Goal: Task Accomplishment & Management: Use online tool/utility

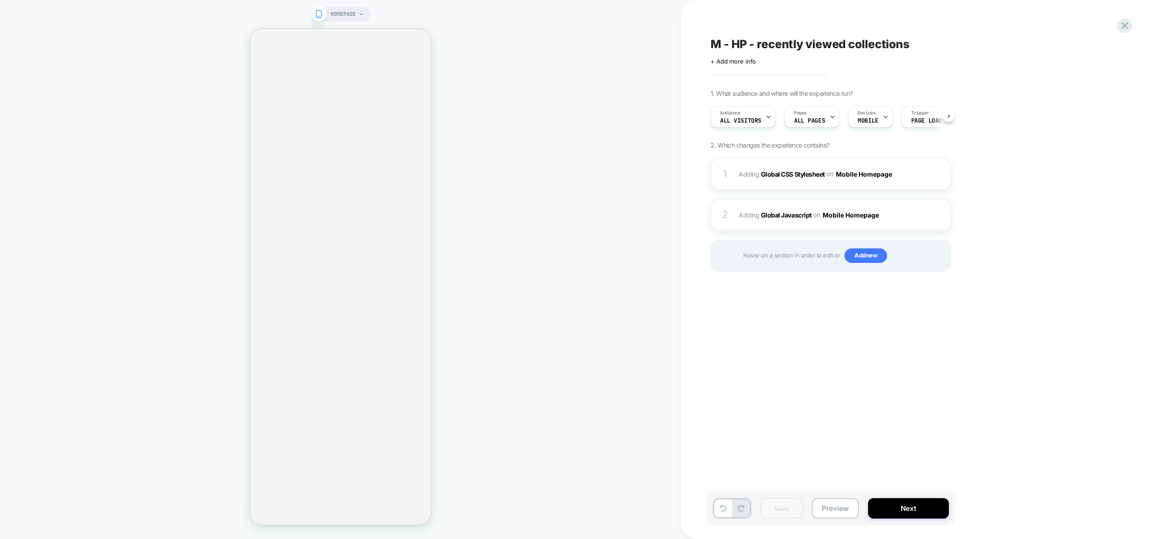
scroll to position [0, 0]
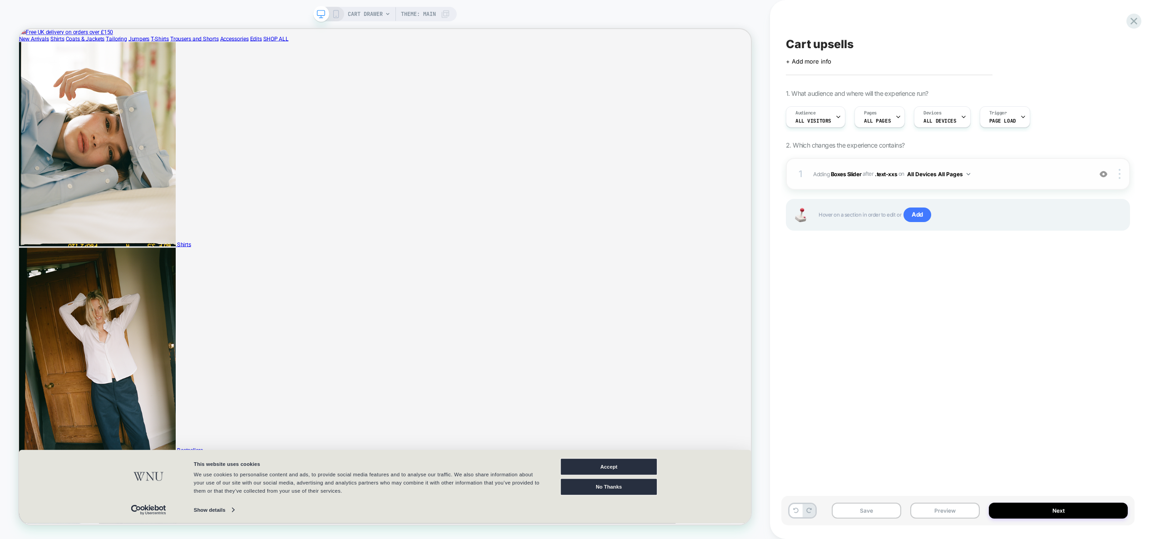
click at [125, 9] on img at bounding box center [62, 4] width 125 height 9
click at [1101, 174] on img at bounding box center [1104, 174] width 8 height 8
click at [920, 215] on span "Add" at bounding box center [918, 215] width 28 height 15
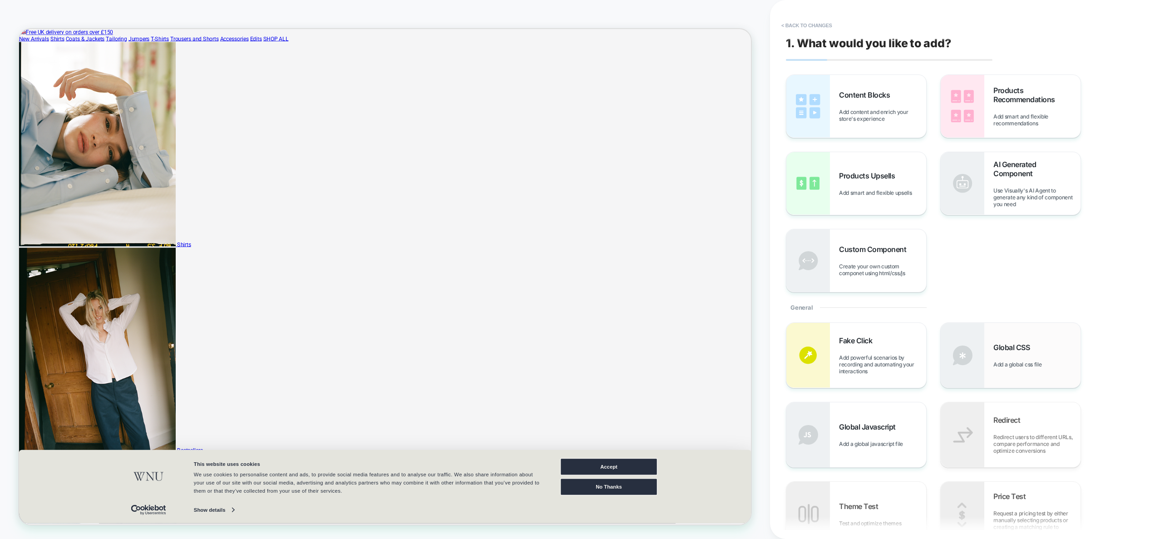
click at [1042, 356] on div "Global CSS Add a global css file" at bounding box center [1037, 355] width 87 height 25
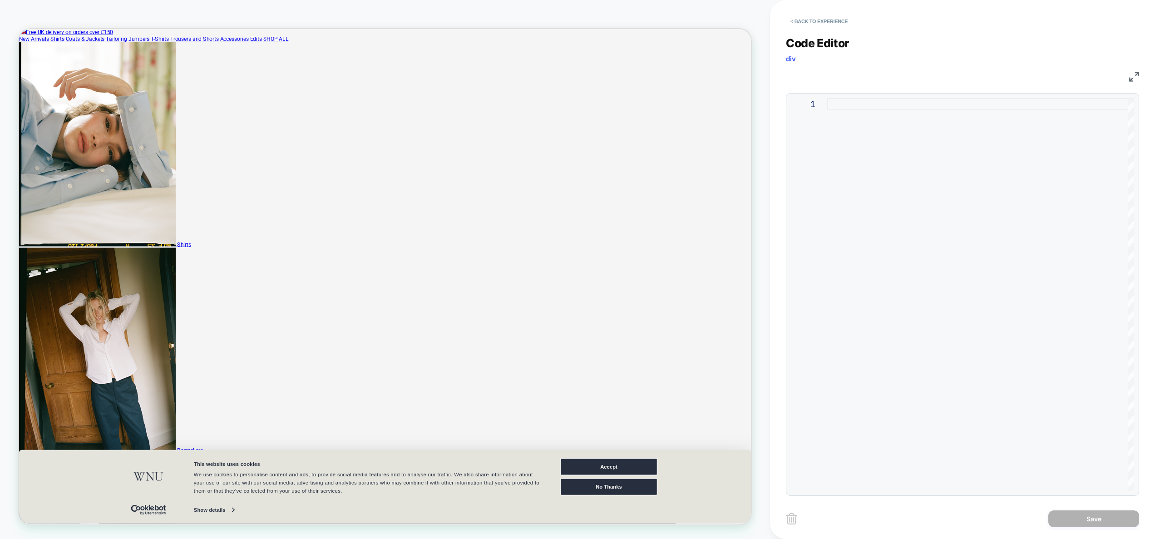
click at [916, 186] on div at bounding box center [980, 294] width 307 height 393
type textarea "**********"
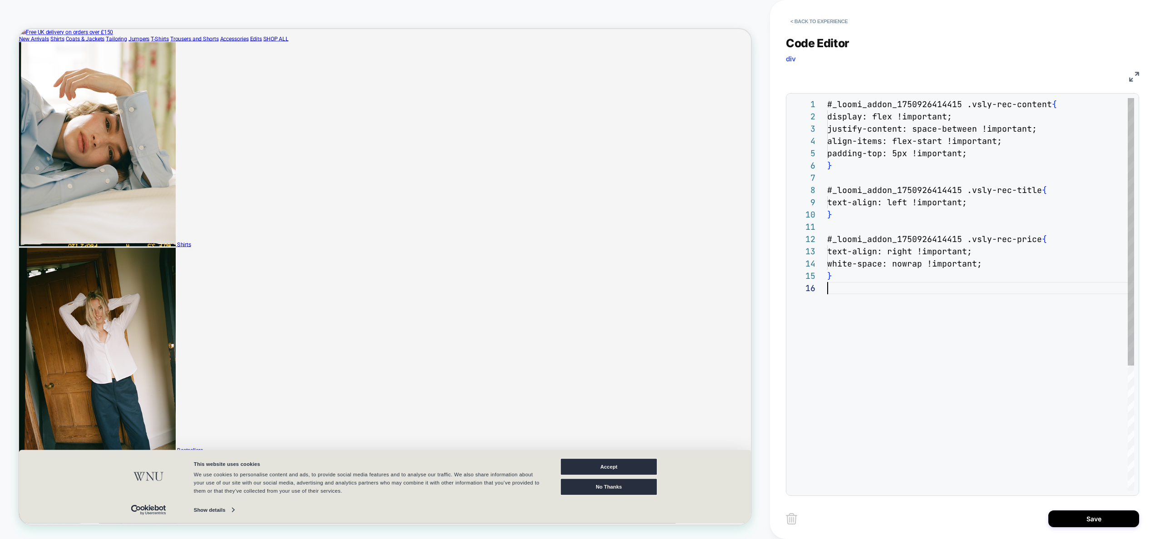
scroll to position [61, 0]
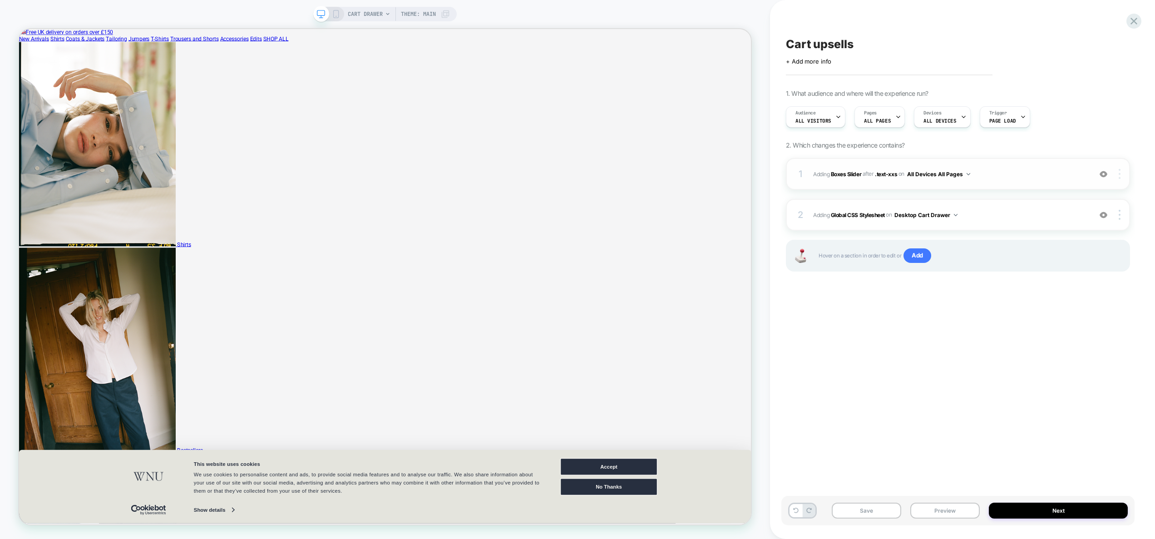
click at [1119, 174] on img at bounding box center [1120, 174] width 2 height 10
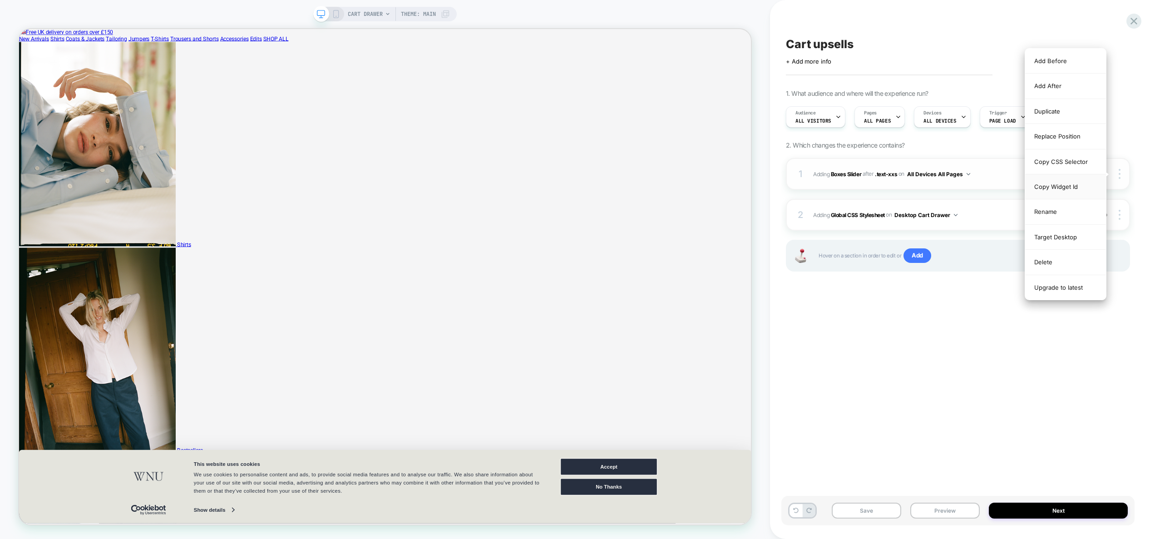
click at [1072, 183] on div "Copy Widget Id" at bounding box center [1065, 186] width 81 height 25
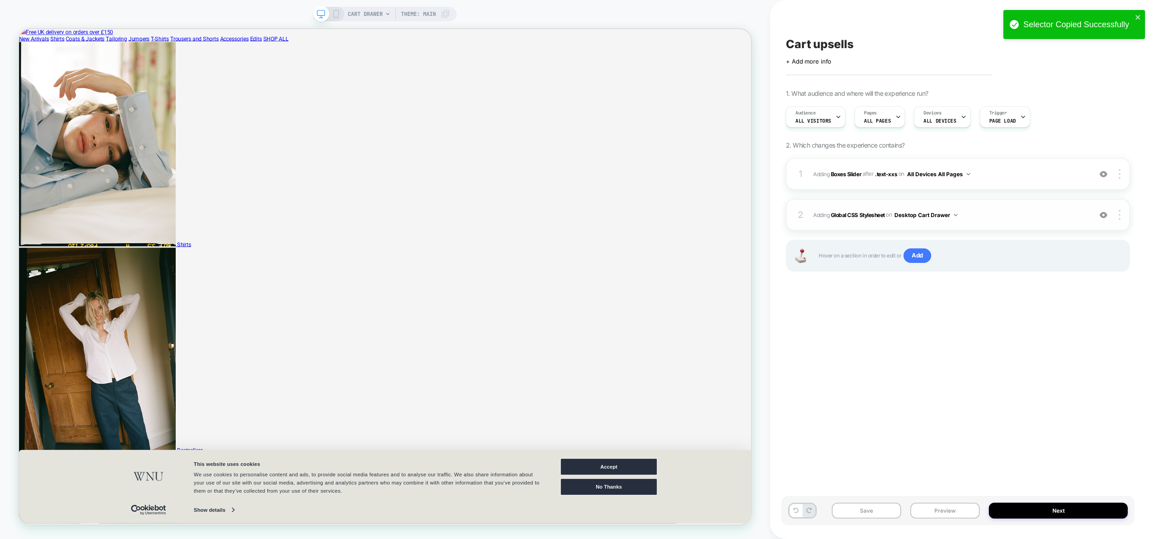
click at [982, 213] on span "Adding Global CSS Stylesheet on Desktop Cart Drawer" at bounding box center [950, 214] width 274 height 11
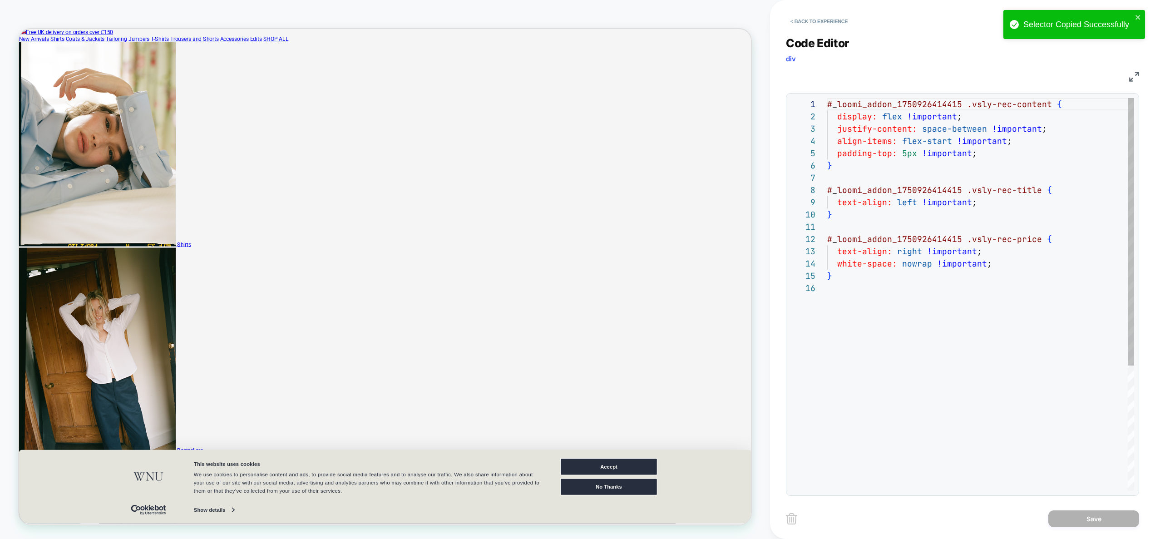
scroll to position [123, 0]
click at [905, 108] on div "# _ loomi_addon_1750926414415 .vsly-rec-content { display: flex !important ; ju…" at bounding box center [980, 386] width 307 height 577
click at [905, 107] on div "# _ loomi_addon_1750926414415 .vsly-rec-content { display: flex !important ; ju…" at bounding box center [980, 386] width 307 height 577
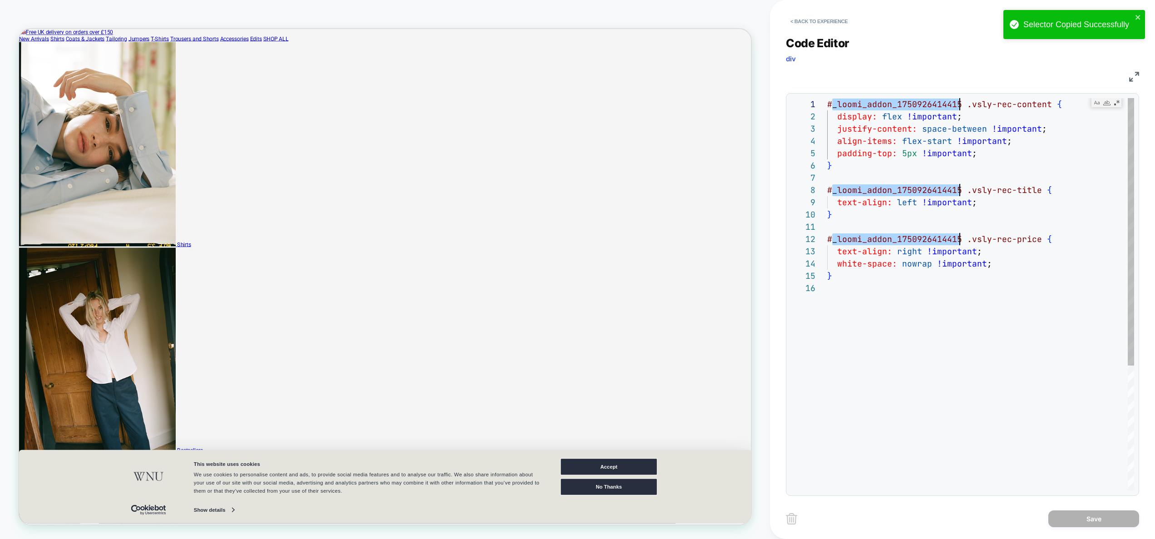
scroll to position [0, 137]
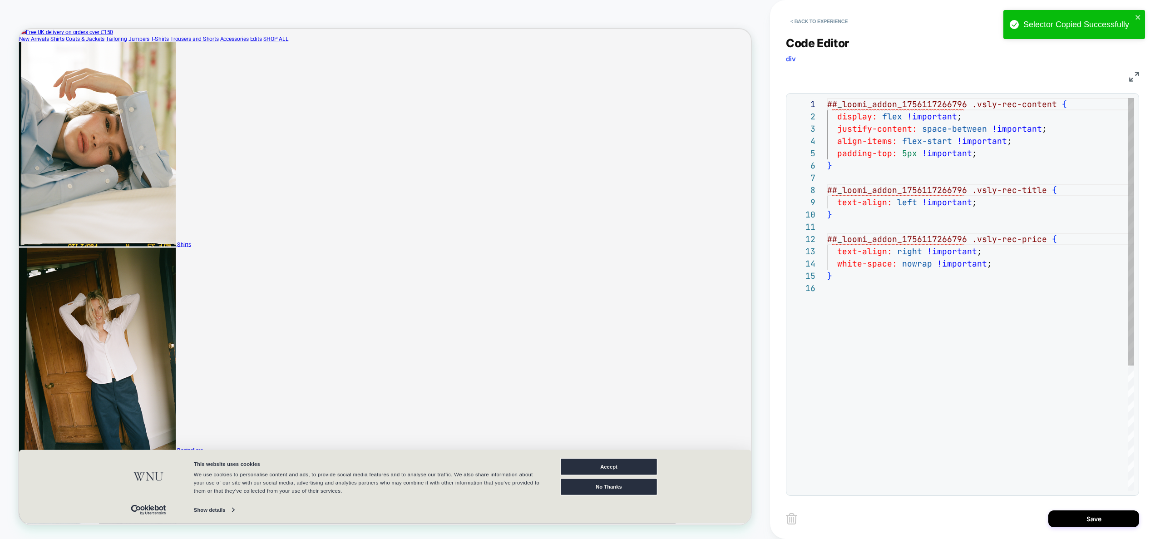
type textarea "**********"
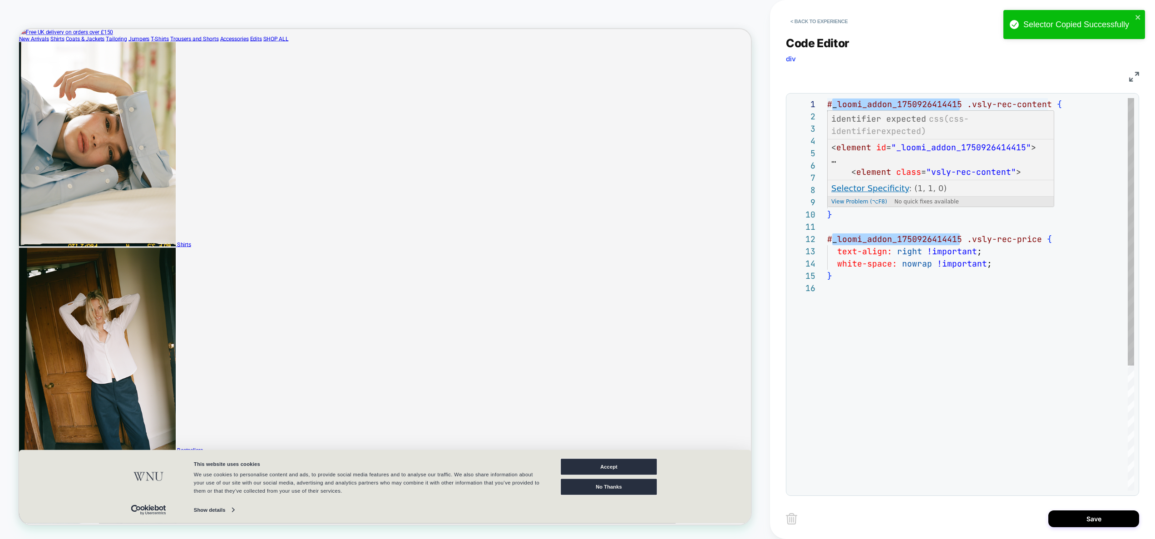
click at [931, 103] on div "# _ loomi_addon_1750926414415 .vsly-rec-content { display: flex !important ; ju…" at bounding box center [980, 386] width 307 height 577
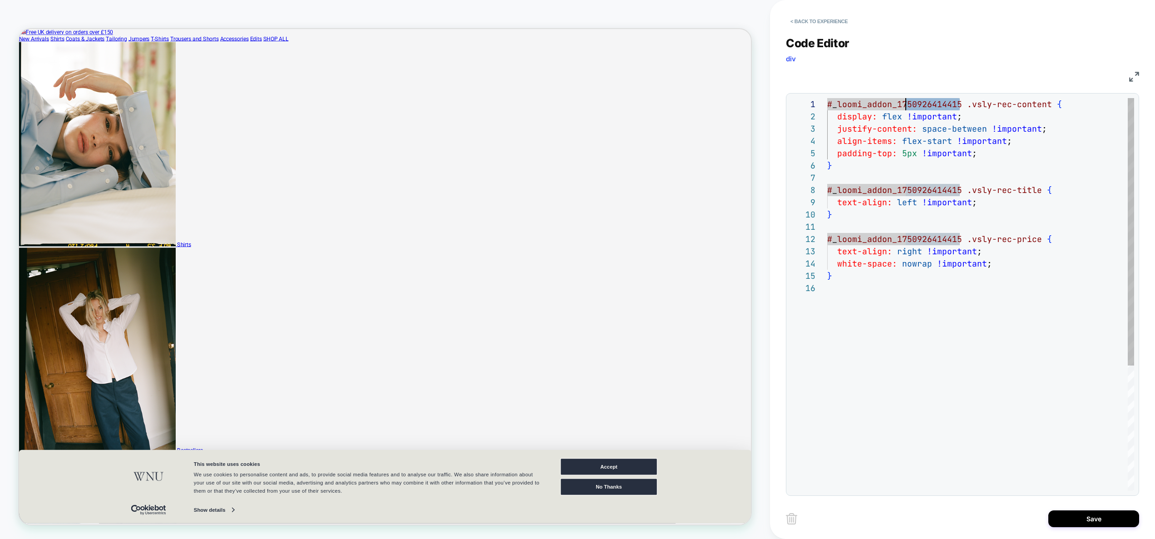
scroll to position [0, 0]
drag, startPoint x: 960, startPoint y: 107, endPoint x: 797, endPoint y: 100, distance: 163.1
click at [827, 100] on div "# _ loomi_addon_1750926414415 .vsly-rec-content { display: flex !important ; ju…" at bounding box center [980, 386] width 307 height 577
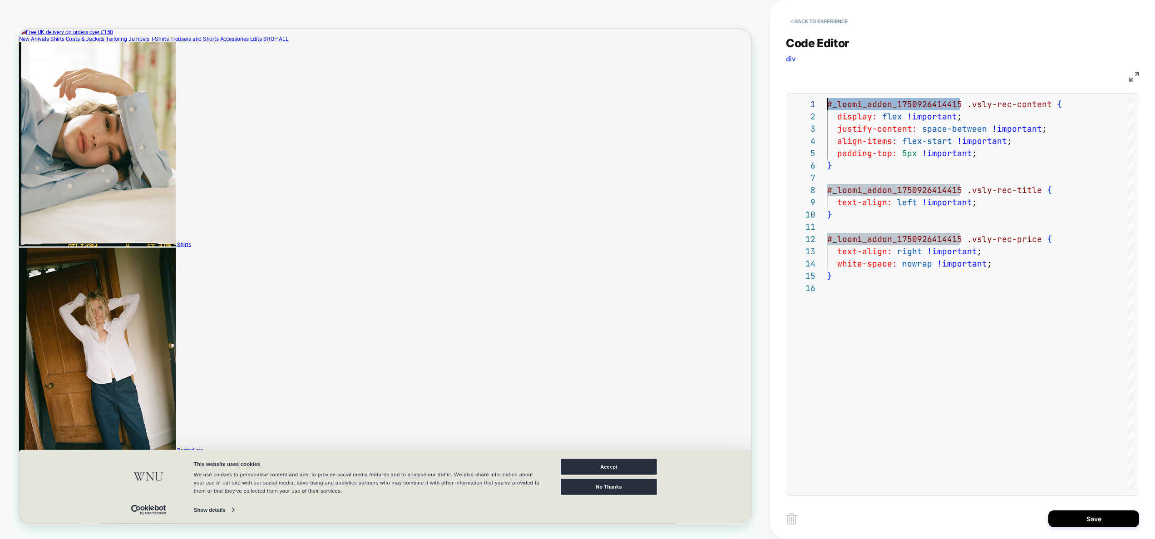
type textarea "**********"
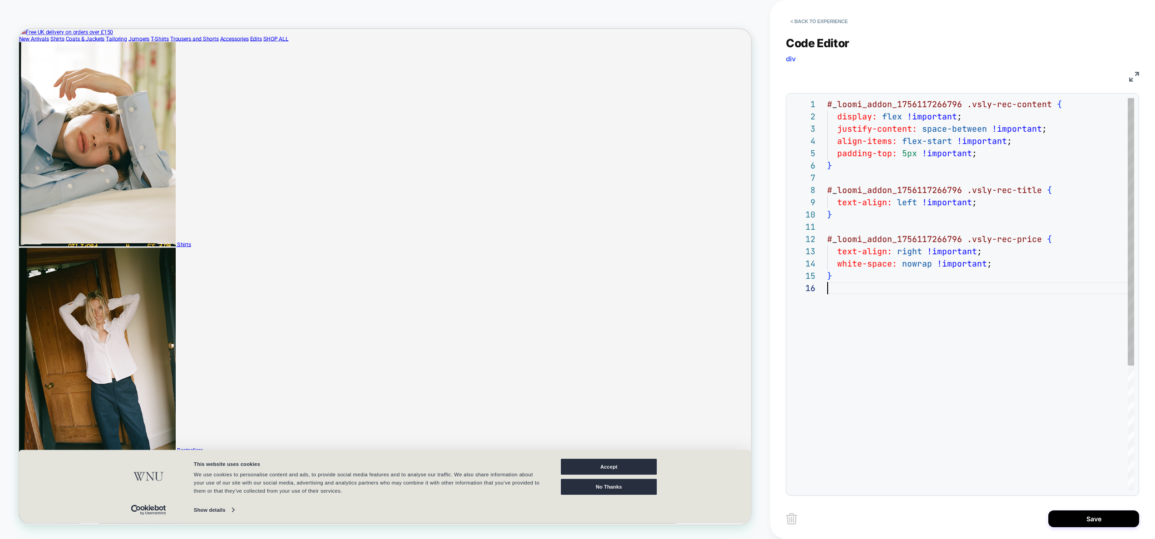
scroll to position [61, 0]
click at [938, 407] on div "# _ loomi_addon_1756117266796 .vsly-rec-content { display: flex !important ; ju…" at bounding box center [980, 386] width 307 height 577
type textarea "**********"
drag, startPoint x: 955, startPoint y: 116, endPoint x: 905, endPoint y: 115, distance: 49.5
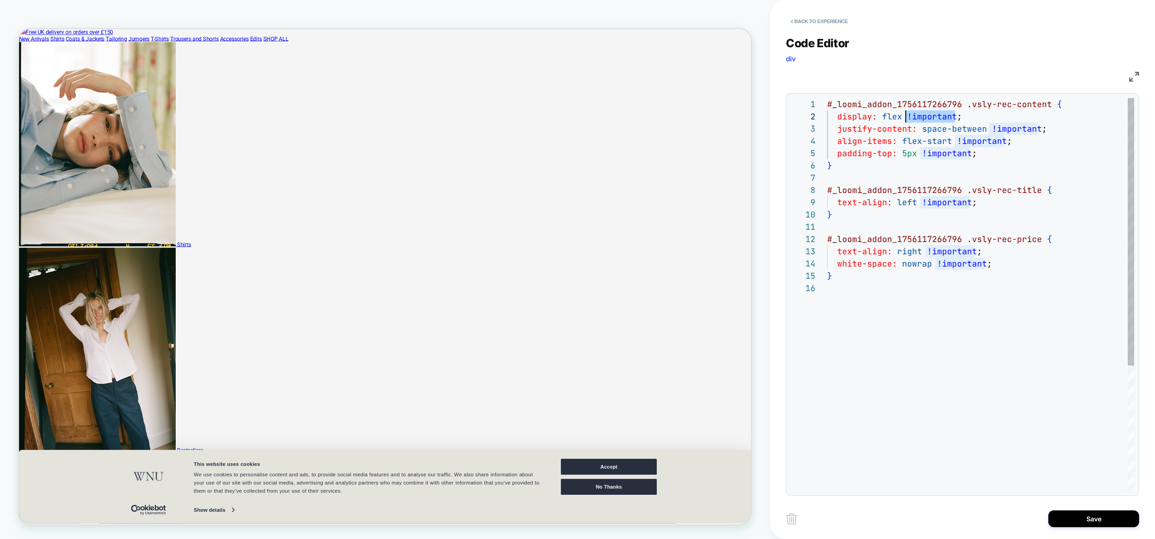
click at [905, 115] on div "# _ loomi_addon_1756117266796 .vsly-rec-content { display: flex !important ; ju…" at bounding box center [980, 386] width 307 height 577
type textarea "**********"
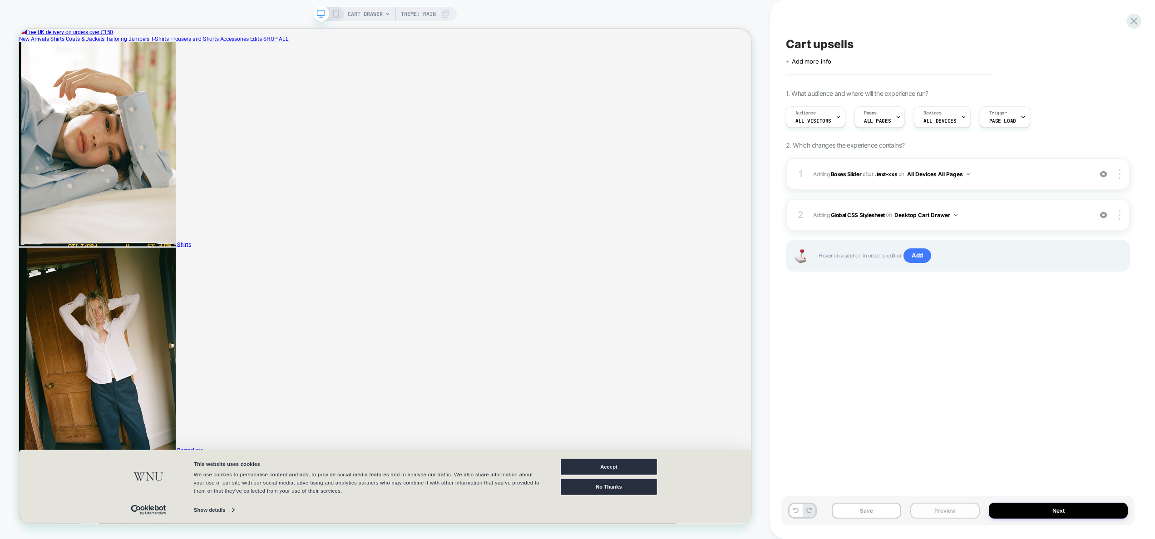
click at [942, 509] on button "Preview" at bounding box center [944, 511] width 69 height 16
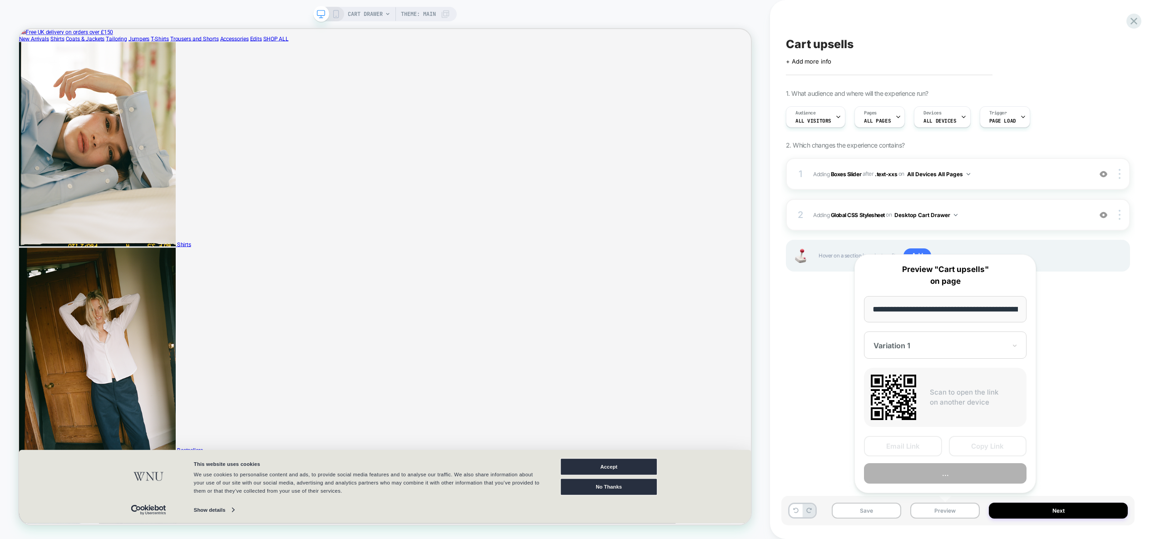
scroll to position [0, 149]
click at [1082, 393] on div "Cart upsells Click to edit experience details + Add more info 1. What audience …" at bounding box center [957, 269] width 353 height 521
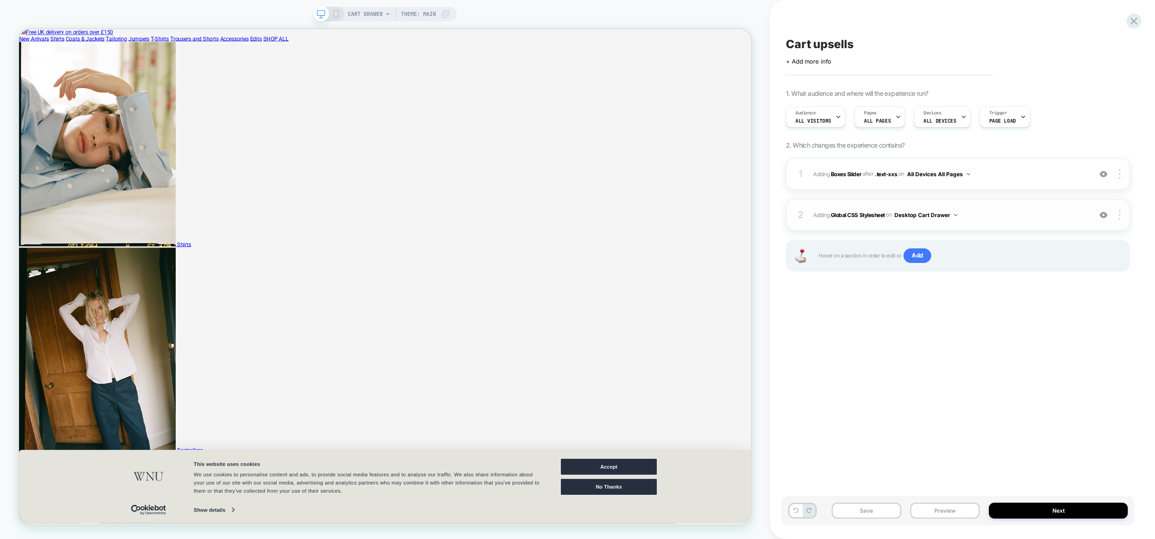
click at [957, 509] on button "Preview" at bounding box center [944, 511] width 69 height 16
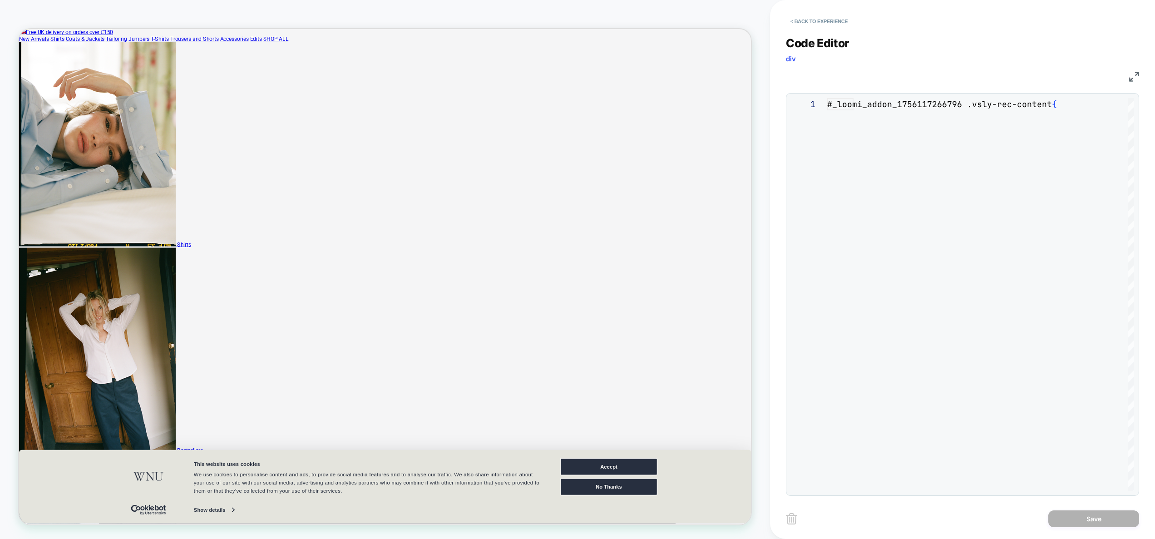
scroll to position [123, 0]
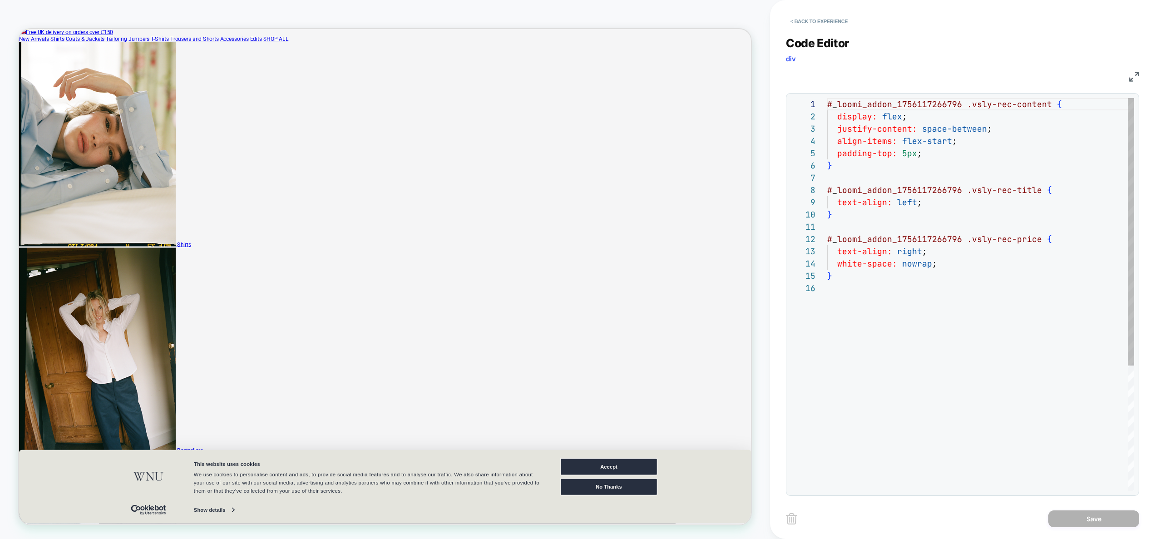
type textarea "**********"
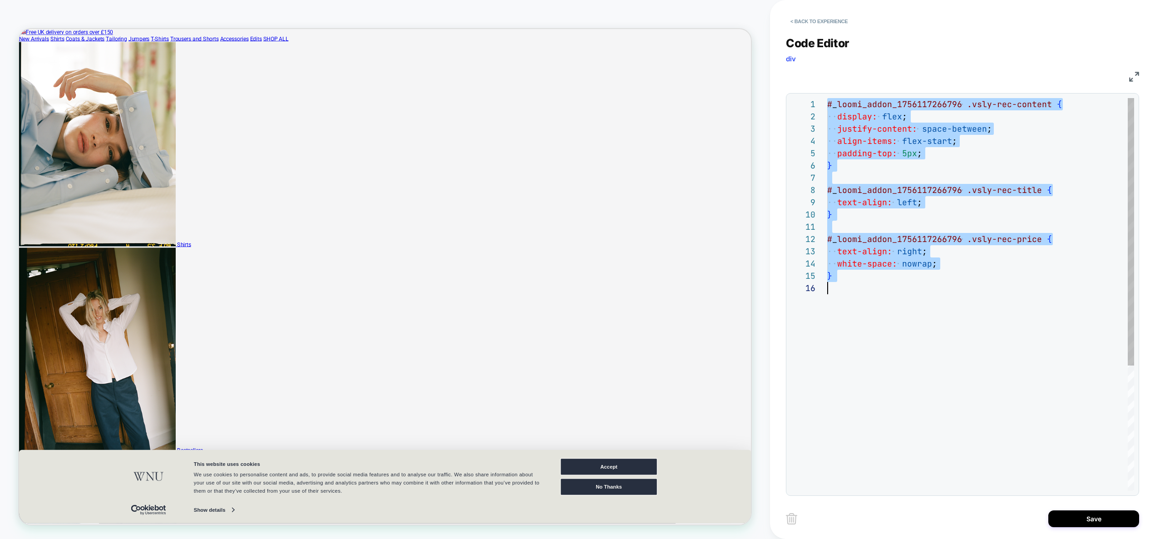
scroll to position [0, 0]
click at [836, 24] on button "< Back to experience" at bounding box center [819, 21] width 66 height 15
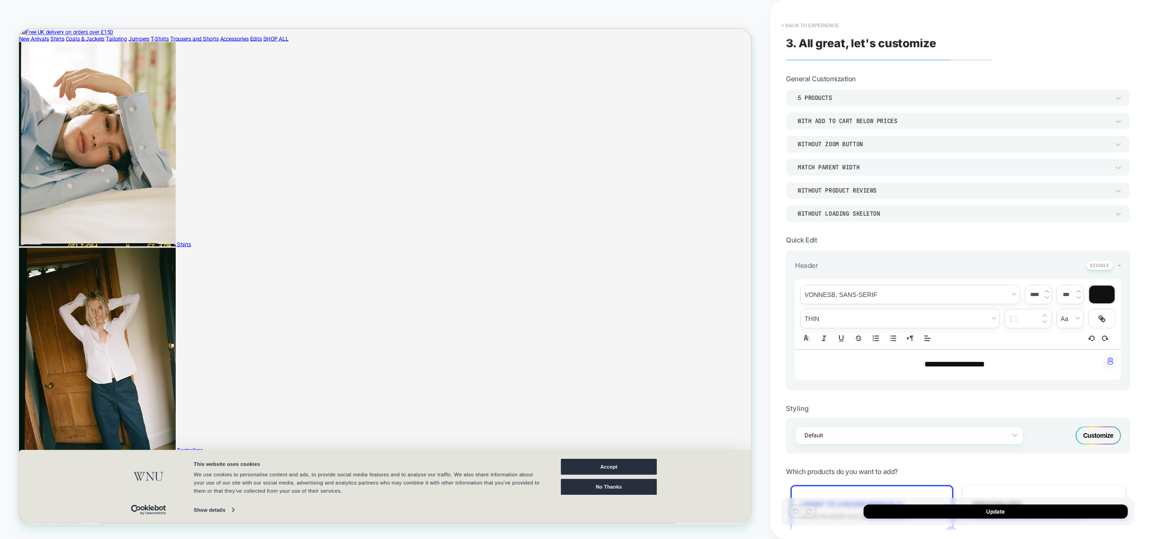
click at [815, 28] on button "< Back to experience" at bounding box center [810, 25] width 66 height 15
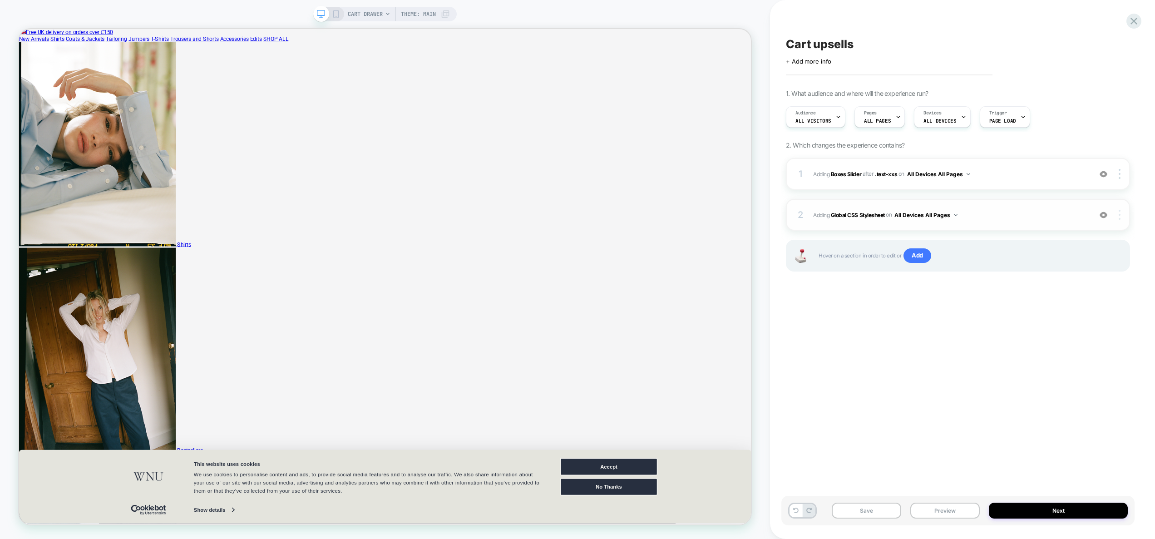
click at [1119, 219] on img at bounding box center [1120, 215] width 2 height 10
click at [1052, 252] on div "Delete" at bounding box center [1065, 252] width 81 height 25
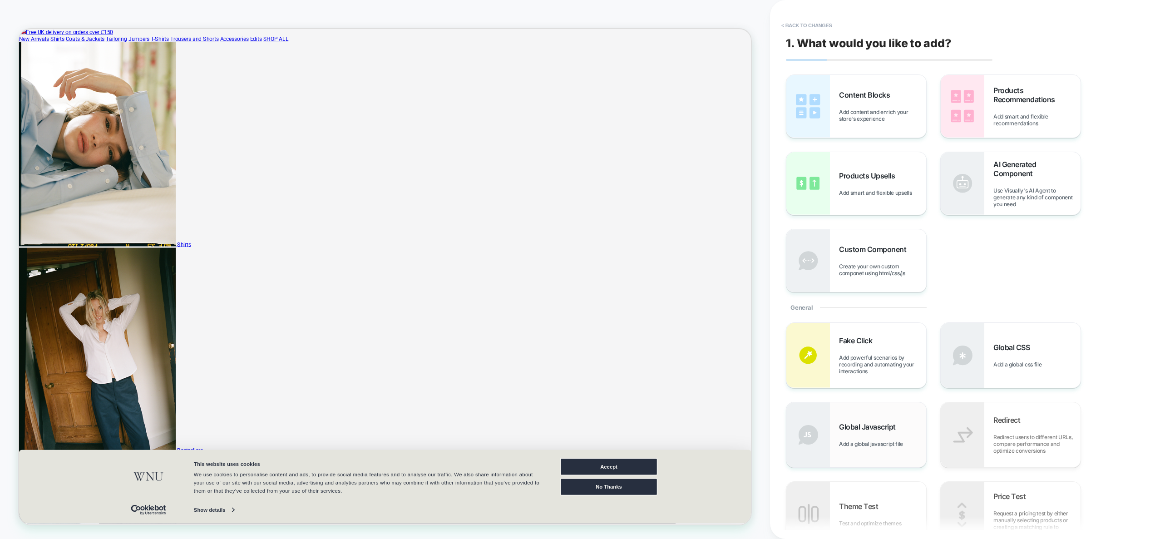
click at [836, 423] on div "Global Javascript Add a global javascript file" at bounding box center [856, 434] width 140 height 65
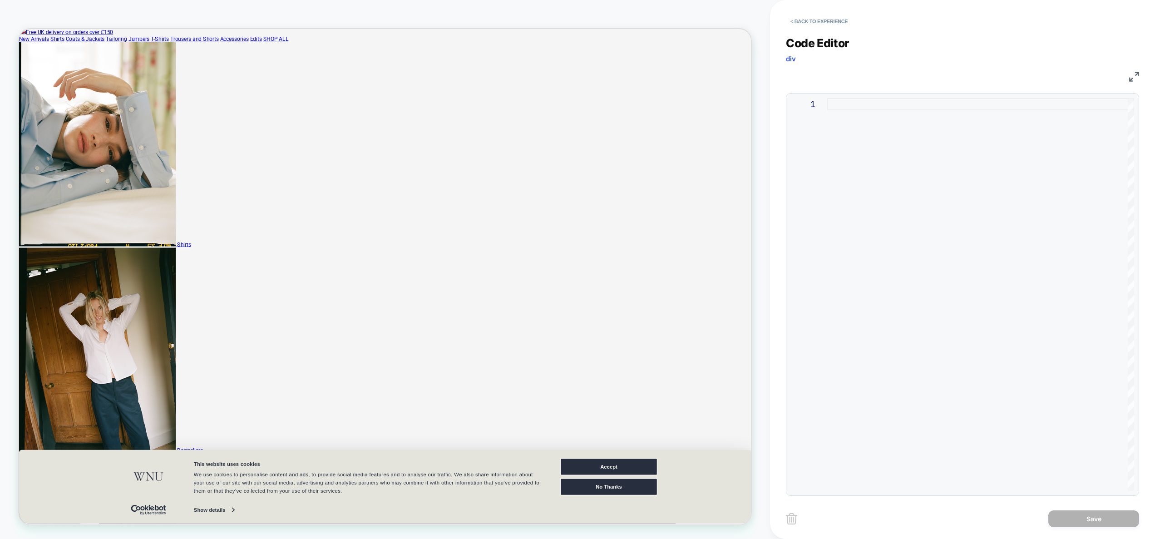
type textarea "**********"
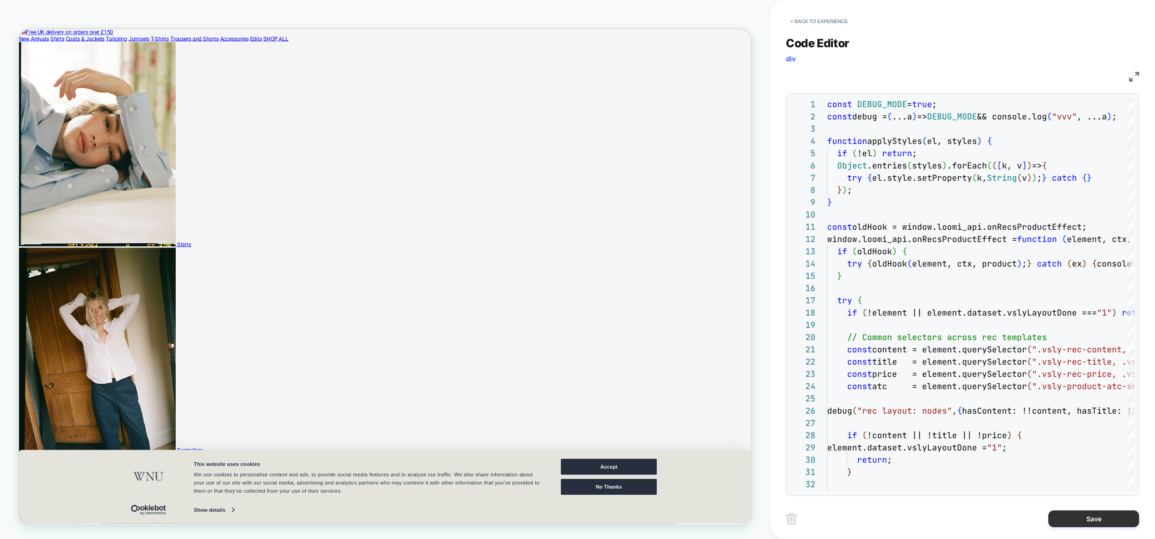
click at [1078, 517] on button "Save" at bounding box center [1093, 518] width 91 height 17
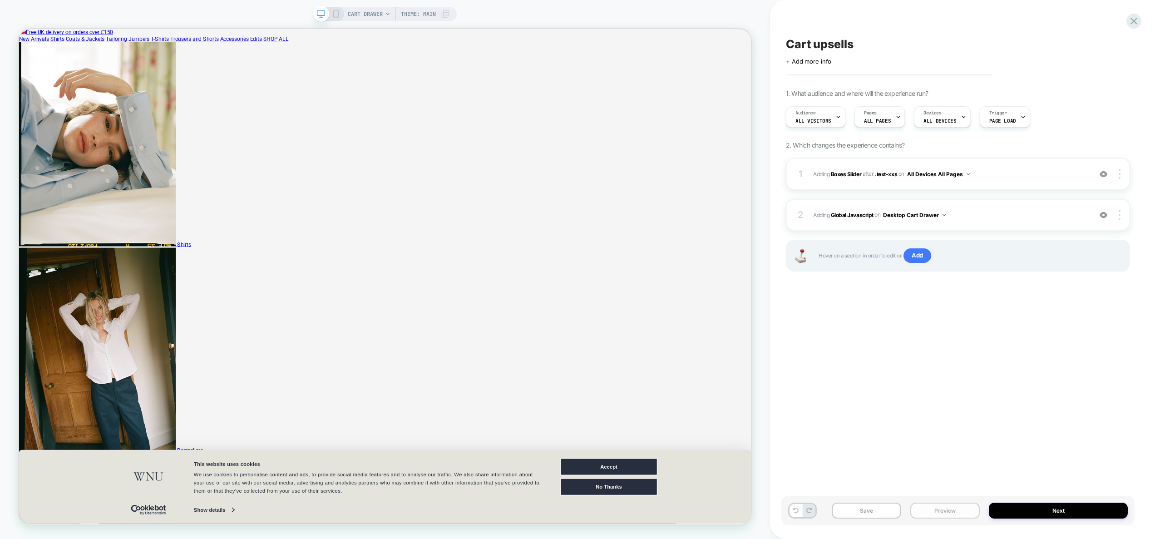
click at [0, 0] on button "Preview" at bounding box center [0, 0] width 0 height 0
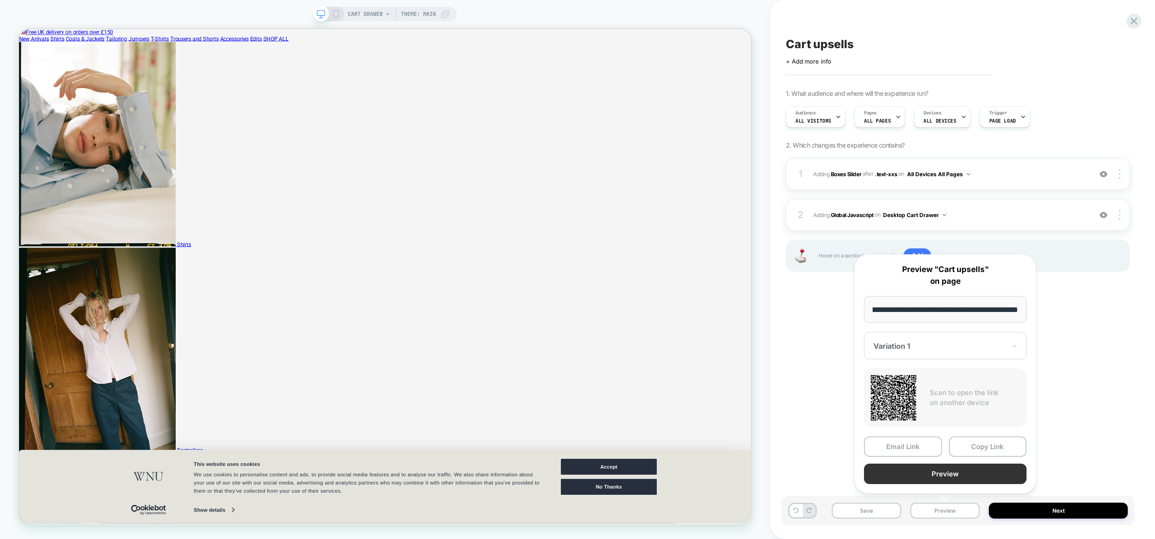
scroll to position [0, 0]
click at [0, 0] on button "Preview" at bounding box center [0, 0] width 0 height 0
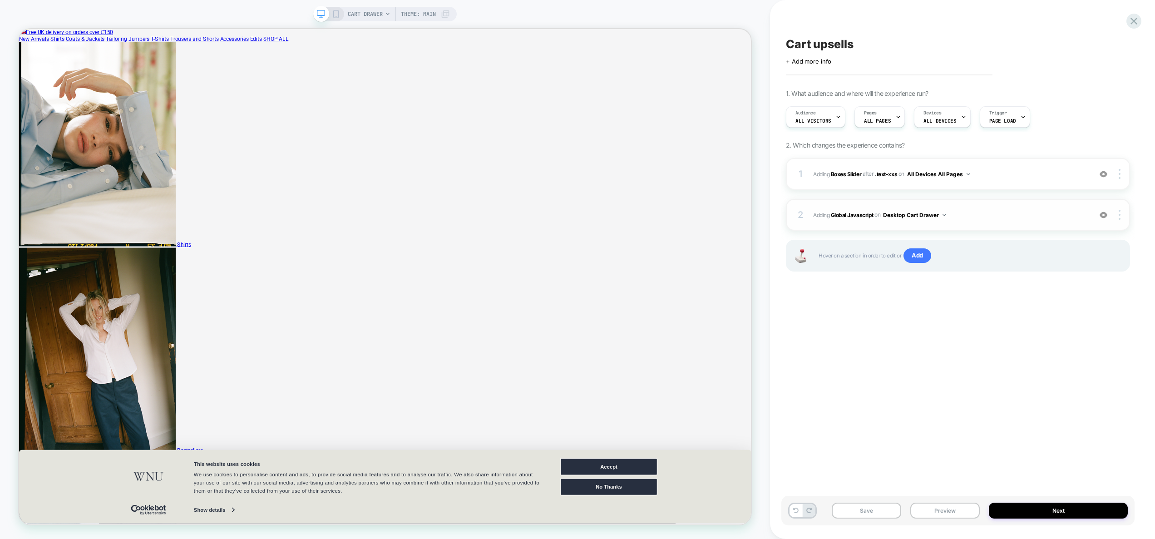
click at [0, 0] on span "Adding Global Javascript on Desktop Cart Drawer" at bounding box center [0, 0] width 0 height 0
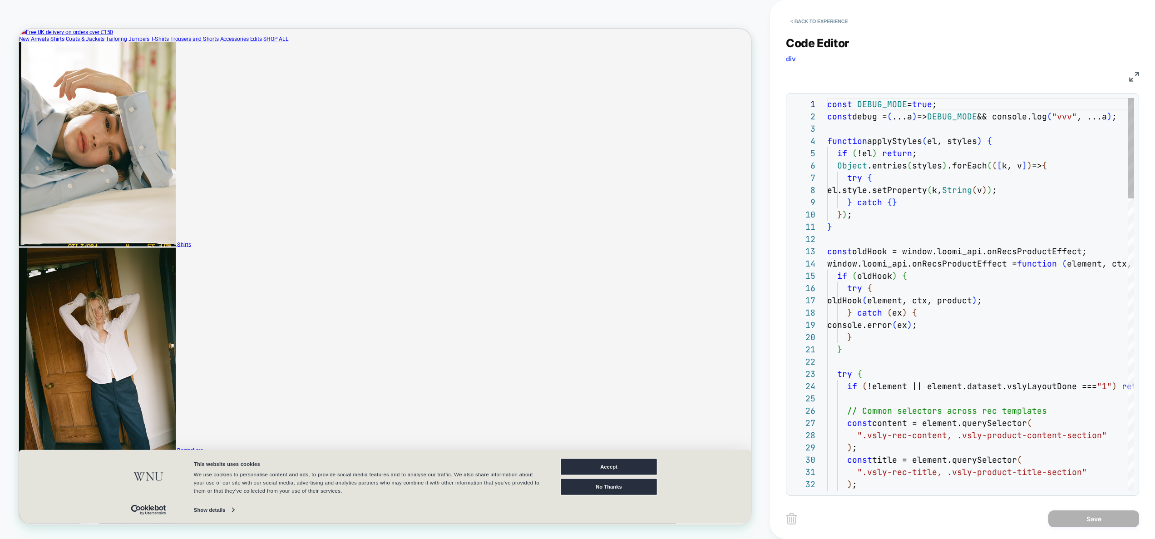
scroll to position [110, 25]
click at [0, 0] on div "const DEBUG_MODE = true ; const debug = ( ...a ) => DEBUG_MODE && console.log (…" at bounding box center [0, 0] width 0 height 0
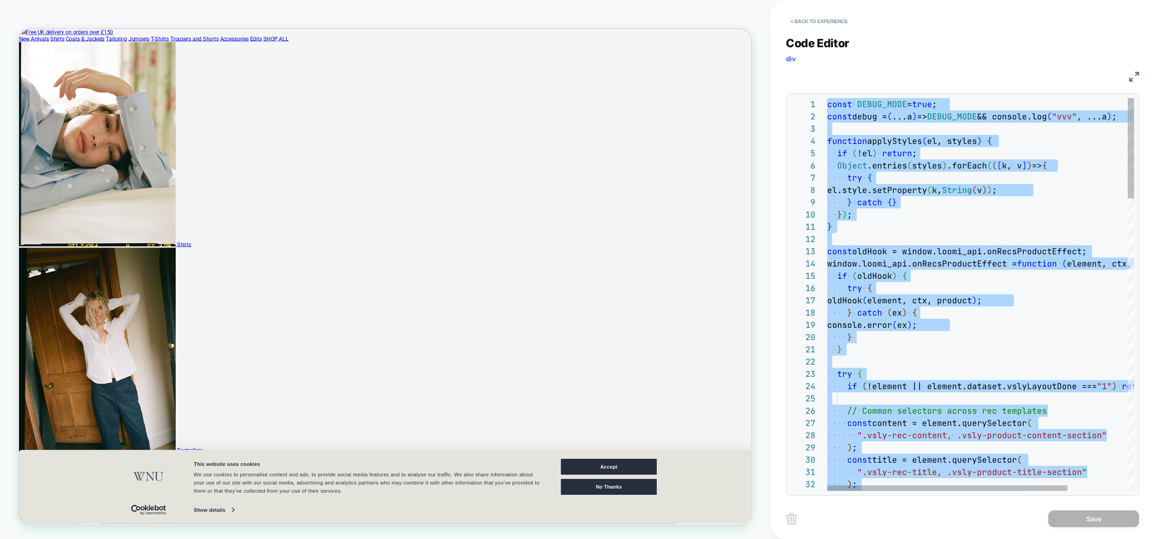
type textarea "**********"
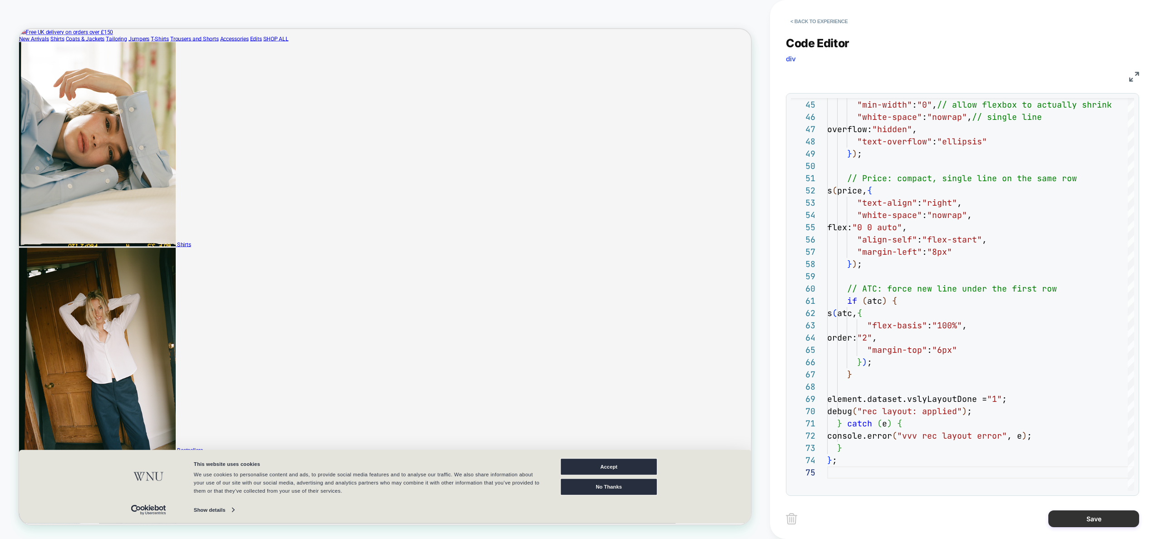
click at [1074, 519] on button "Save" at bounding box center [1093, 518] width 91 height 17
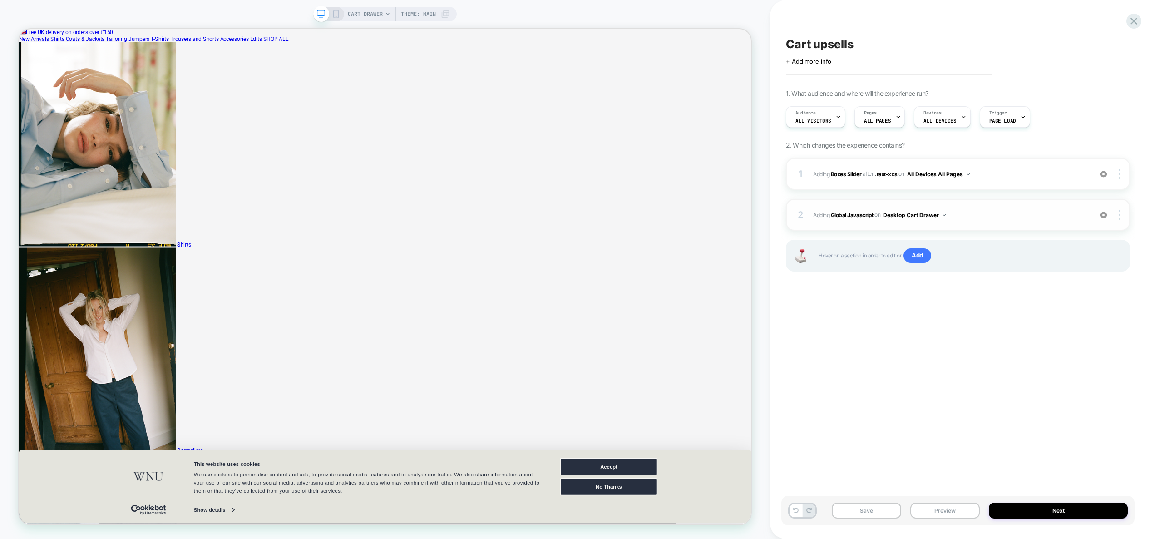
click at [0, 0] on span "Adding Global Javascript on Desktop Cart Drawer" at bounding box center [0, 0] width 0 height 0
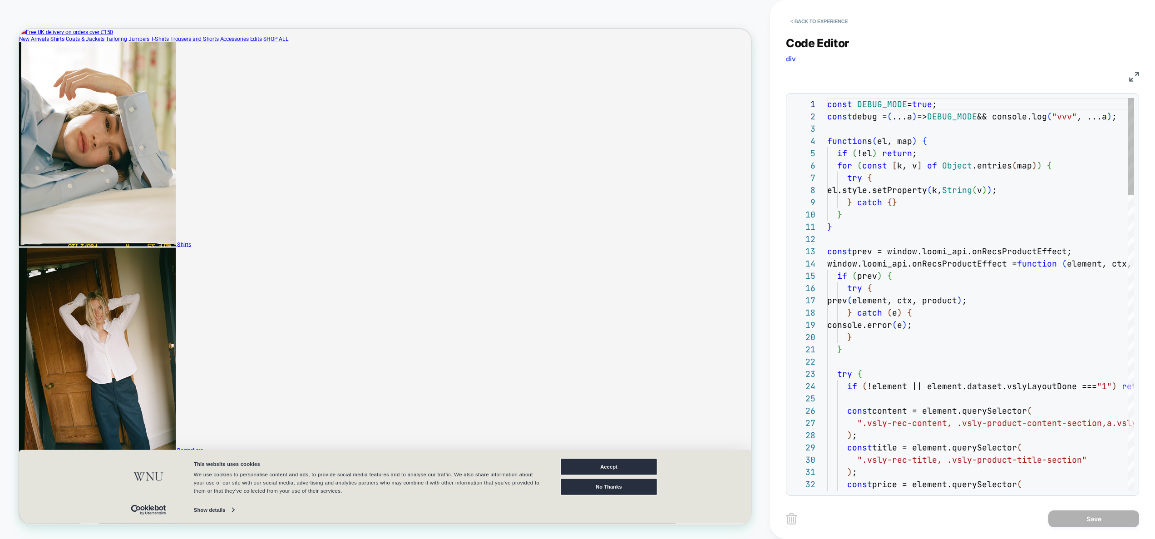
scroll to position [123, 0]
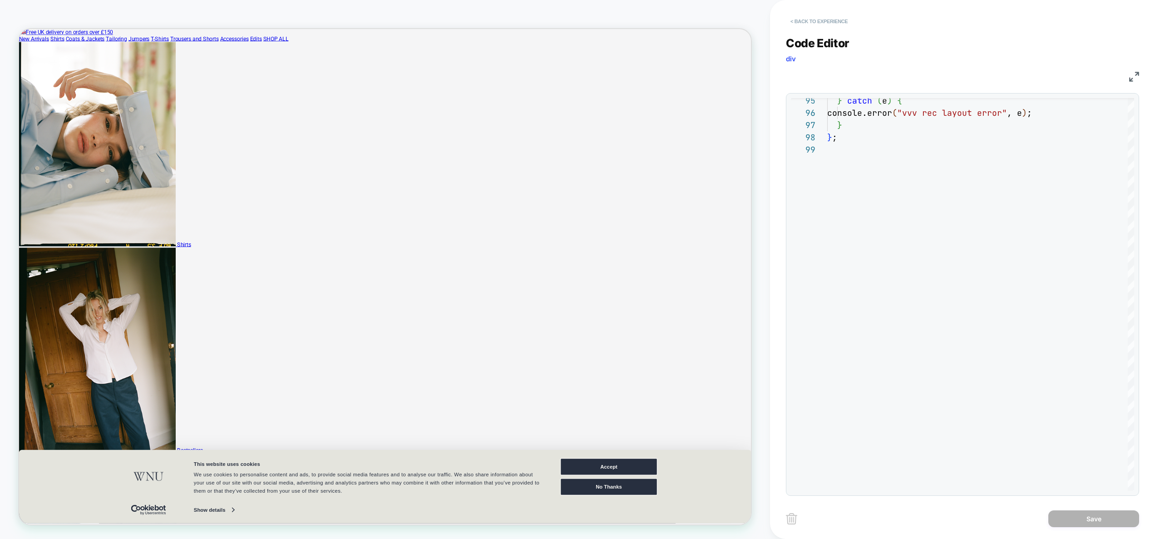
click at [814, 19] on button "< Back to experience" at bounding box center [819, 21] width 66 height 15
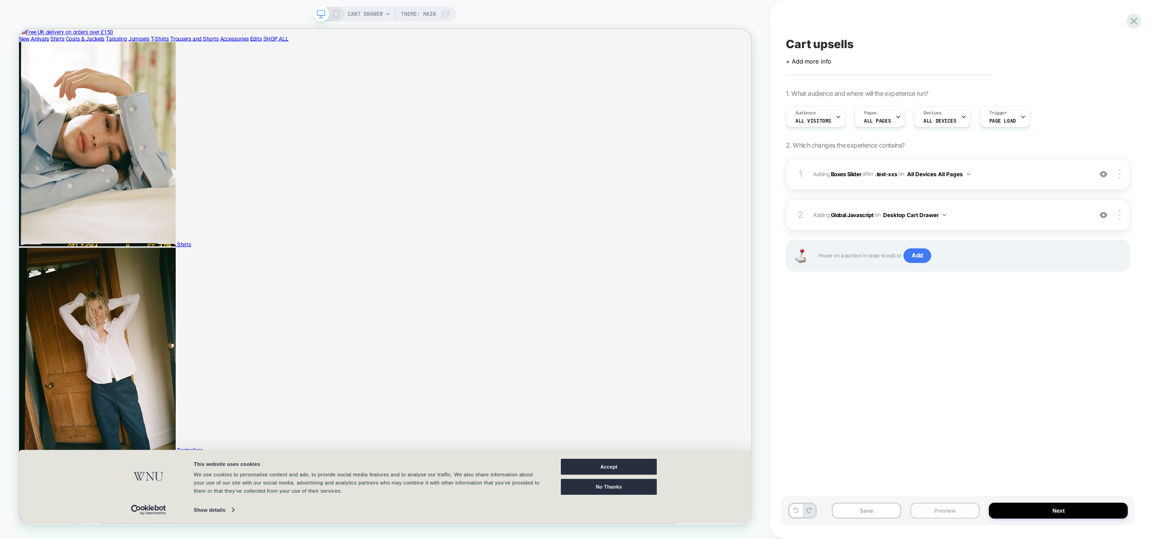
drag, startPoint x: 944, startPoint y: 511, endPoint x: 941, endPoint y: 504, distance: 8.2
click at [943, 511] on button "Preview" at bounding box center [944, 511] width 69 height 16
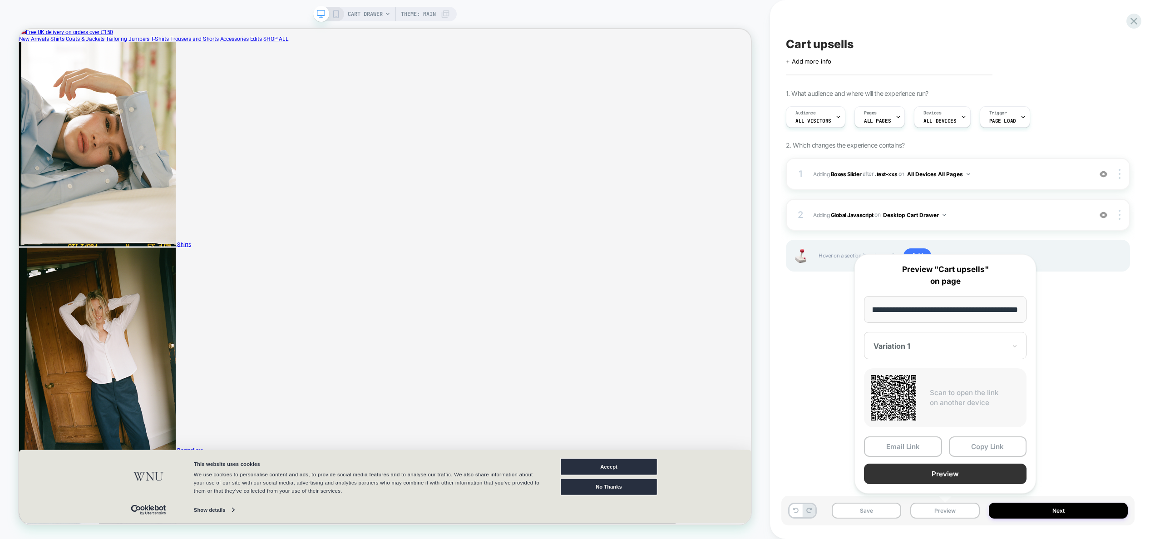
scroll to position [0, 0]
click at [932, 474] on button "Preview" at bounding box center [945, 474] width 163 height 20
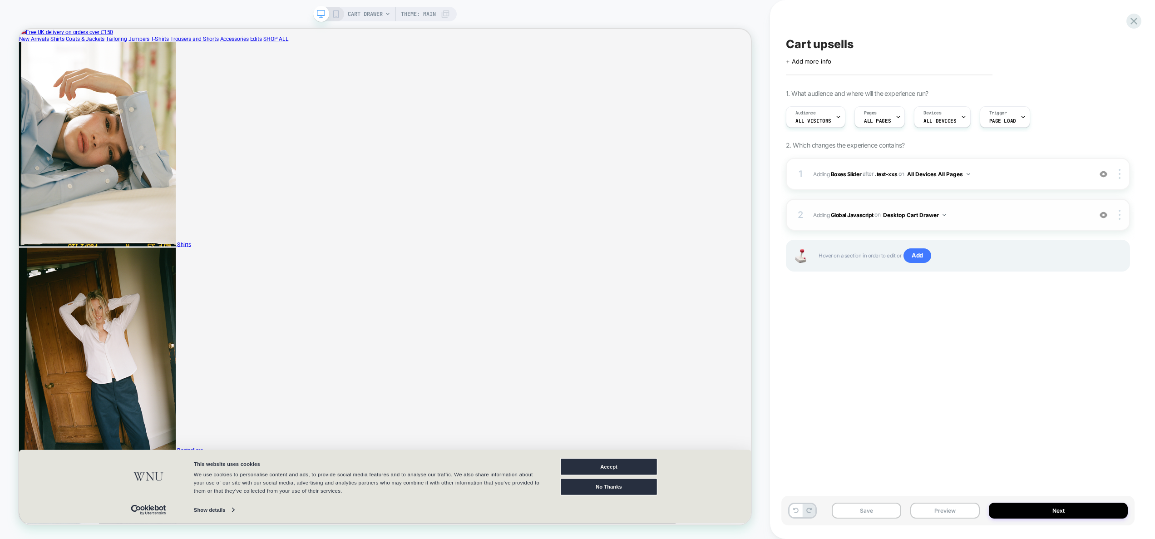
click at [972, 211] on span "Adding Global Javascript on Desktop Cart Drawer" at bounding box center [950, 214] width 274 height 11
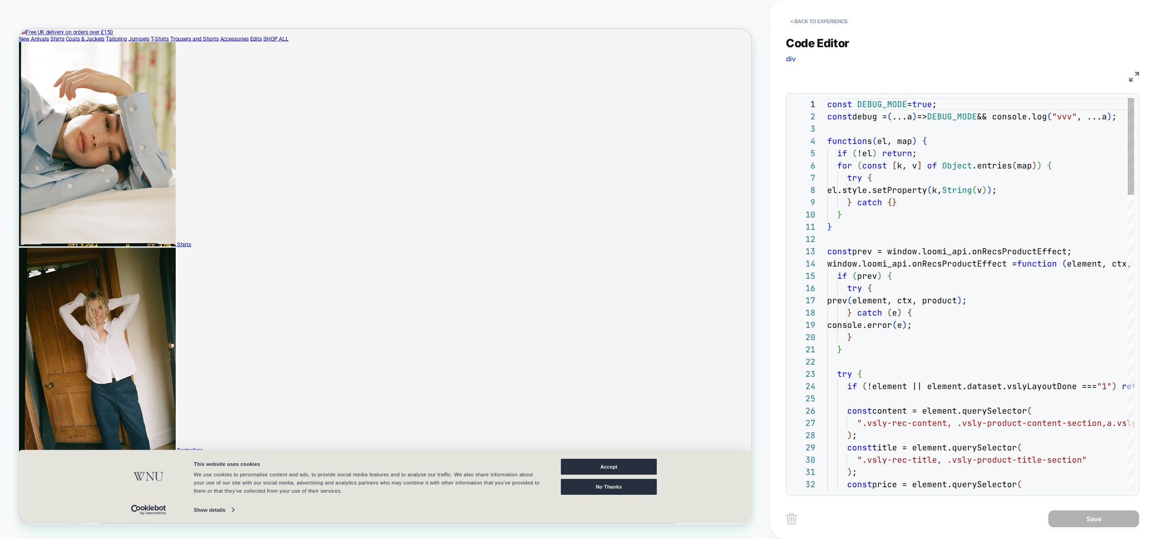
scroll to position [0, 5]
type textarea "**********"
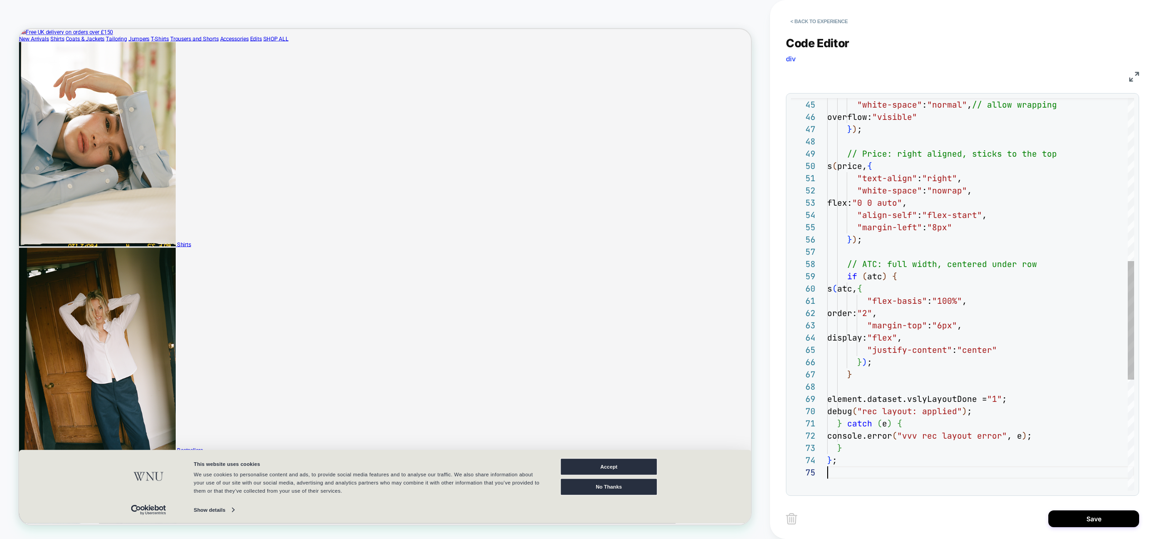
scroll to position [49, 0]
drag, startPoint x: 1102, startPoint y: 519, endPoint x: 1088, endPoint y: 517, distance: 13.8
click at [1102, 519] on button "Save" at bounding box center [1093, 518] width 91 height 17
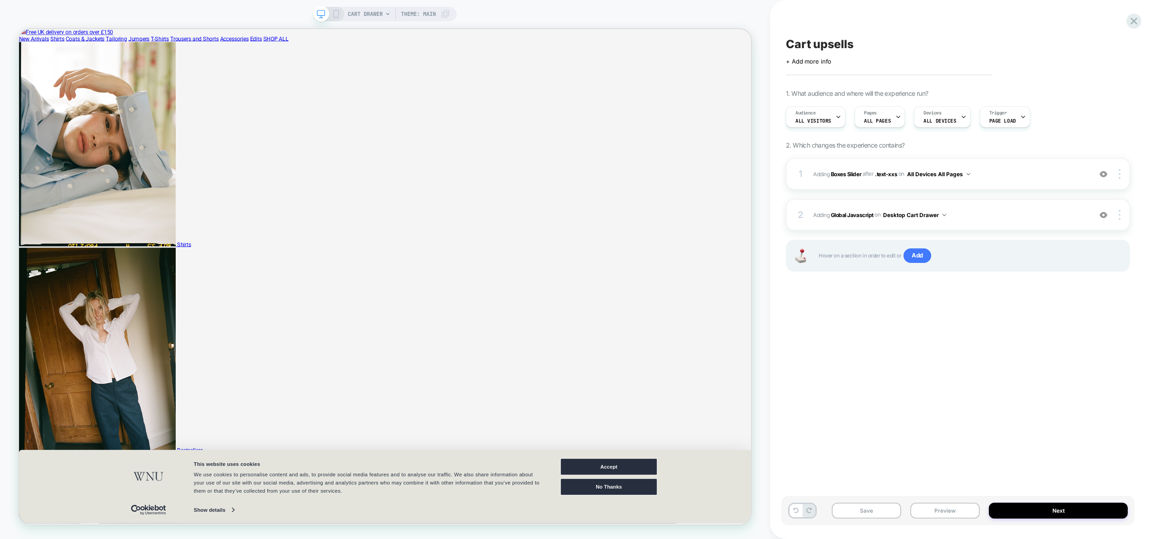
click at [950, 519] on div "Save Preview Next" at bounding box center [957, 511] width 353 height 30
click at [946, 507] on button "Preview" at bounding box center [944, 511] width 69 height 16
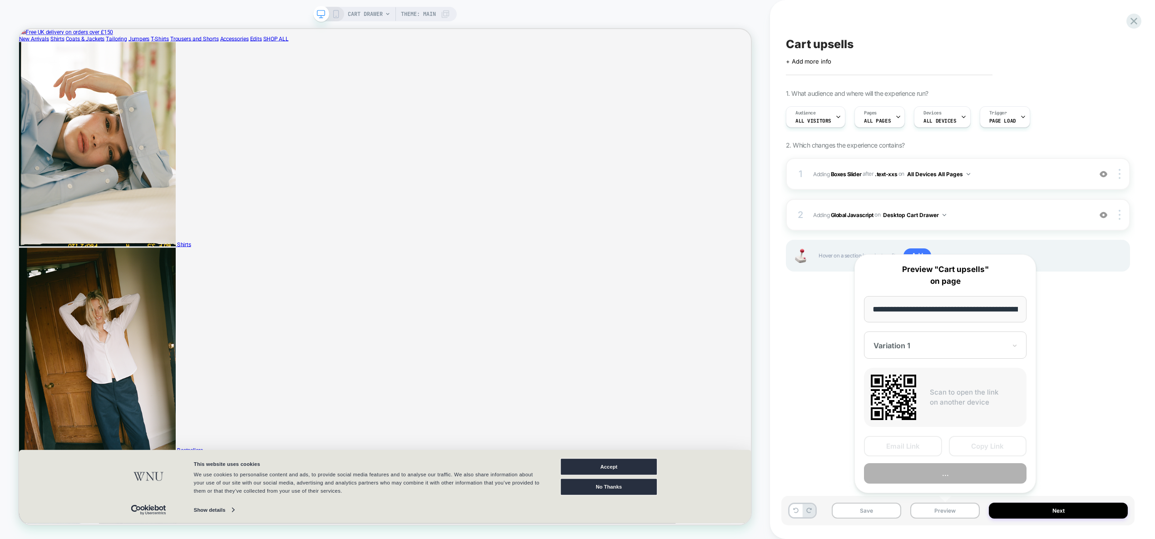
scroll to position [0, 149]
click at [933, 472] on button "Preview" at bounding box center [945, 474] width 163 height 20
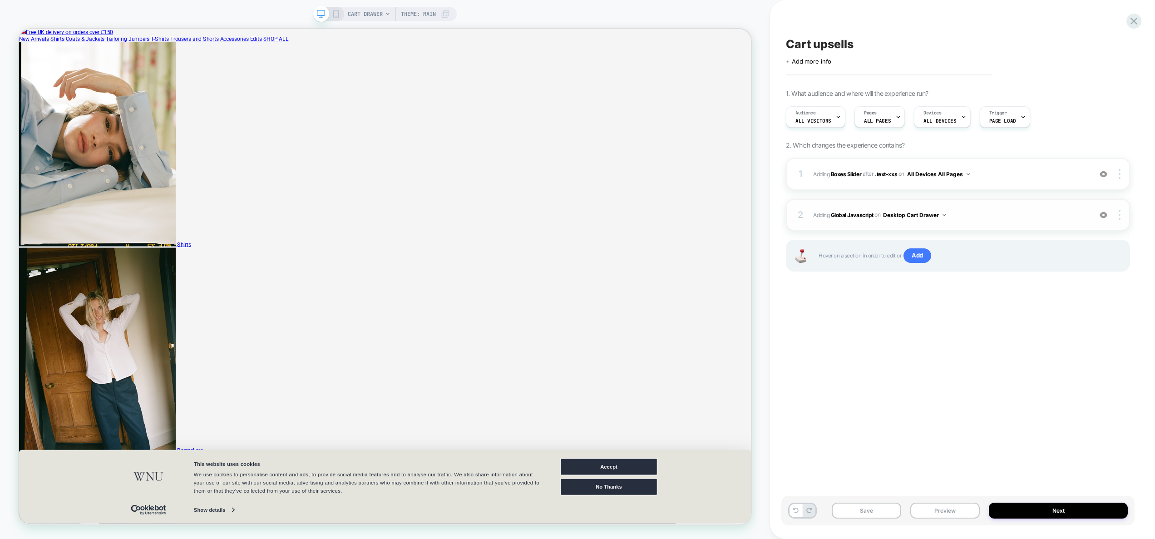
click at [987, 223] on div "2 Adding Global Javascript on Desktop Cart Drawer Add Before Add After Copy to …" at bounding box center [958, 215] width 344 height 32
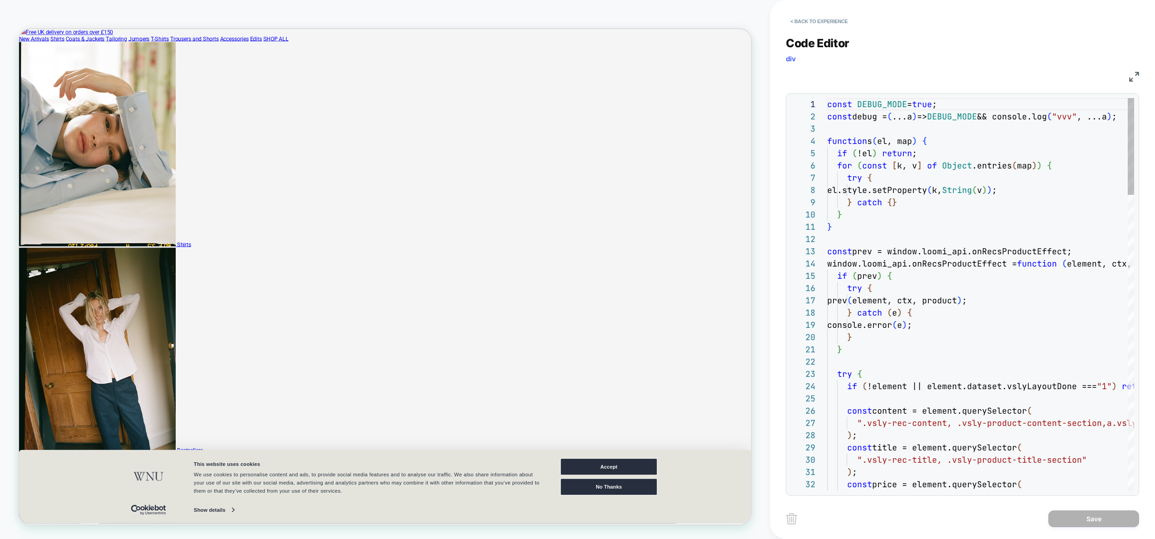
scroll to position [123, 0]
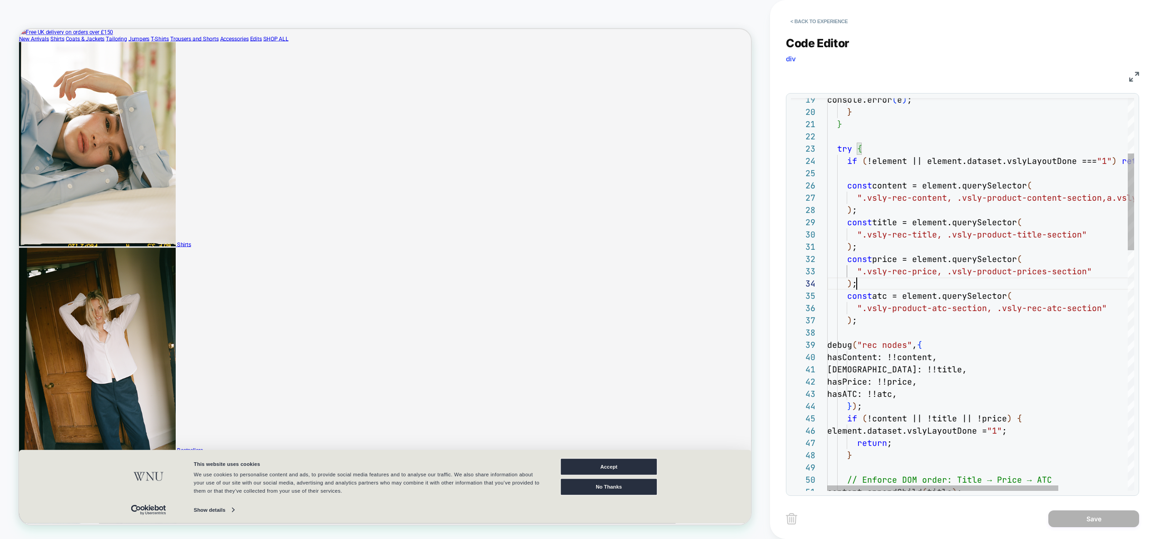
type textarea "**********"
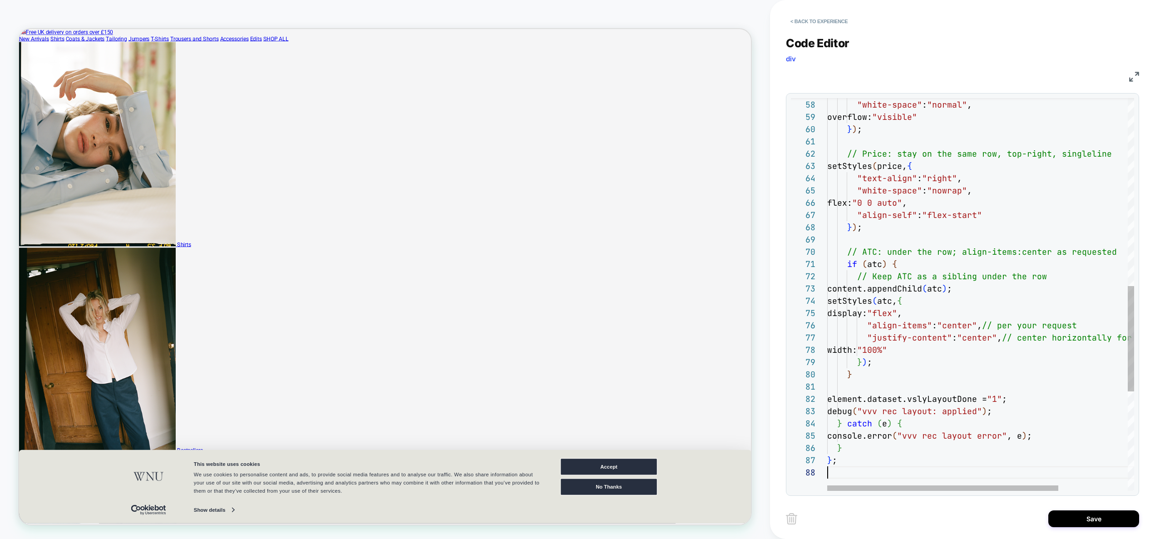
scroll to position [86, 0]
drag, startPoint x: 1088, startPoint y: 517, endPoint x: 1083, endPoint y: 515, distance: 5.5
click at [1088, 517] on button "Save" at bounding box center [1093, 518] width 91 height 17
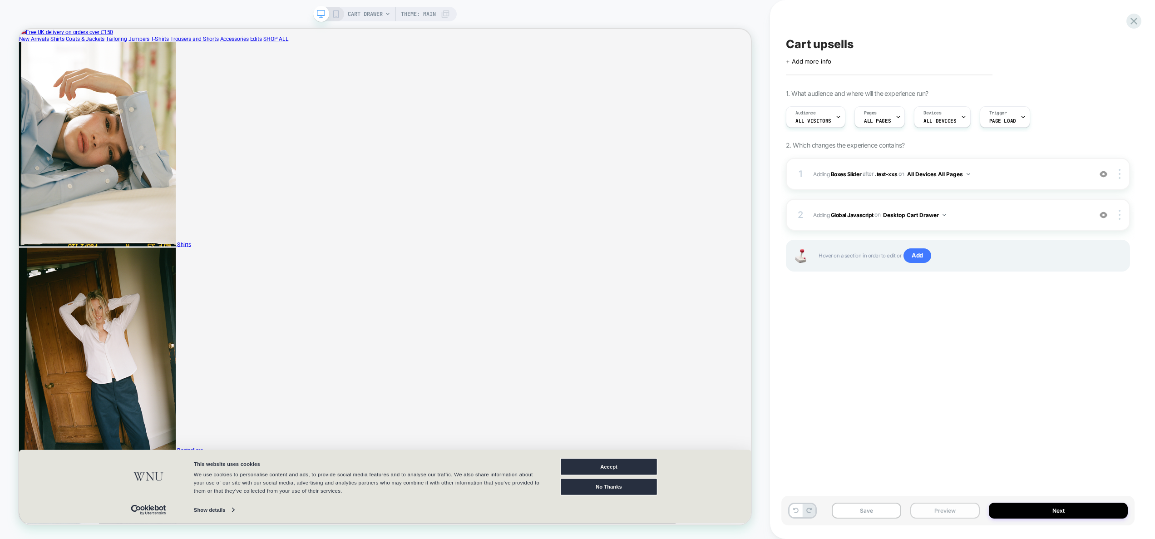
click at [960, 516] on button "Preview" at bounding box center [944, 511] width 69 height 16
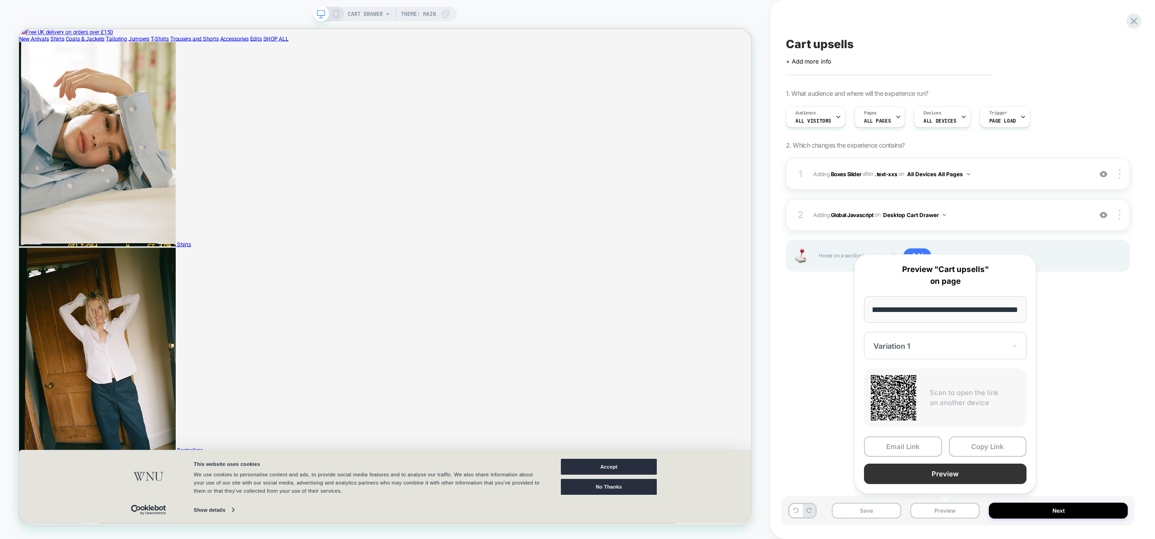
scroll to position [0, 0]
click at [950, 478] on button "Preview" at bounding box center [945, 474] width 163 height 20
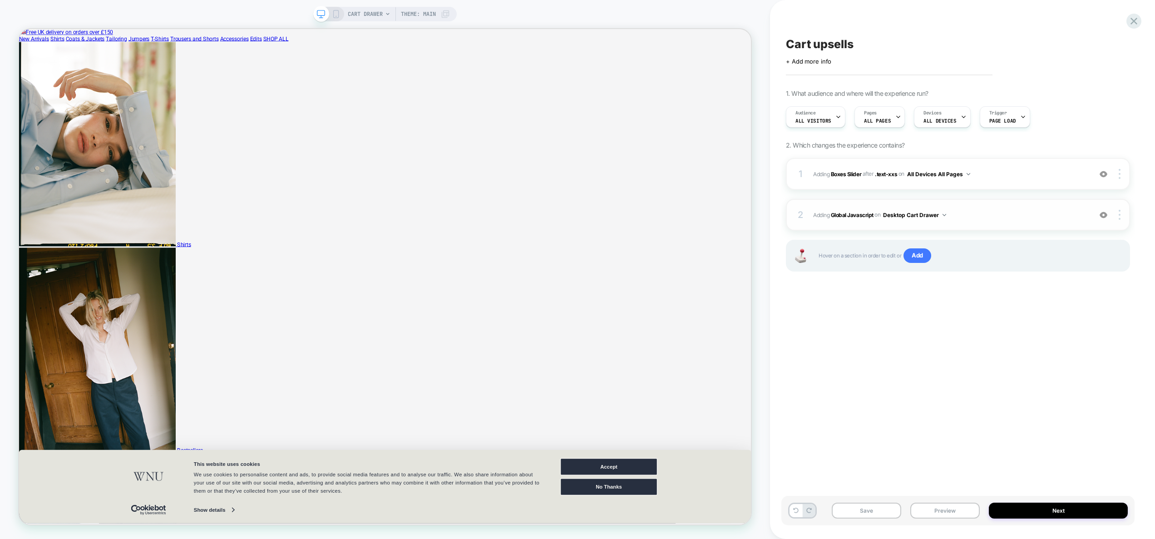
click at [1010, 216] on span "Adding Global Javascript on Desktop Cart Drawer" at bounding box center [950, 214] width 274 height 11
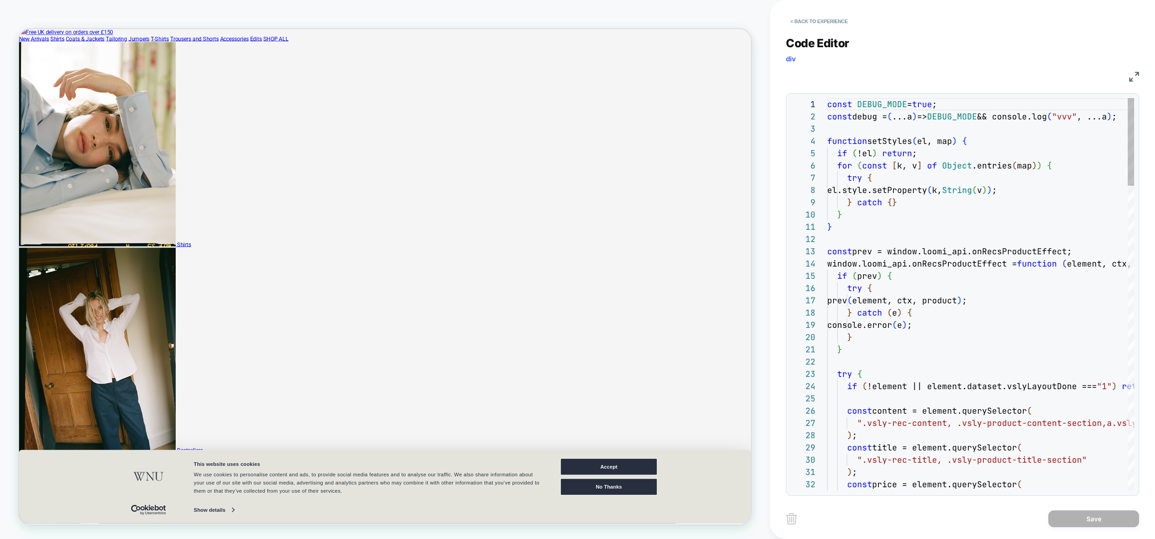
scroll to position [12, 0]
type textarea "**********"
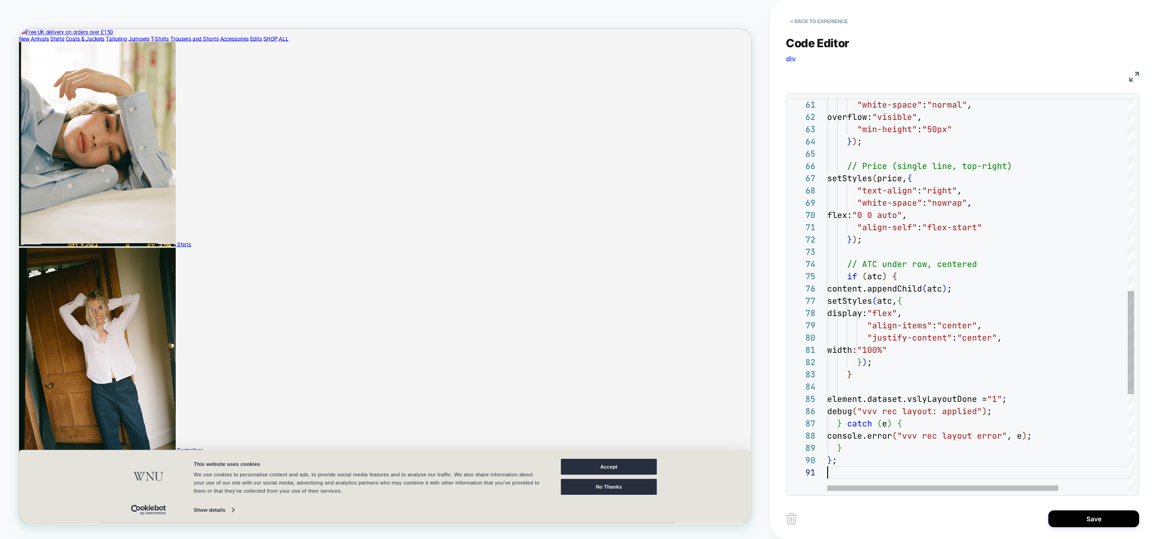
scroll to position [0, 0]
click at [1093, 513] on button "Save" at bounding box center [1093, 518] width 91 height 17
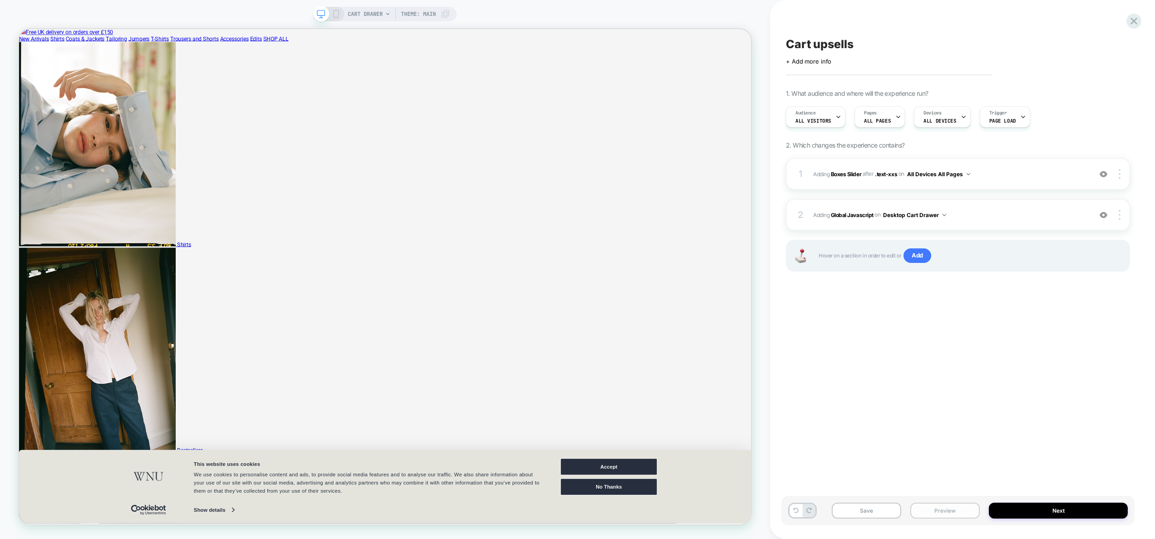
click at [955, 514] on button "Preview" at bounding box center [944, 511] width 69 height 16
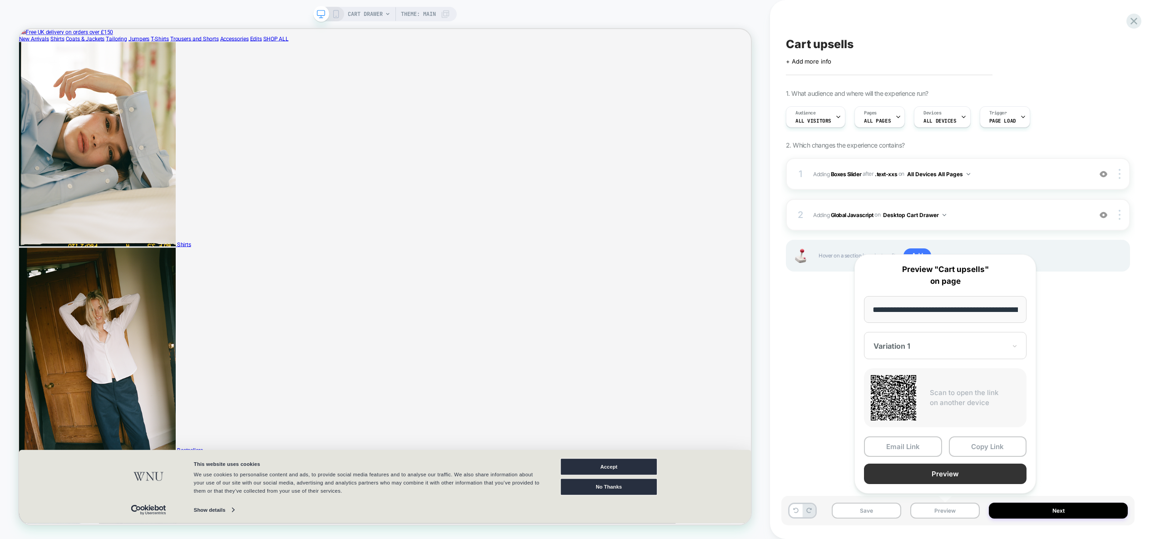
click at [938, 473] on button "Preview" at bounding box center [945, 474] width 163 height 20
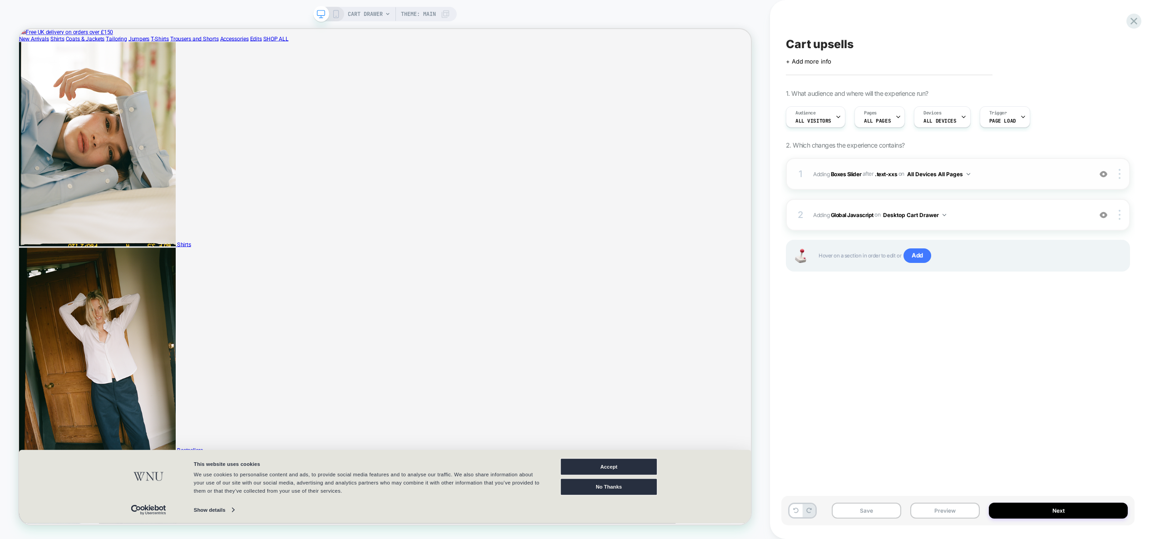
click at [1006, 172] on span "#_loomi_addon_1756117266796 Adding Boxes Slider AFTER .text-xxs .text-xxs on Al…" at bounding box center [950, 173] width 274 height 11
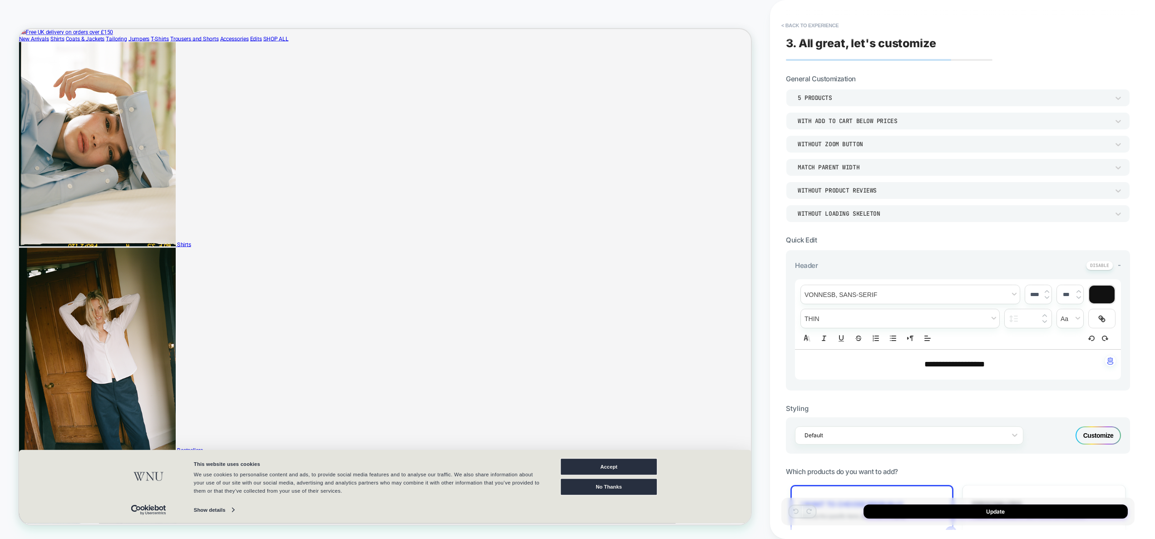
click at [1108, 435] on div "Customize" at bounding box center [1098, 435] width 45 height 18
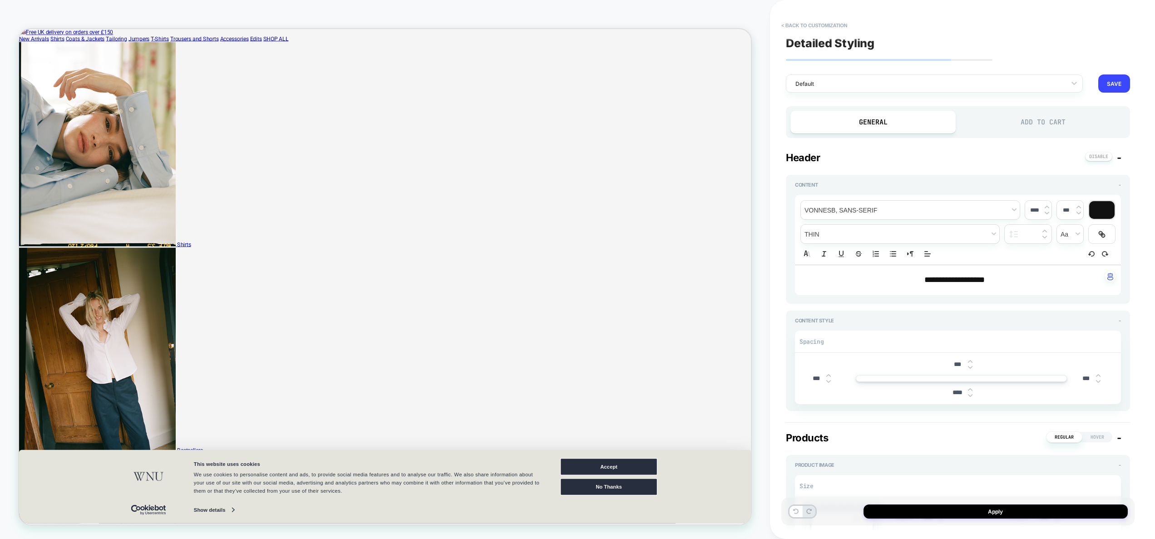
click at [1053, 114] on div "Add to Cart" at bounding box center [1042, 122] width 165 height 23
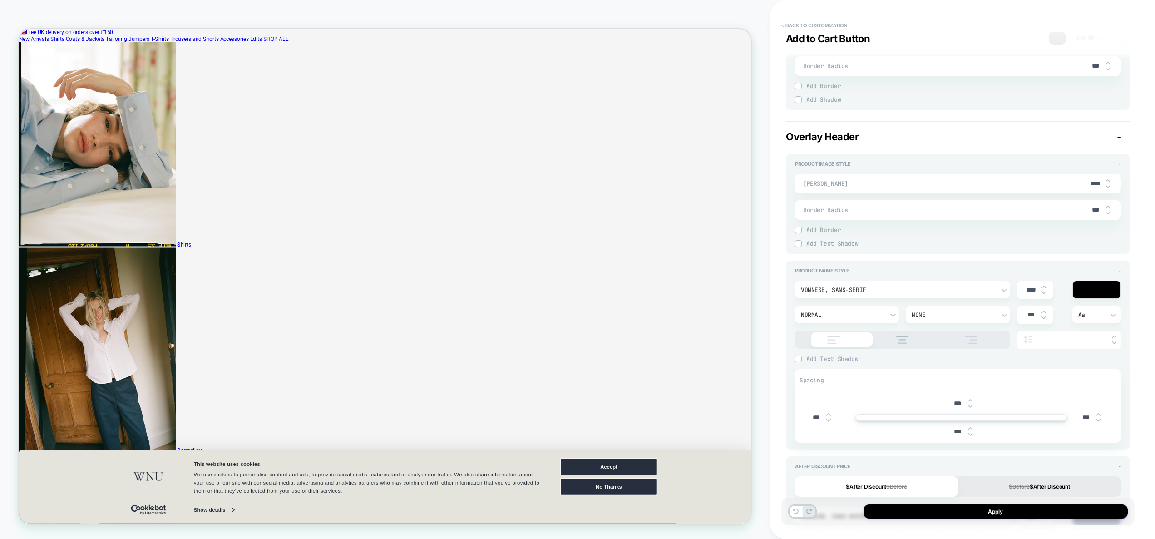
scroll to position [281, 0]
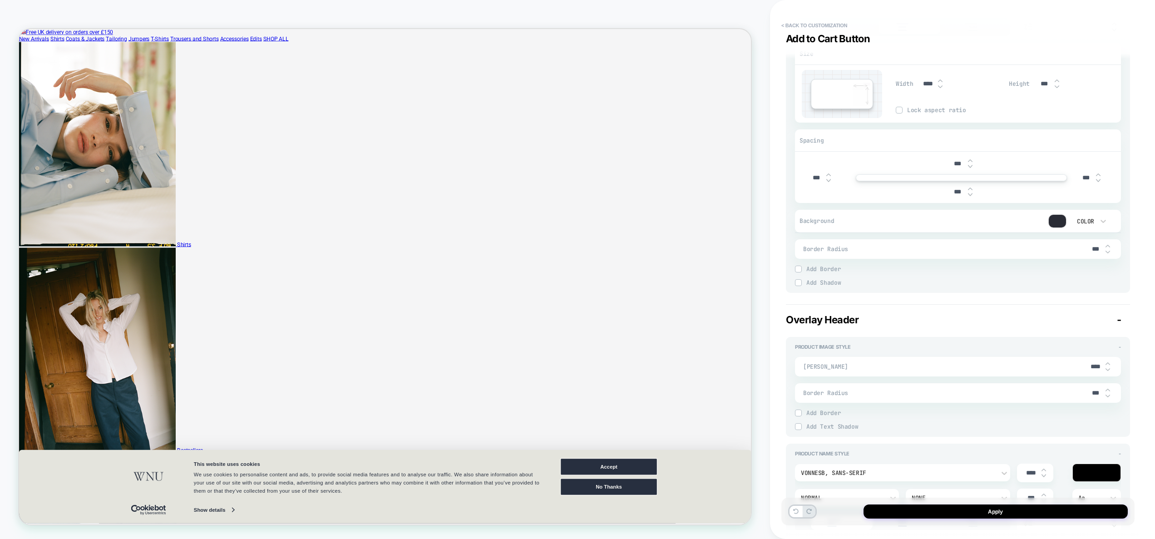
click at [972, 161] on img at bounding box center [970, 161] width 5 height 4
type textarea "*"
type input "***"
click at [972, 161] on img at bounding box center [970, 161] width 5 height 4
type textarea "*"
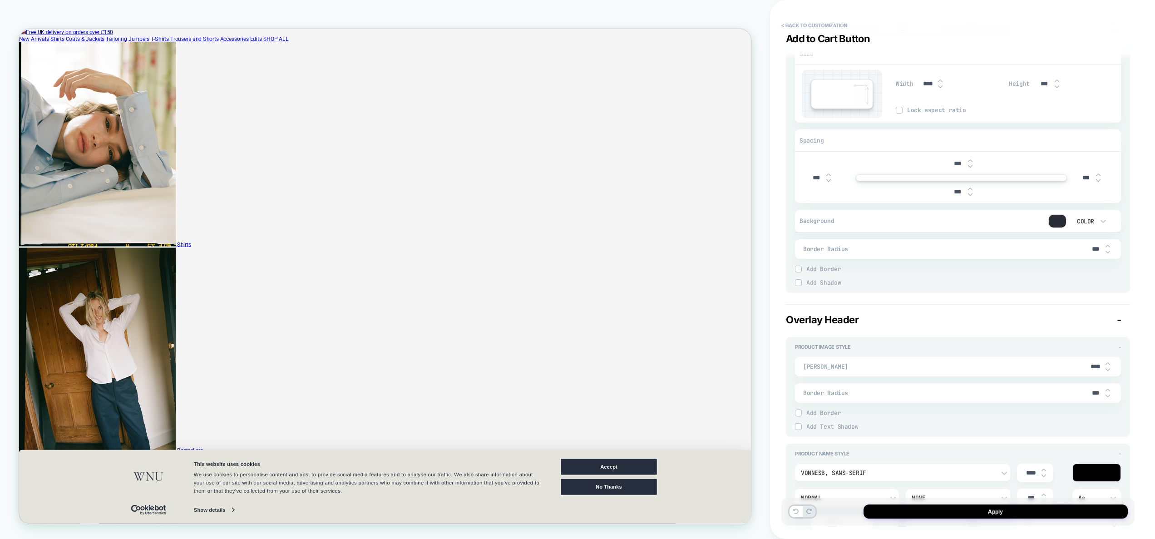
type input "***"
click at [972, 161] on img at bounding box center [970, 161] width 5 height 4
type textarea "*"
type input "***"
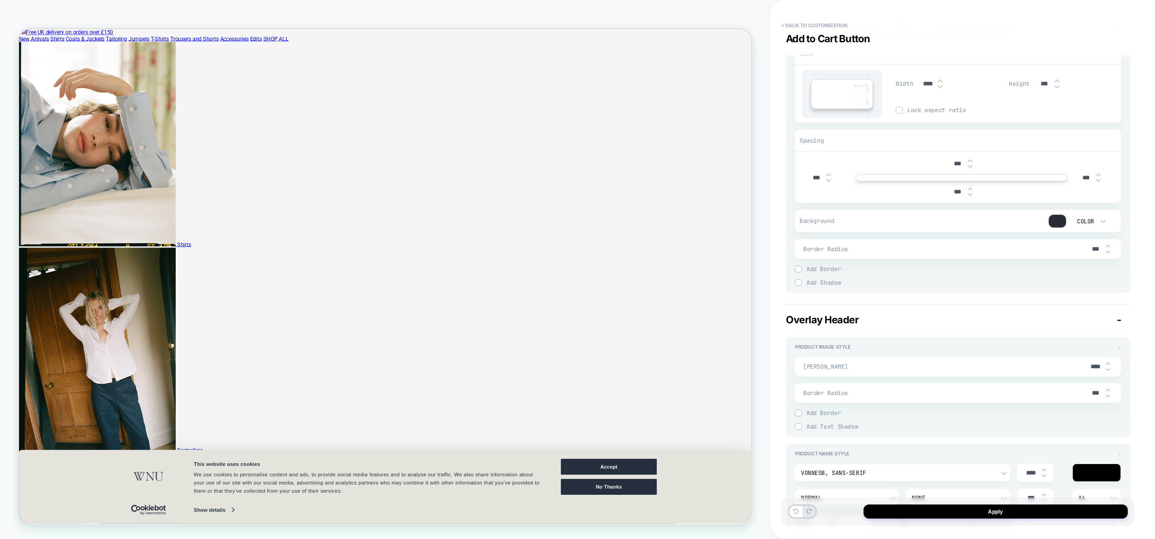
click at [971, 166] on img at bounding box center [970, 167] width 5 height 4
type textarea "*"
type input "***"
click at [971, 166] on img at bounding box center [970, 167] width 5 height 4
click at [972, 166] on img at bounding box center [970, 167] width 5 height 4
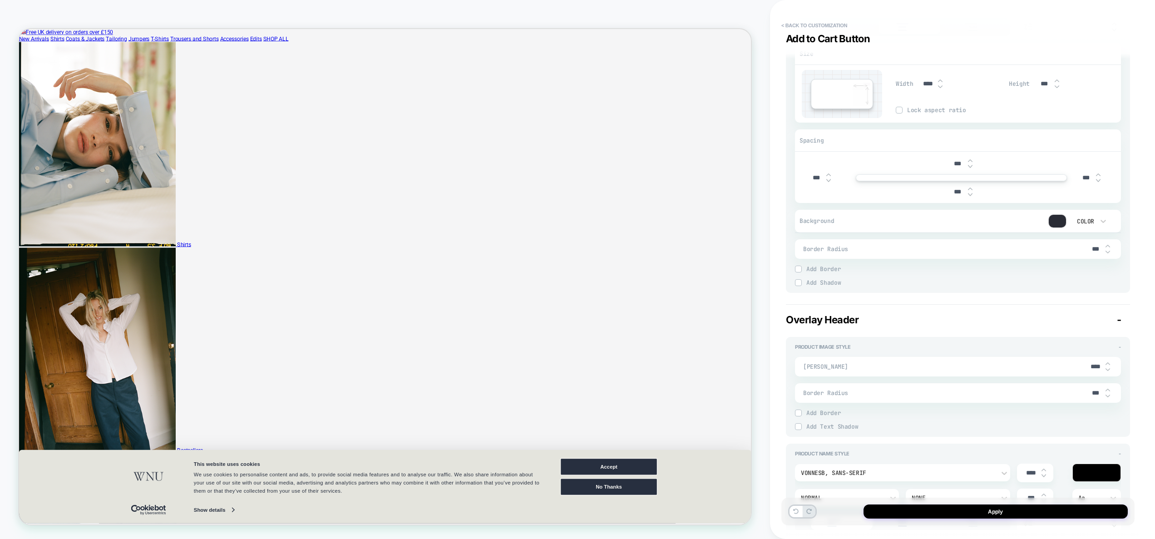
click at [972, 166] on img at bounding box center [970, 167] width 5 height 4
type textarea "*"
type input "***"
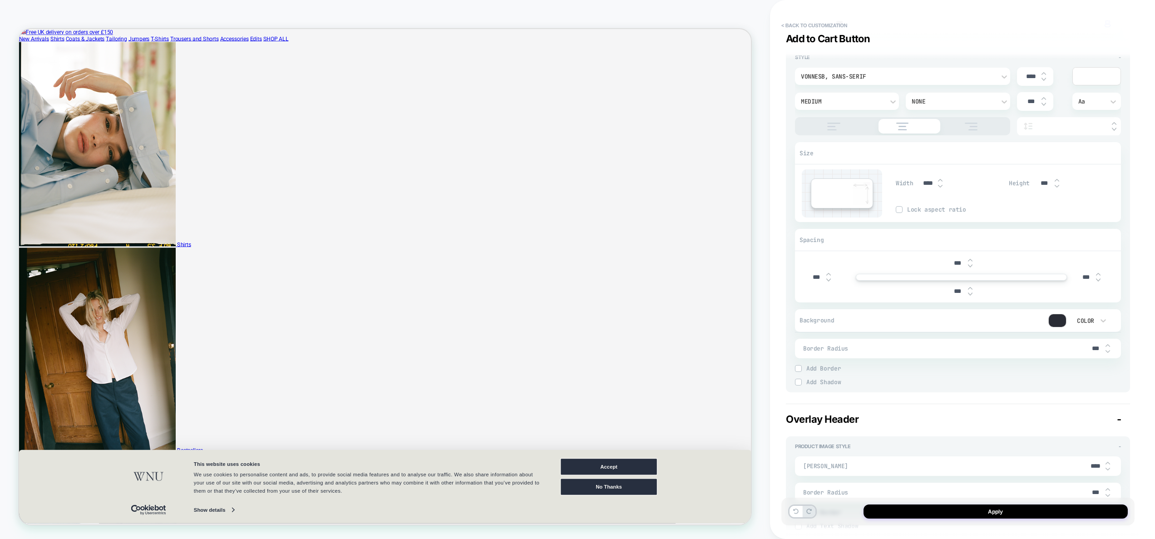
scroll to position [145, 0]
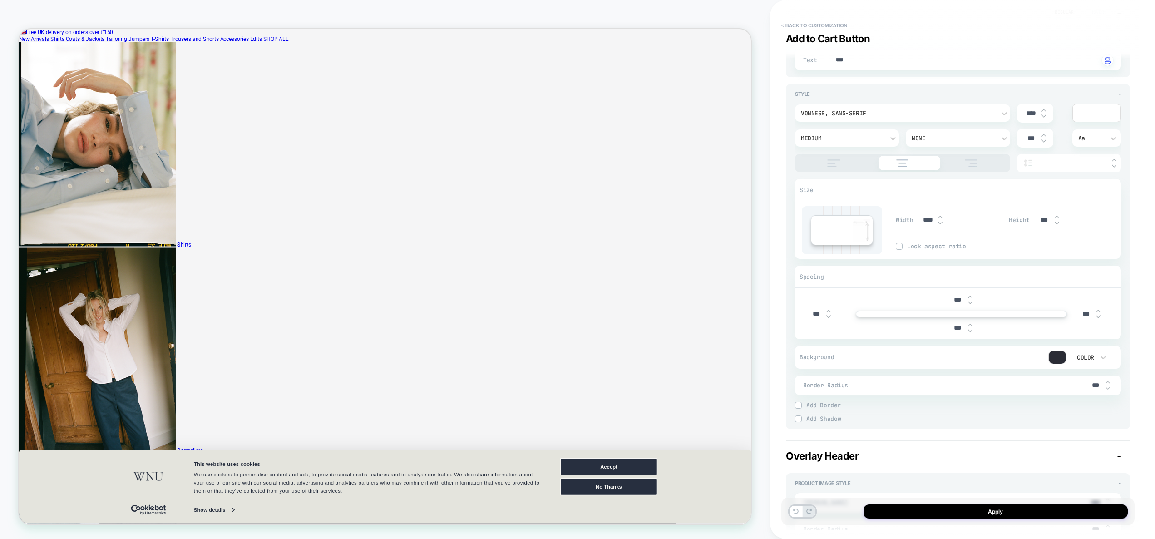
click at [940, 216] on img at bounding box center [940, 217] width 5 height 4
type textarea "*"
type input "****"
click at [940, 216] on img at bounding box center [940, 217] width 5 height 4
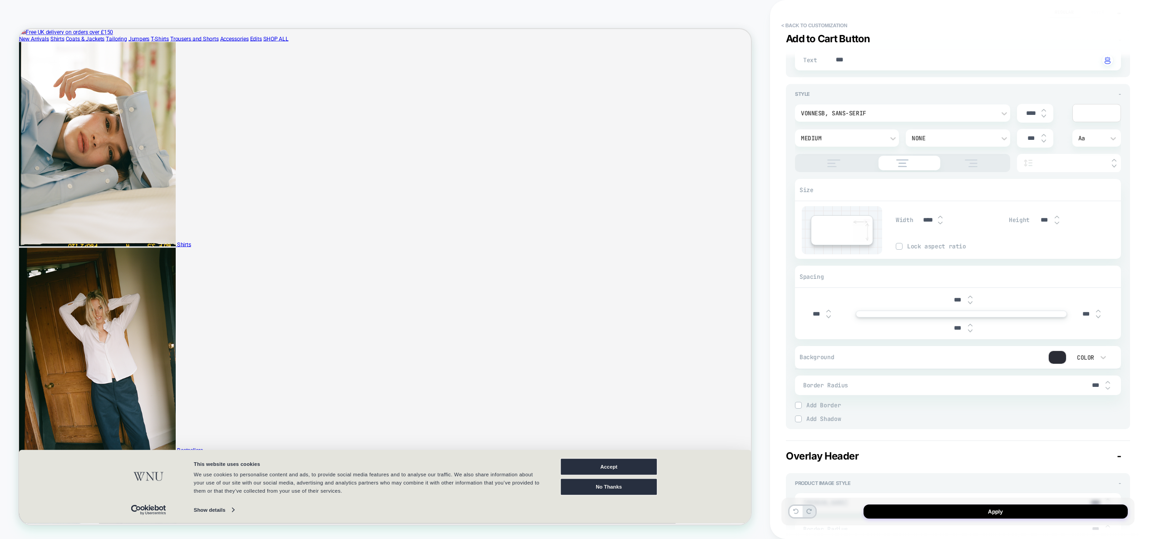
click at [940, 216] on img at bounding box center [940, 217] width 5 height 4
type textarea "*"
type input "****"
click at [940, 216] on img at bounding box center [940, 217] width 5 height 4
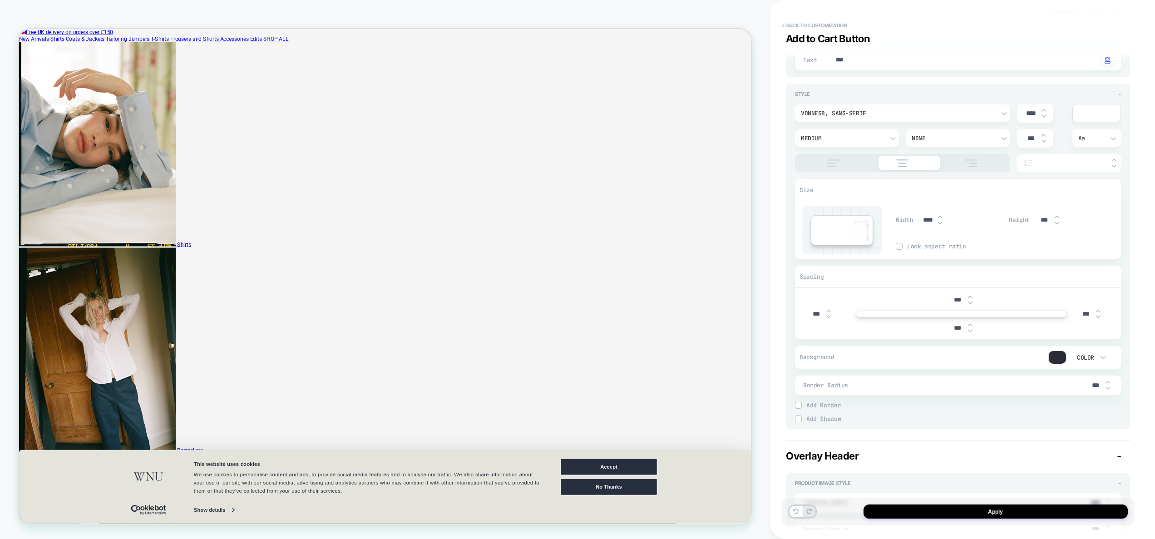
click at [940, 216] on img at bounding box center [940, 217] width 5 height 4
type textarea "*"
type input "****"
click at [940, 216] on img at bounding box center [940, 217] width 5 height 4
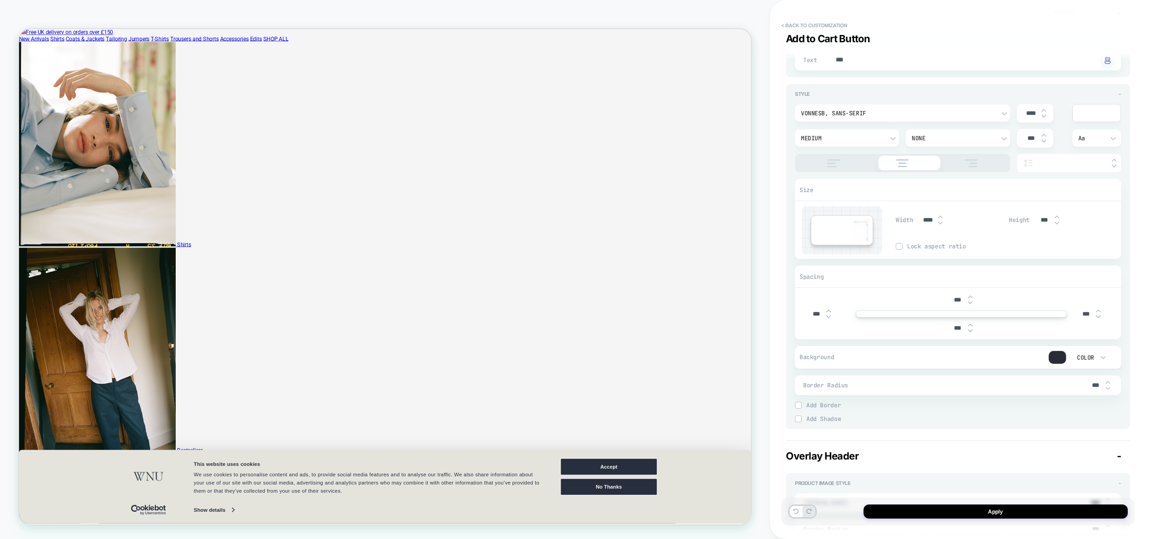
type textarea "*"
type input "****"
click at [940, 216] on img at bounding box center [940, 217] width 5 height 4
type textarea "*"
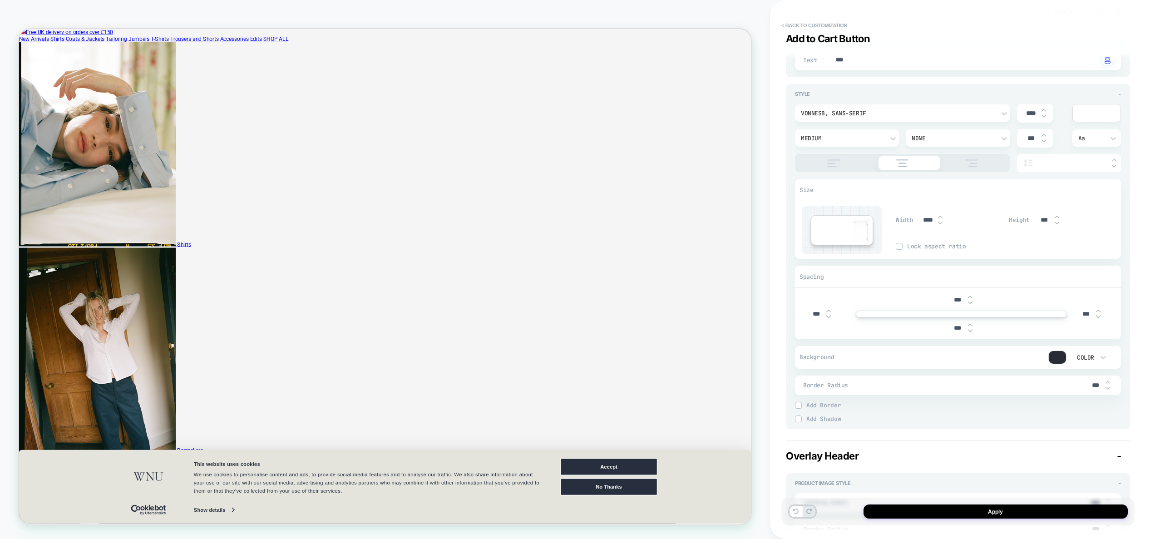
type input "****"
click at [940, 216] on img at bounding box center [940, 217] width 5 height 4
type textarea "*"
type input "****"
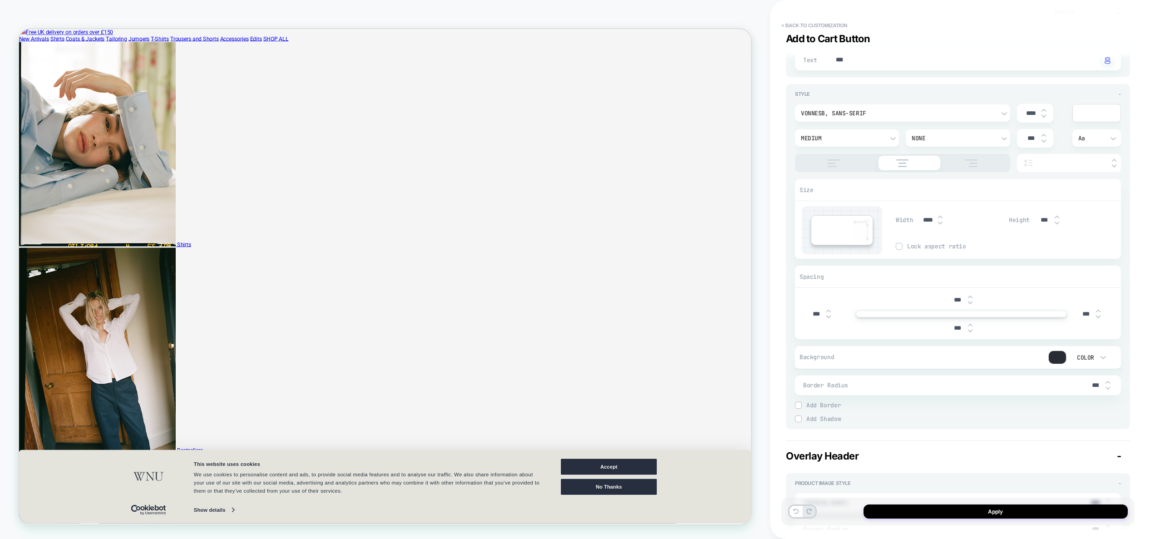
click at [940, 216] on img at bounding box center [940, 217] width 5 height 4
type textarea "*"
type input "****"
click at [940, 216] on img at bounding box center [940, 217] width 5 height 4
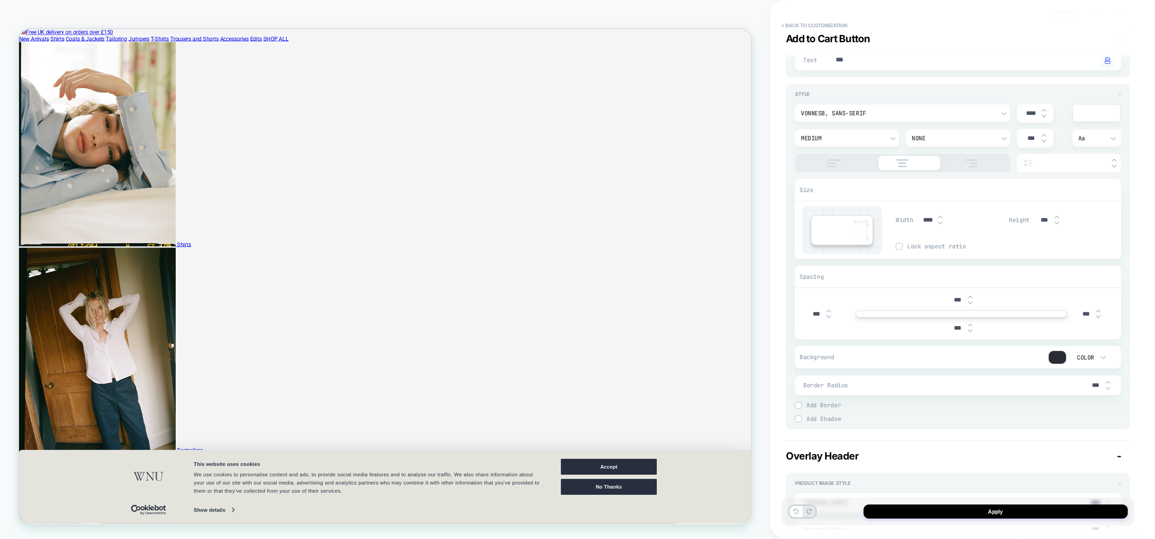
click at [940, 216] on img at bounding box center [940, 217] width 5 height 4
type textarea "*"
type input "****"
click at [940, 216] on img at bounding box center [940, 217] width 5 height 4
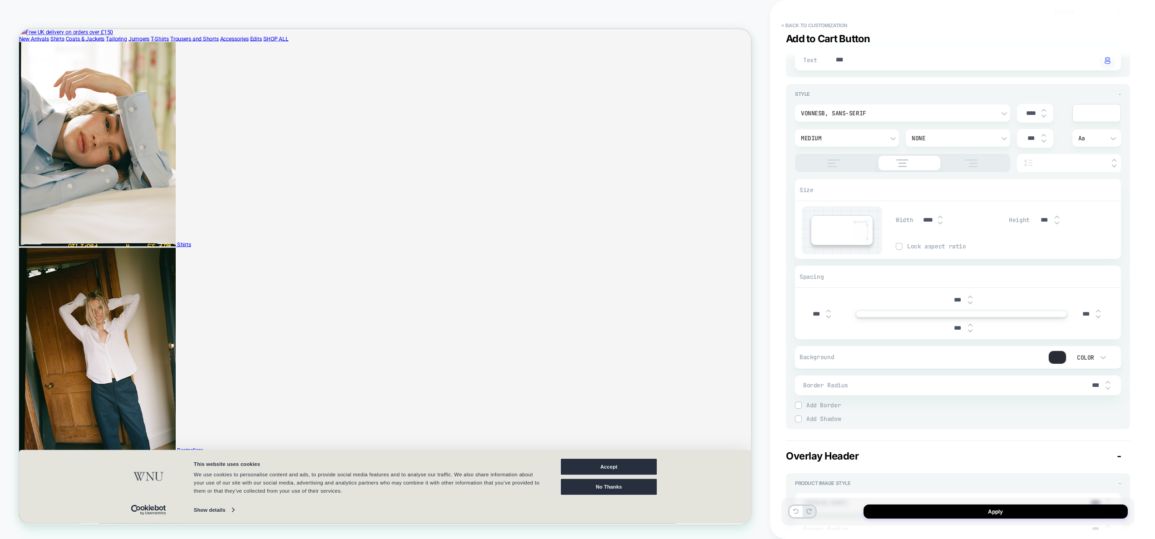
type textarea "*"
type input "****"
click at [940, 216] on img at bounding box center [940, 217] width 5 height 4
type textarea "*"
type input "****"
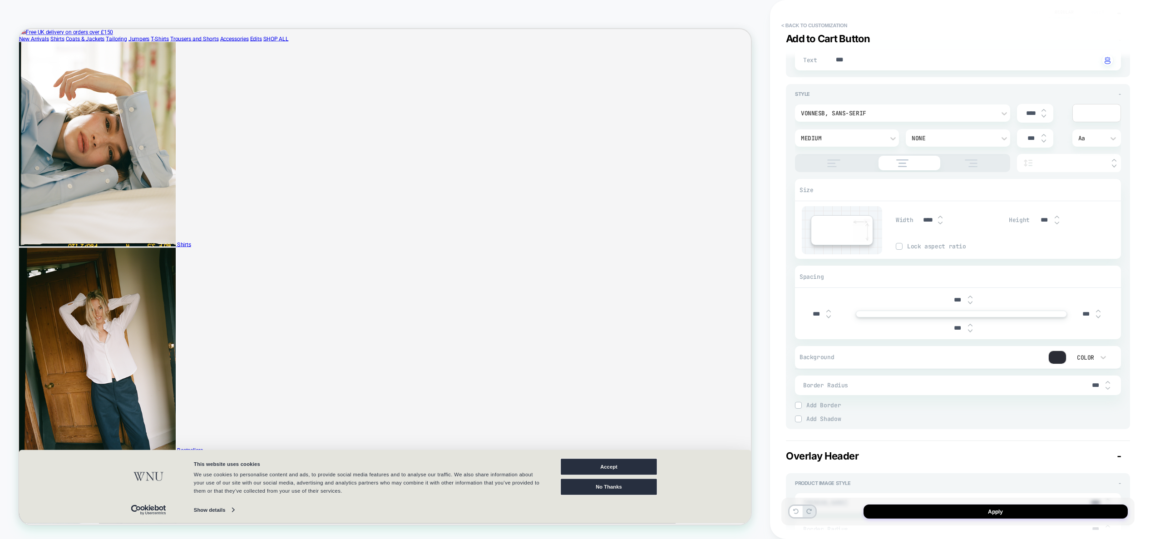
click at [942, 221] on img at bounding box center [940, 223] width 5 height 4
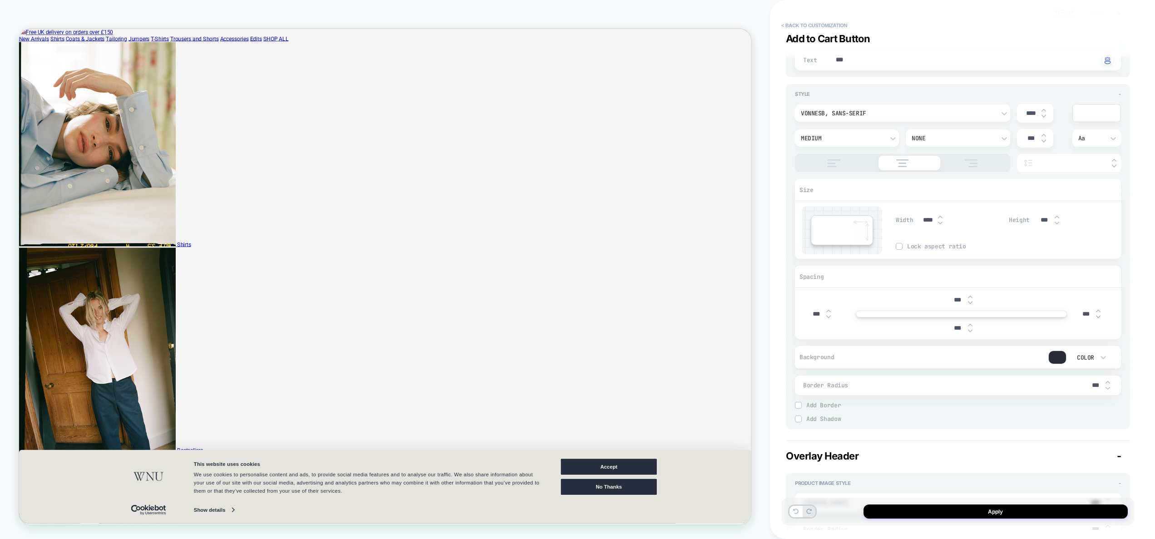
type textarea "*"
type input "****"
click at [942, 221] on img at bounding box center [940, 223] width 5 height 4
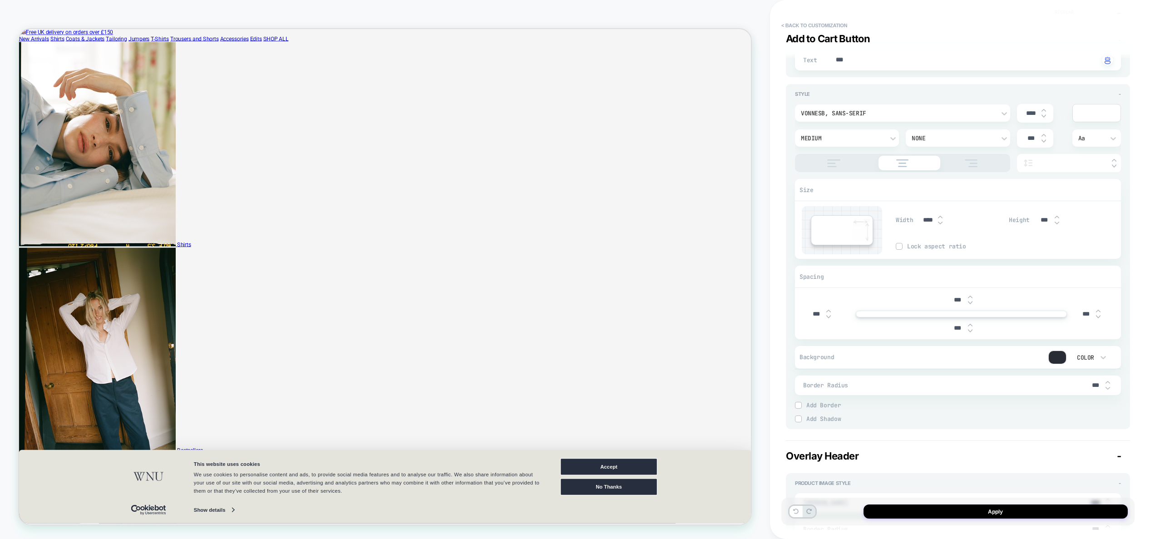
type textarea "*"
type input "****"
click at [942, 221] on img at bounding box center [940, 223] width 5 height 4
type textarea "*"
type input "****"
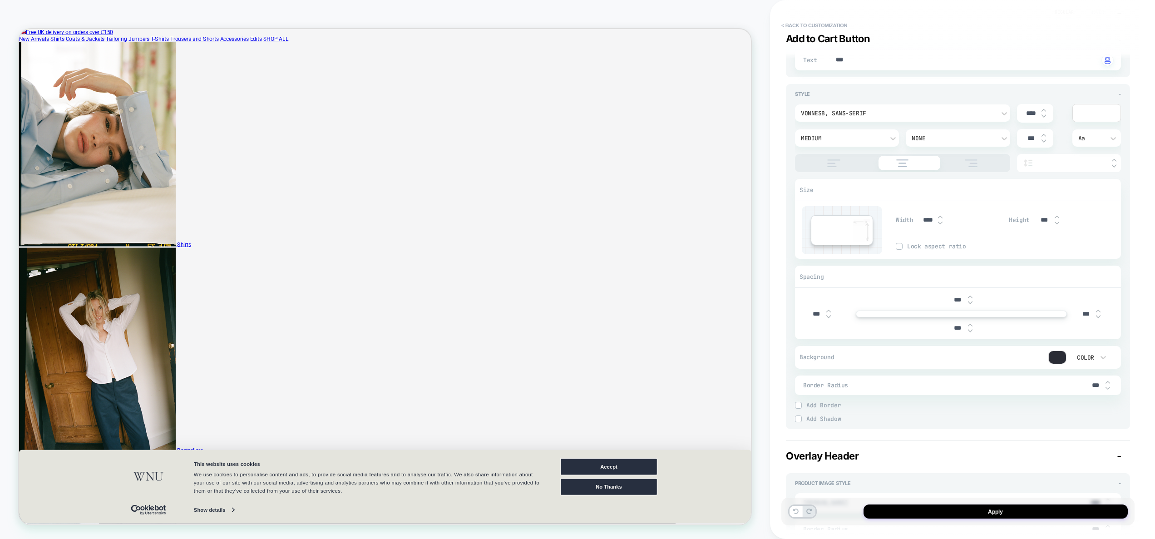
click at [942, 221] on img at bounding box center [940, 223] width 5 height 4
type textarea "*"
type input "****"
click at [942, 221] on img at bounding box center [940, 223] width 5 height 4
type textarea "*"
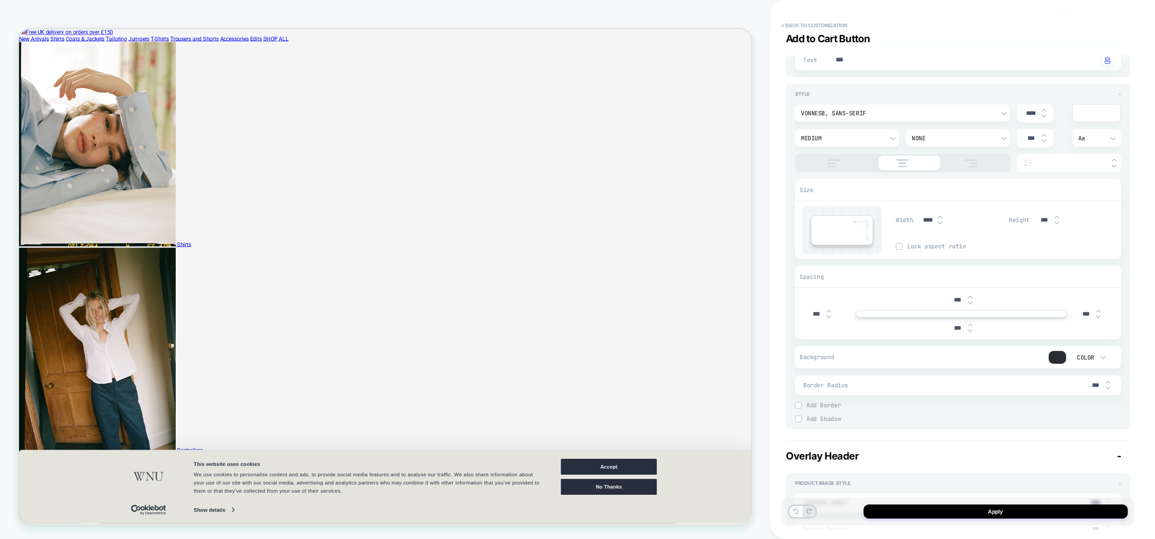
type input "****"
click at [942, 221] on img at bounding box center [940, 223] width 5 height 4
type textarea "*"
type input "****"
click at [942, 221] on img at bounding box center [940, 223] width 5 height 4
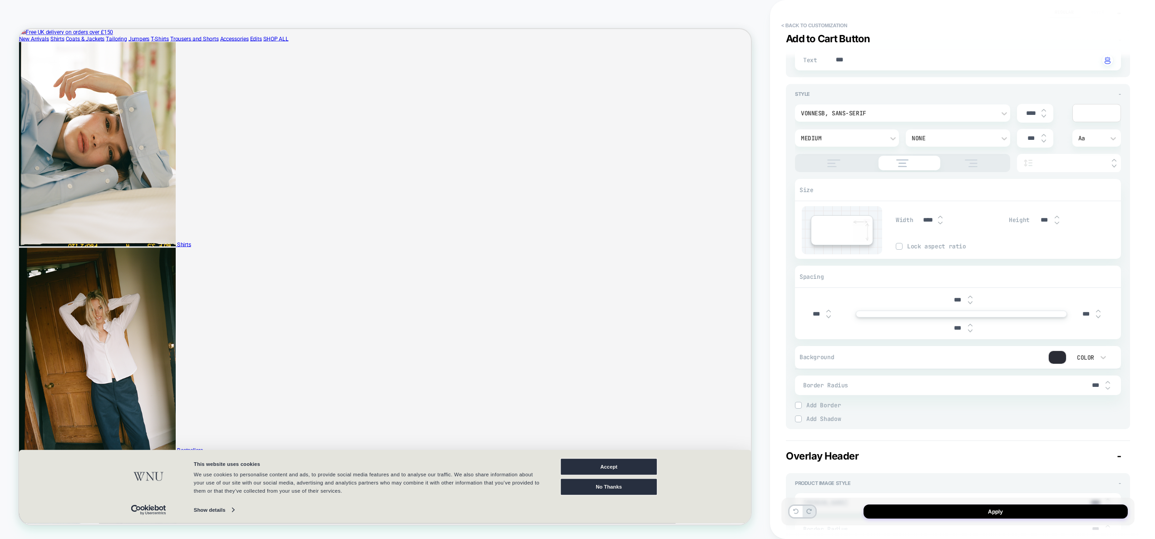
type textarea "*"
type input "****"
click at [942, 221] on img at bounding box center [940, 223] width 5 height 4
type textarea "*"
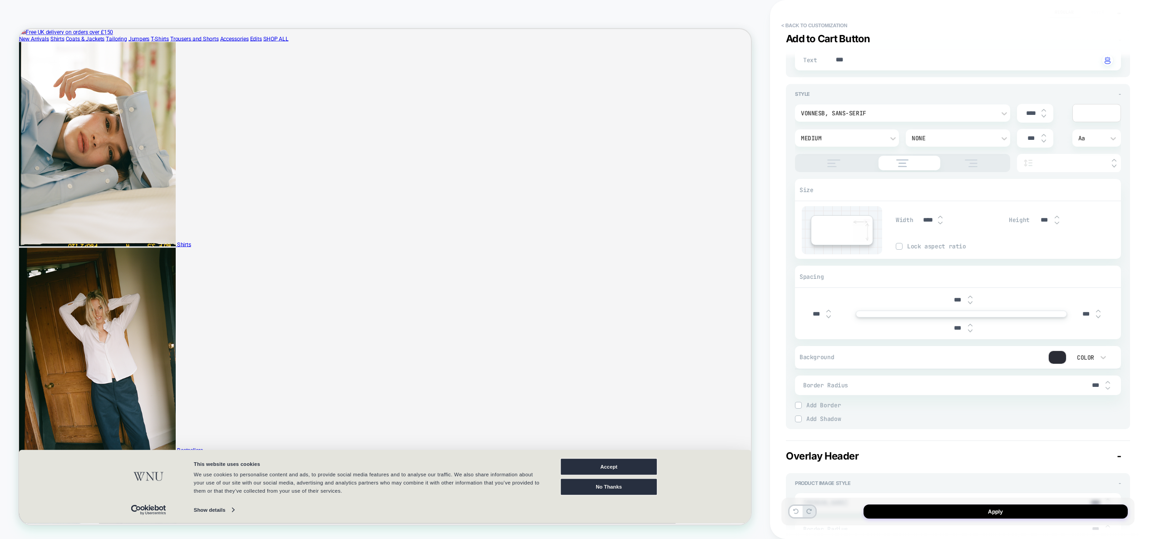
type input "****"
click at [942, 221] on img at bounding box center [940, 223] width 5 height 4
type textarea "*"
type input "****"
click at [942, 221] on img at bounding box center [940, 223] width 5 height 4
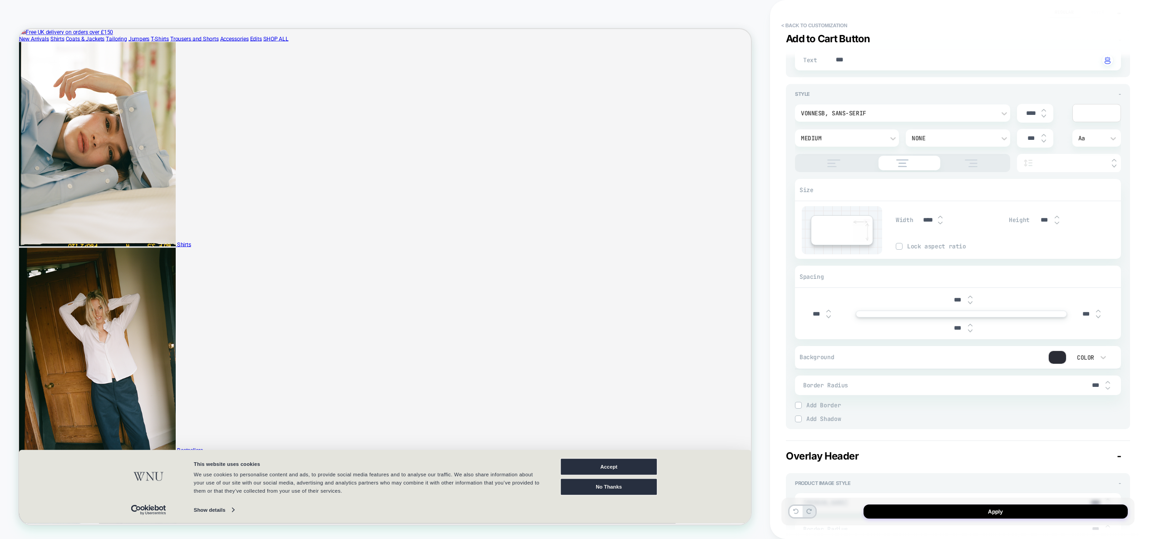
click at [942, 221] on img at bounding box center [940, 223] width 5 height 4
type textarea "*"
type input "****"
click at [942, 221] on img at bounding box center [940, 223] width 5 height 4
type textarea "*"
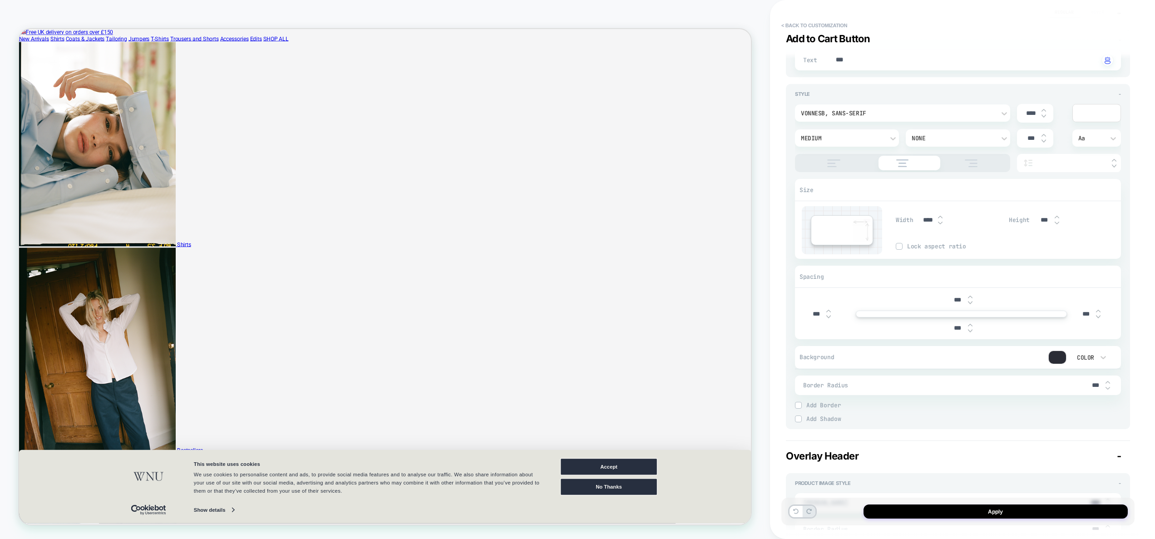
type input "****"
click at [942, 221] on img at bounding box center [940, 223] width 5 height 4
type textarea "*"
type input "****"
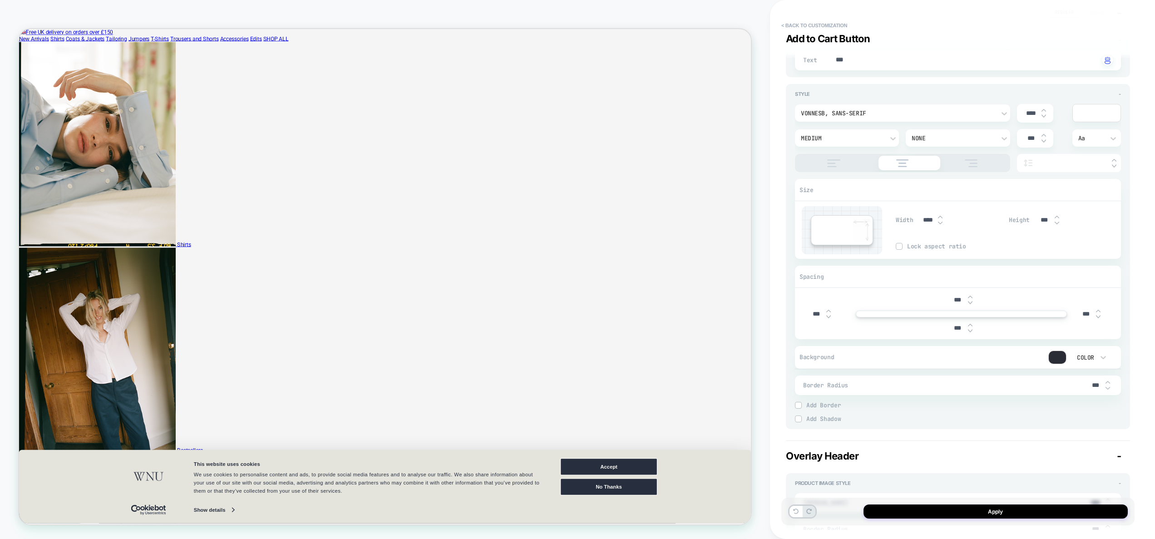
click at [942, 221] on img at bounding box center [940, 223] width 5 height 4
type textarea "*"
type input "****"
click at [942, 221] on img at bounding box center [940, 223] width 5 height 4
type textarea "*"
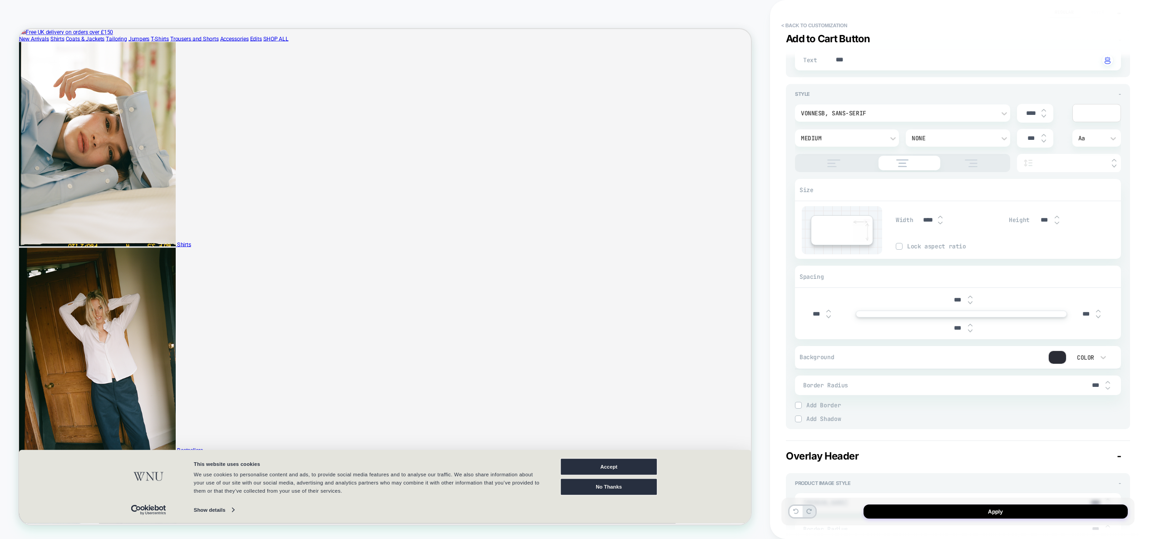
type input "****"
click at [942, 221] on img at bounding box center [940, 223] width 5 height 4
type textarea "*"
type input "****"
click at [942, 221] on img at bounding box center [940, 223] width 5 height 4
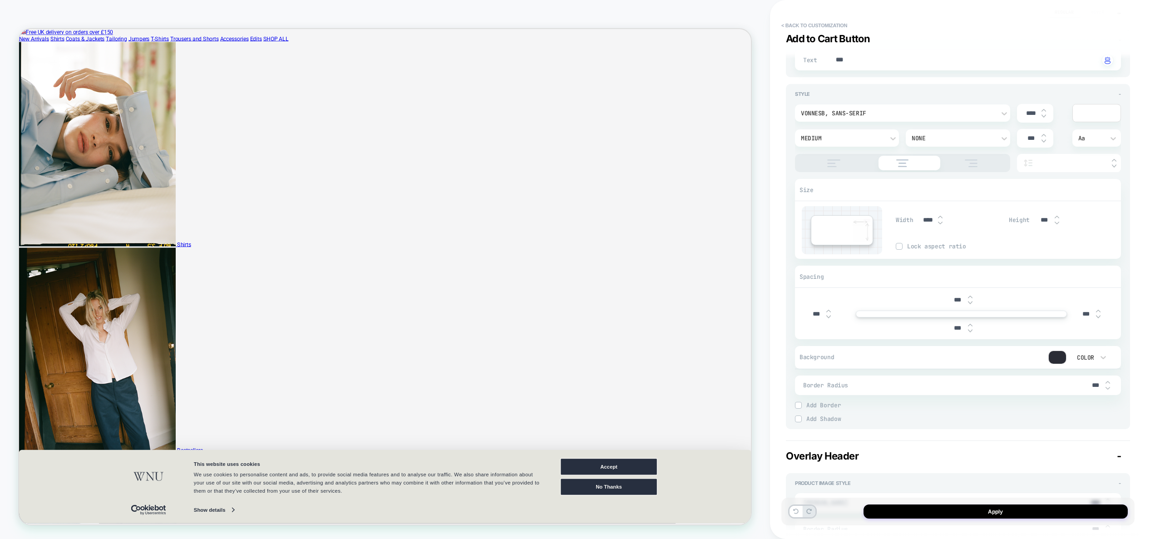
type textarea "*"
type input "****"
click at [942, 221] on img at bounding box center [940, 223] width 5 height 4
type textarea "*"
type input "***"
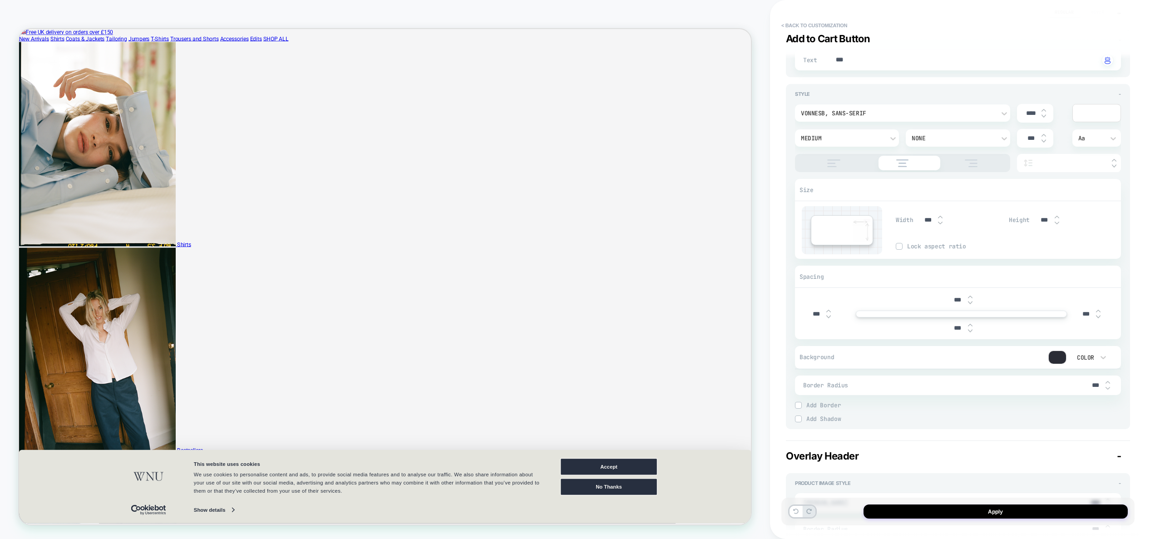
click at [942, 221] on img at bounding box center [940, 223] width 5 height 4
type textarea "*"
type input "***"
click at [941, 218] on img at bounding box center [940, 217] width 5 height 4
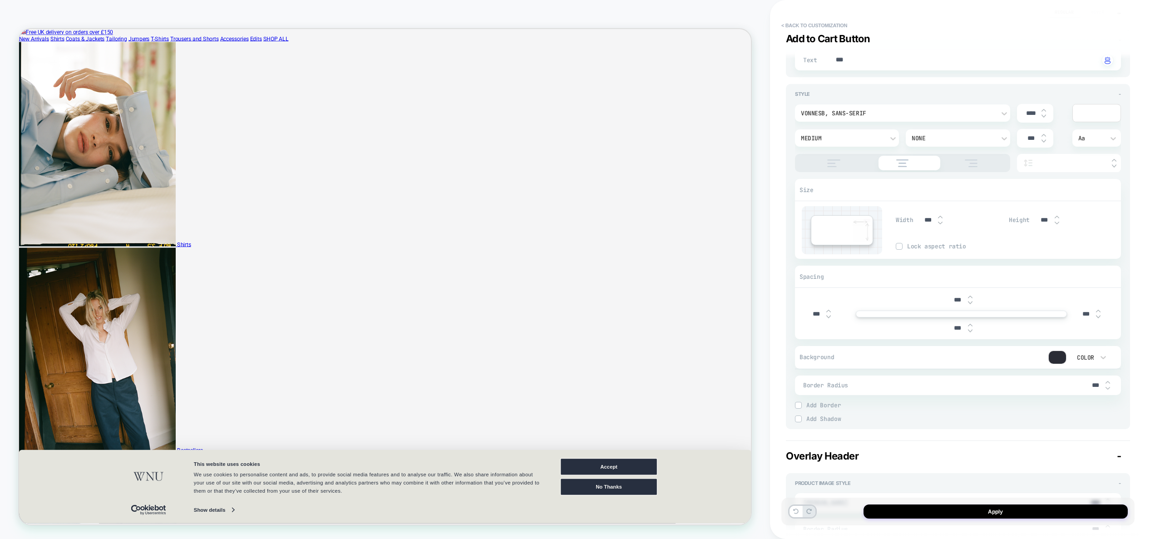
type textarea "*"
type input "****"
click at [941, 218] on img at bounding box center [940, 217] width 5 height 4
type textarea "*"
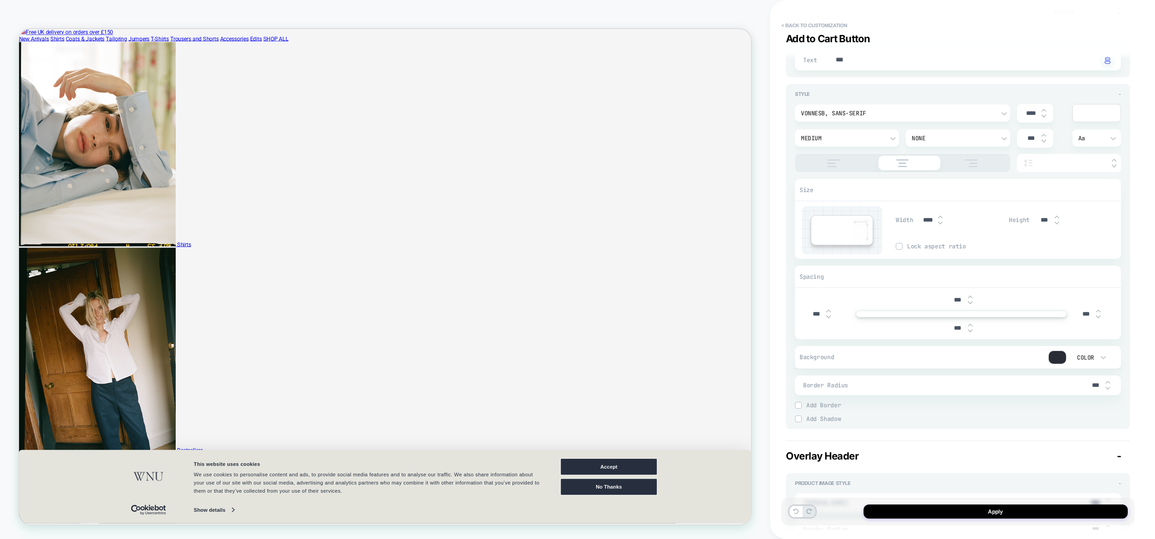
type input "****"
click at [941, 218] on img at bounding box center [940, 217] width 5 height 4
type textarea "*"
type input "****"
click at [941, 218] on img at bounding box center [940, 217] width 5 height 4
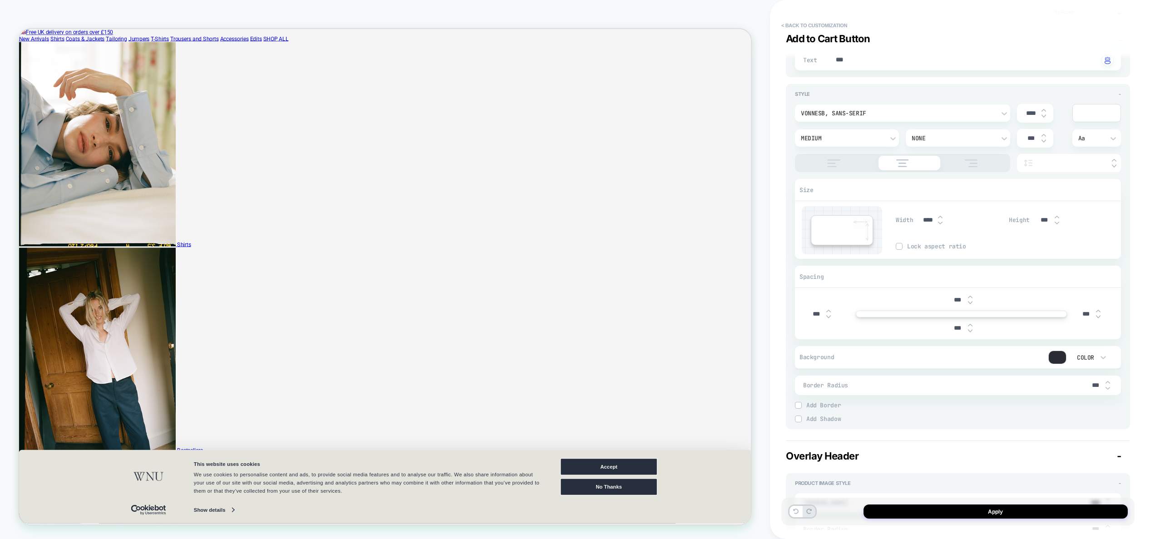
click at [941, 218] on img at bounding box center [940, 217] width 5 height 4
type textarea "*"
type input "****"
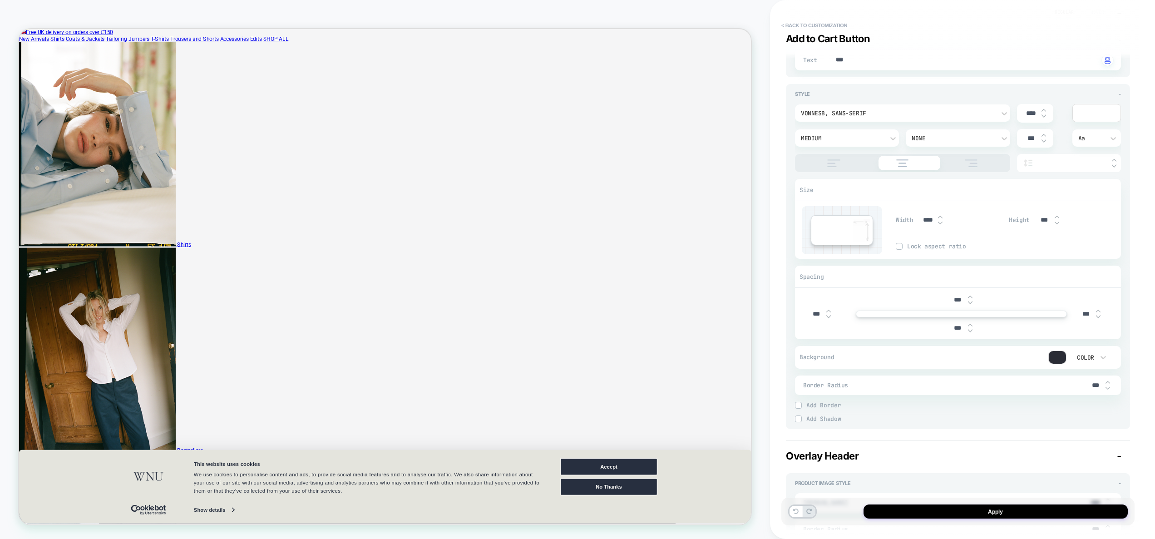
click at [941, 218] on img at bounding box center [940, 217] width 5 height 4
type textarea "*"
type input "****"
type textarea "*"
click at [1029, 514] on button "Apply" at bounding box center [996, 511] width 264 height 14
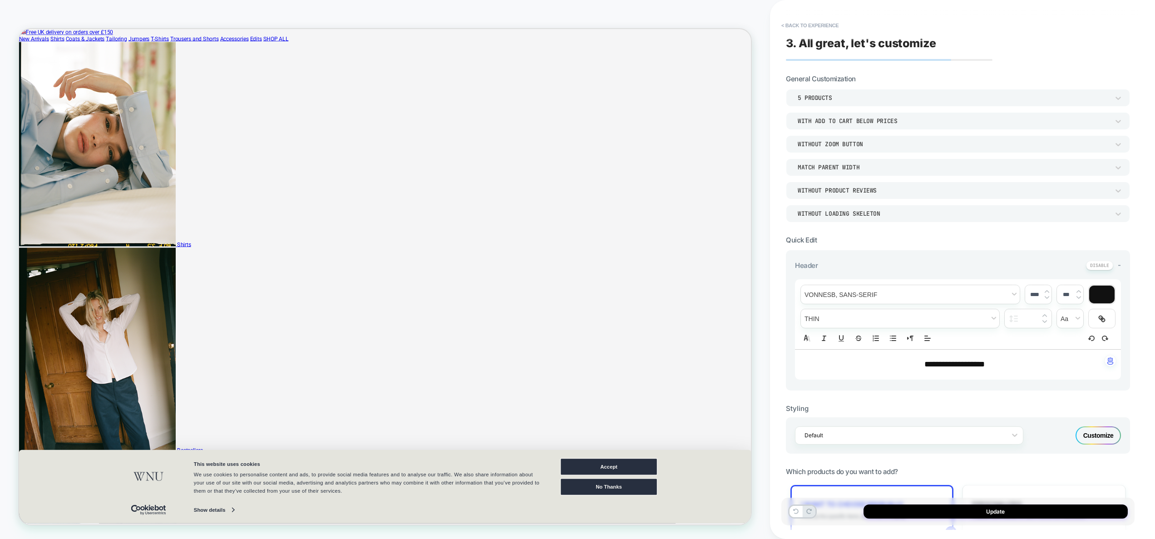
drag, startPoint x: 996, startPoint y: 510, endPoint x: 946, endPoint y: 118, distance: 395.1
click at [946, 134] on div "**********" at bounding box center [962, 269] width 353 height 539
click at [829, 29] on button "< Back to experience" at bounding box center [810, 25] width 66 height 15
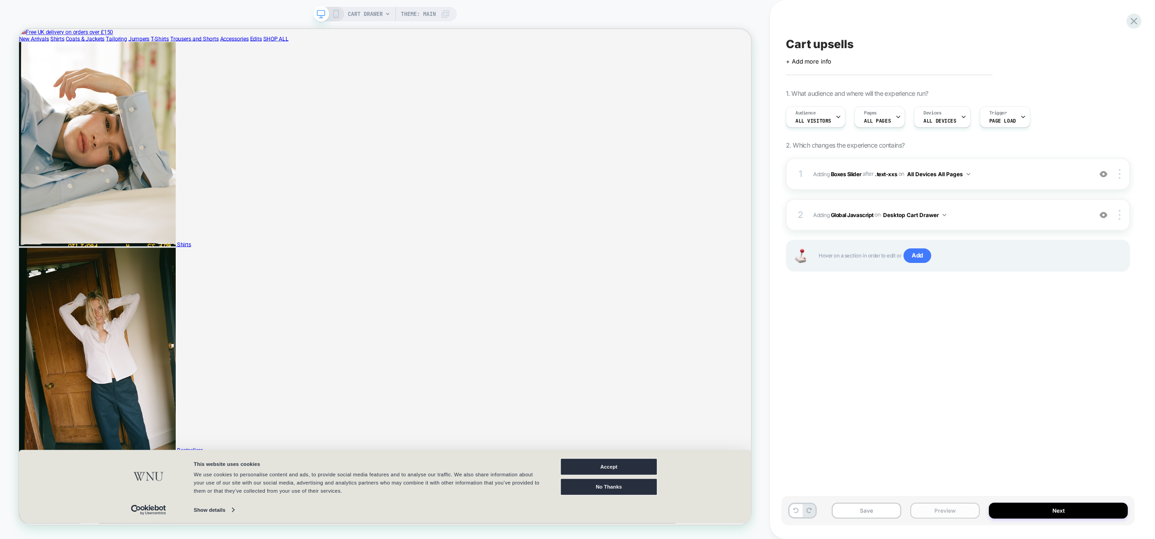
click at [951, 509] on button "Preview" at bounding box center [944, 511] width 69 height 16
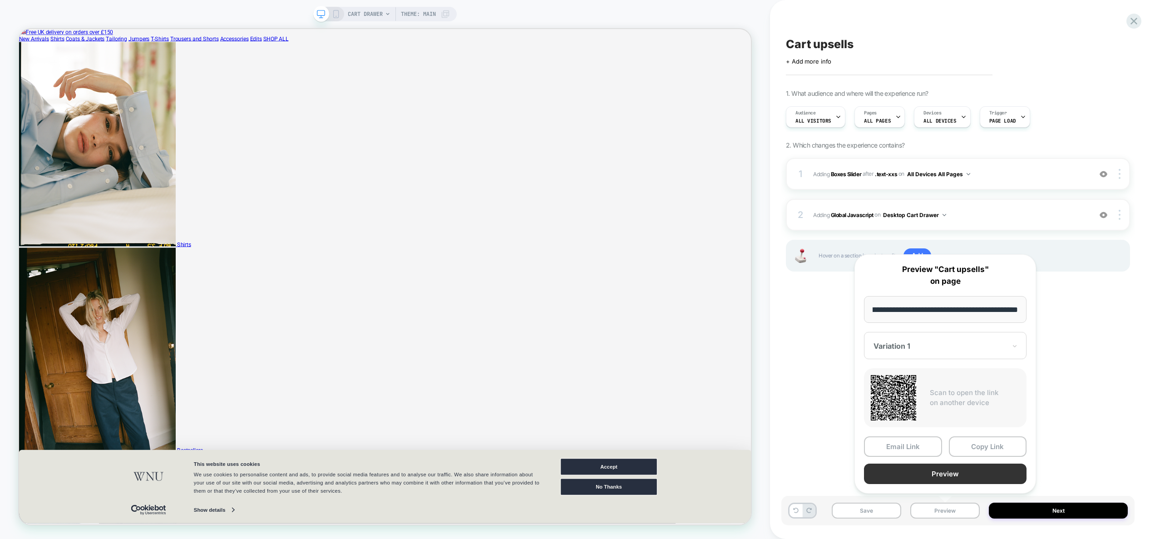
scroll to position [0, 0]
click at [949, 477] on button "Preview" at bounding box center [945, 474] width 163 height 20
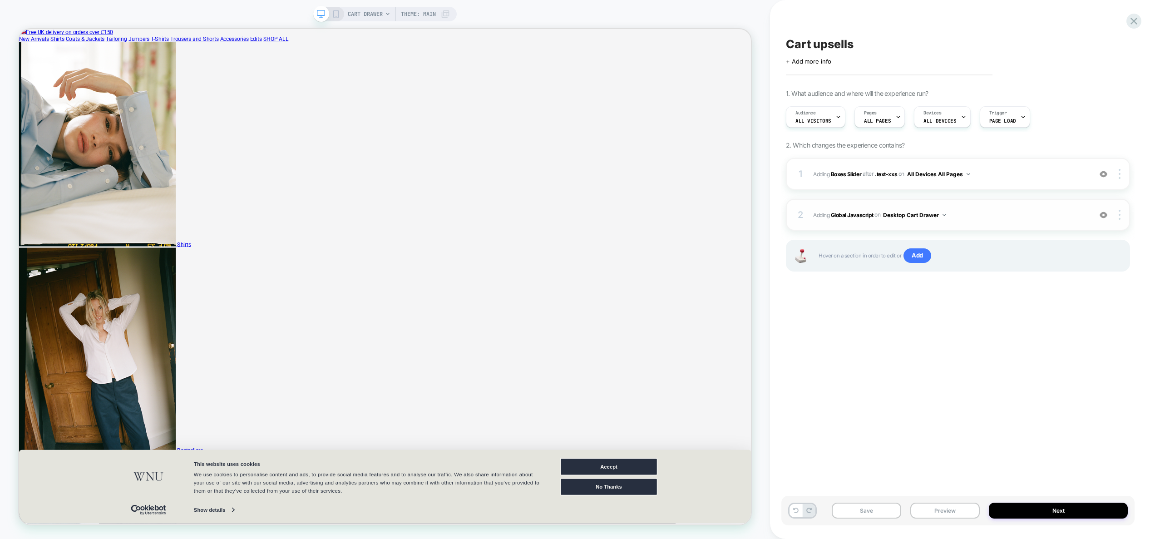
click at [980, 216] on span "Adding Global Javascript on Desktop Cart Drawer" at bounding box center [950, 214] width 274 height 11
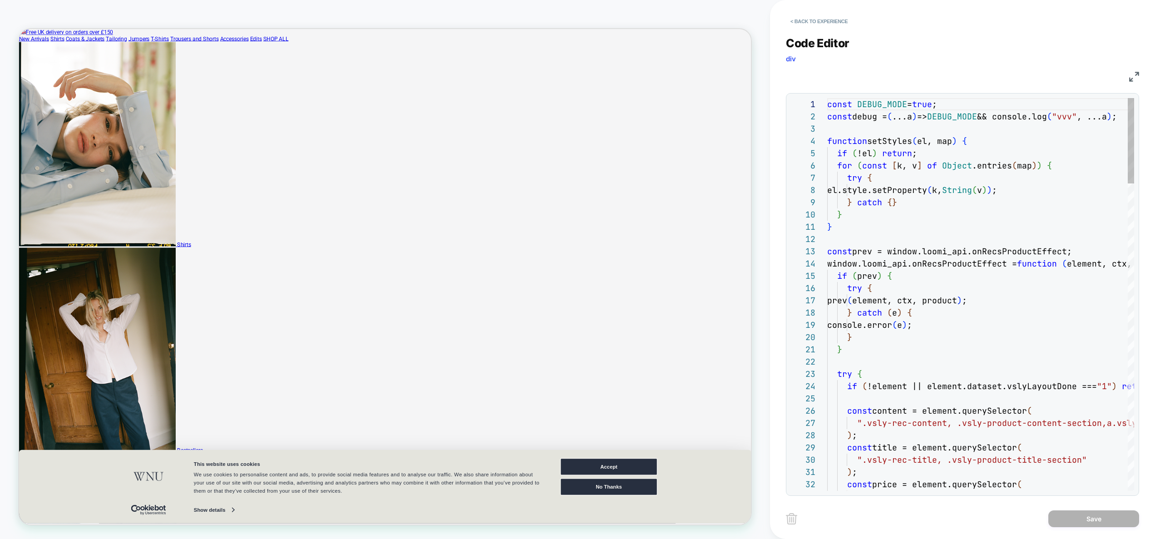
scroll to position [123, 0]
type textarea "**********"
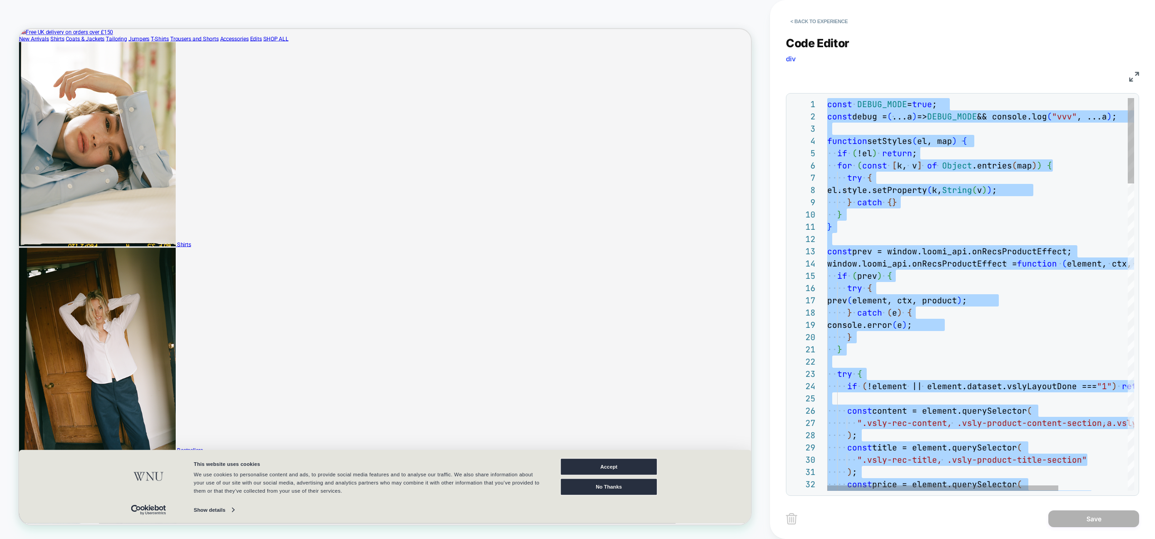
scroll to position [0, 0]
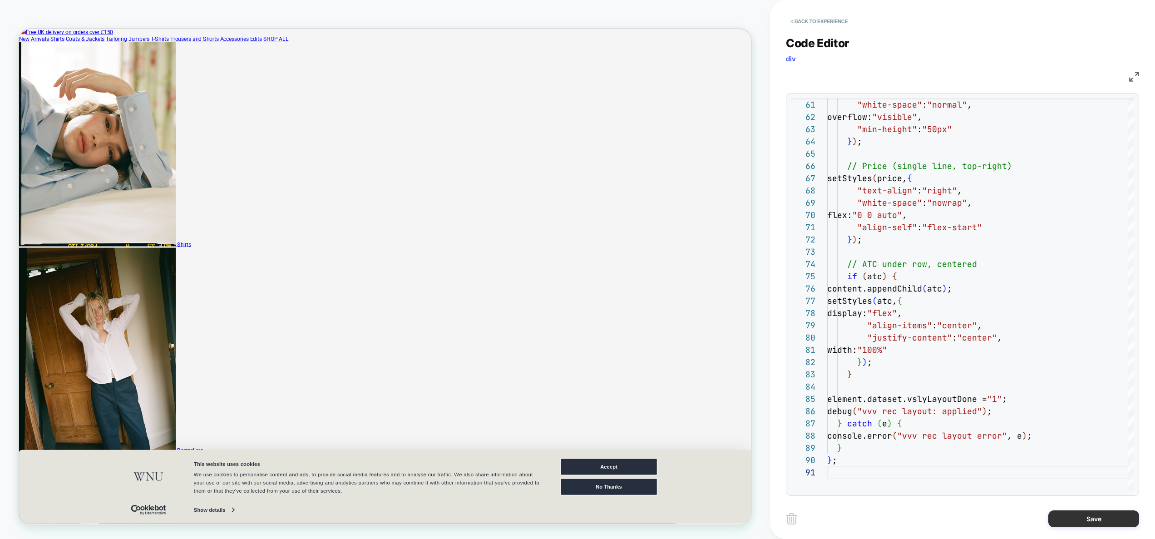
click at [1080, 520] on button "Save" at bounding box center [1093, 518] width 91 height 17
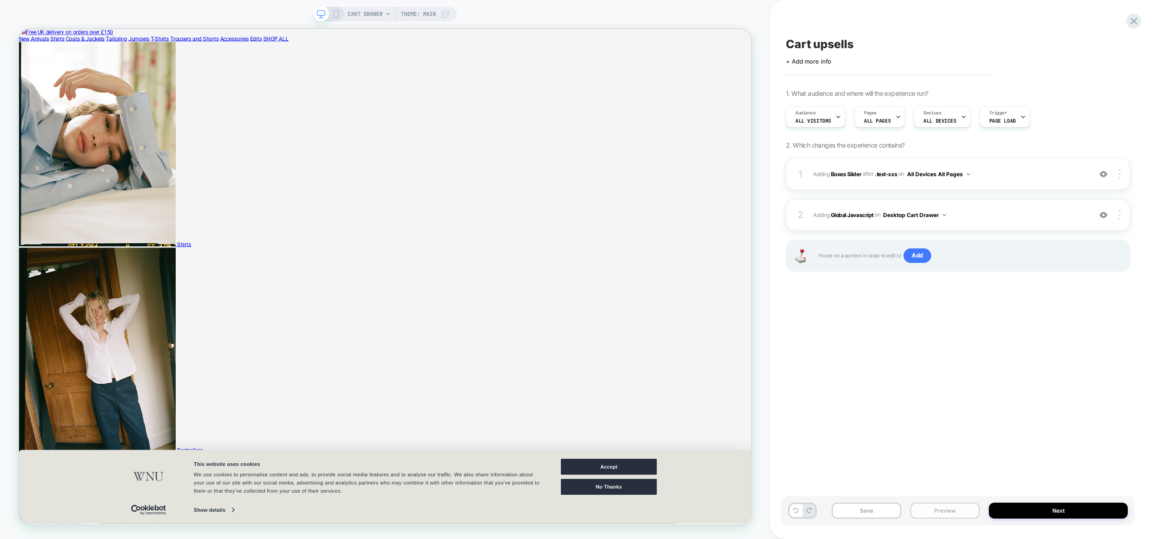
click at [945, 513] on button "Preview" at bounding box center [944, 511] width 69 height 16
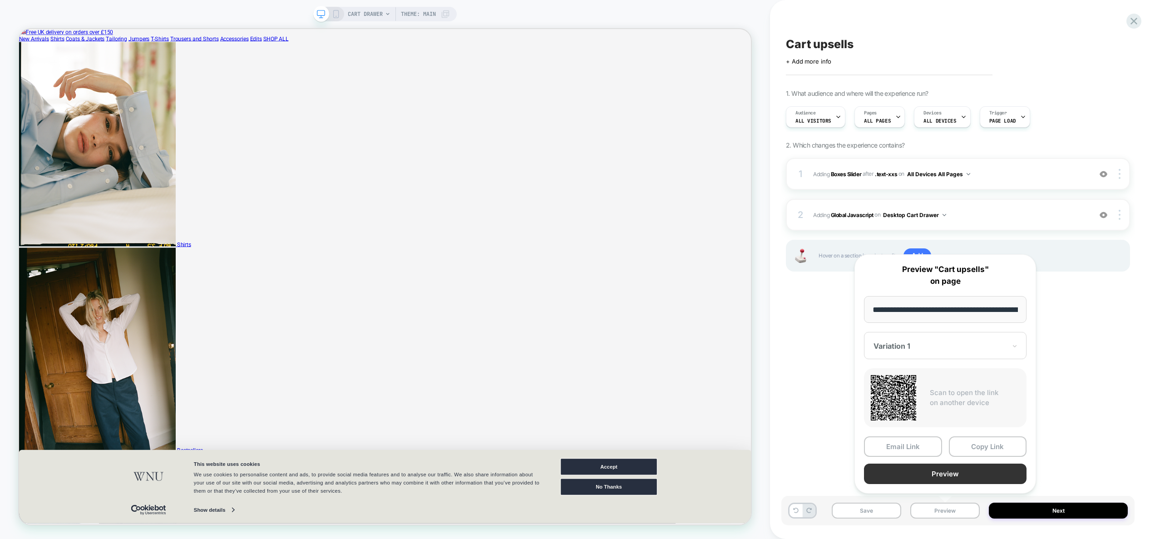
click at [942, 479] on button "Preview" at bounding box center [945, 474] width 163 height 20
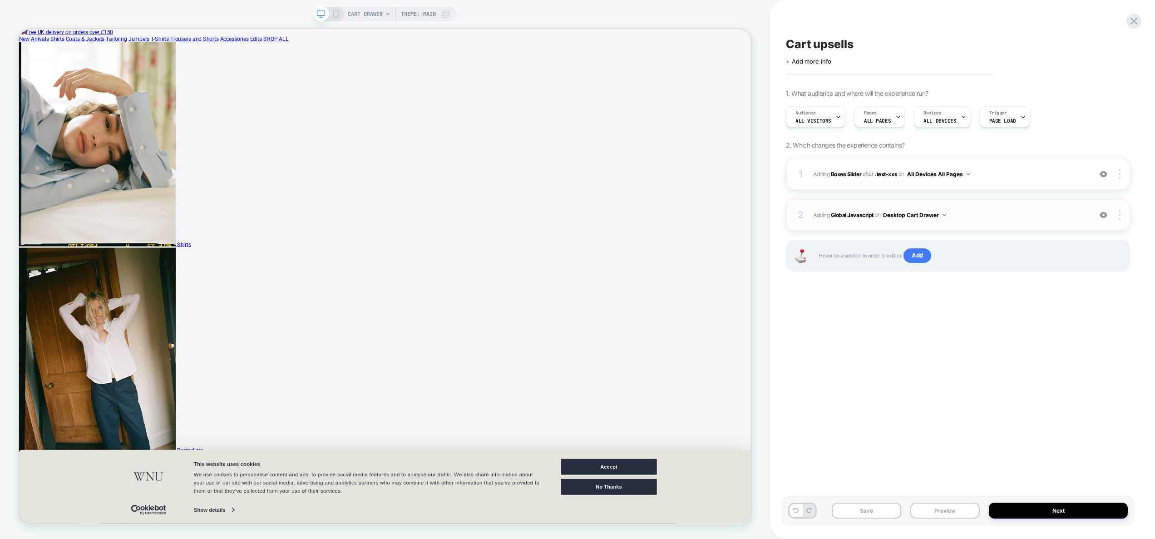
click at [991, 216] on span "Adding Global Javascript on Desktop Cart Drawer" at bounding box center [950, 214] width 274 height 11
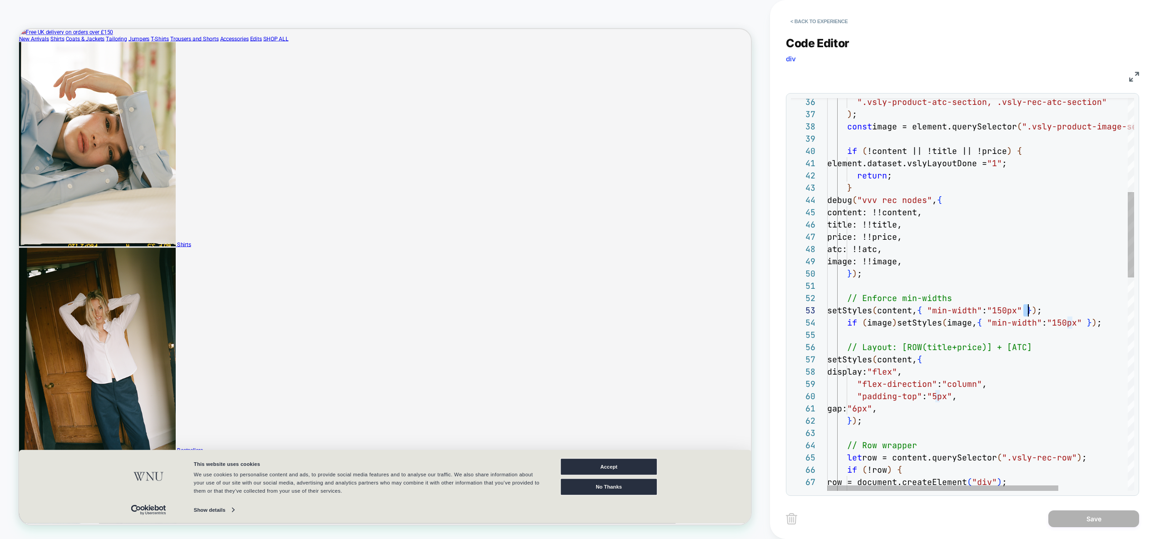
scroll to position [25, 206]
drag, startPoint x: 1026, startPoint y: 311, endPoint x: 1034, endPoint y: 312, distance: 7.8
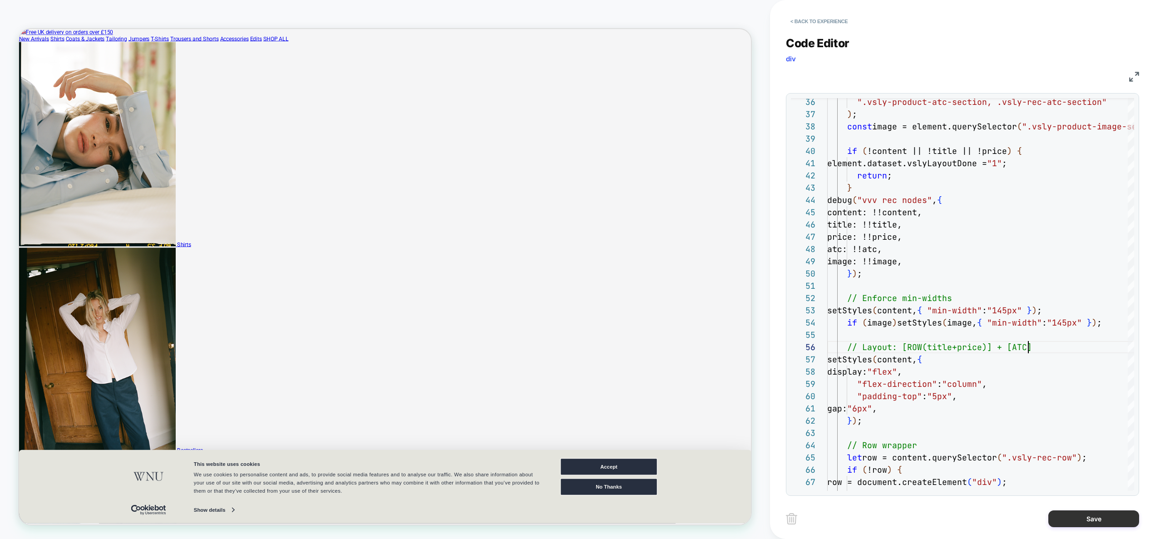
type textarea "**********"
drag, startPoint x: 1090, startPoint y: 516, endPoint x: 1048, endPoint y: 513, distance: 42.4
click at [1090, 517] on button "Save" at bounding box center [1093, 518] width 91 height 17
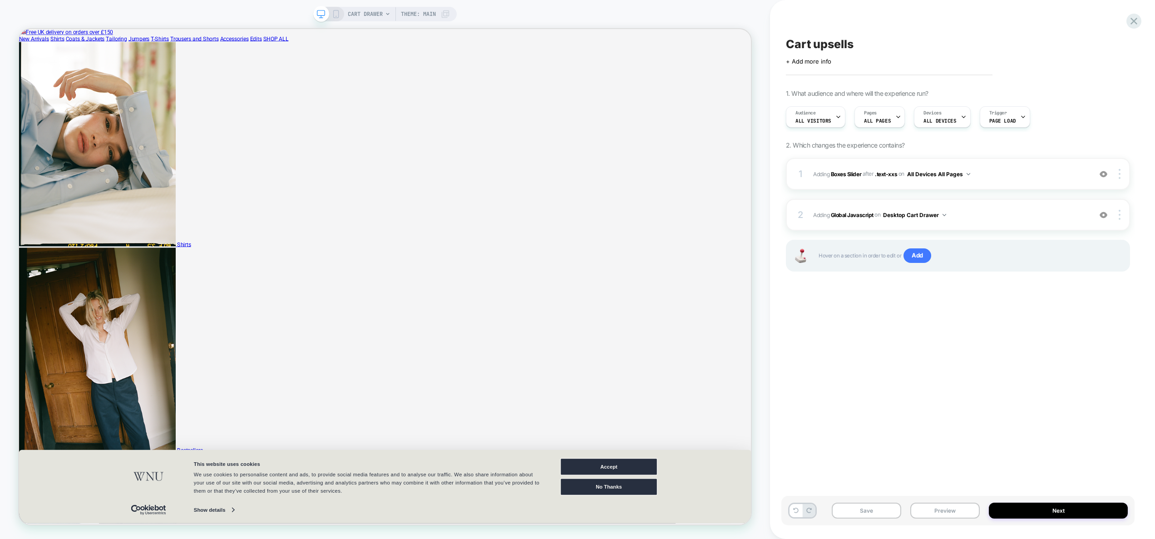
click at [944, 507] on button "Preview" at bounding box center [944, 511] width 69 height 16
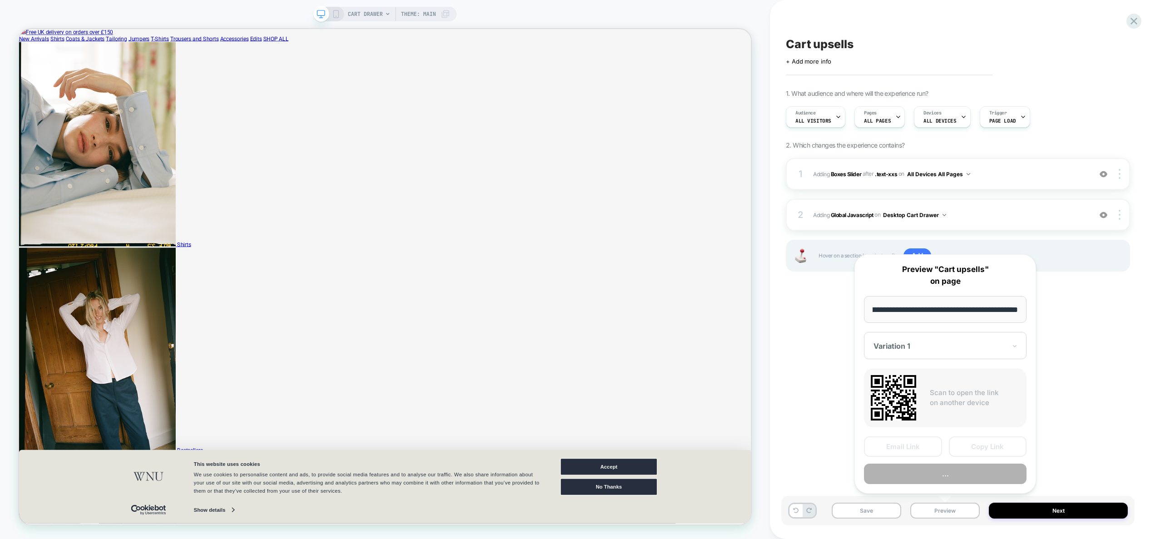
scroll to position [0, 0]
click at [943, 470] on button "..." at bounding box center [945, 474] width 163 height 20
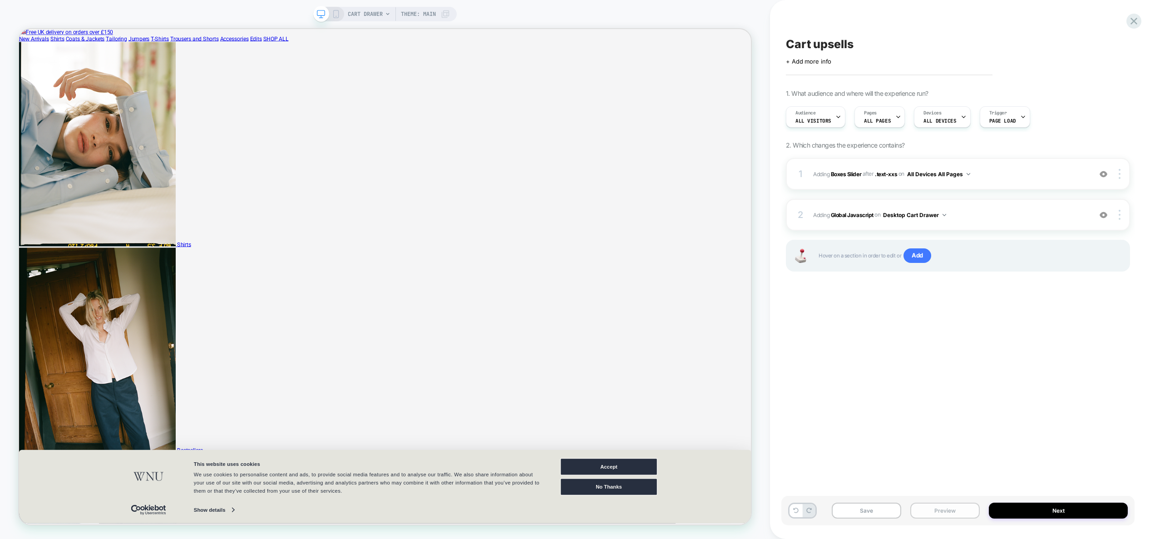
click at [946, 503] on button "Preview" at bounding box center [944, 511] width 69 height 16
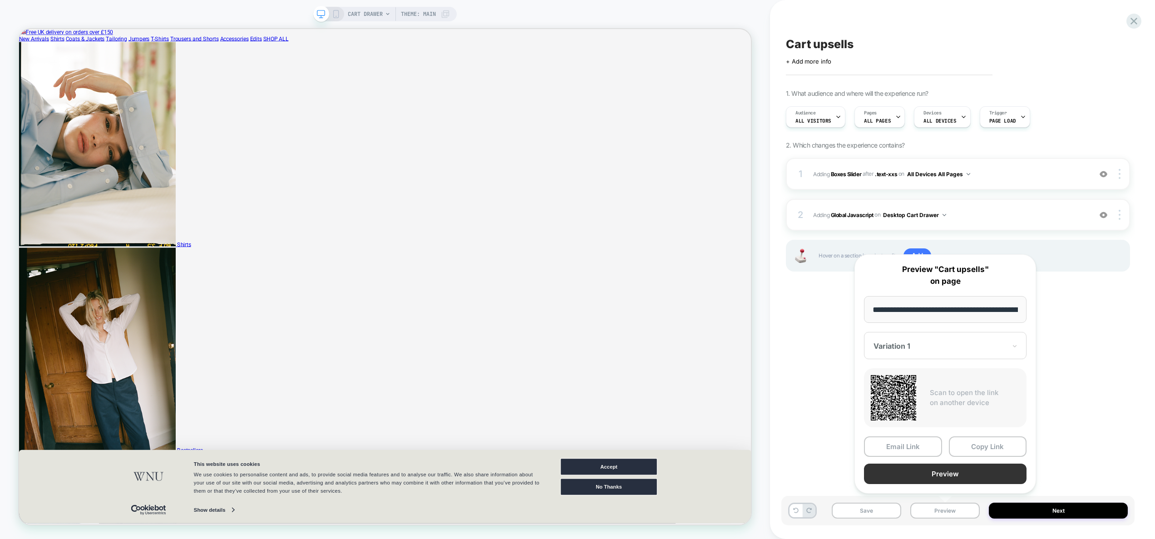
click at [939, 475] on button "Preview" at bounding box center [945, 474] width 163 height 20
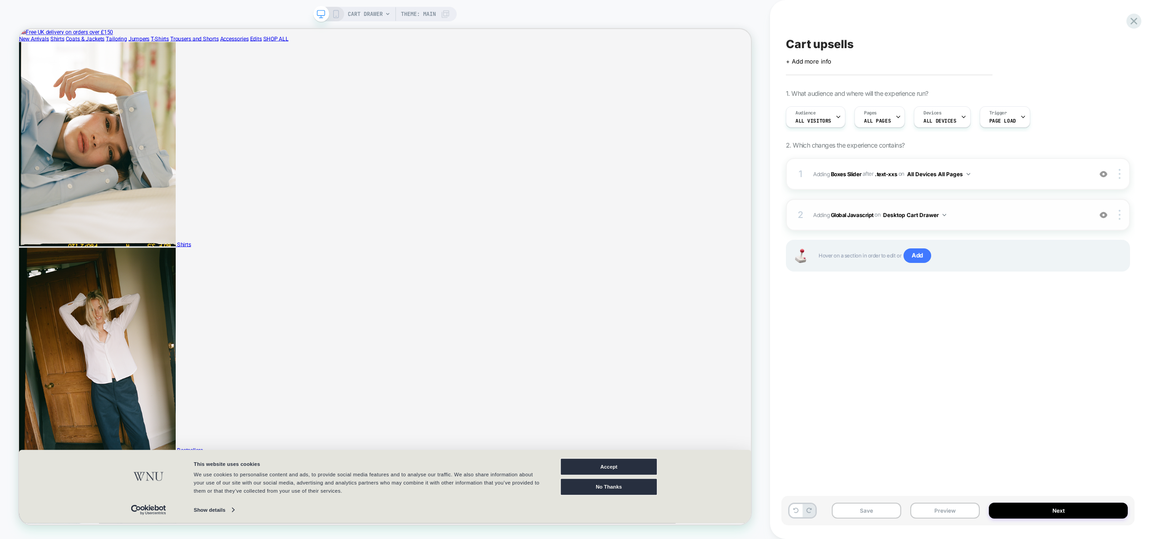
click at [986, 213] on span "Adding Global Javascript on Desktop Cart Drawer" at bounding box center [950, 214] width 274 height 11
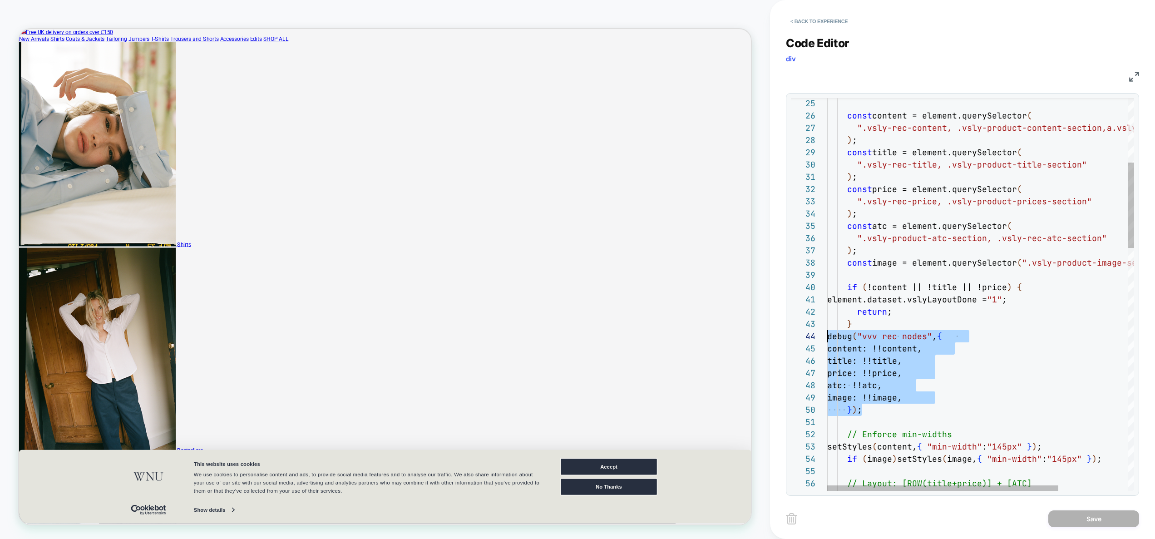
scroll to position [37, 0]
drag, startPoint x: 871, startPoint y: 412, endPoint x: 795, endPoint y: 339, distance: 105.7
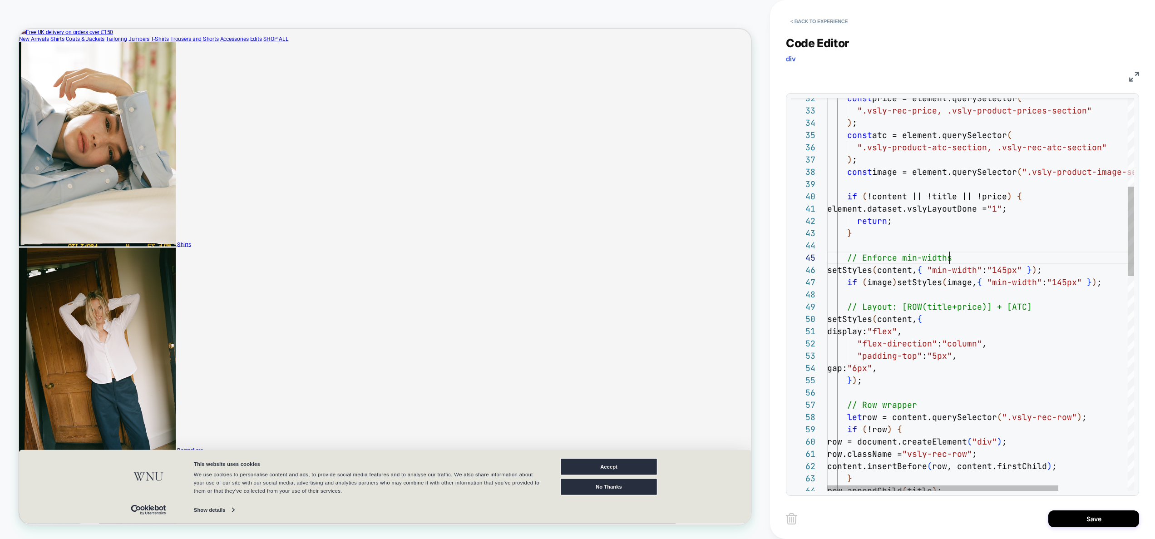
scroll to position [49, 123]
type textarea "**********"
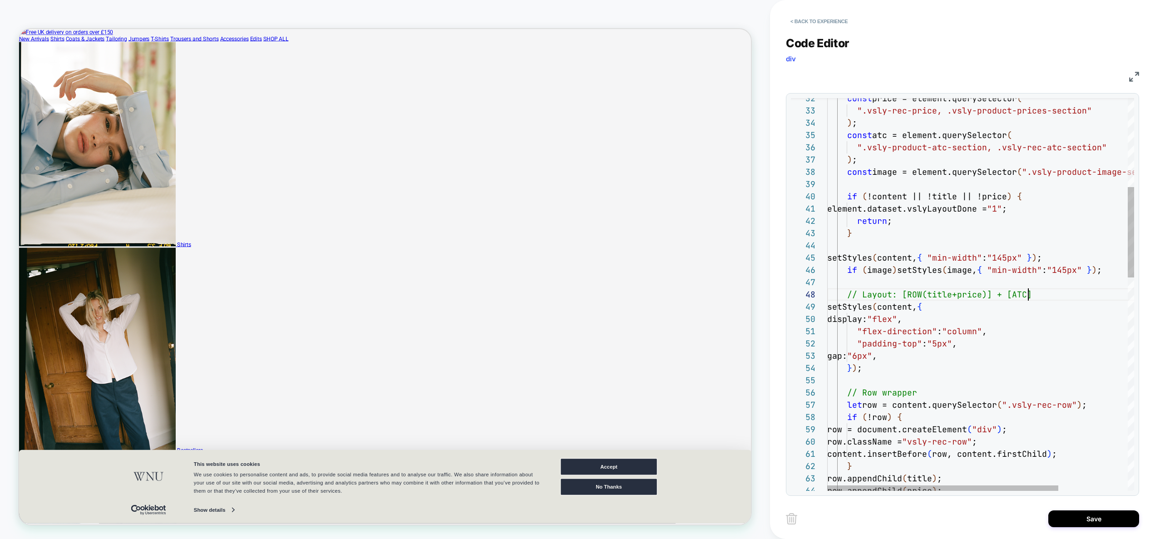
scroll to position [86, 201]
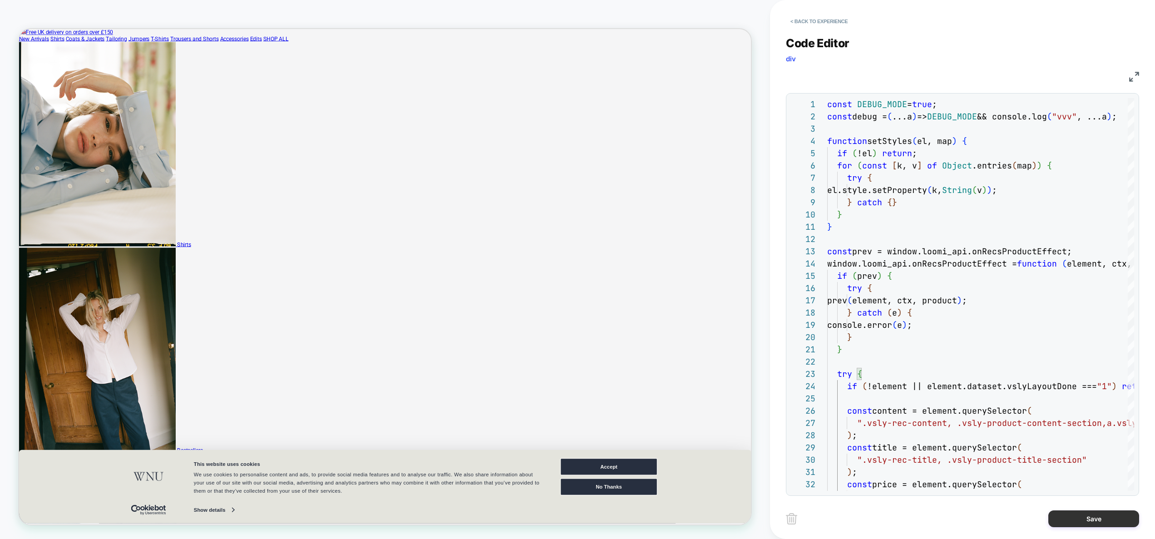
click at [1079, 524] on button "Save" at bounding box center [1093, 518] width 91 height 17
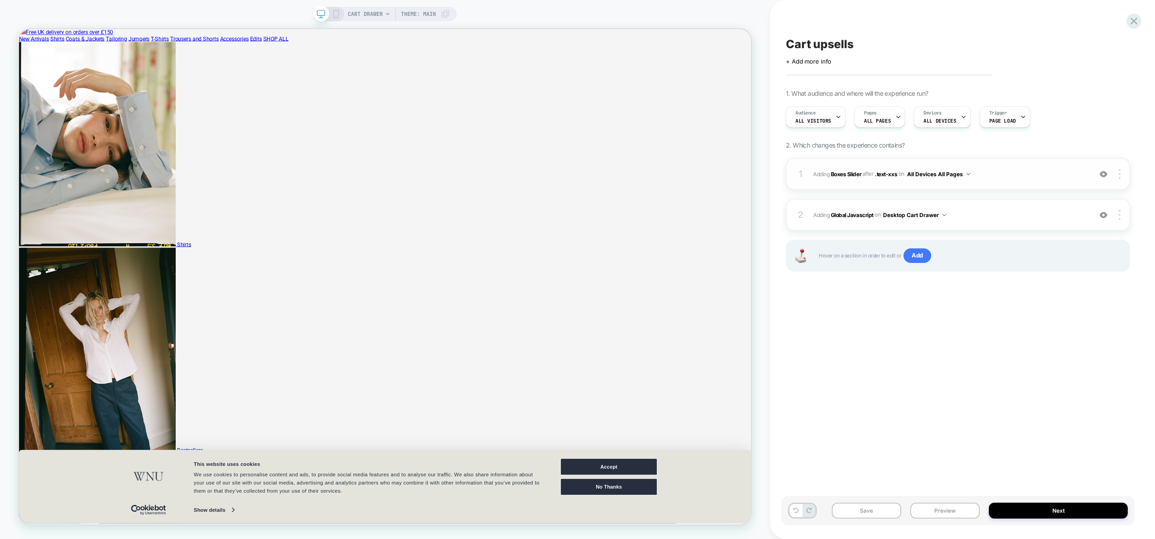
click at [999, 173] on span "#_loomi_addon_1756117266796 Adding Boxes Slider AFTER .text-xxs .text-xxs on Al…" at bounding box center [950, 173] width 274 height 11
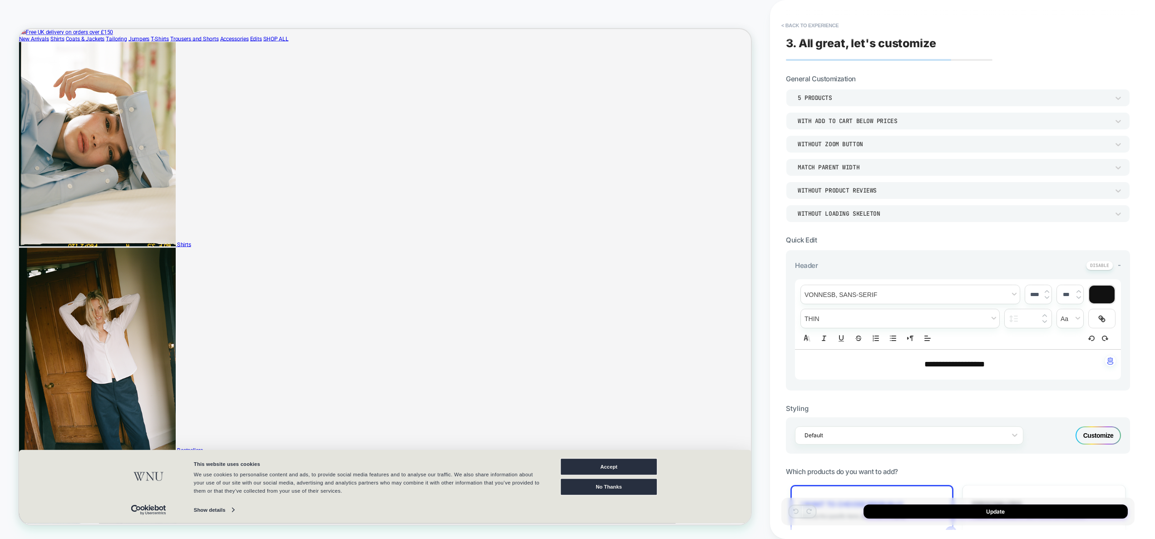
click at [858, 121] on div "With add to cart below prices" at bounding box center [954, 121] width 312 height 8
click at [843, 145] on div "Without an "add to cart" button" at bounding box center [958, 144] width 337 height 19
click at [1000, 513] on button "Update" at bounding box center [996, 511] width 264 height 14
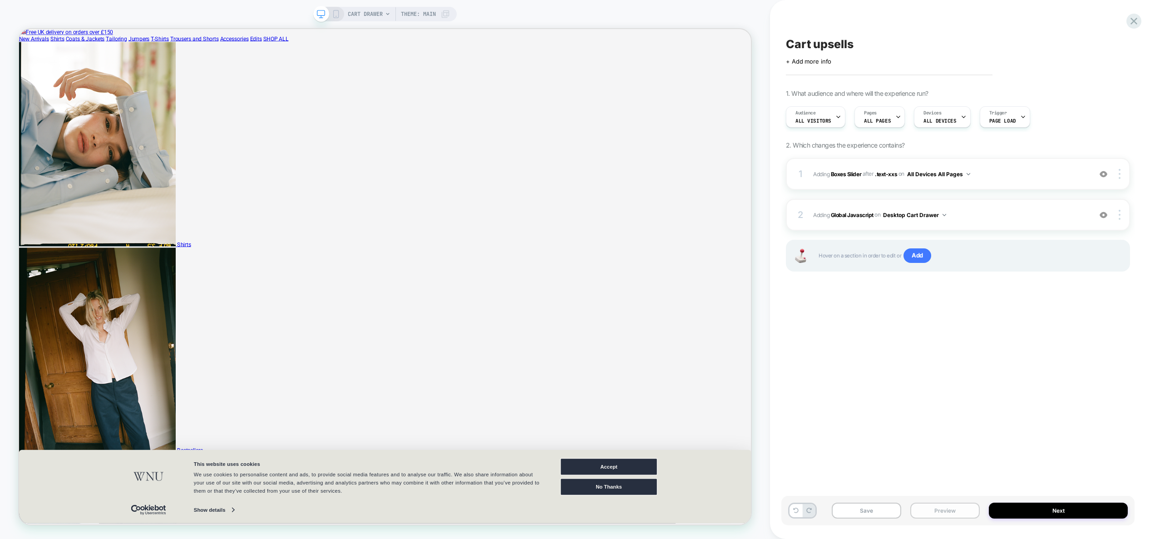
click at [957, 508] on button "Preview" at bounding box center [944, 511] width 69 height 16
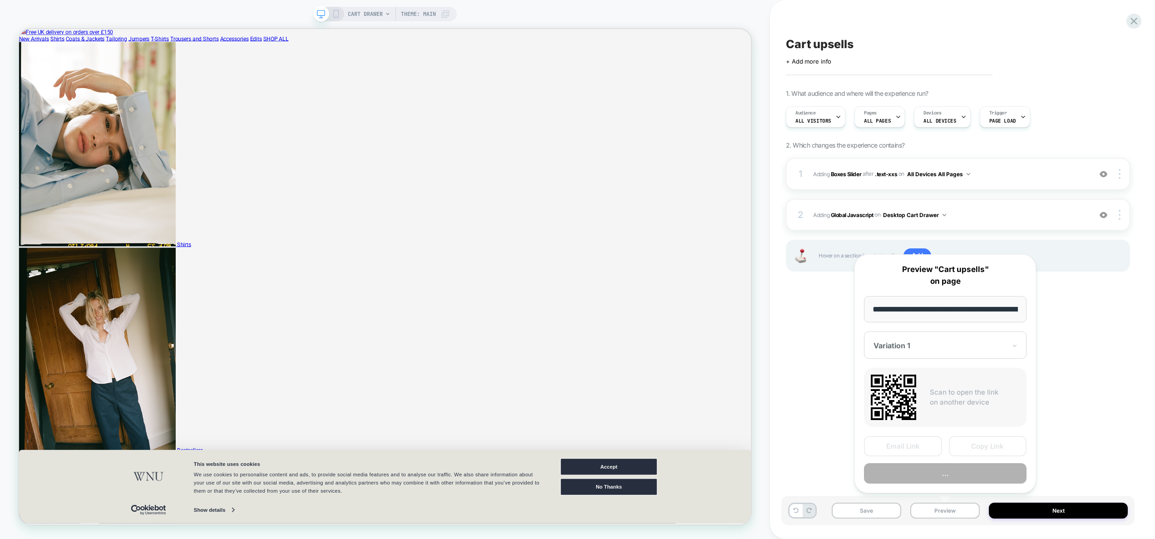
scroll to position [0, 149]
click at [953, 480] on button "Preview" at bounding box center [945, 474] width 163 height 20
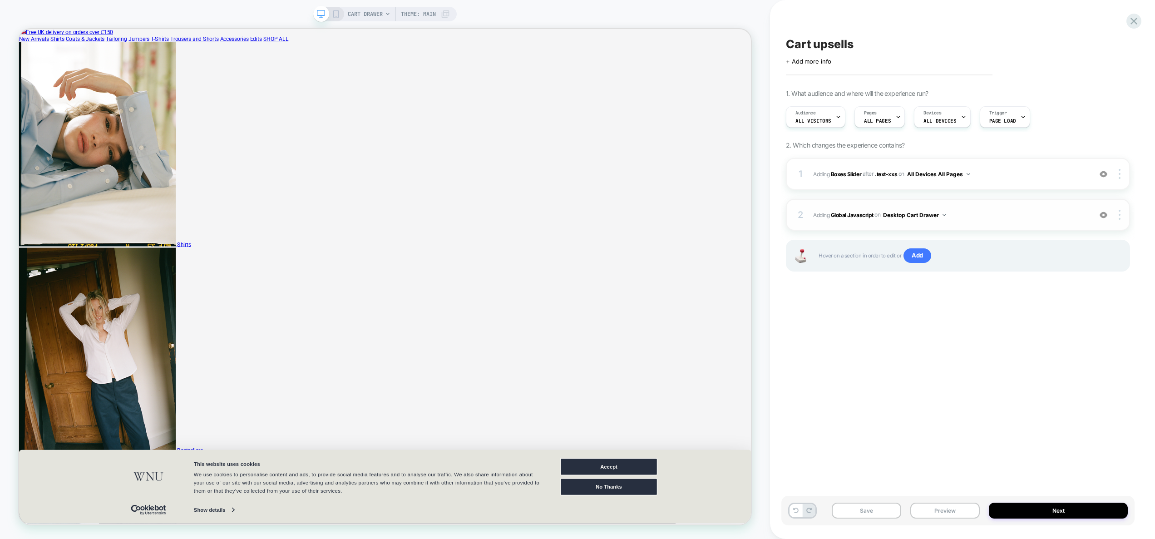
click at [958, 208] on div "2 Adding Global Javascript on Desktop Cart Drawer Add Before Add After Copy to …" at bounding box center [958, 215] width 344 height 32
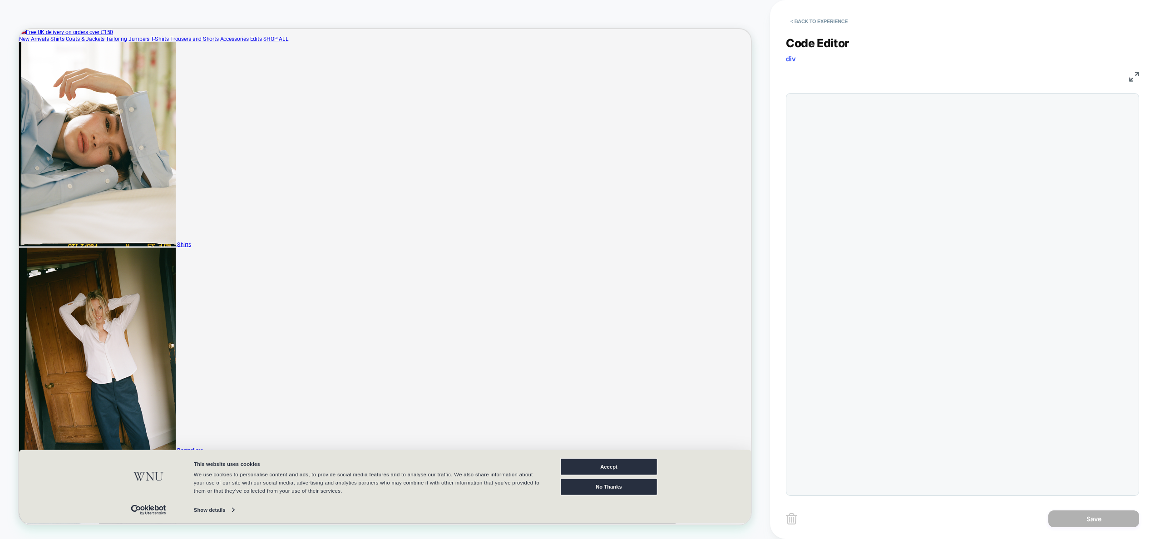
scroll to position [123, 0]
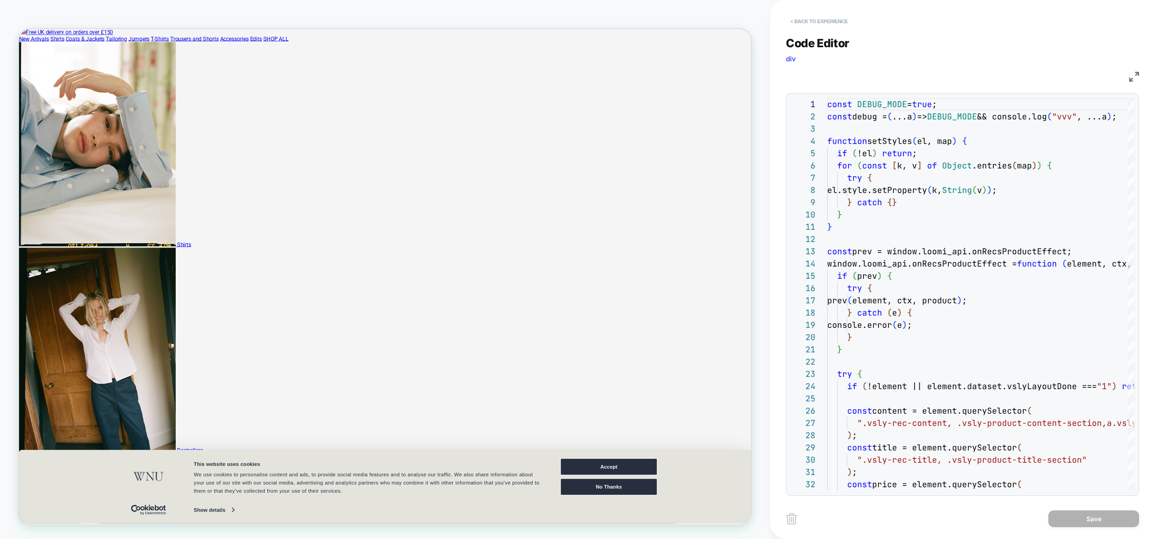
click at [822, 18] on button "< Back to experience" at bounding box center [819, 21] width 66 height 15
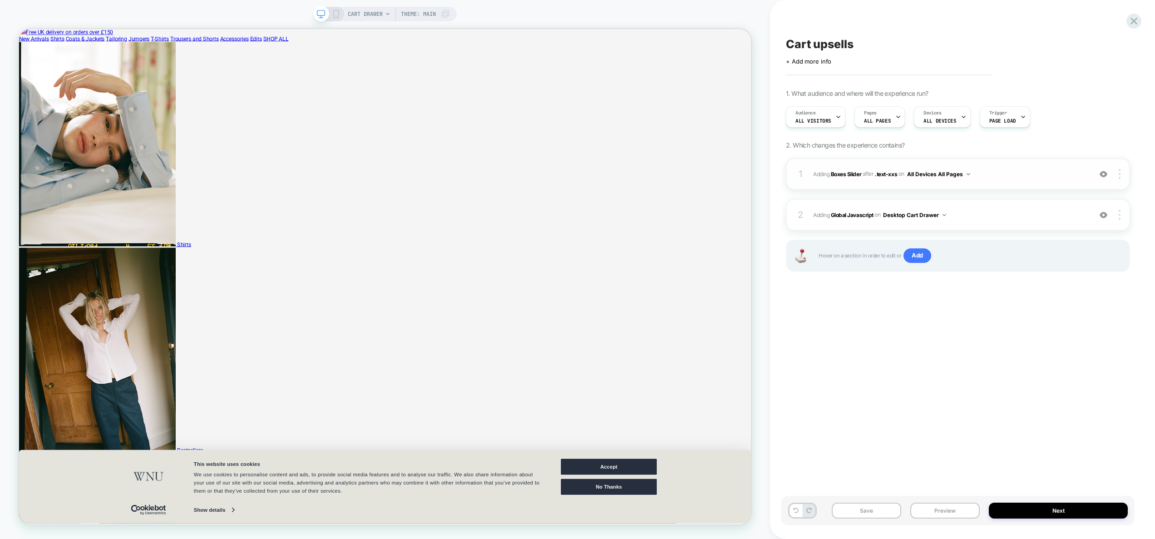
click at [1019, 179] on div "1 #_loomi_addon_1756117266796 Adding Boxes Slider AFTER .text-xxs .text-xxs on …" at bounding box center [958, 174] width 344 height 32
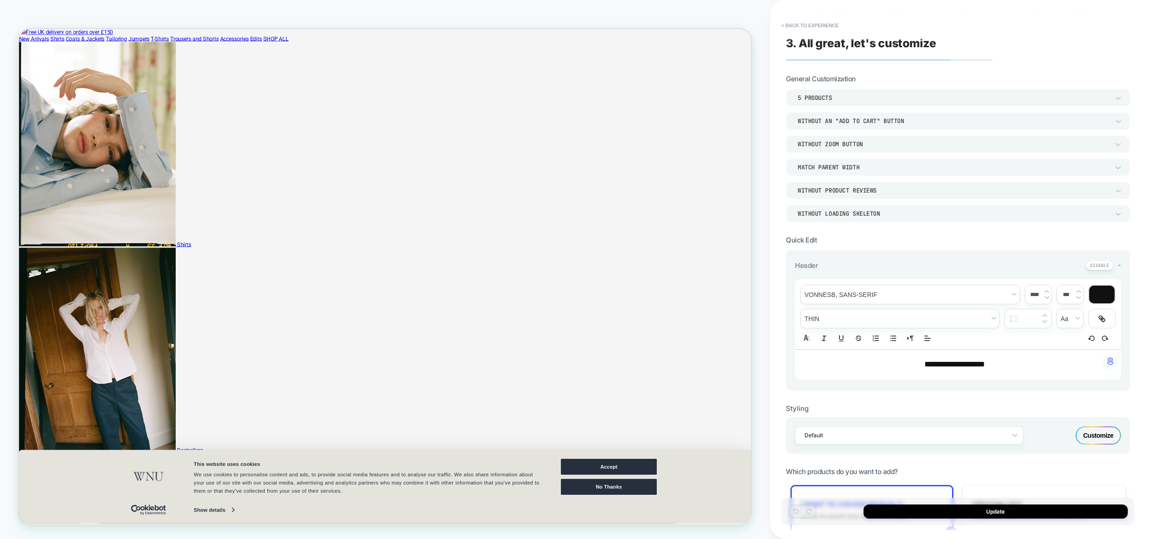
click at [888, 125] on div "Without an "add to cart" button" at bounding box center [953, 121] width 321 height 10
click at [875, 163] on div "With add to cart inside image" at bounding box center [958, 163] width 337 height 19
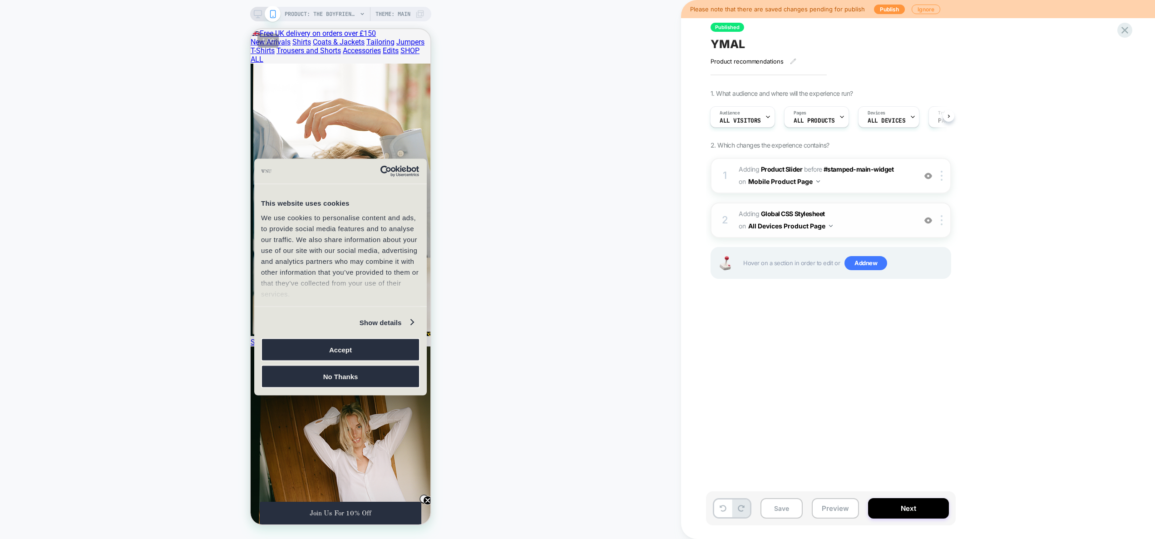
click at [0, 0] on span "Adding Global CSS Stylesheet on All Devices Product Page" at bounding box center [0, 0] width 0 height 0
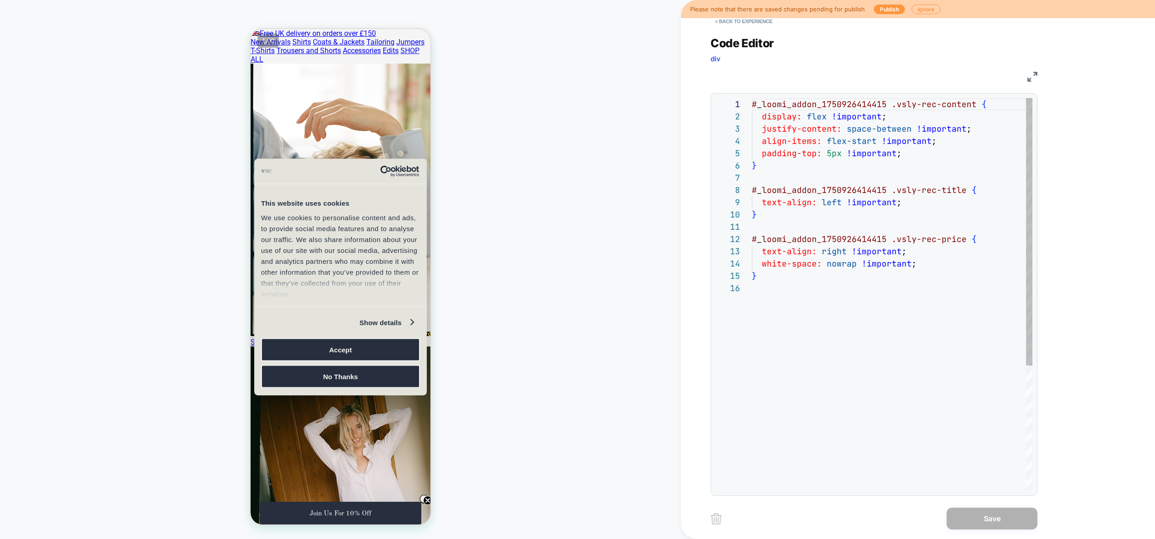
scroll to position [123, 0]
click at [358, 161] on div at bounding box center [340, 171] width 173 height 26
click at [361, 346] on button "Accept" at bounding box center [340, 349] width 159 height 23
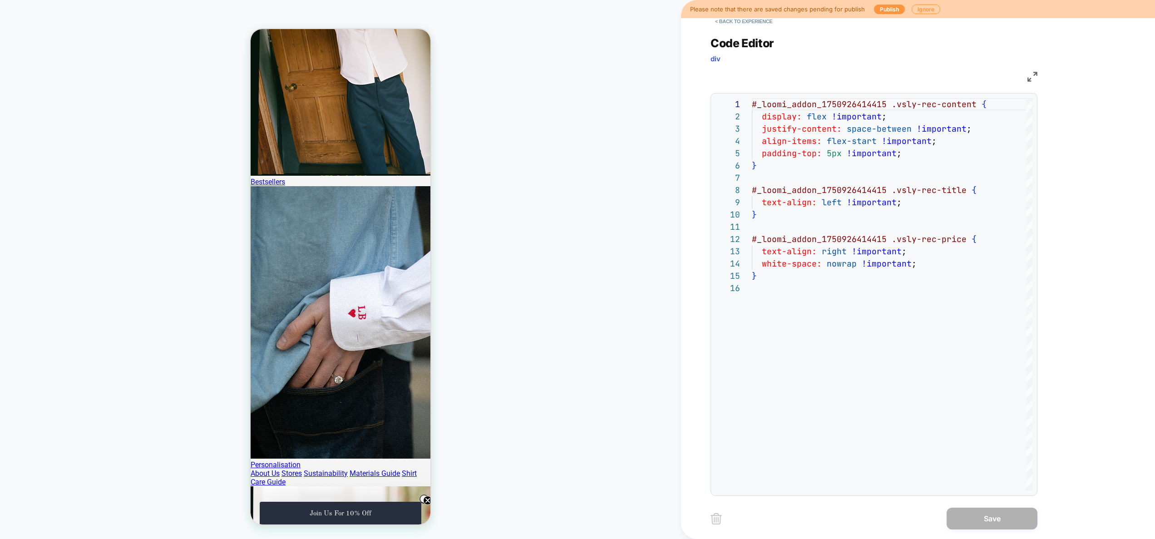
scroll to position [443, 0]
click at [0, 0] on div "# _ loomi_addon_1750926414415 .vsly-rec-content { display: flex !important ; ju…" at bounding box center [0, 0] width 0 height 0
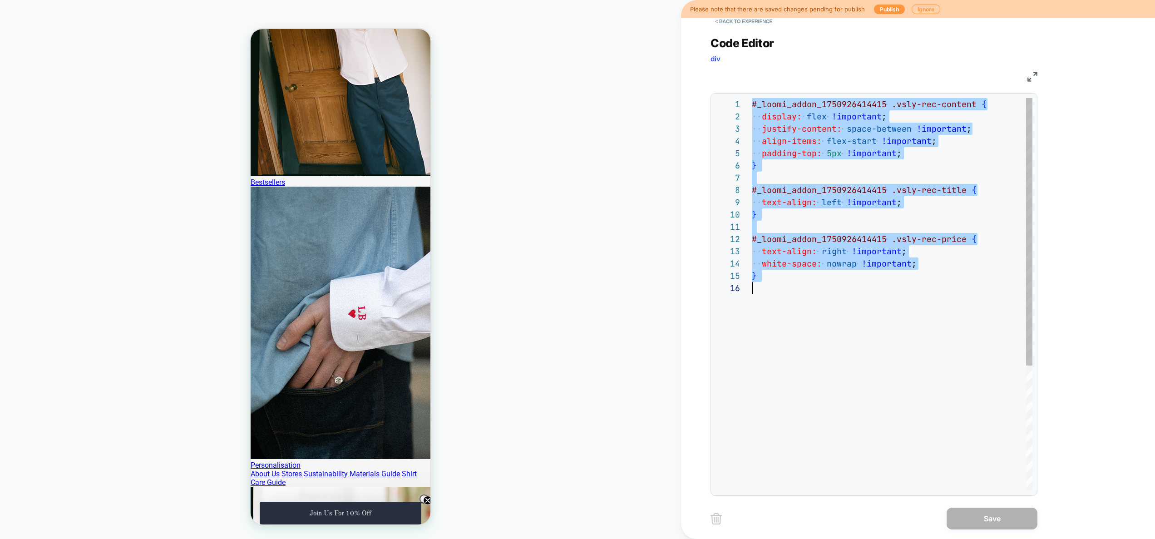
click at [0, 0] on div "# _ loomi_addon_1750926414415 .vsly-rec-content { display: flex !important ; ju…" at bounding box center [0, 0] width 0 height 0
type textarea "**********"
click at [0, 0] on div "# _ loomi_addon_1750926414415 .vsly-rec-content { display: flex !important ; ju…" at bounding box center [0, 0] width 0 height 0
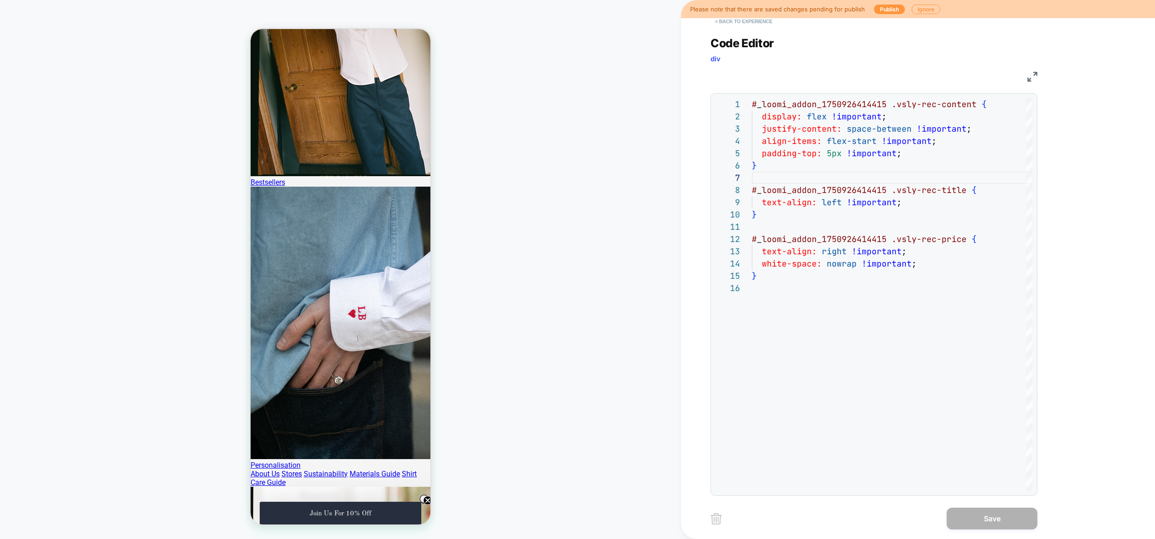
click at [0, 0] on button "< Back to experience" at bounding box center [0, 0] width 0 height 0
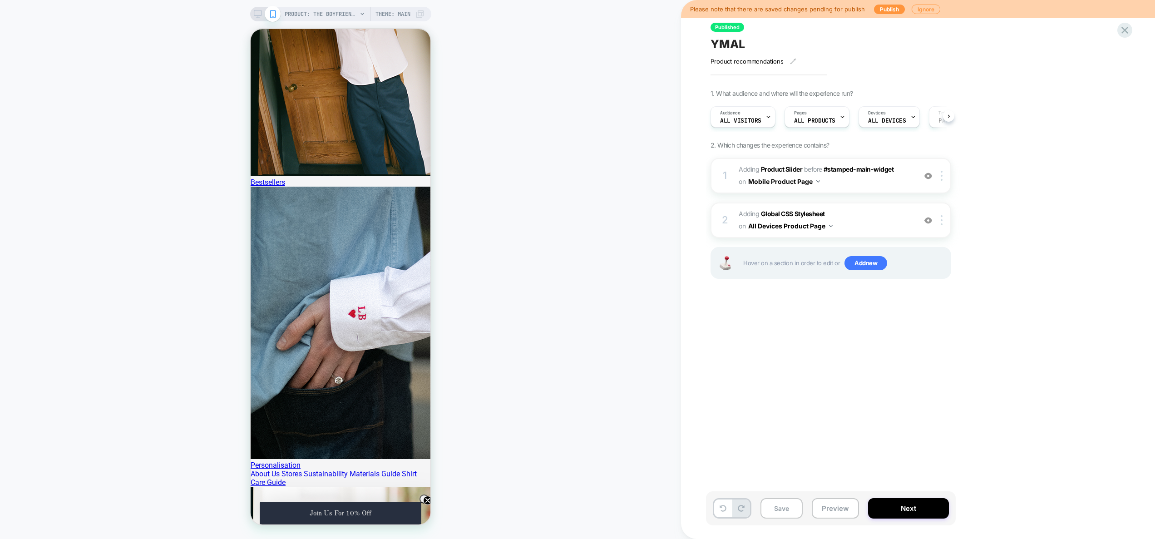
scroll to position [0, 0]
click at [0, 0] on span "#_loomi_addon_1750926414415 Adding Product Slider BEFORE #stamped-main-widget #…" at bounding box center [0, 0] width 0 height 0
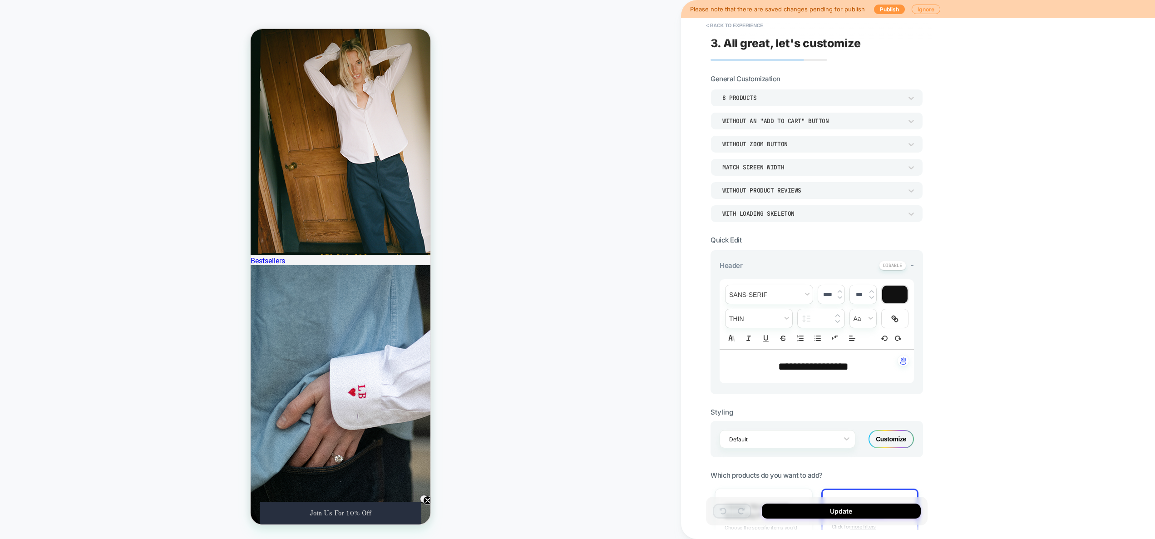
scroll to position [1241, 0]
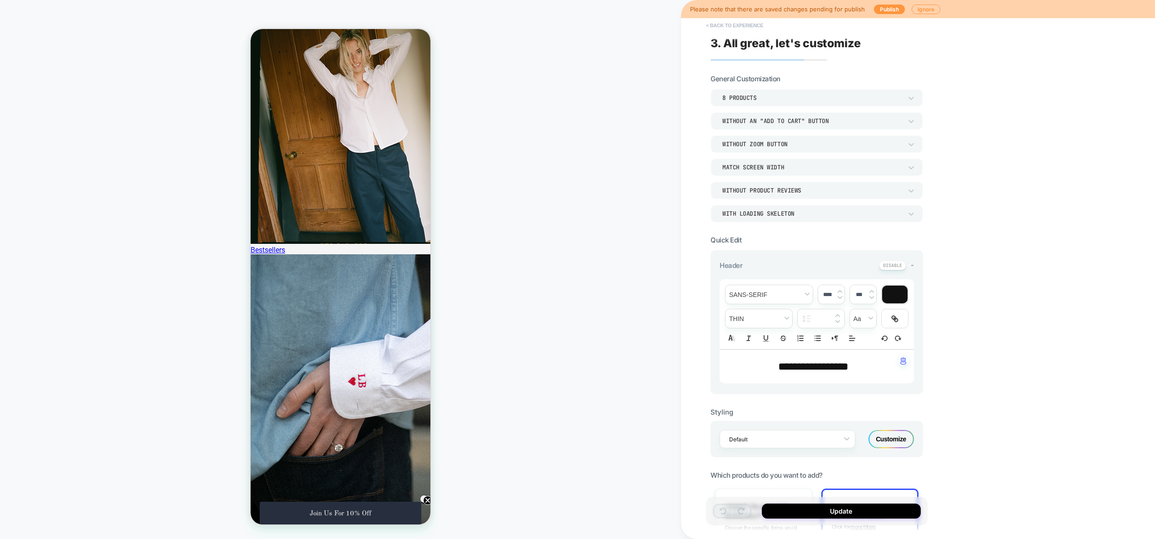
click at [0, 0] on button "< Back to experience" at bounding box center [0, 0] width 0 height 0
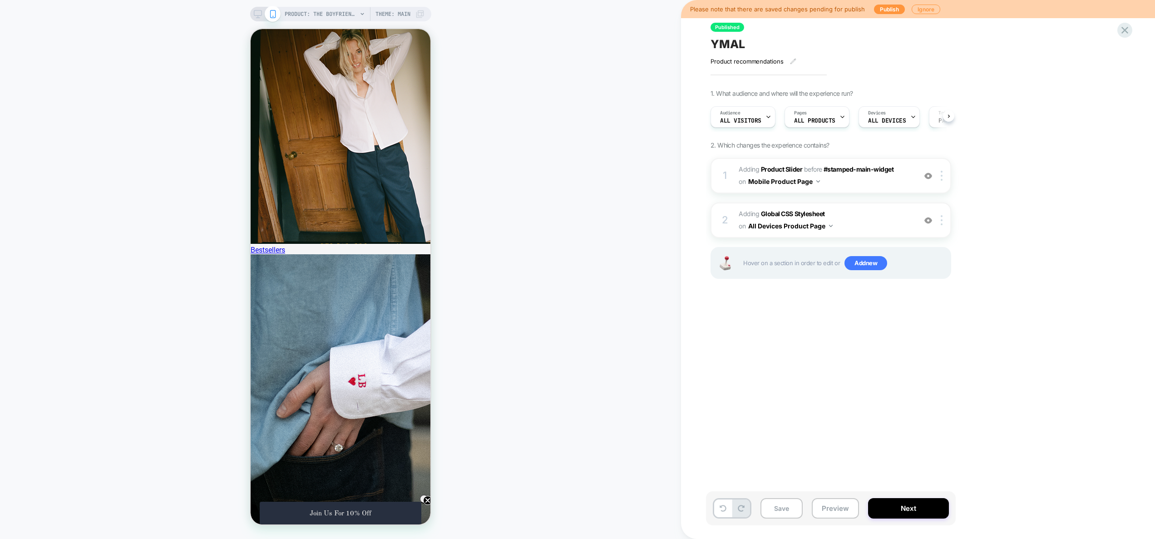
scroll to position [0, 0]
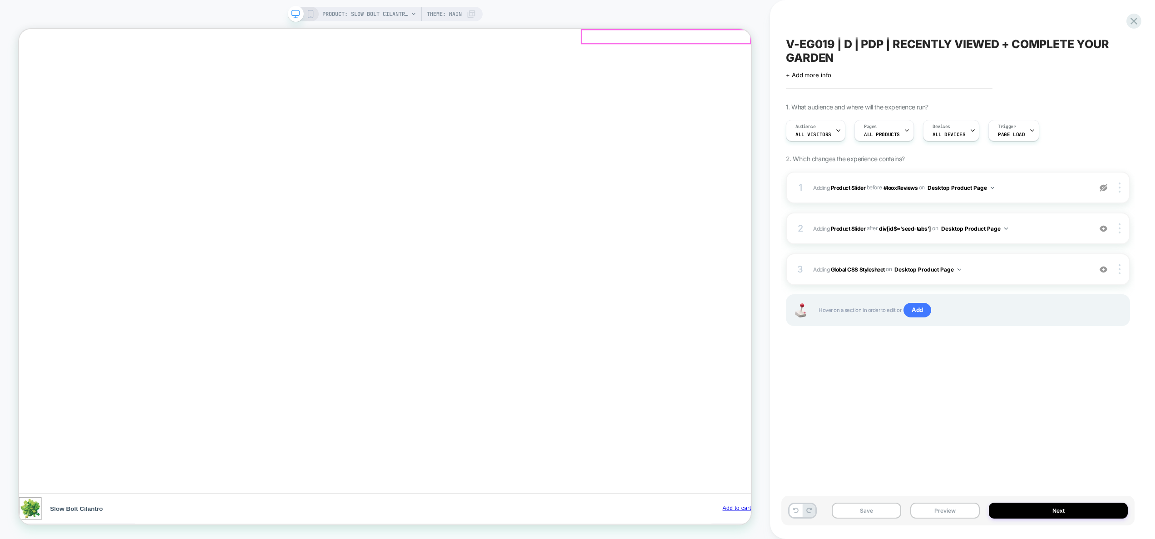
click button "Close Cart"
click at [1021, 232] on span "#_loomi_addon_1717675669442_dup1723841195_dup1744151781_dup1755760179 Adding Pr…" at bounding box center [950, 228] width 274 height 11
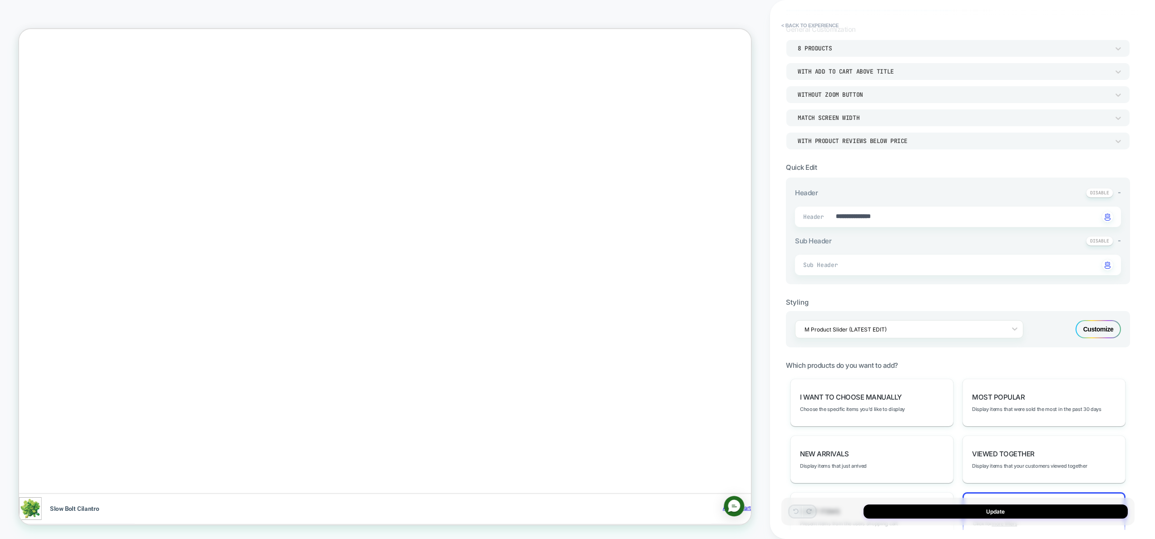
scroll to position [180, 0]
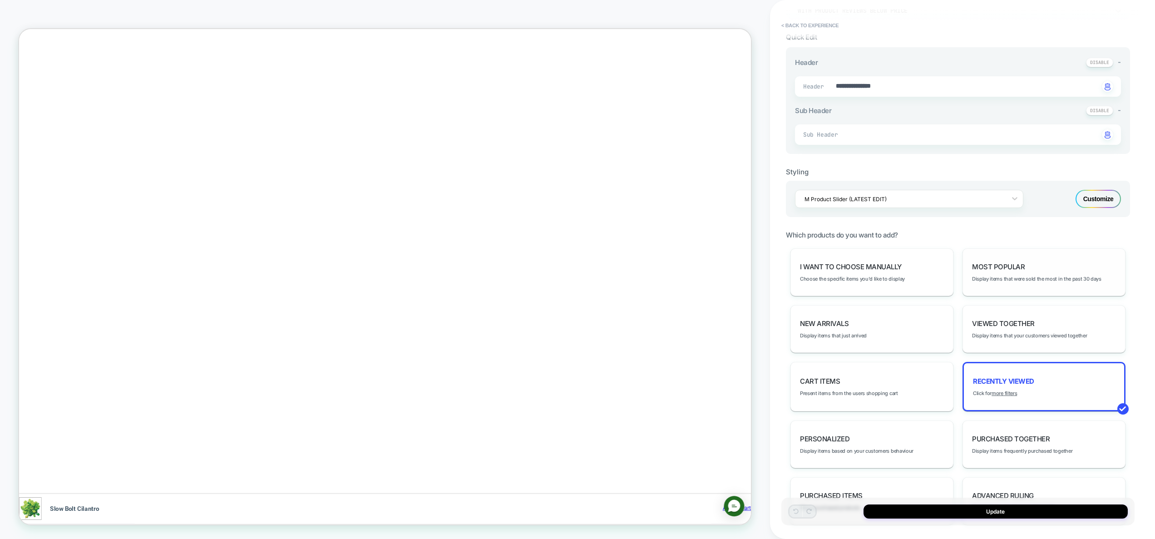
click at [1030, 286] on div "Most Popular Display items that were sold the most in the past 30 days" at bounding box center [1044, 272] width 163 height 48
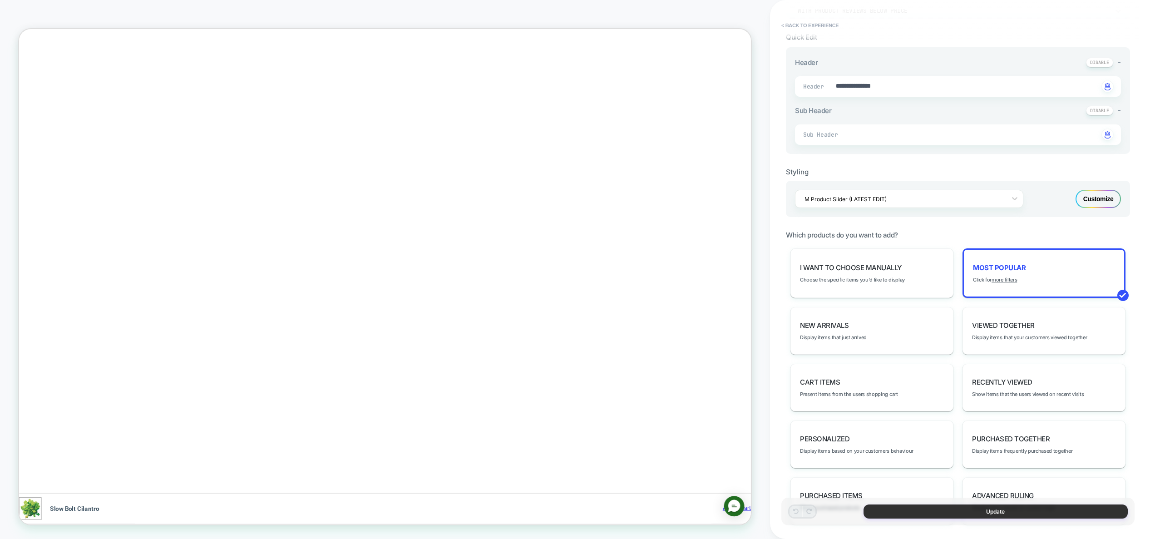
click at [1011, 509] on button "Update" at bounding box center [996, 511] width 264 height 14
type textarea "*"
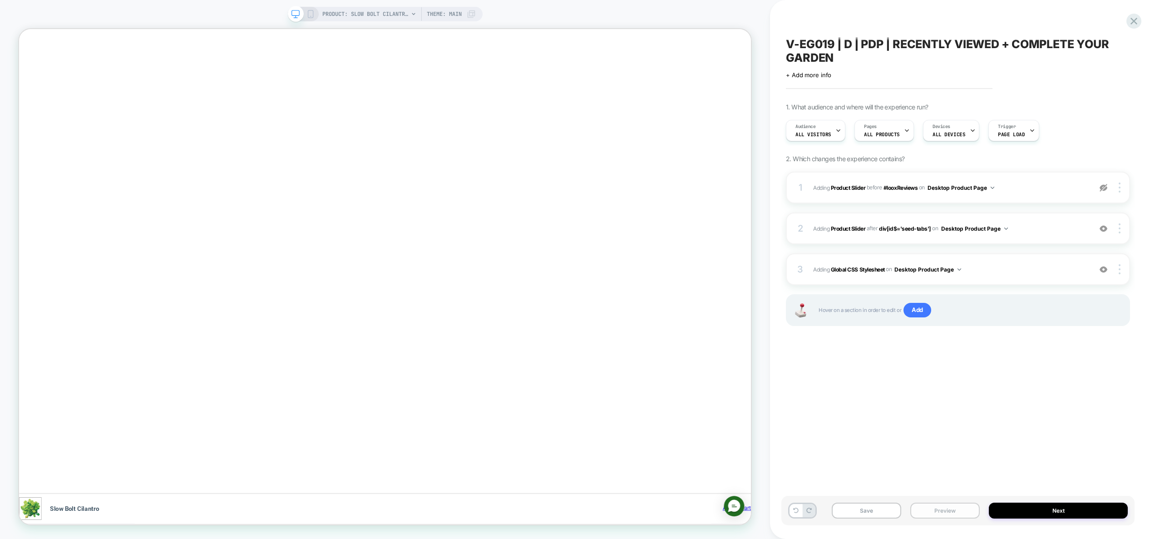
scroll to position [0, 1587]
click at [943, 508] on button "Preview" at bounding box center [944, 511] width 69 height 16
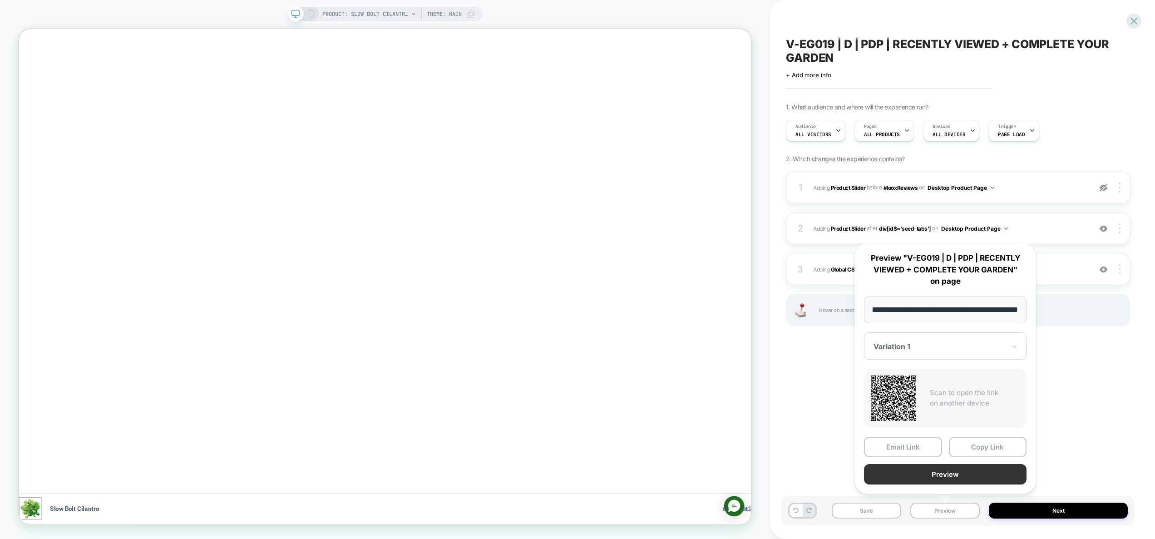
scroll to position [0, 0]
click at [939, 476] on button "Preview" at bounding box center [945, 474] width 163 height 20
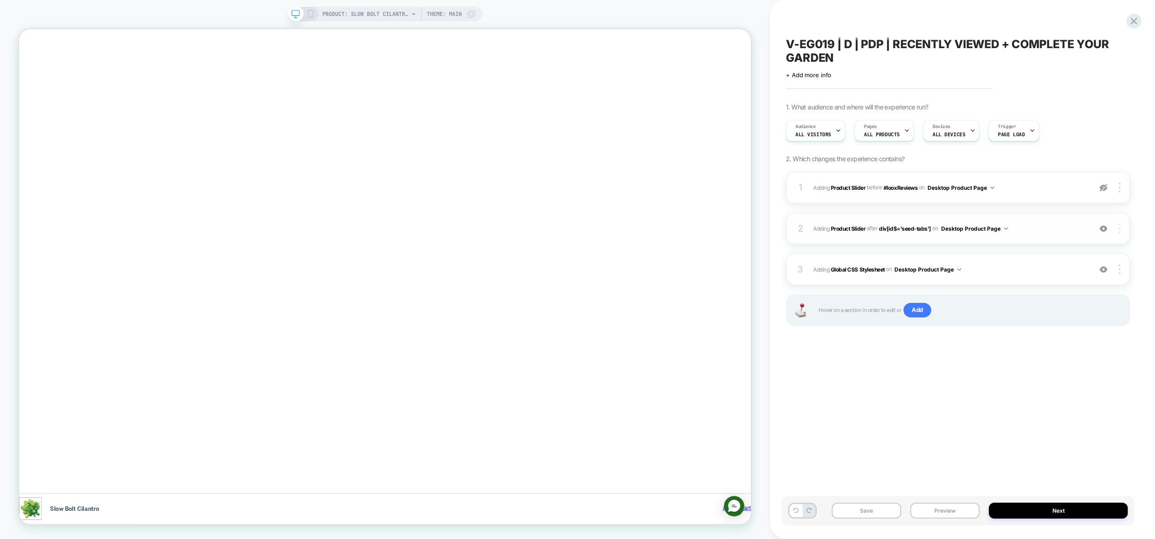
click at [1124, 230] on div at bounding box center [1121, 228] width 17 height 10
click at [1121, 230] on div at bounding box center [1121, 228] width 17 height 10
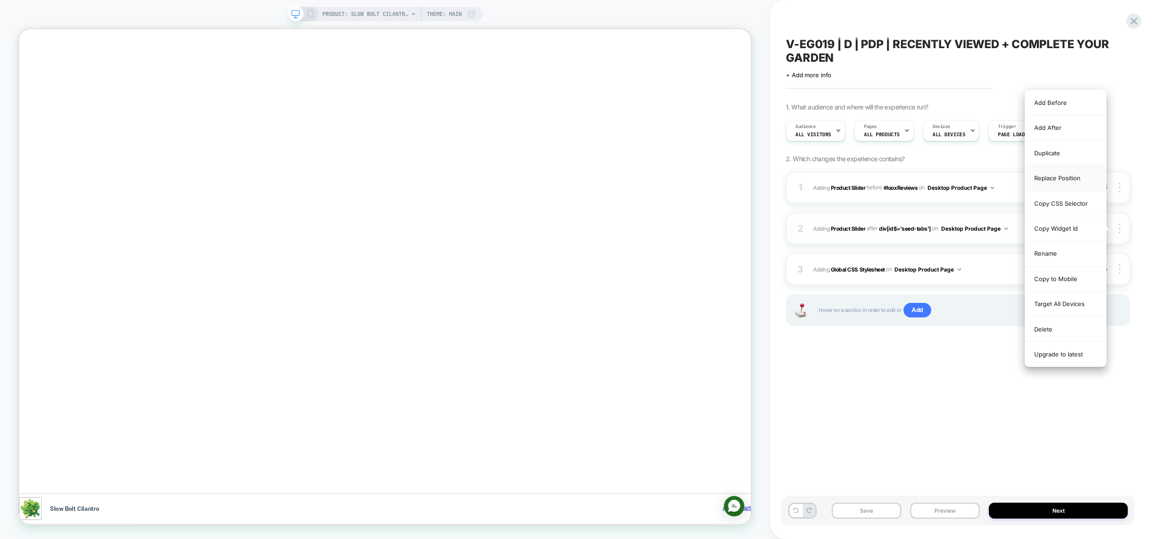
scroll to position [0, 397]
click at [1073, 186] on div "Replace Position" at bounding box center [1065, 178] width 81 height 25
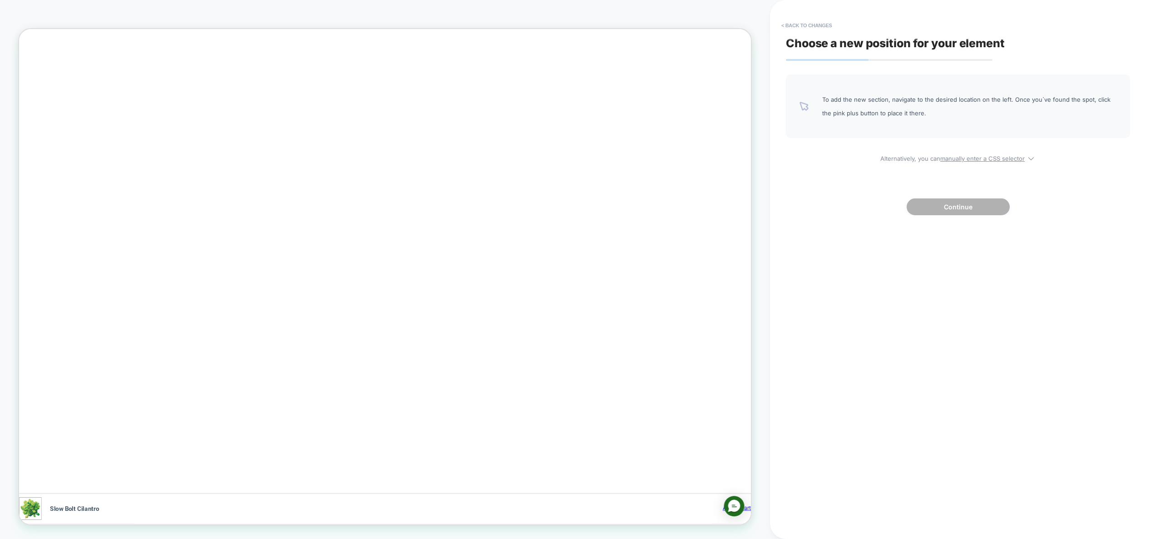
click at [968, 163] on div "To add the new section, navigate to the desired location on the left. Once you`…" at bounding box center [958, 144] width 344 height 141
click at [964, 163] on div "To add the new section, navigate to the desired location on the left. Once you`…" at bounding box center [958, 144] width 344 height 141
click at [964, 159] on u "manually enter a CSS selector" at bounding box center [982, 158] width 84 height 7
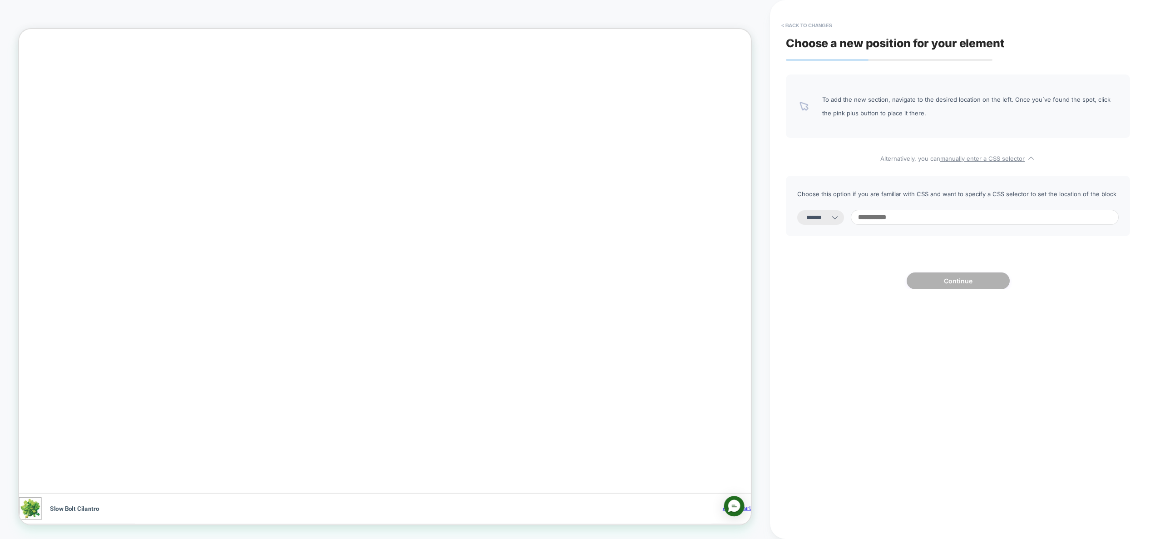
click at [832, 218] on select "**********" at bounding box center [820, 217] width 47 height 15
select select "**********"
click at [797, 210] on select "**********" at bounding box center [820, 217] width 47 height 15
click at [926, 216] on input at bounding box center [985, 217] width 268 height 15
paste input "**********"
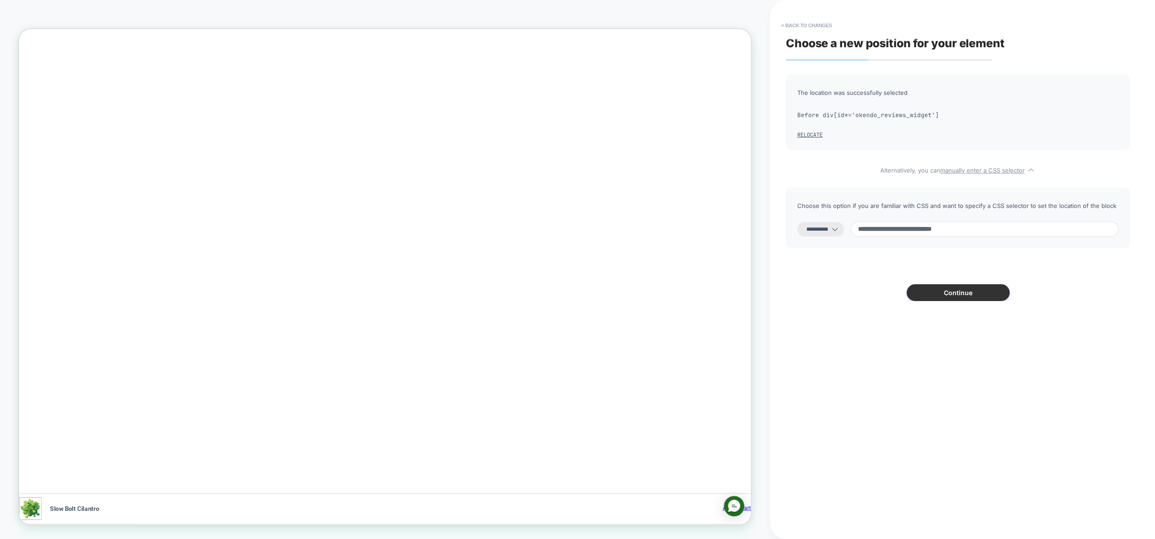
type input "**********"
click at [968, 297] on button "Continue" at bounding box center [958, 292] width 103 height 17
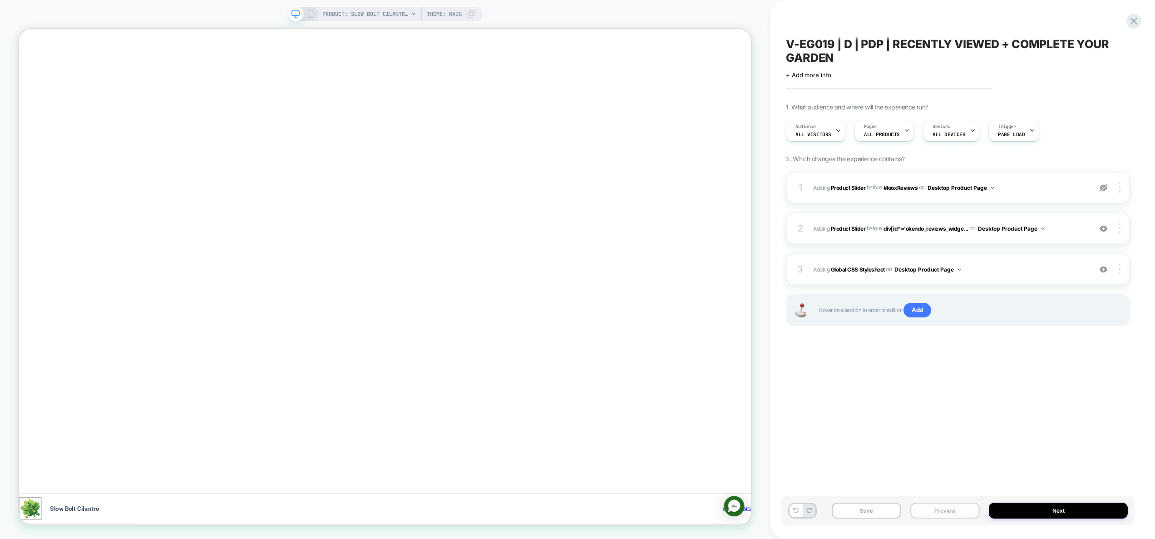
click at [940, 510] on button "Preview" at bounding box center [944, 511] width 69 height 16
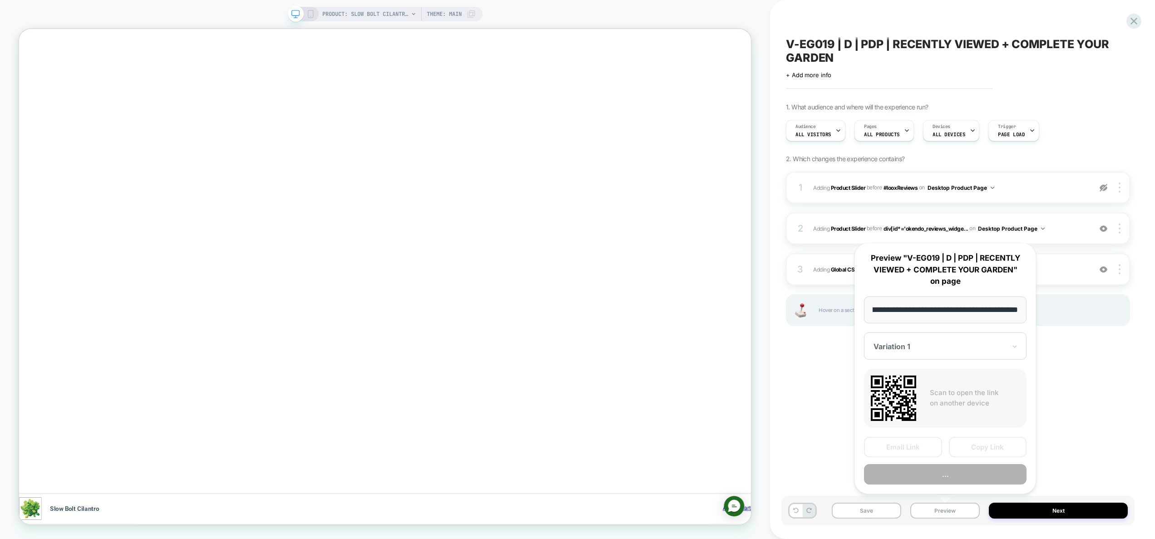
scroll to position [0, 0]
click at [948, 477] on button "Preview" at bounding box center [945, 474] width 163 height 20
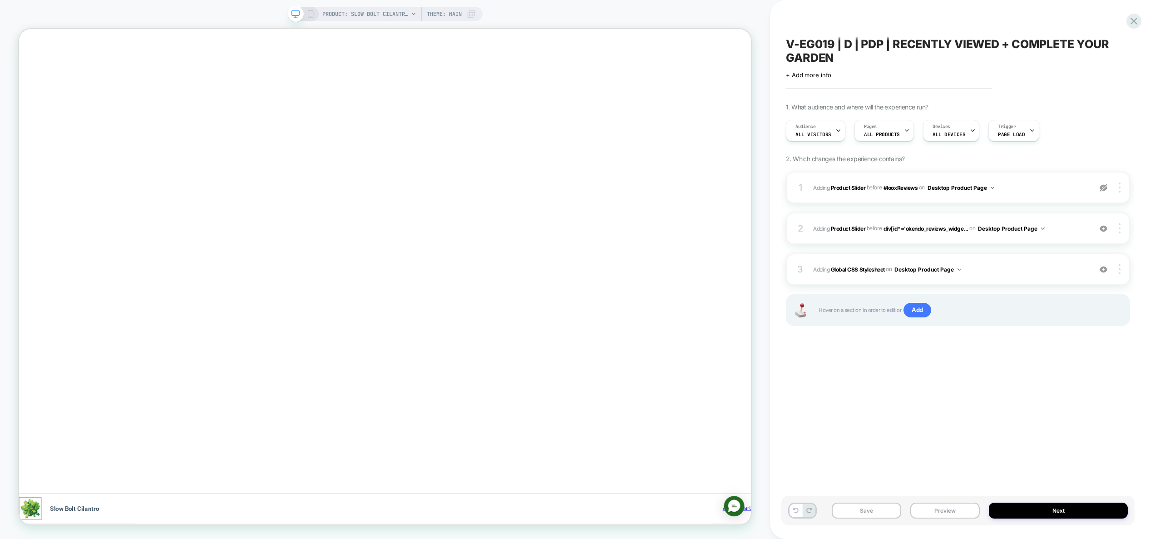
scroll to position [0, 397]
click at [1121, 228] on div at bounding box center [1121, 228] width 17 height 10
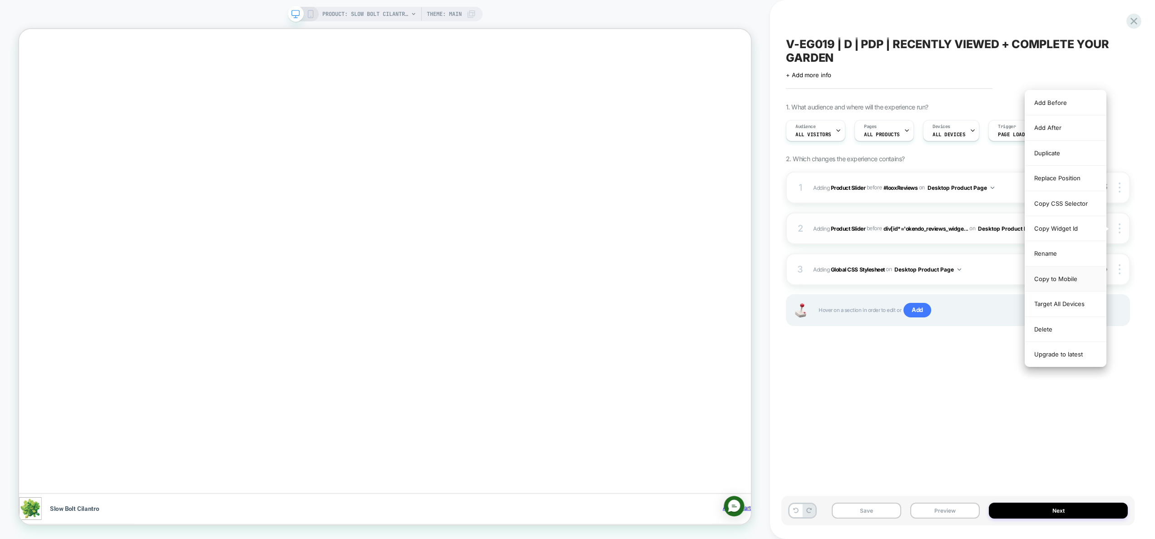
scroll to position [0, 793]
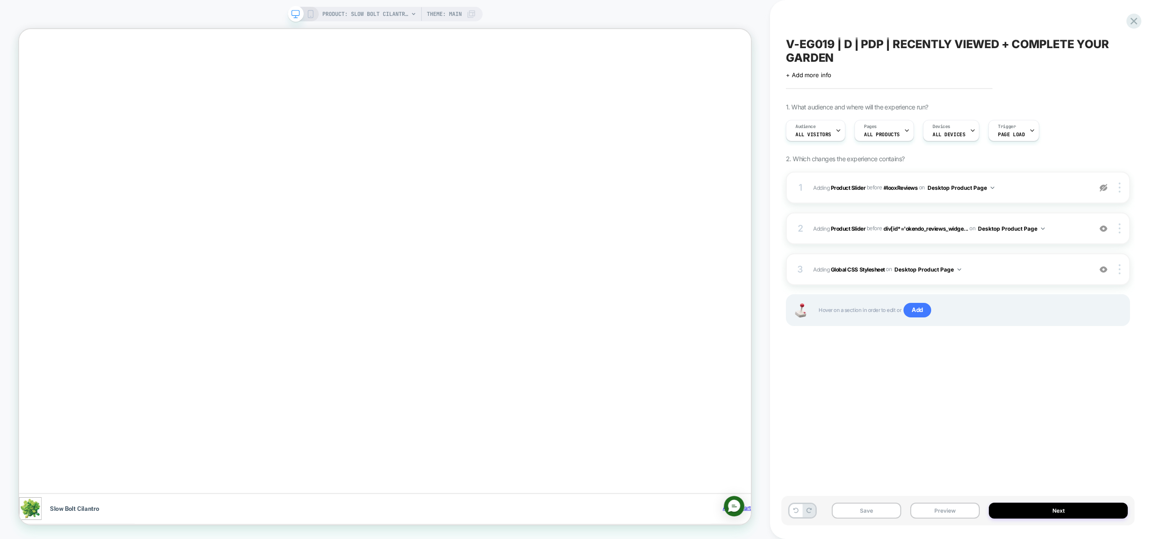
drag, startPoint x: 925, startPoint y: 454, endPoint x: 1086, endPoint y: 1, distance: 481.2
click at [928, 445] on div "V-EG019 | D | PDP | RECENTLY VIEWED + COMPLETE YOUR GARDEN Click to edit experi…" at bounding box center [957, 269] width 353 height 521
click at [1137, 20] on icon at bounding box center [1134, 21] width 12 height 12
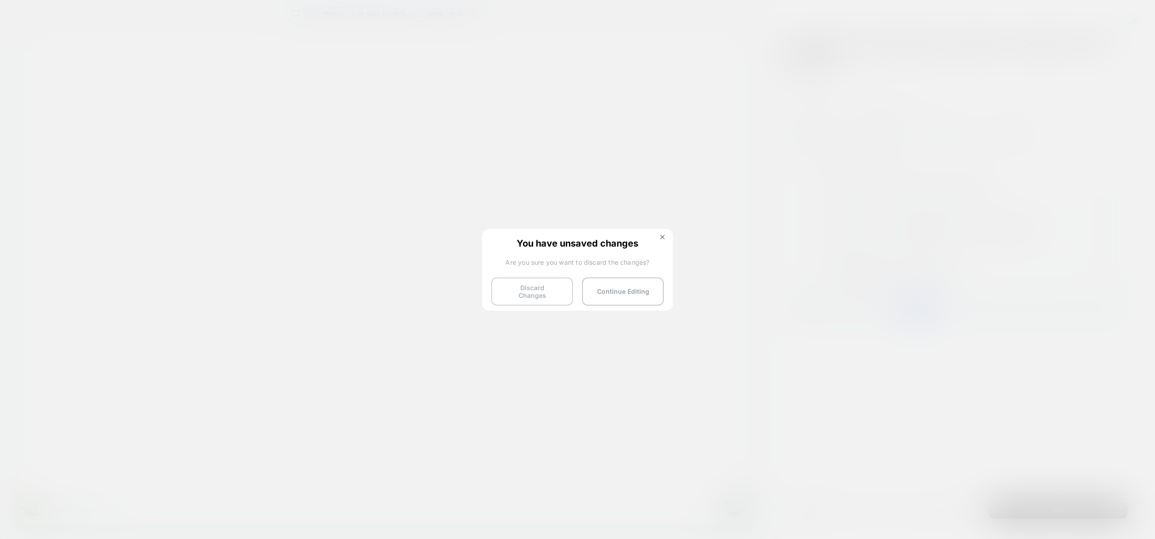
click at [529, 292] on button "Discard Changes" at bounding box center [532, 291] width 82 height 28
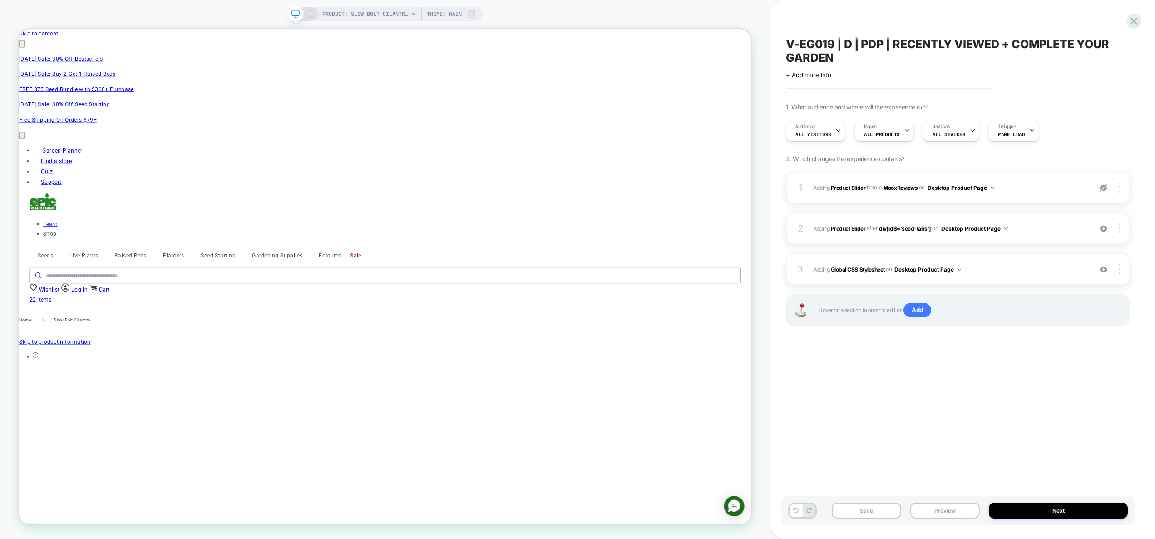
scroll to position [0, 1587]
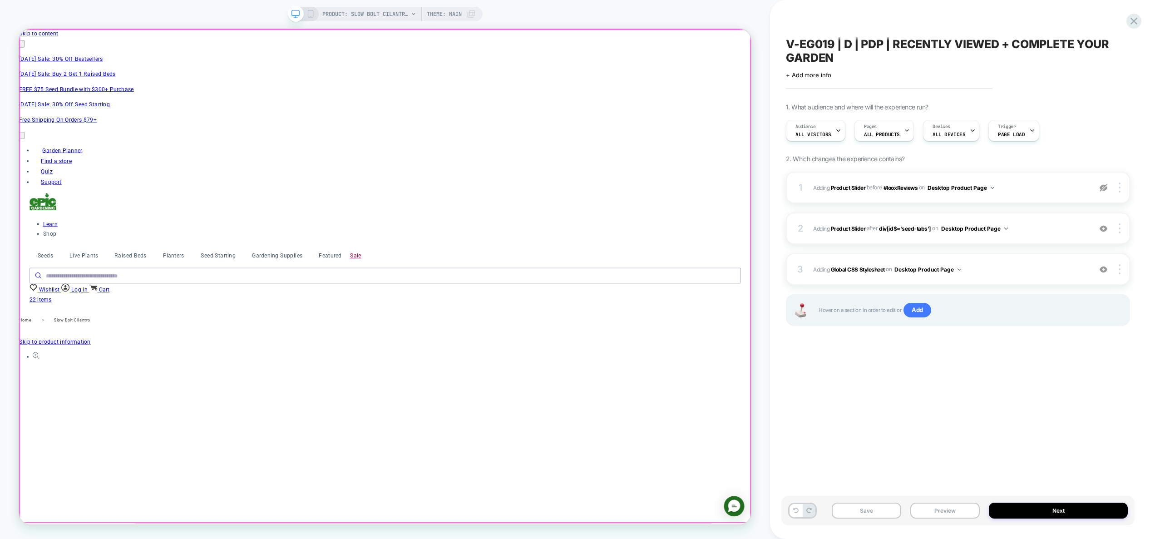
click div
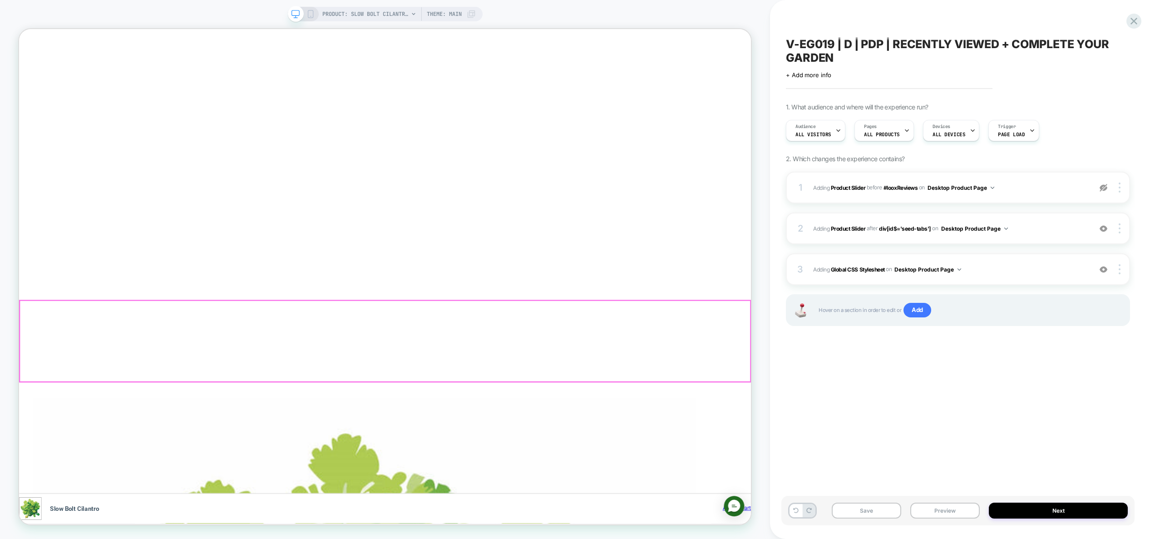
scroll to position [0, 397]
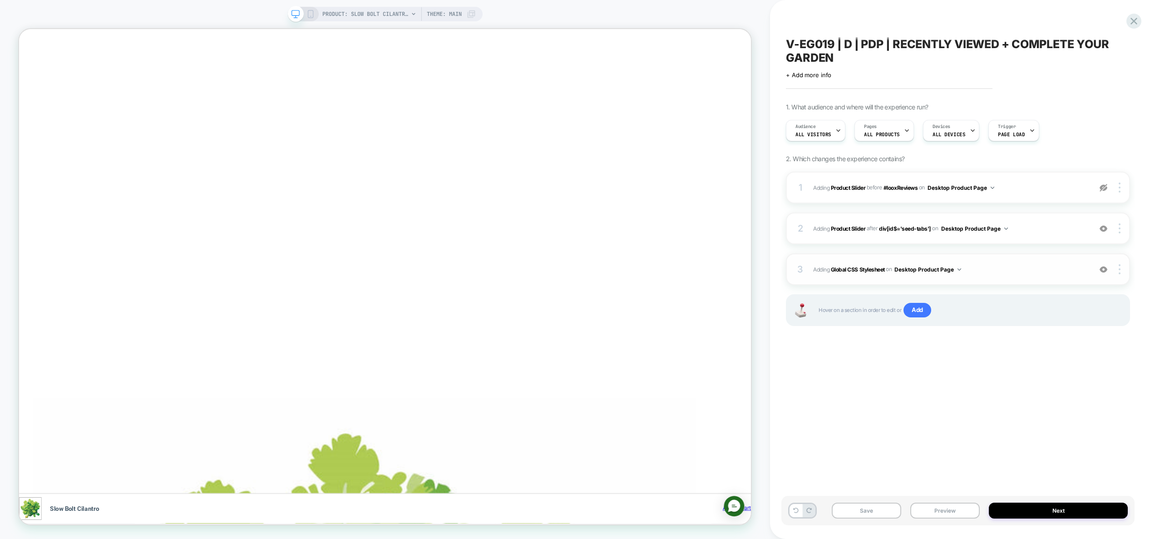
click at [1029, 269] on span "Adding Global CSS Stylesheet on Desktop Product Page" at bounding box center [950, 269] width 274 height 11
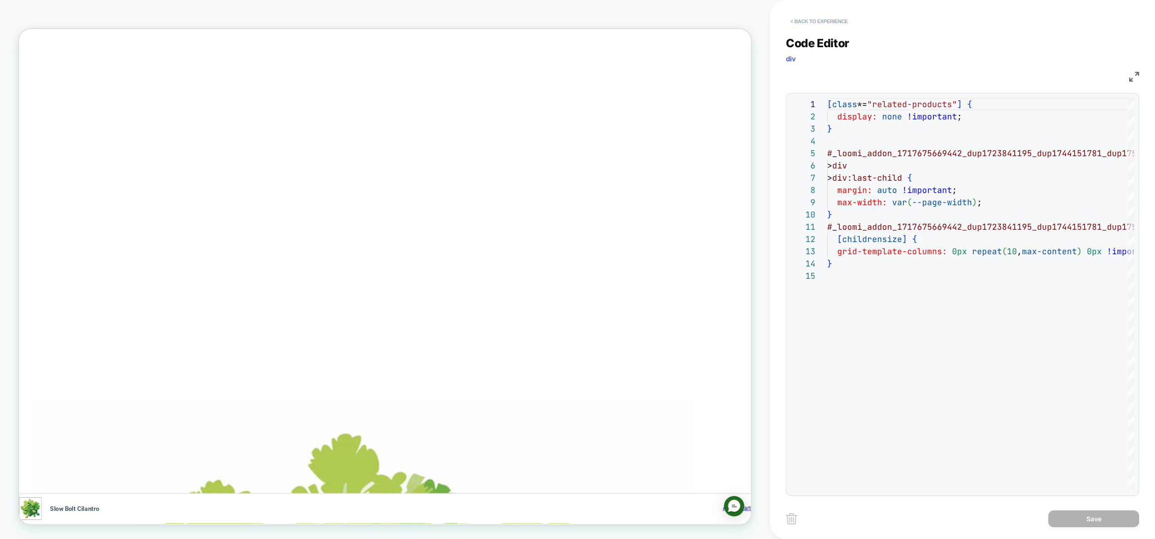
scroll to position [0, 793]
click at [824, 19] on button "< Back to experience" at bounding box center [819, 21] width 66 height 15
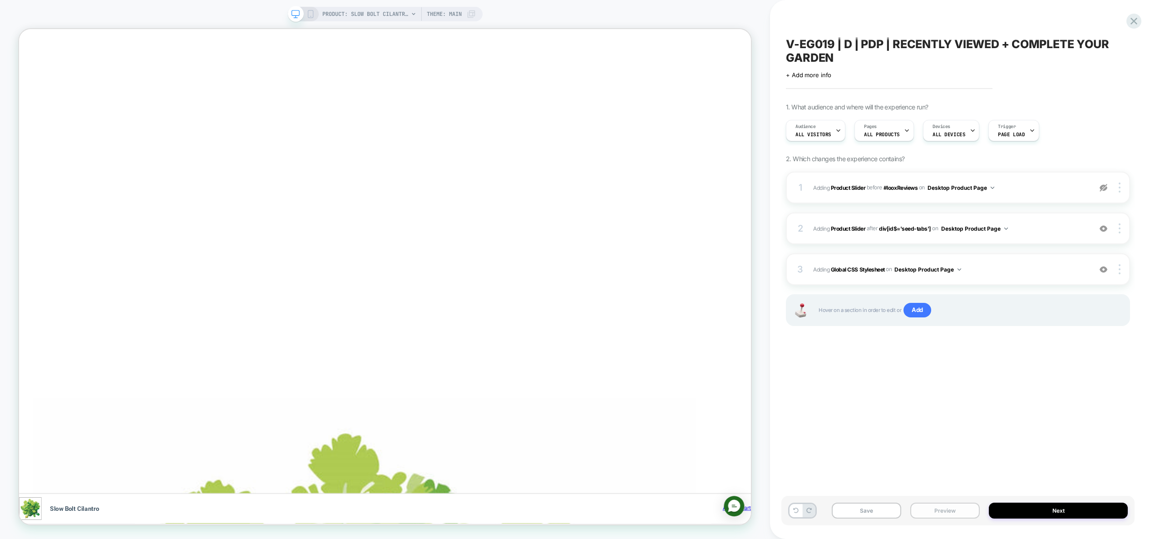
click at [955, 506] on button "Preview" at bounding box center [944, 511] width 69 height 16
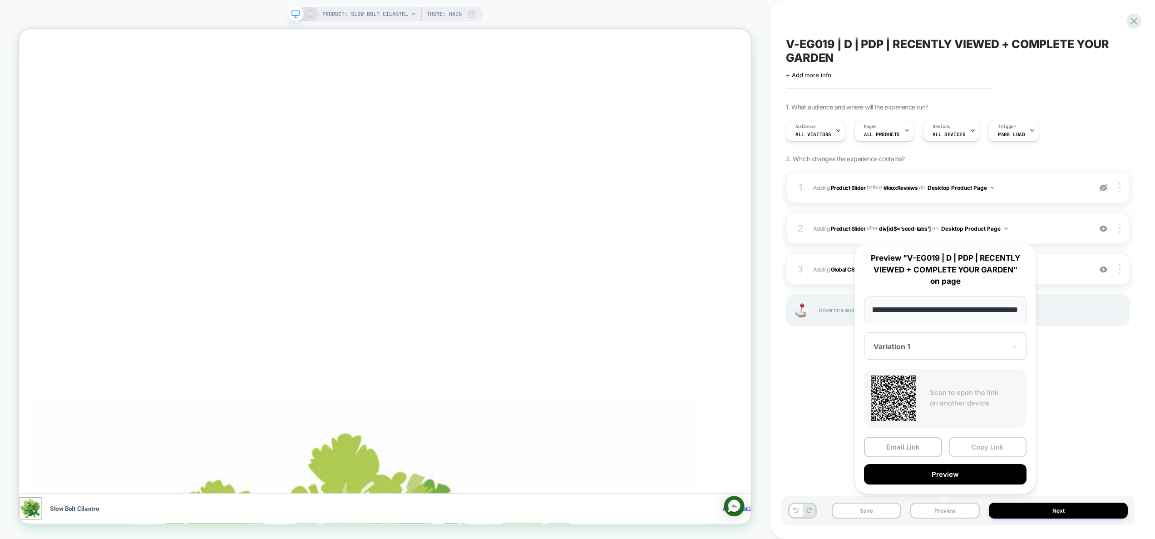
scroll to position [0, 0]
click at [978, 451] on button "Copy Link" at bounding box center [988, 447] width 78 height 20
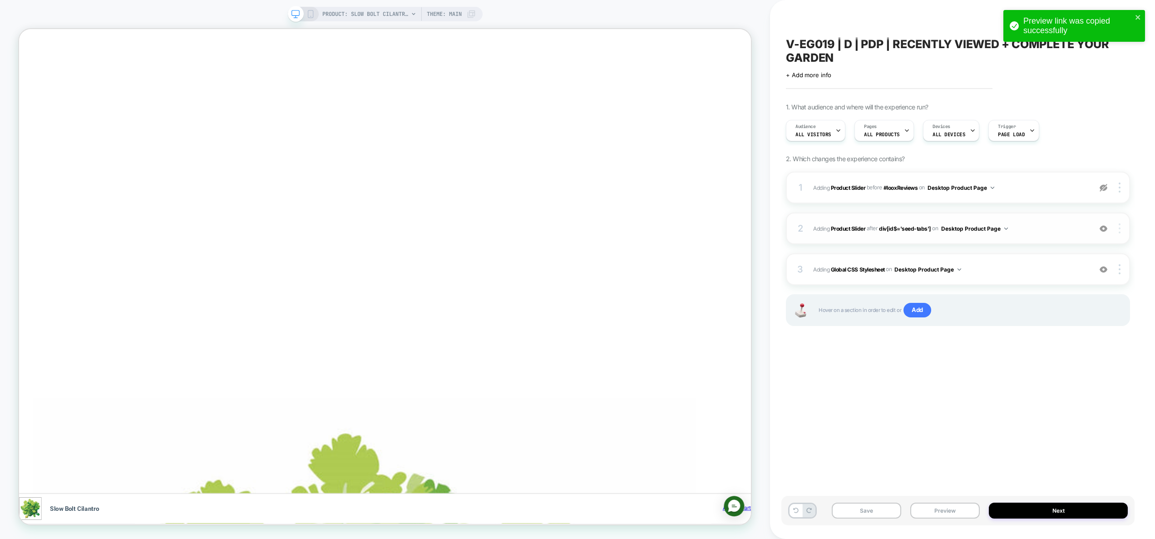
scroll to position [0, 1587]
click at [1119, 223] on img at bounding box center [1120, 228] width 2 height 10
click at [1122, 230] on div at bounding box center [1121, 228] width 17 height 10
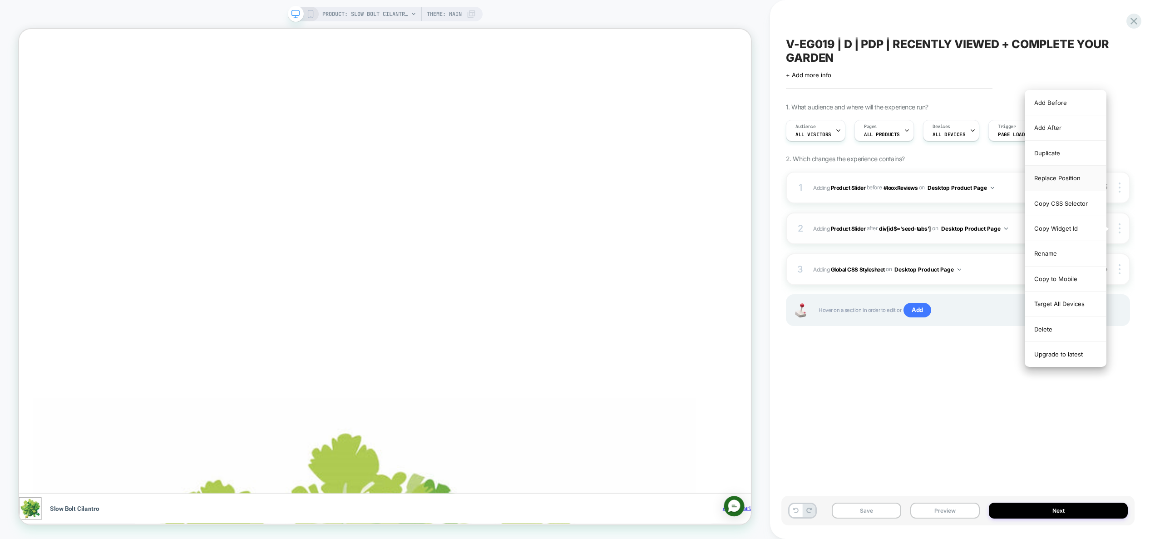
click at [1065, 175] on div "Replace Position" at bounding box center [1065, 178] width 81 height 25
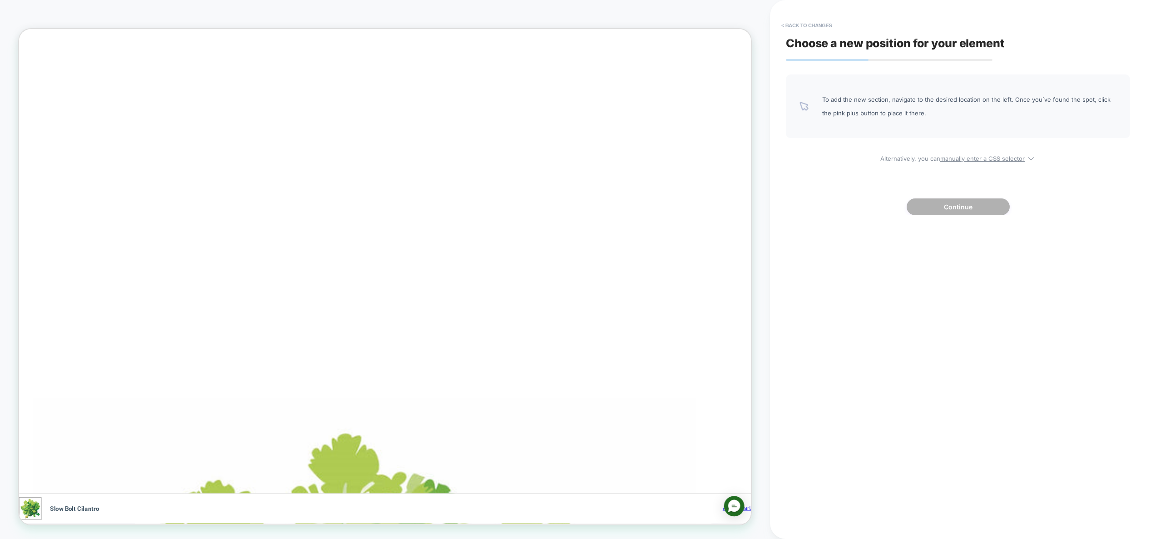
click at [974, 163] on div "To add the new section, navigate to the desired location on the left. Once you`…" at bounding box center [958, 144] width 344 height 141
drag, startPoint x: 973, startPoint y: 158, endPoint x: 881, endPoint y: 172, distance: 92.9
click at [973, 158] on u "manually enter a CSS selector" at bounding box center [982, 158] width 84 height 7
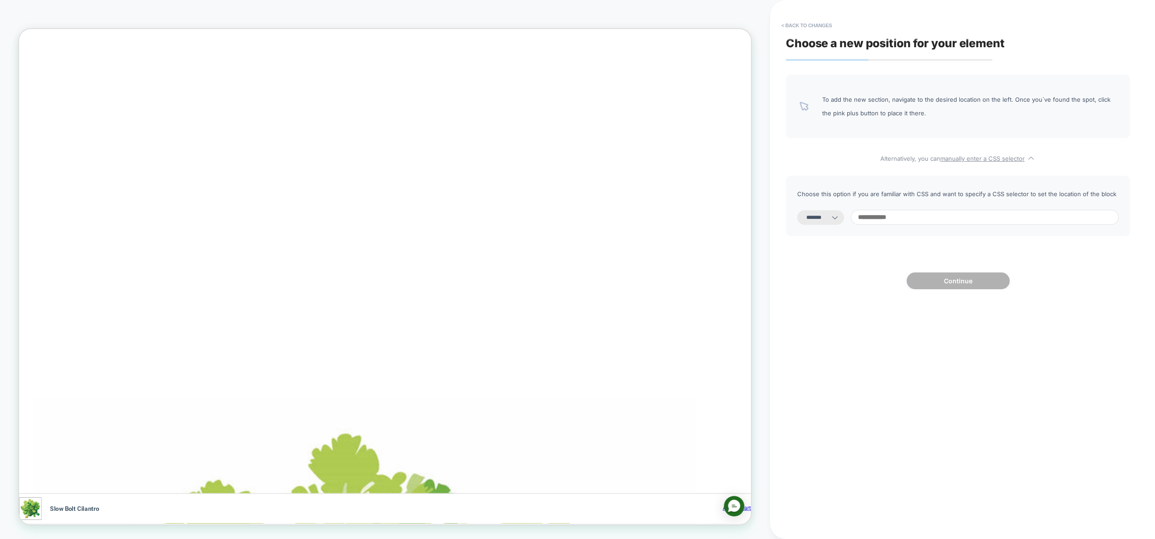
click at [833, 215] on select "**********" at bounding box center [820, 217] width 47 height 15
select select "**********"
click at [797, 210] on select "**********" at bounding box center [820, 217] width 47 height 15
click at [890, 218] on input at bounding box center [985, 217] width 268 height 15
paste input "**********"
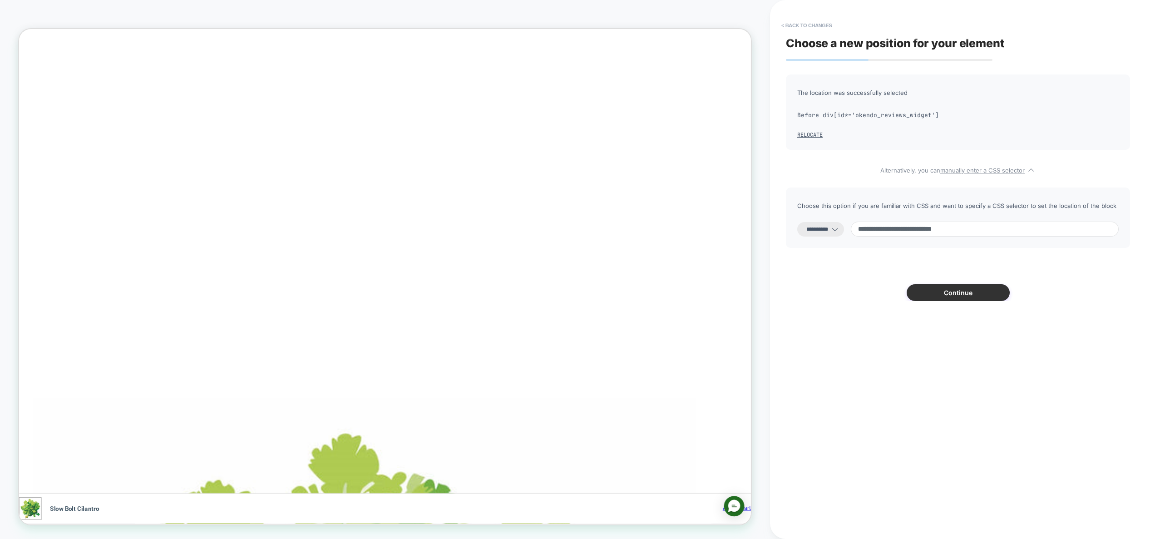
scroll to position [0, 0]
type input "**********"
click at [948, 294] on button "Continue" at bounding box center [958, 292] width 103 height 17
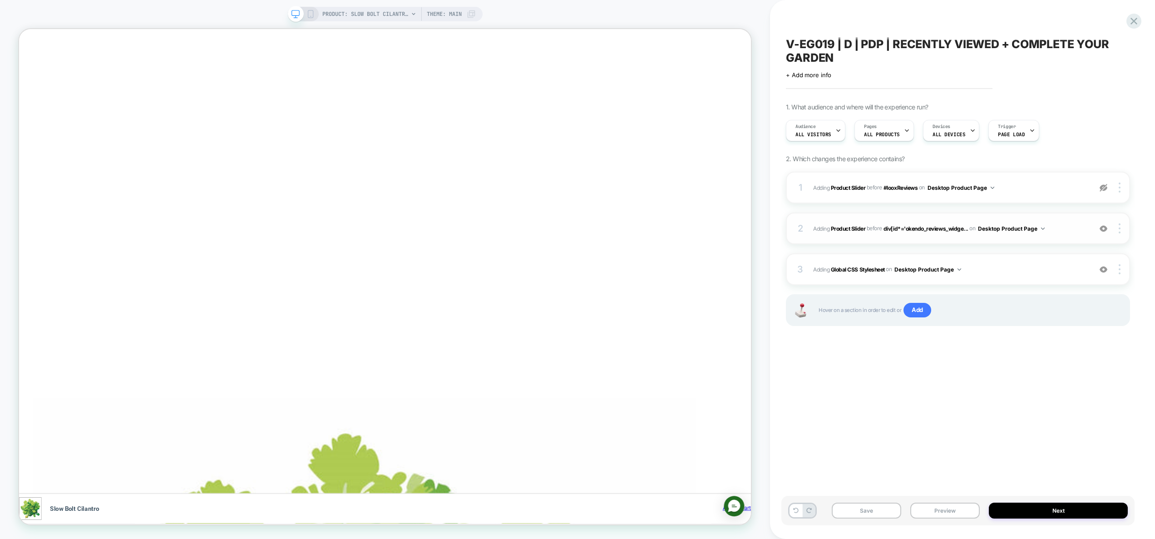
click at [1065, 226] on span "#_loomi_addon_1717675669442_dup1723841195_dup1744151781_dup1755760179 Adding Pr…" at bounding box center [950, 228] width 274 height 11
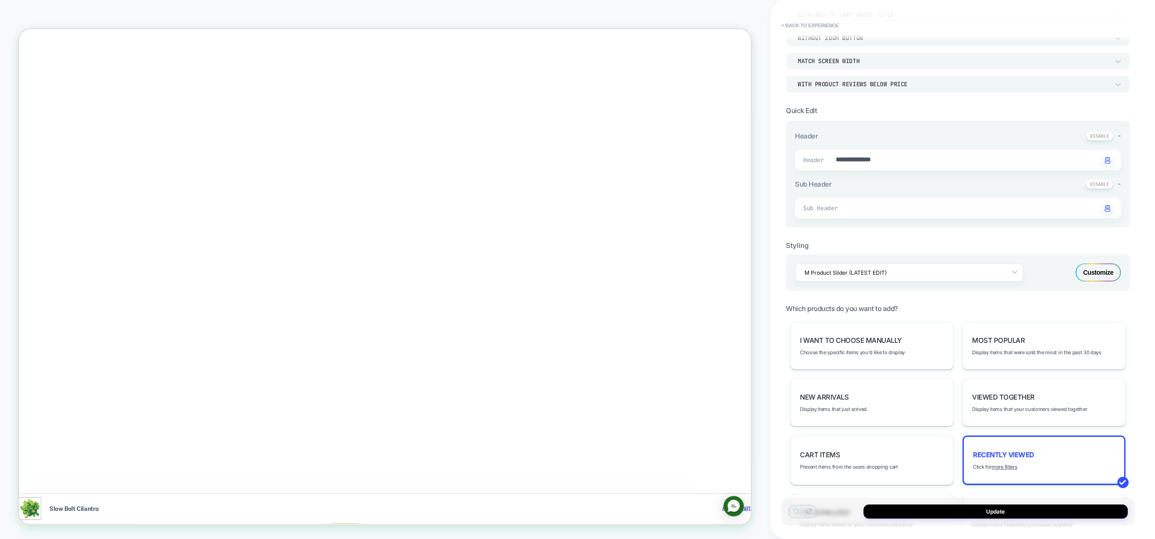
scroll to position [196, 0]
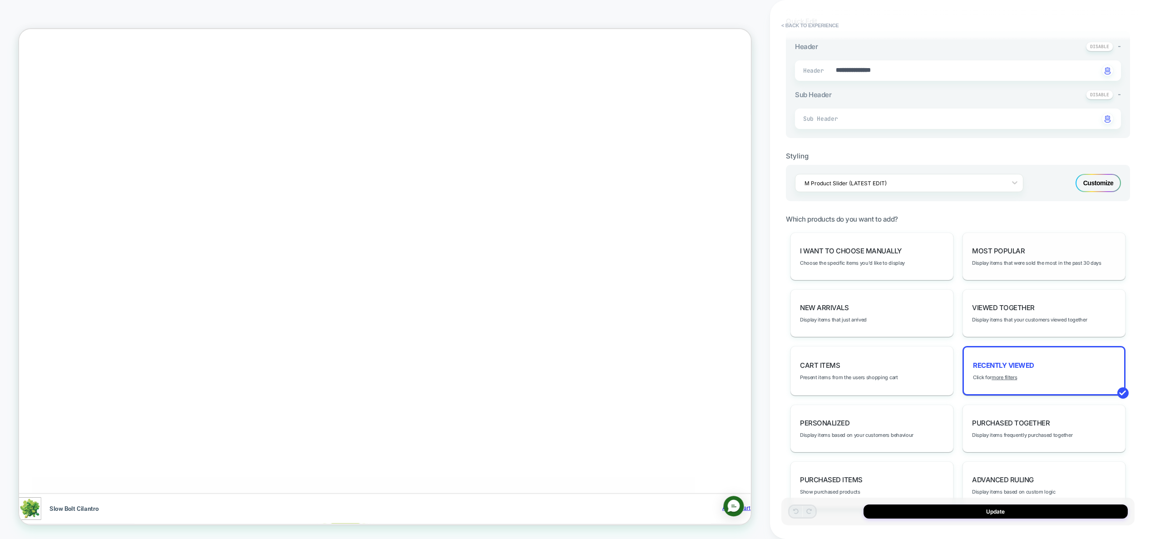
click at [1031, 258] on div "Most Popular Display items that were sold the most in the past 30 days" at bounding box center [1044, 256] width 163 height 48
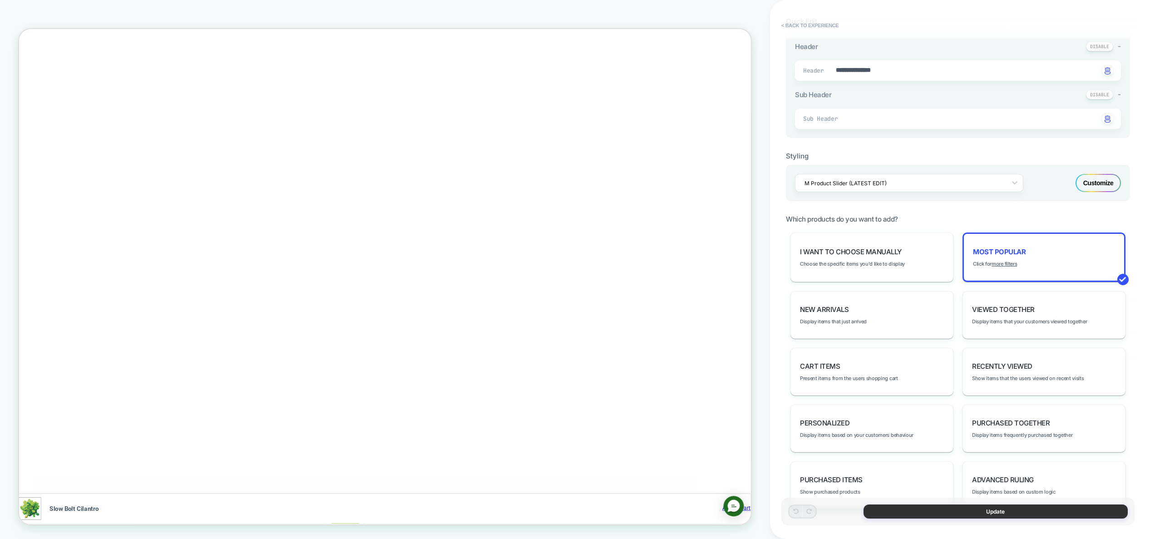
click at [1002, 514] on button "Update" at bounding box center [996, 511] width 264 height 14
type textarea "*"
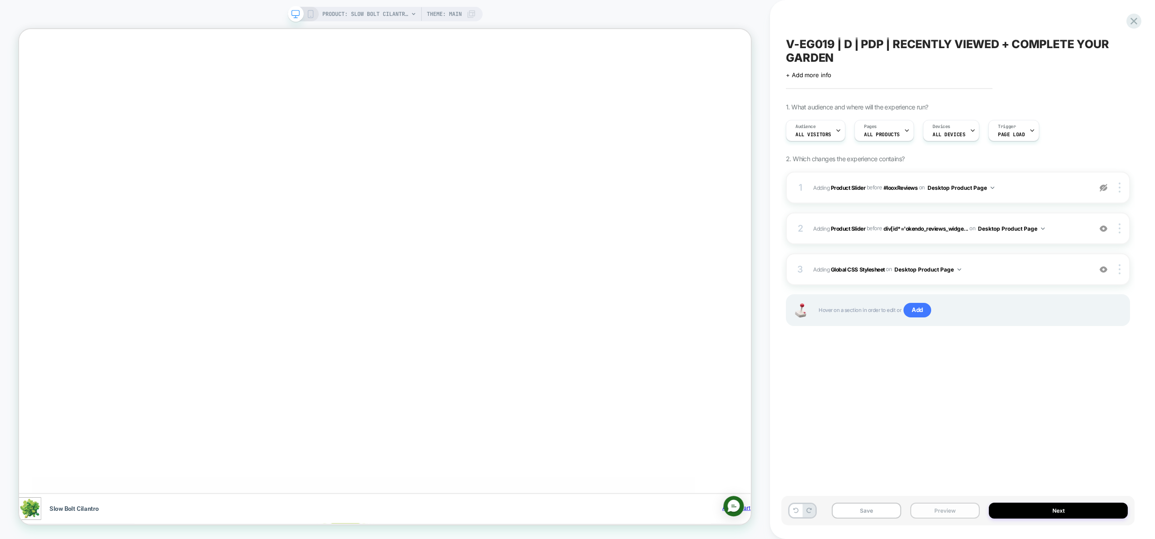
scroll to position [0, 397]
click at [953, 507] on button "Preview" at bounding box center [944, 511] width 69 height 16
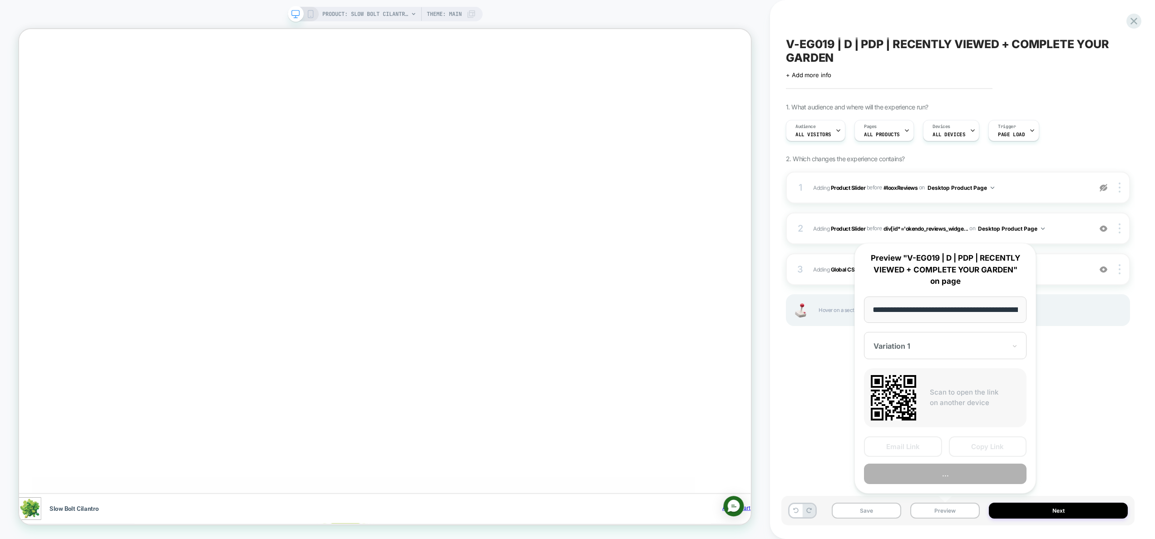
scroll to position [0, 156]
click at [951, 475] on button "Preview" at bounding box center [945, 474] width 163 height 20
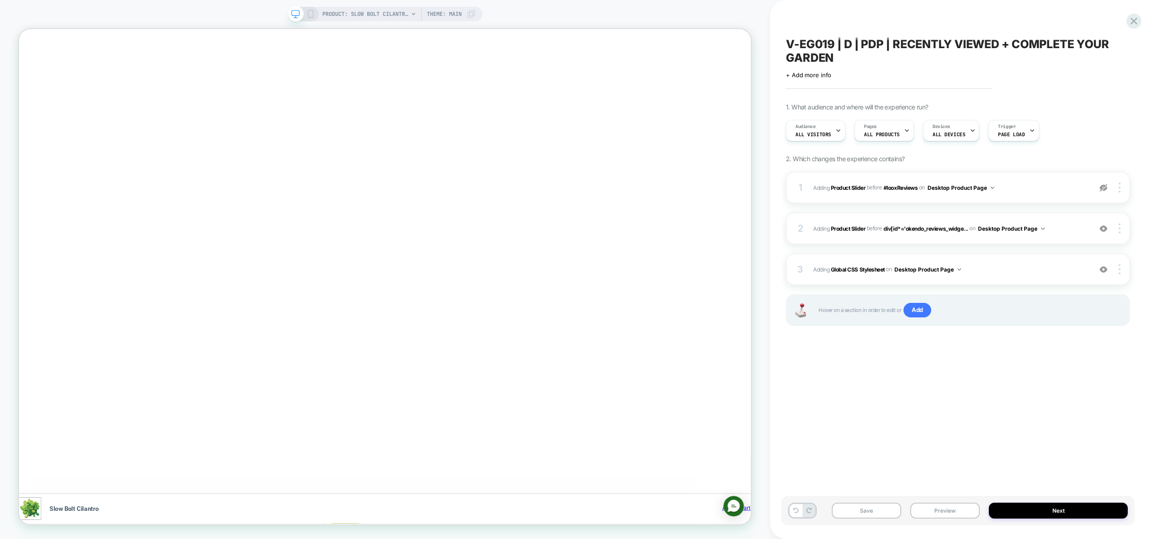
scroll to position [0, 1587]
click at [994, 270] on span "Adding Global CSS Stylesheet on Desktop Product Page" at bounding box center [950, 269] width 274 height 11
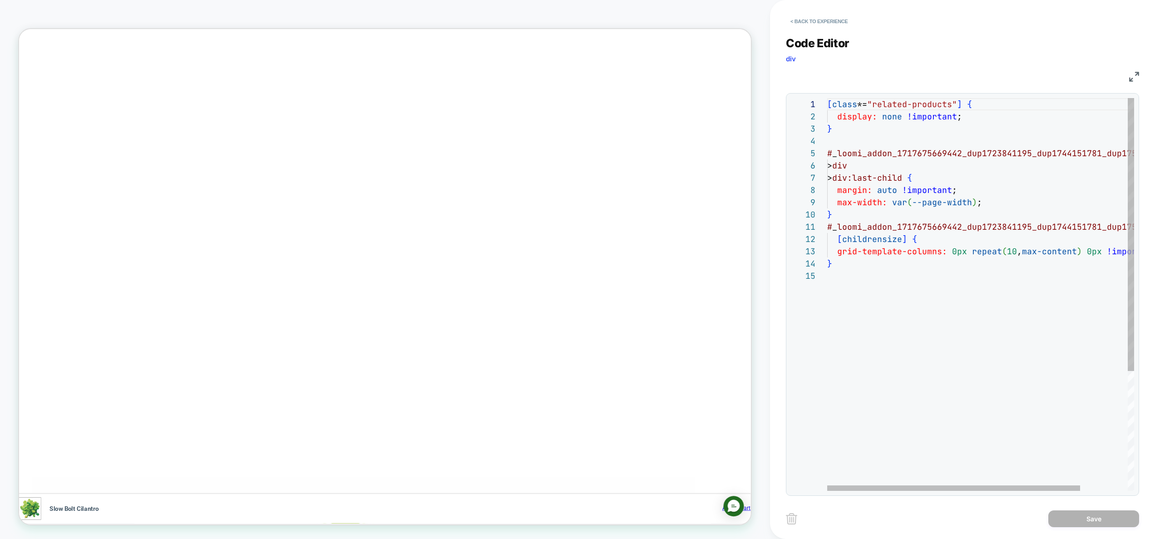
scroll to position [98, 147]
click at [974, 202] on div "[ class *= "related-products" ] { display: none !important ; } # _ loomi_addon_…" at bounding box center [1009, 380] width 364 height 564
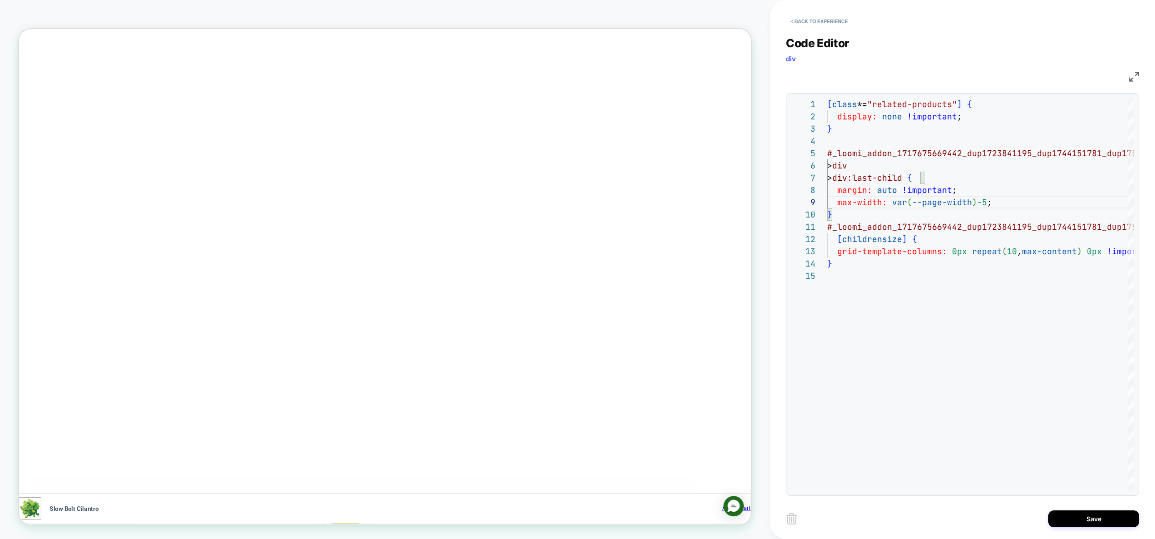
scroll to position [0, 0]
type textarea "**********"
click at [1089, 522] on button "Save" at bounding box center [1093, 518] width 91 height 17
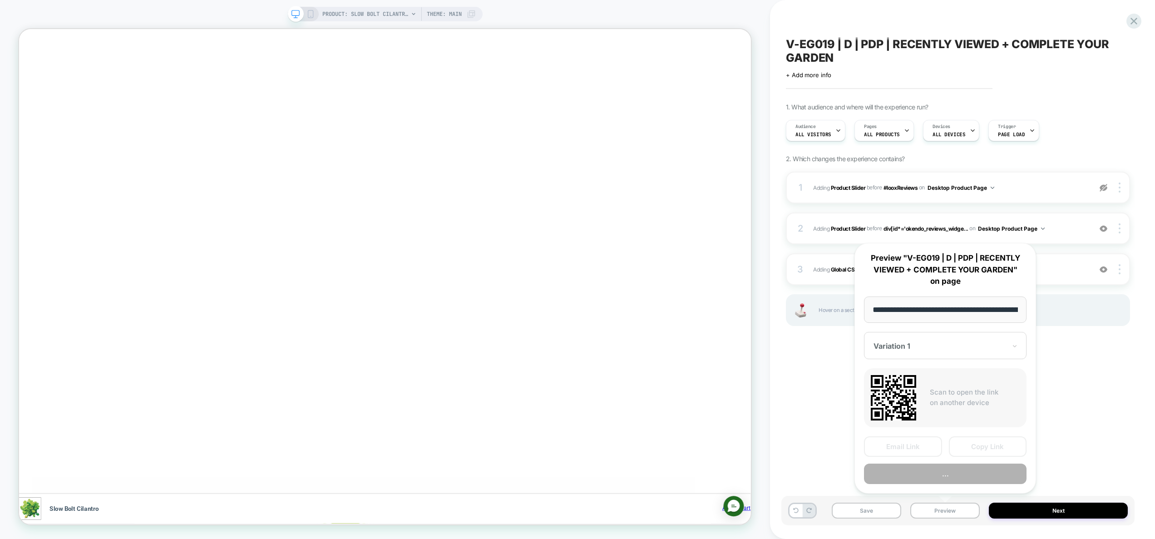
scroll to position [0, 156]
click at [946, 475] on button "Preview" at bounding box center [945, 474] width 163 height 20
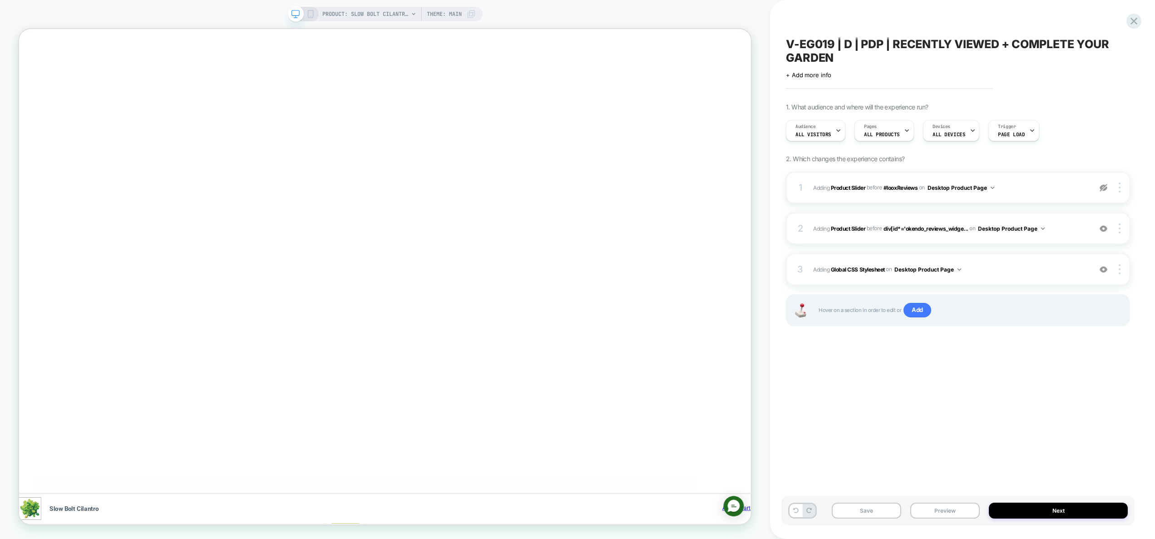
scroll to position [0, 793]
click at [962, 508] on button "Preview" at bounding box center [944, 511] width 69 height 16
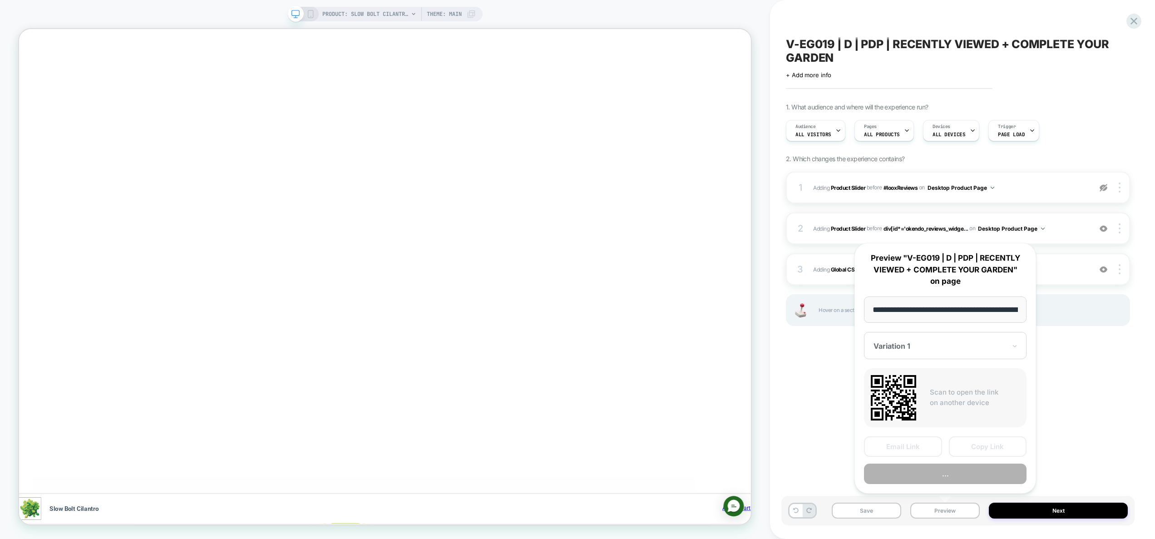
scroll to position [0, 156]
click at [955, 475] on button "Preview" at bounding box center [945, 474] width 163 height 20
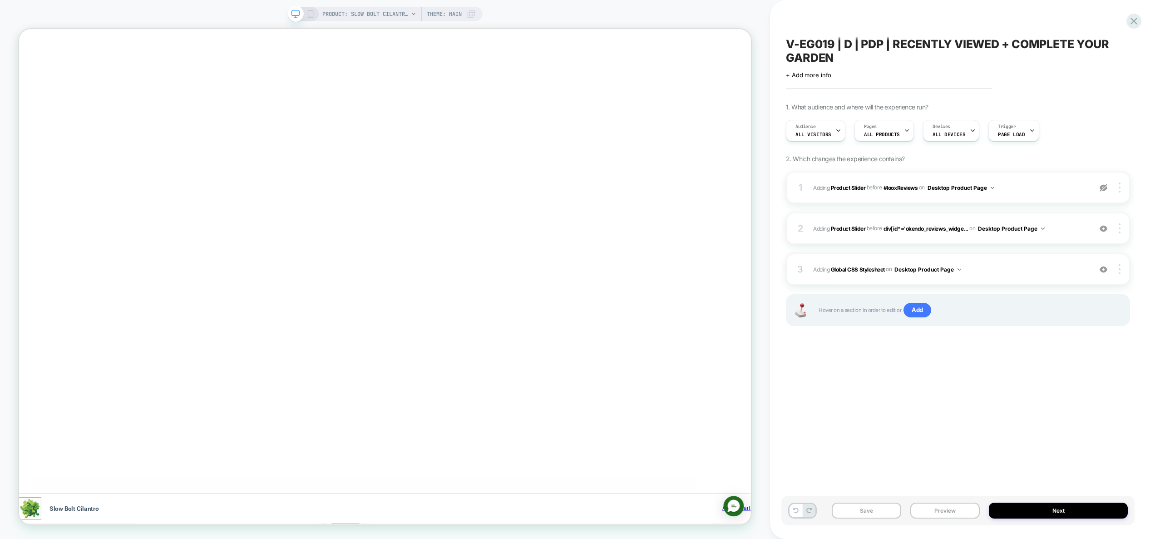
scroll to position [0, 1587]
click at [1002, 267] on span "Adding Global CSS Stylesheet on Desktop Product Page" at bounding box center [950, 269] width 274 height 11
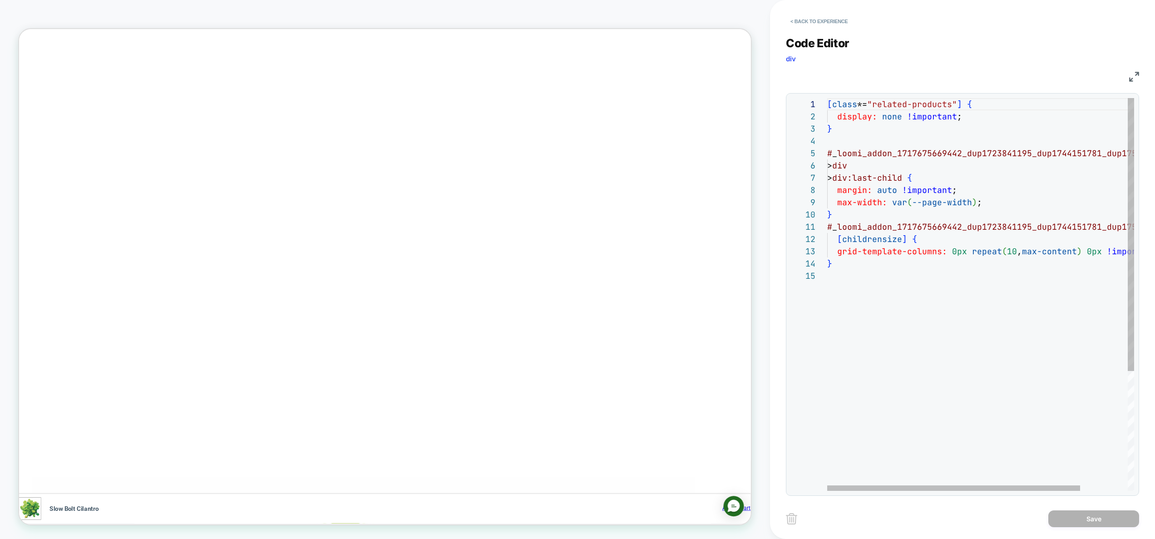
scroll to position [49, 0]
click at [870, 330] on div "[ class *= "related-products" ] { display: none !important ; } # _ loomi_addon_…" at bounding box center [1009, 380] width 364 height 564
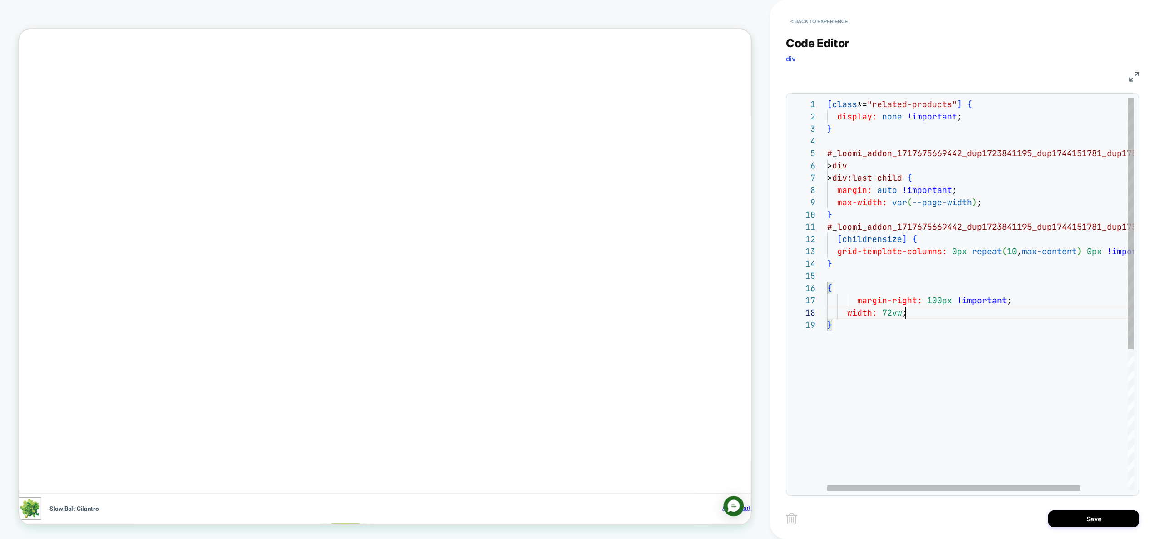
scroll to position [86, 79]
click at [855, 300] on div "[ class *= "related-products" ] { display: none !important ; } # _ loomi_addon_…" at bounding box center [1009, 404] width 364 height 613
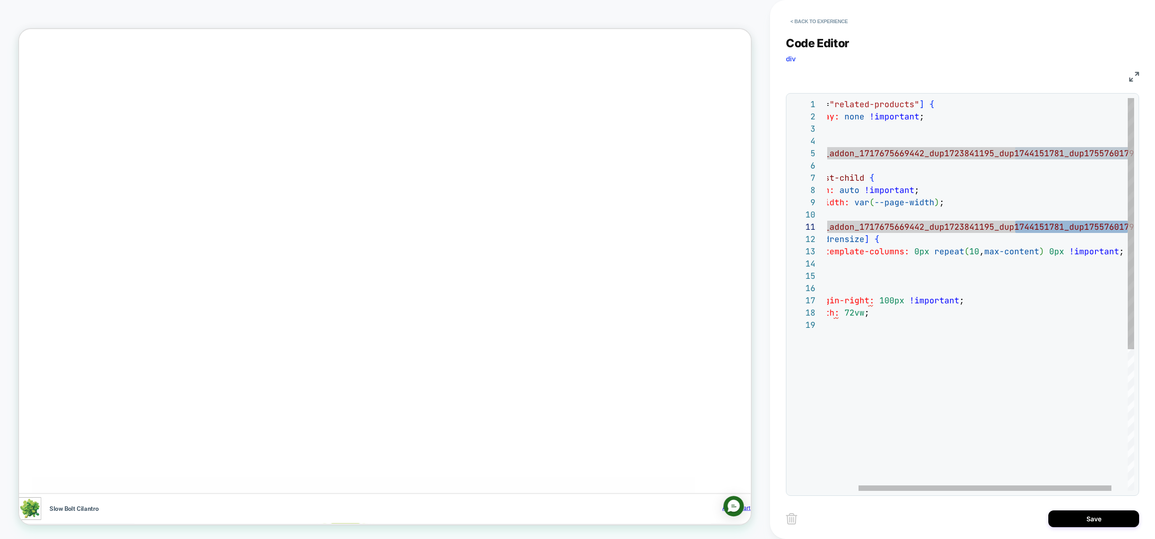
drag, startPoint x: 1066, startPoint y: 227, endPoint x: 1052, endPoint y: 210, distance: 22.0
click at [1052, 210] on div "[ class *= "related-products" ] { display: none !important ; } # _ loomi_addon_…" at bounding box center [972, 404] width 364 height 613
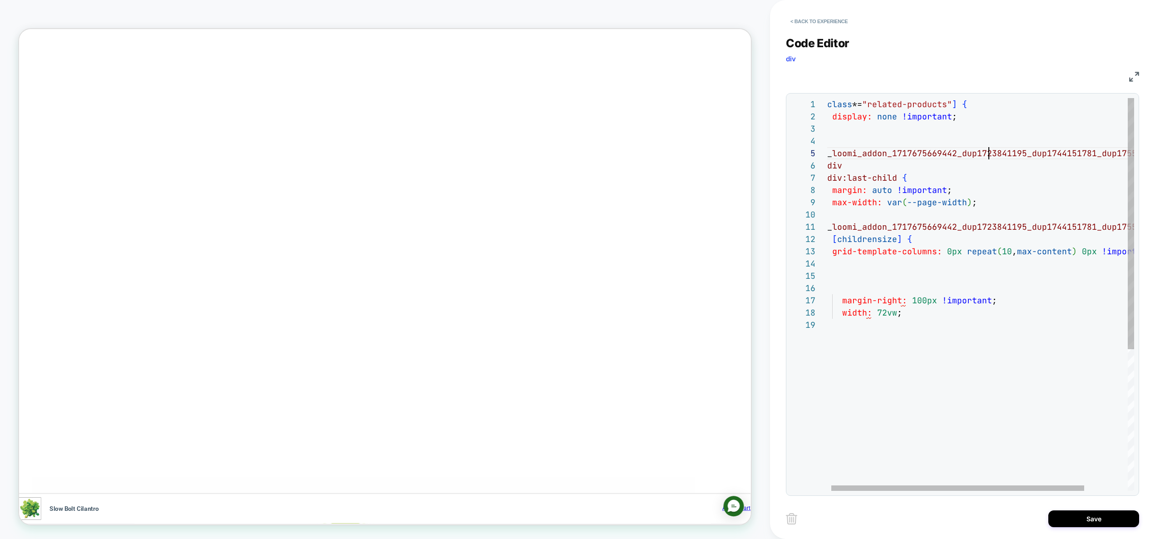
scroll to position [49, 167]
click at [991, 150] on div "[ class *= "related-products" ] { display: none !important ; } # _ loomi_addon_…" at bounding box center [1004, 404] width 364 height 613
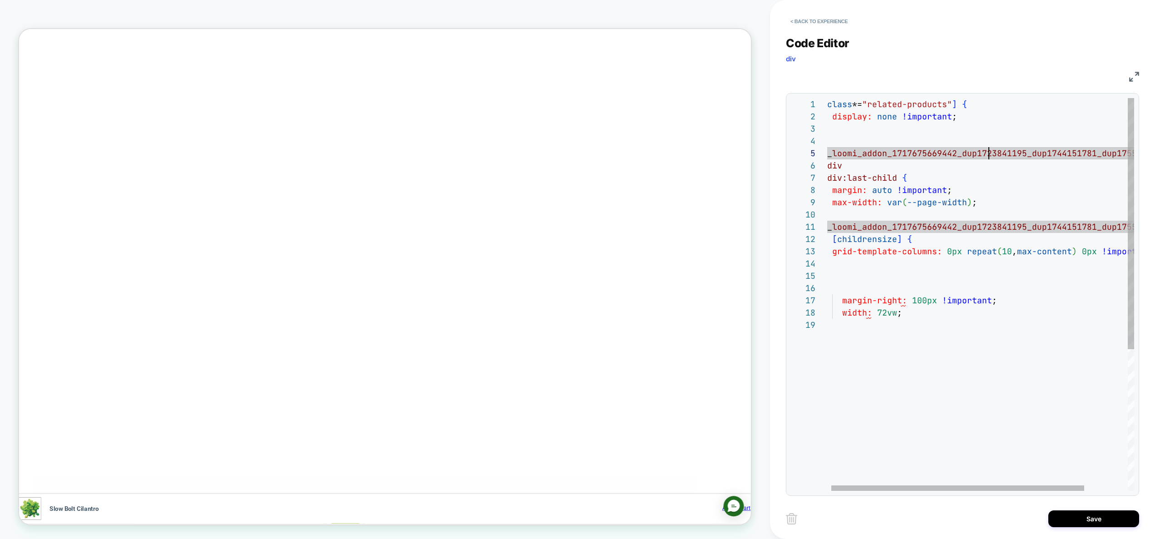
scroll to position [37, 5]
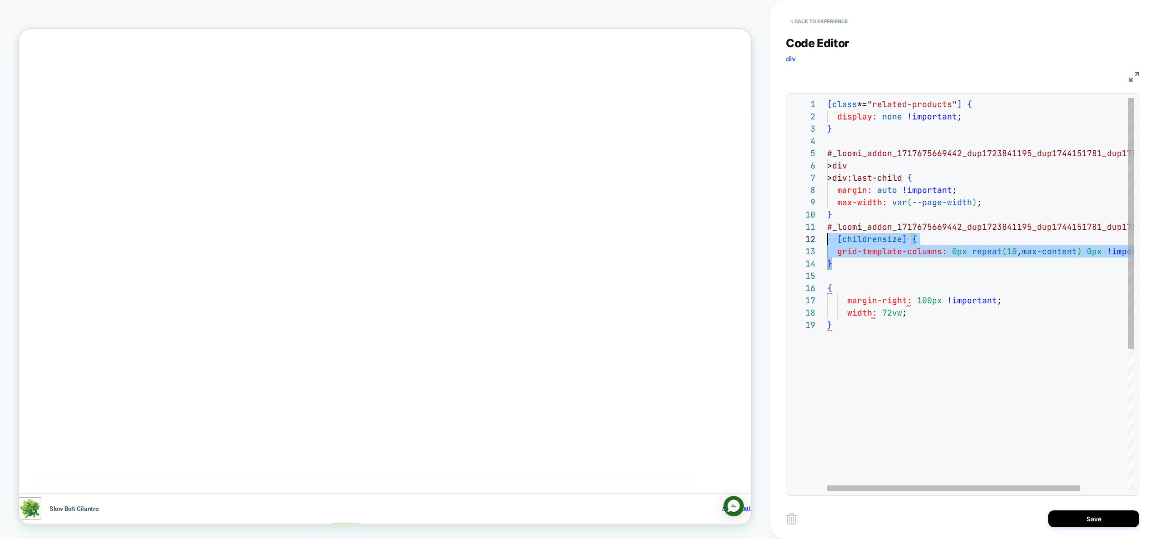
drag, startPoint x: 950, startPoint y: 265, endPoint x: 789, endPoint y: 242, distance: 163.2
click at [827, 242] on div "[ class *= "related-products" ] { display: none !important ; } # _ loomi_addon_…" at bounding box center [1009, 404] width 364 height 613
click at [1011, 274] on div "[ class *= "related-products" ] { display: none !important ; } # _ loomi_addon_…" at bounding box center [1009, 404] width 364 height 613
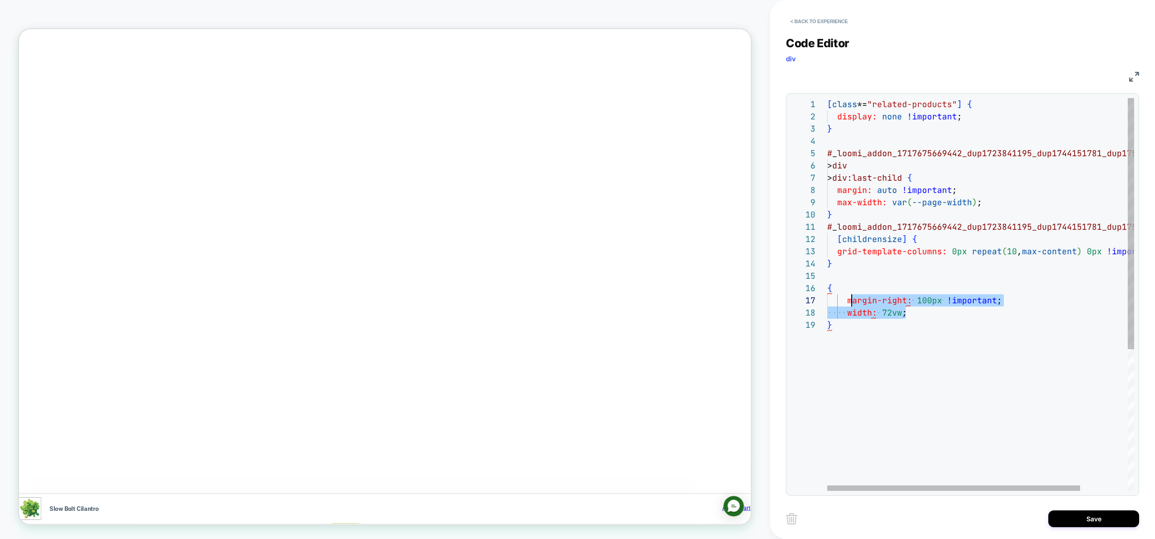
scroll to position [74, 20]
drag, startPoint x: 920, startPoint y: 311, endPoint x: 849, endPoint y: 303, distance: 71.3
click at [849, 303] on div "[ class *= "related-products" ] { display: none !important ; } # _ loomi_addon_…" at bounding box center [1009, 404] width 364 height 613
click at [837, 282] on div "[ class *= "related-products" ] { display: none !important ; } # _ loomi_addon_…" at bounding box center [1009, 404] width 364 height 613
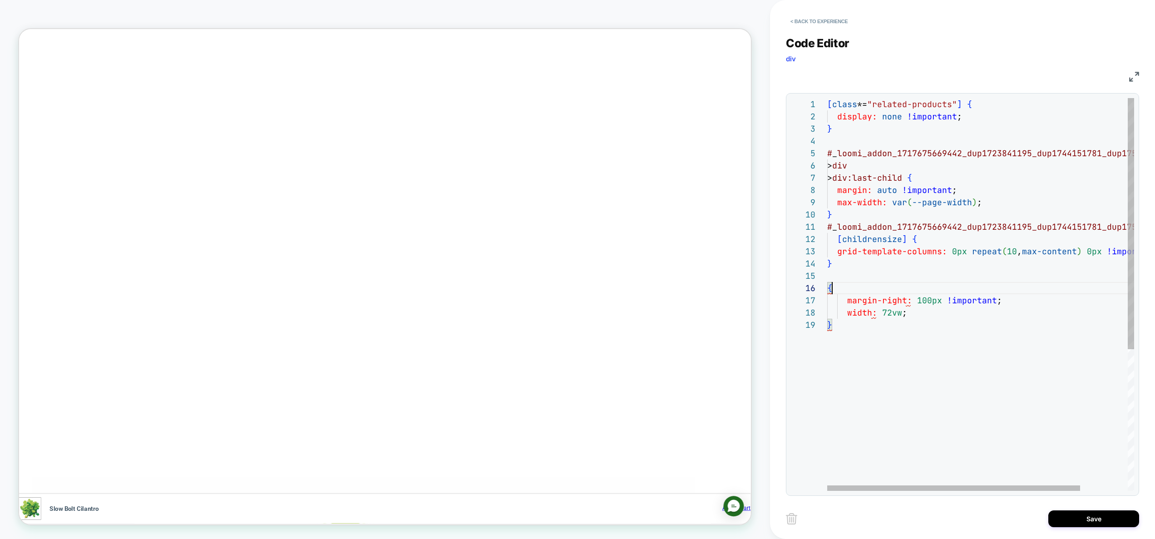
scroll to position [61, 0]
click at [829, 286] on div "[ class *= "related-products" ] { display: none !important ; } # _ loomi_addon_…" at bounding box center [1009, 404] width 364 height 613
click at [828, 287] on div "[ class *= "related-products" ] { display: none !important ; } # _ loomi_addon_…" at bounding box center [1009, 404] width 364 height 613
type textarea "**********"
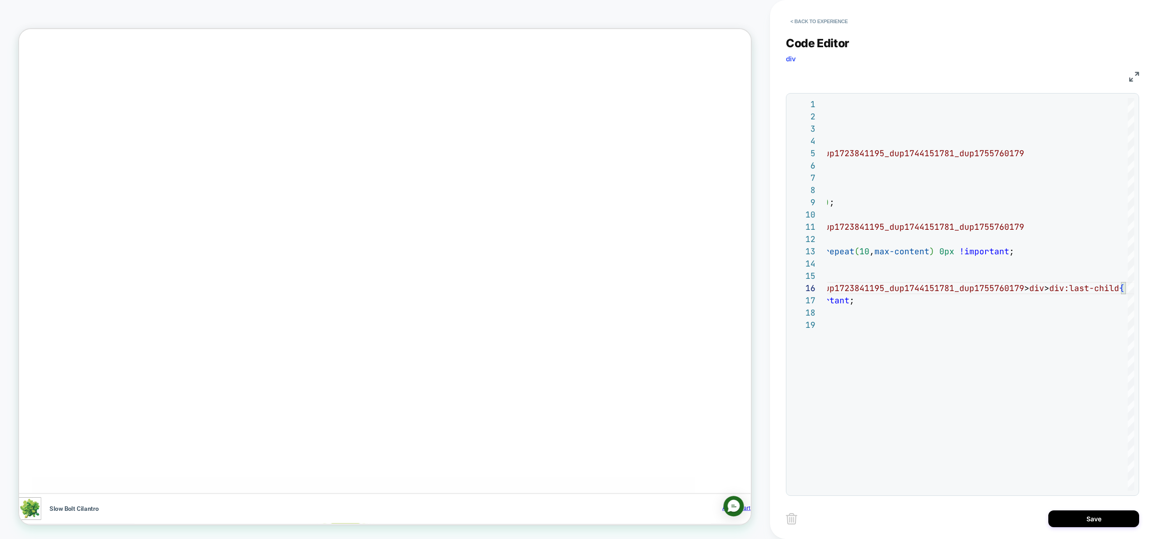
scroll to position [0, 1190]
click at [1091, 512] on button "Save" at bounding box center [1093, 518] width 91 height 17
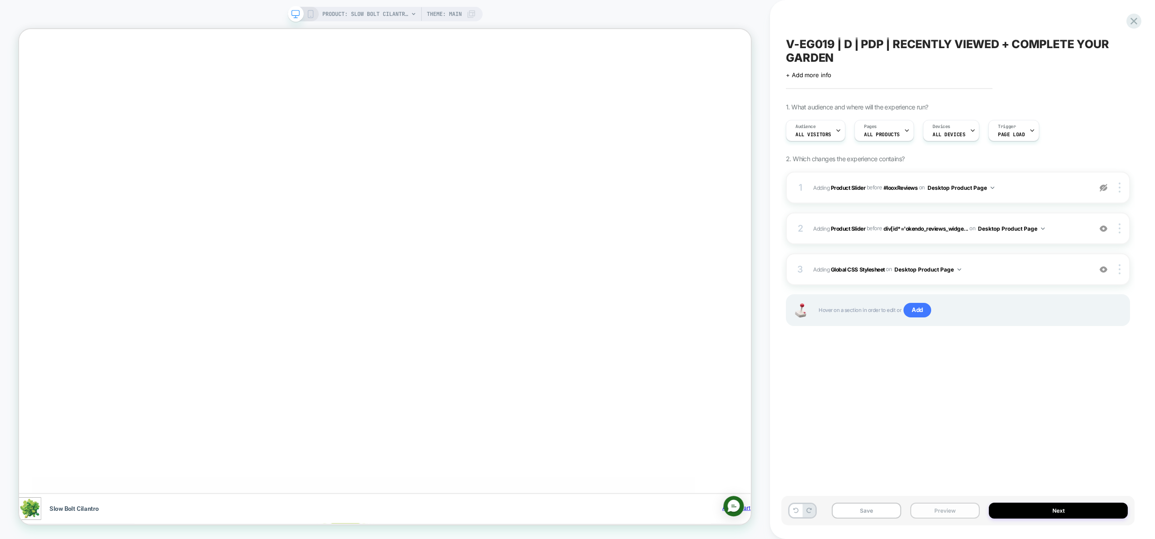
click at [959, 510] on button "Preview" at bounding box center [944, 511] width 69 height 16
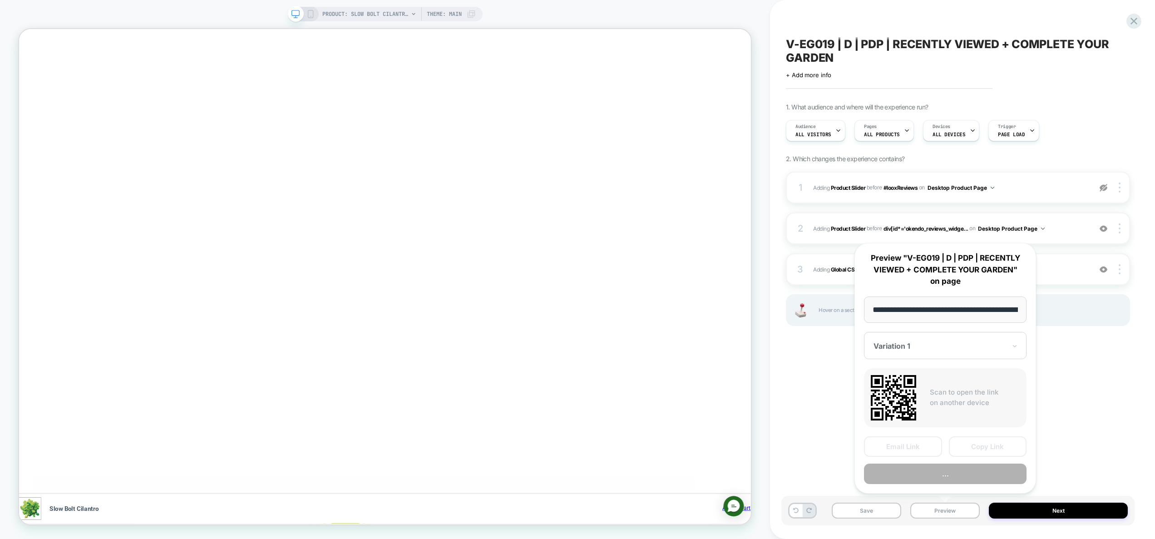
scroll to position [0, 156]
click at [943, 475] on button "Preview" at bounding box center [945, 474] width 163 height 20
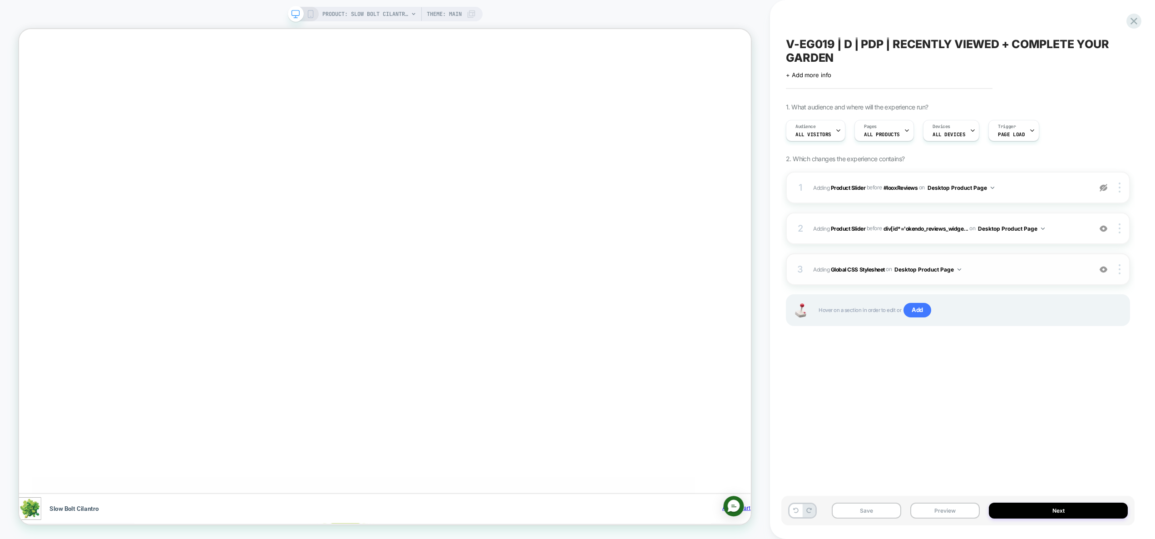
scroll to position [0, 0]
click at [1015, 272] on span "Adding Global CSS Stylesheet on Desktop Product Page" at bounding box center [950, 269] width 274 height 11
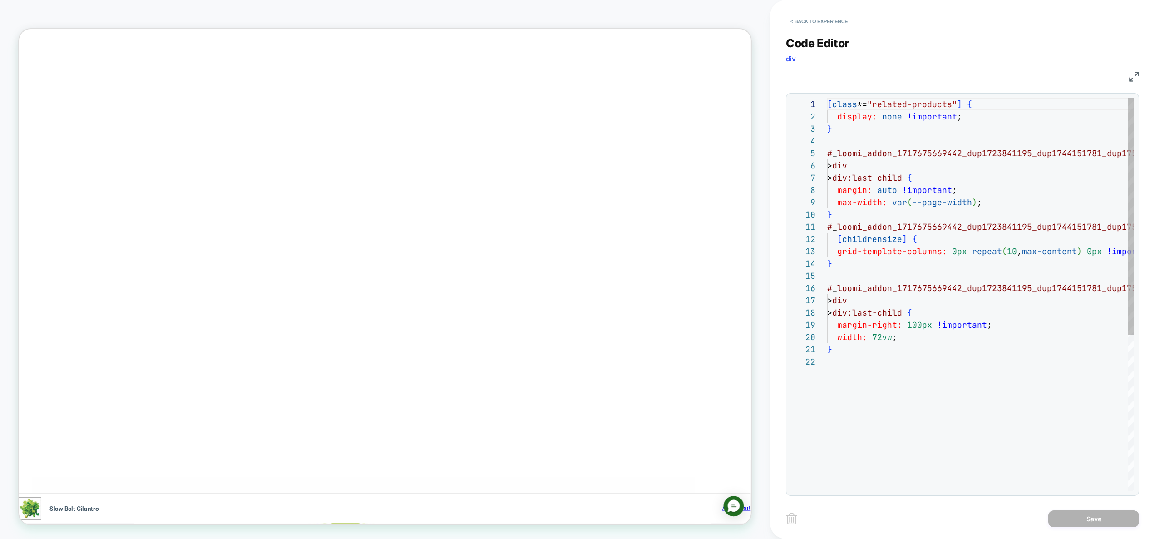
scroll to position [123, 0]
click at [909, 335] on div "[ class *= "related-products" ] { display: none !important ; } # _ loomi_addon_…" at bounding box center [1009, 423] width 364 height 650
type textarea "**********"
click at [906, 323] on div "[ class *= "related-products" ] { display: none !important ; } # _ loomi_addon_…" at bounding box center [1009, 423] width 364 height 650
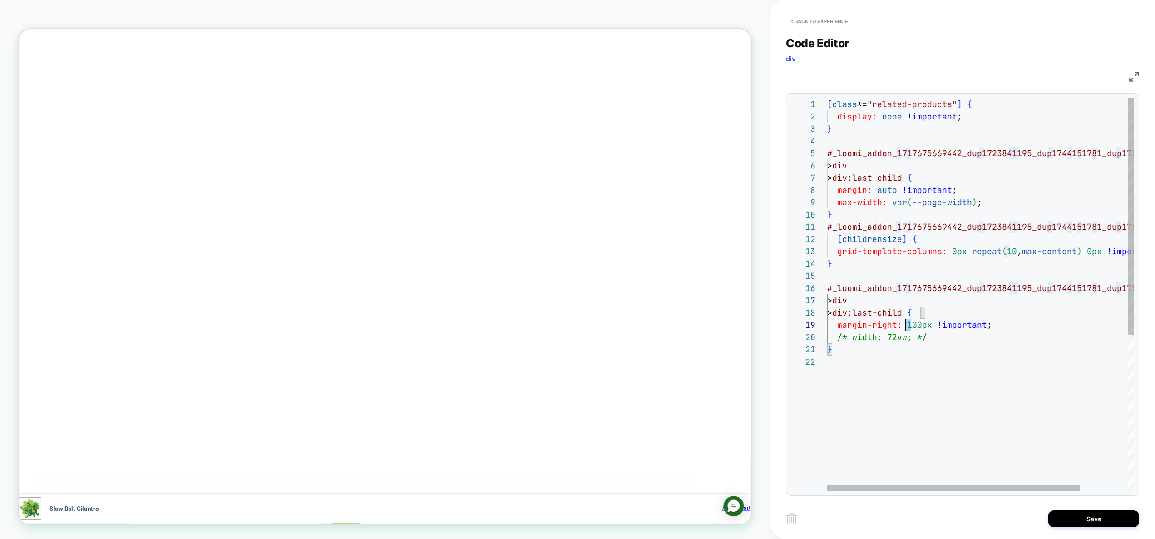
scroll to position [98, 79]
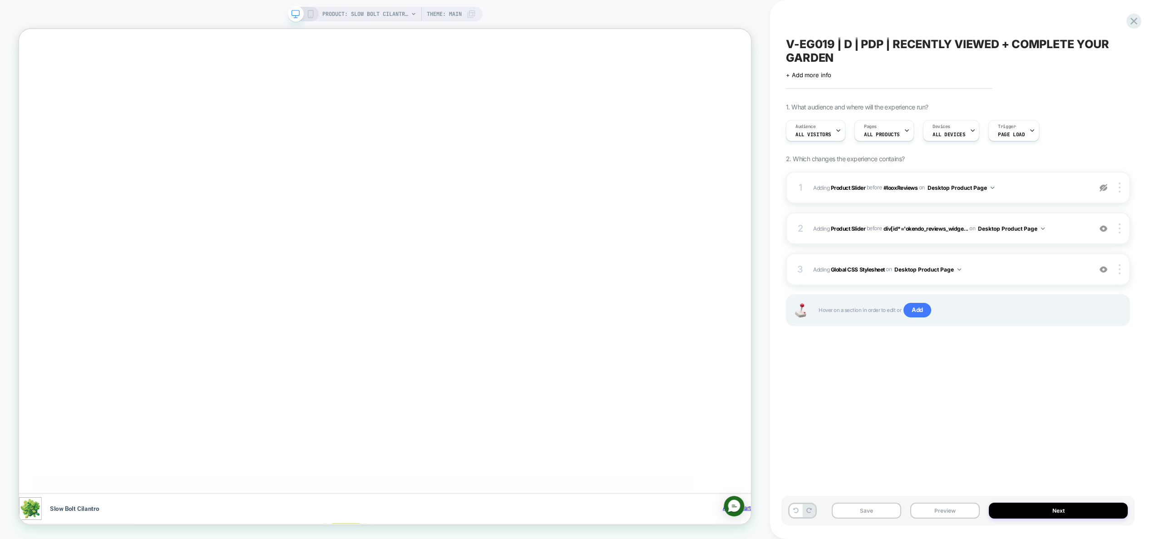
scroll to position [0, 0]
click at [930, 513] on button "Preview" at bounding box center [944, 511] width 69 height 16
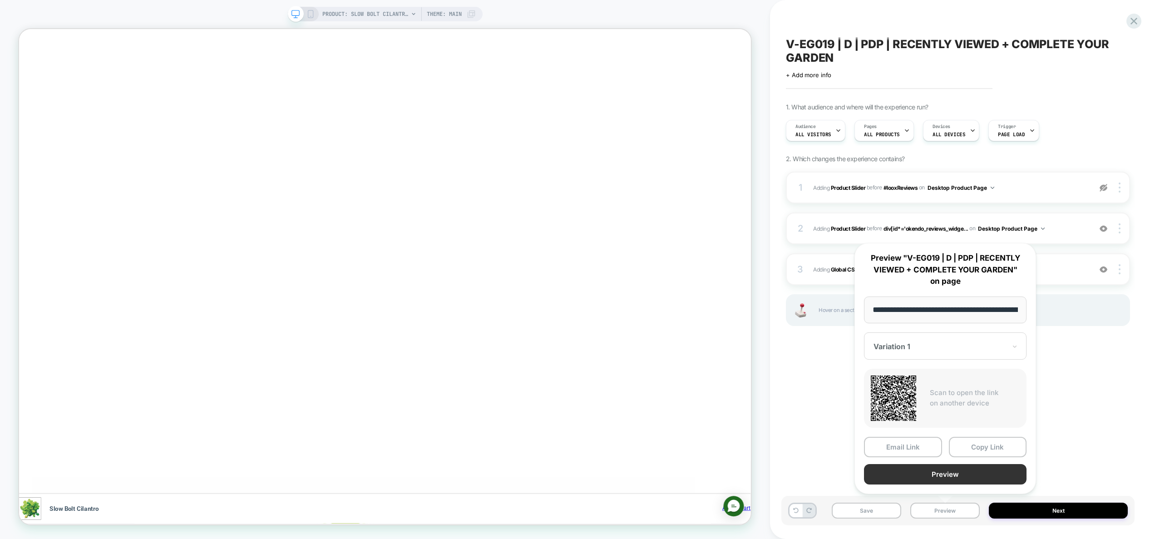
scroll to position [0, 0]
click at [937, 479] on button "Preview" at bounding box center [945, 474] width 163 height 20
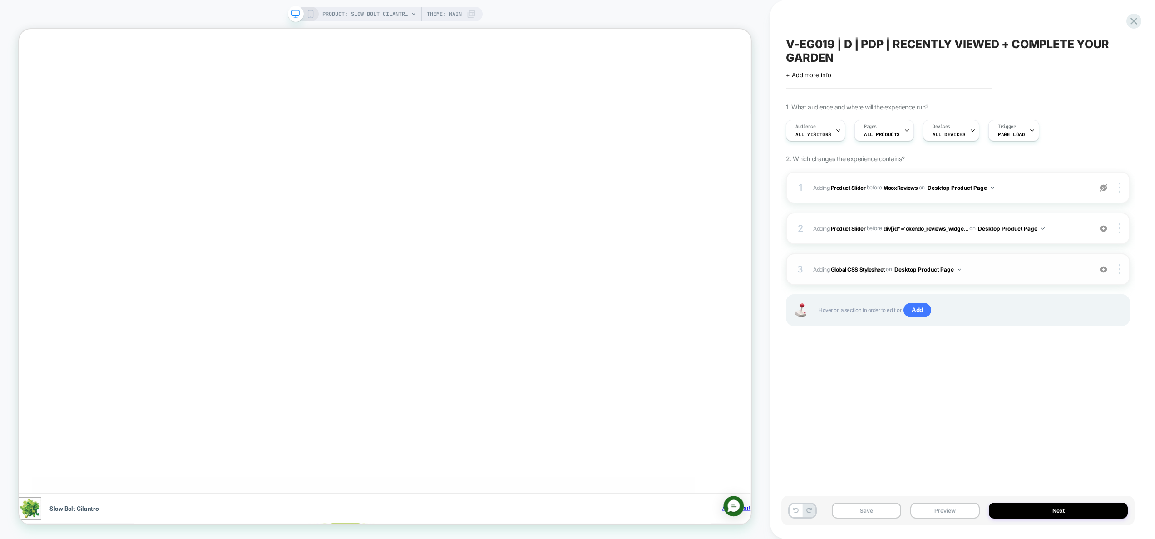
click at [1010, 265] on span "Adding Global CSS Stylesheet on Desktop Product Page" at bounding box center [950, 269] width 274 height 11
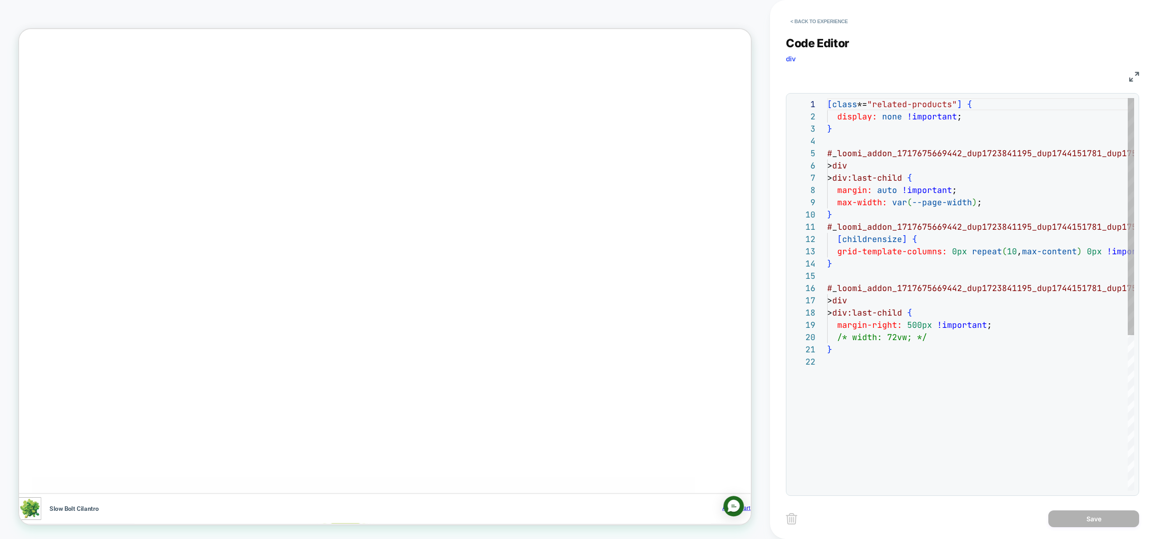
scroll to position [123, 0]
click at [935, 336] on div "[ class *= "related-products" ] { display: none !important ; } # _ loomi_addon_…" at bounding box center [1009, 423] width 364 height 650
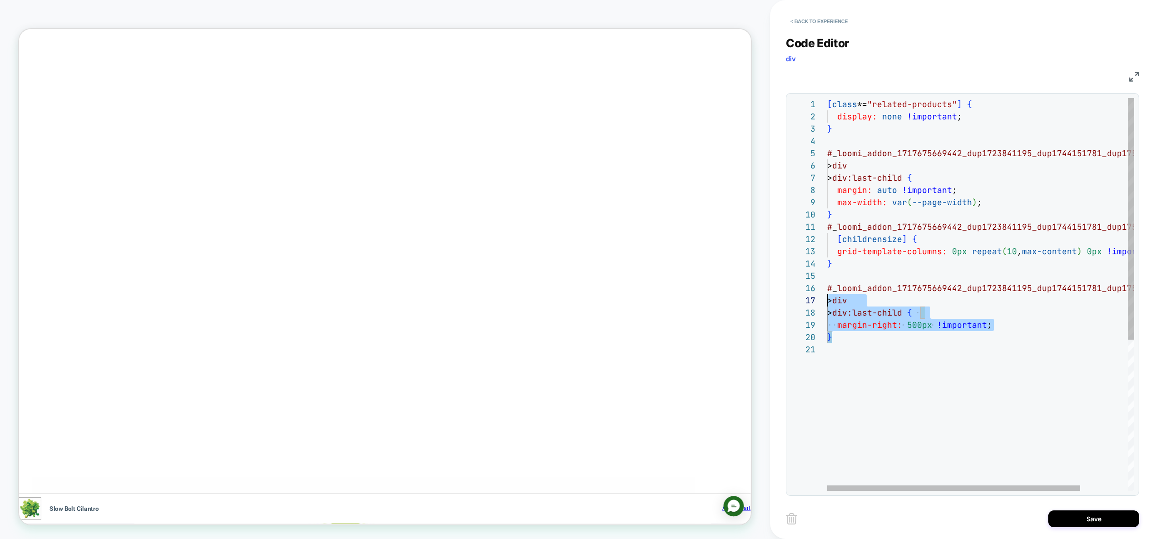
scroll to position [61, 0]
drag, startPoint x: 845, startPoint y: 342, endPoint x: 815, endPoint y: 286, distance: 63.8
click at [827, 286] on div "[ class *= "related-products" ] { display: none !important ; } # _ loomi_addon_…" at bounding box center [1009, 417] width 364 height 638
type textarea "**********"
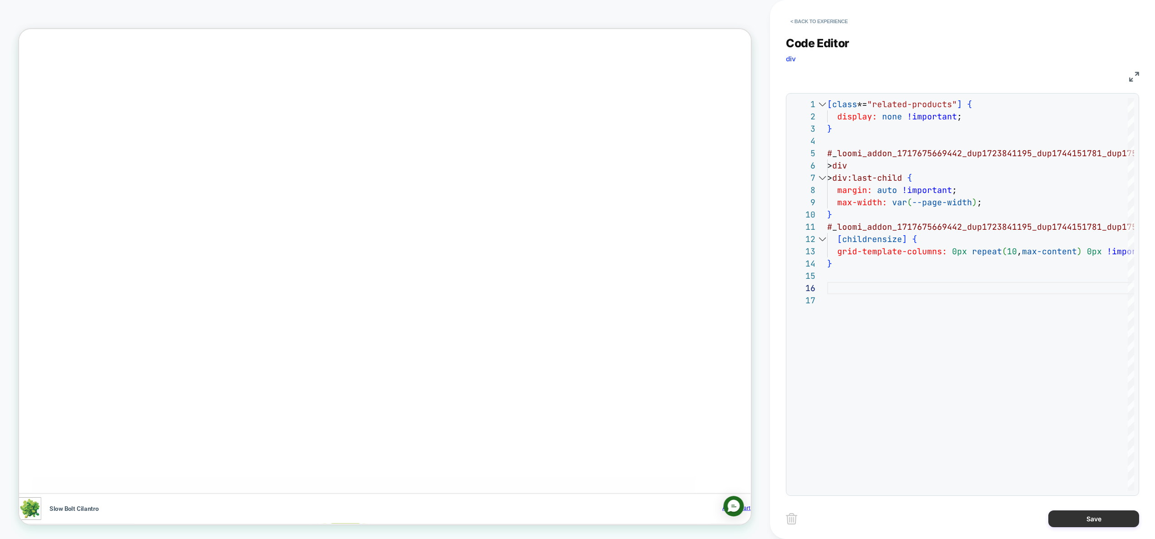
click at [1078, 519] on button "Save" at bounding box center [1093, 518] width 91 height 17
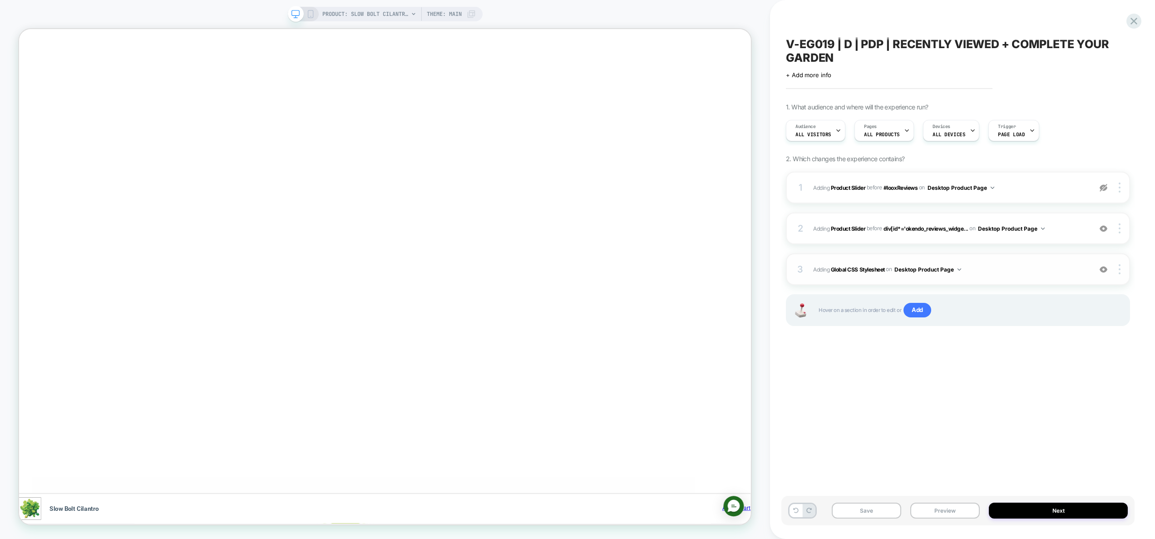
click at [990, 266] on span "Adding Global CSS Stylesheet on Desktop Product Page" at bounding box center [950, 269] width 274 height 11
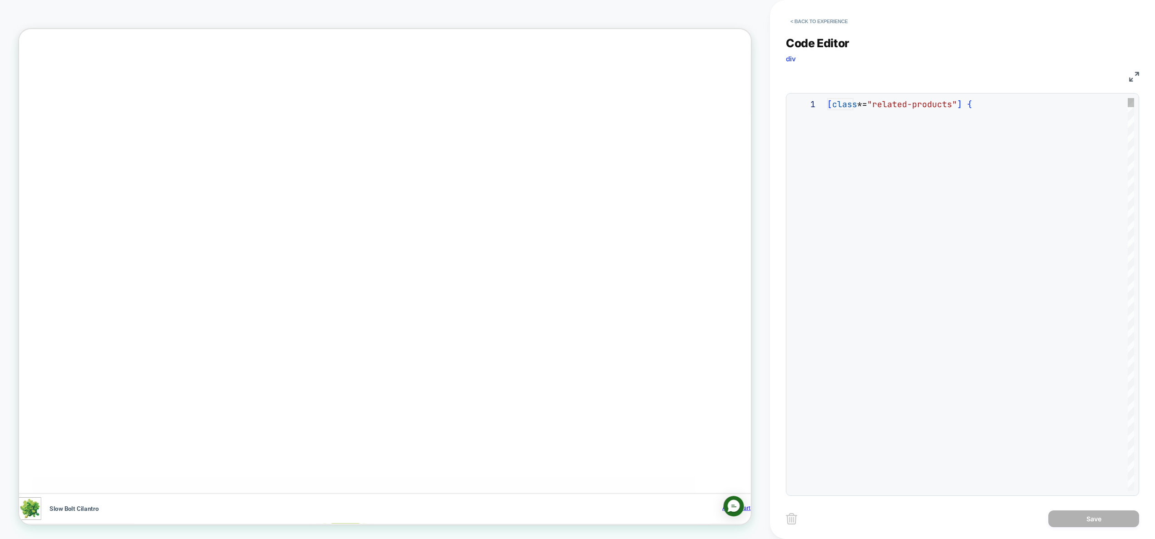
scroll to position [123, 0]
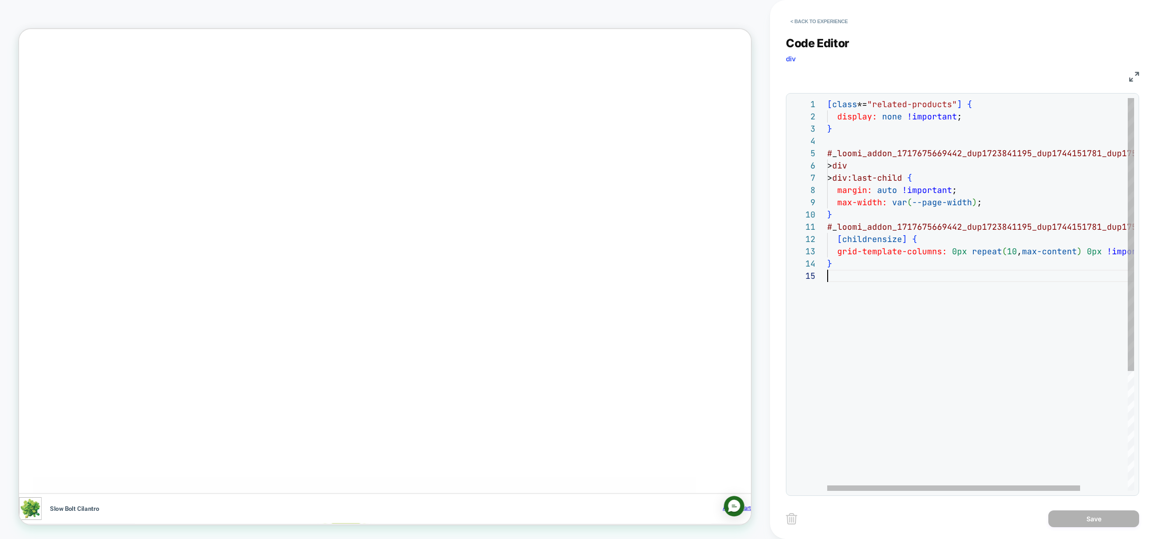
scroll to position [0, 1587]
click at [898, 376] on div "[ class *= "related-products" ] { display: none !important ; } # _ loomi_addon_…" at bounding box center [1009, 380] width 364 height 564
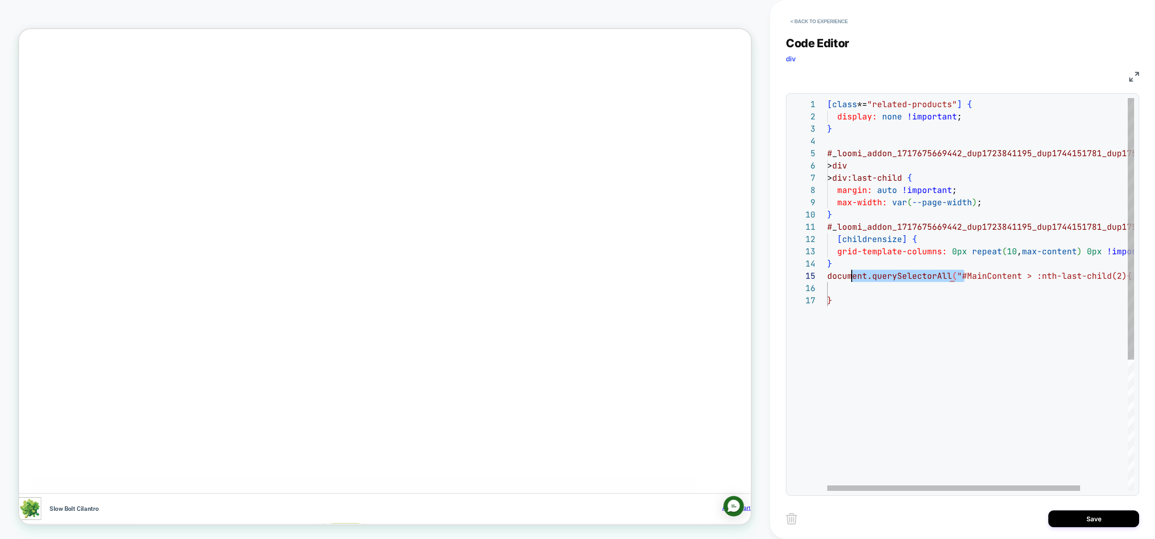
scroll to position [49, 0]
drag, startPoint x: 962, startPoint y: 275, endPoint x: 712, endPoint y: 273, distance: 250.7
click at [827, 273] on div "[ class *= "related-products" ] { display: none !important ; } # _ loomi_addon_…" at bounding box center [1009, 392] width 364 height 589
click at [875, 289] on div "[ class *= "related-products" ] { display: none !important ; } # _ loomi_addon_…" at bounding box center [1009, 392] width 364 height 589
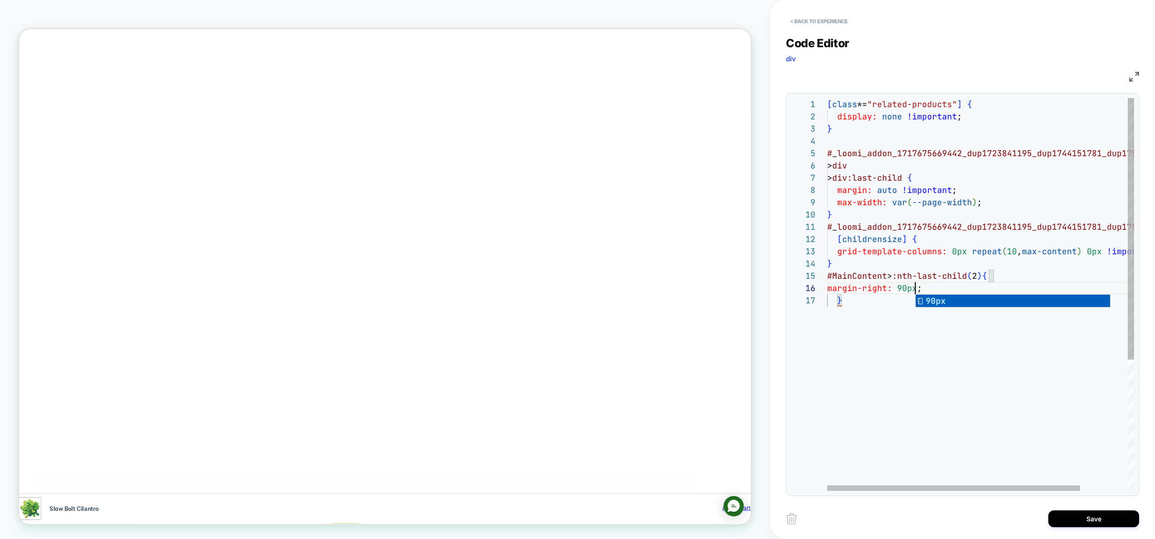
scroll to position [61, 88]
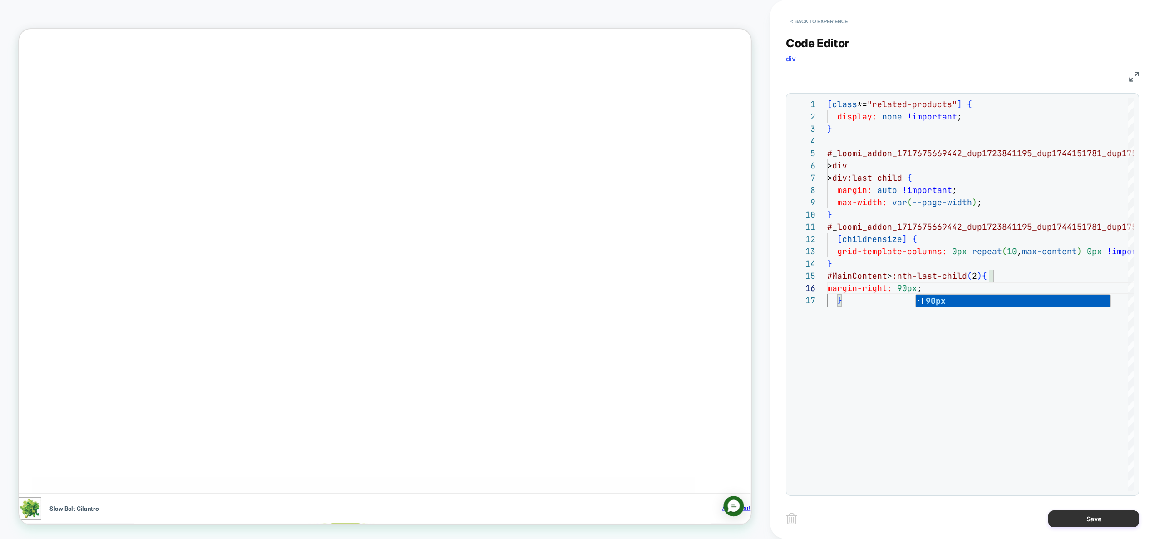
type textarea "**********"
click at [1093, 519] on button "Save" at bounding box center [1093, 518] width 91 height 17
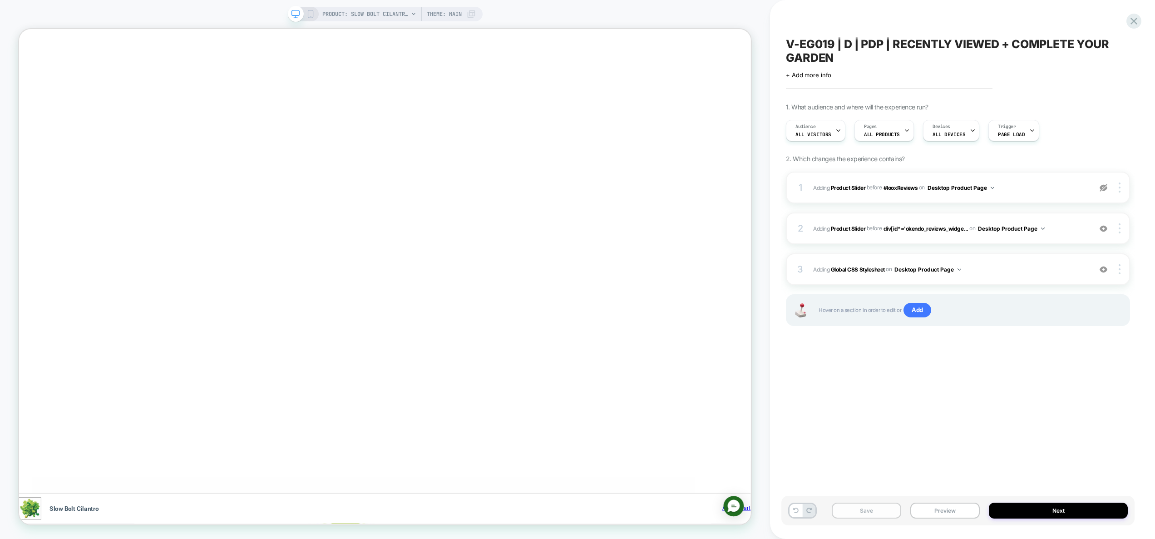
scroll to position [0, 793]
click at [1081, 235] on div "2 #_loomi_addon_1717675669442_dup1723841195_dup1744151781_dup1755760179 Adding …" at bounding box center [958, 229] width 344 height 32
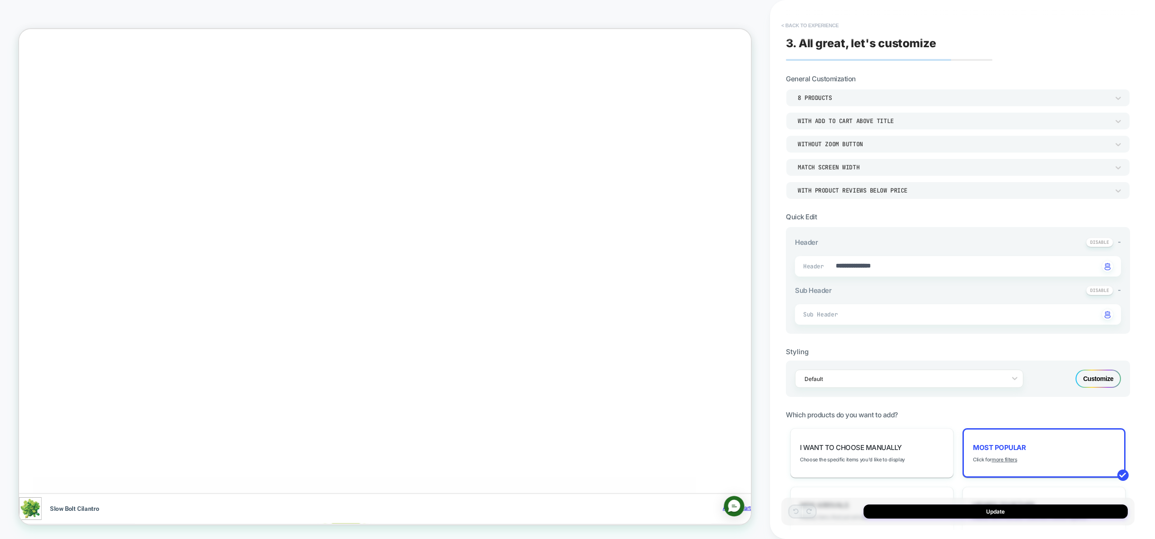
type textarea "*"
click at [838, 25] on button "< Back to experience" at bounding box center [810, 25] width 66 height 15
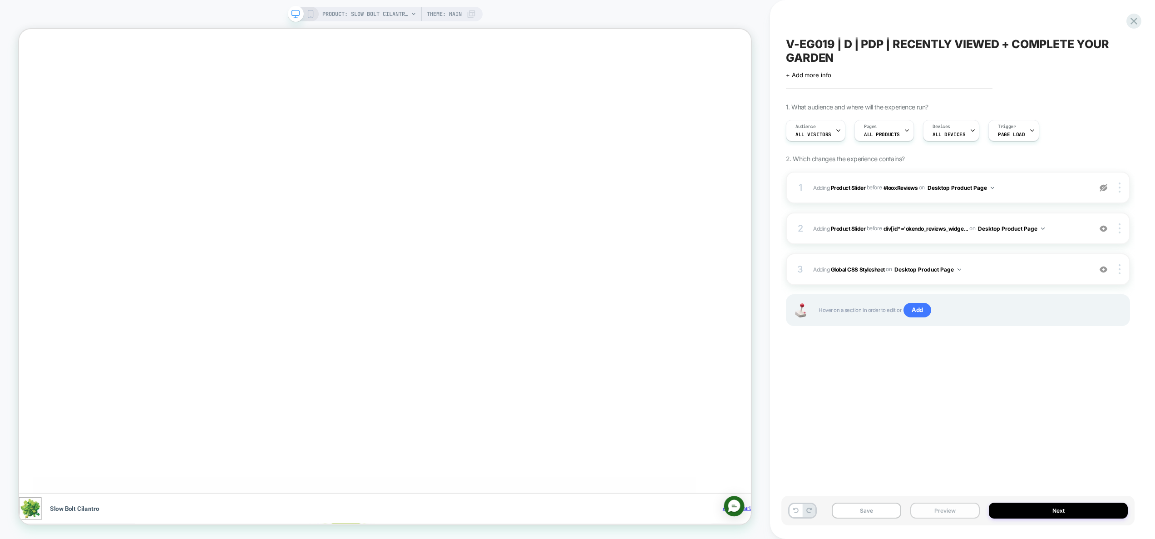
click at [951, 516] on button "Preview" at bounding box center [944, 511] width 69 height 16
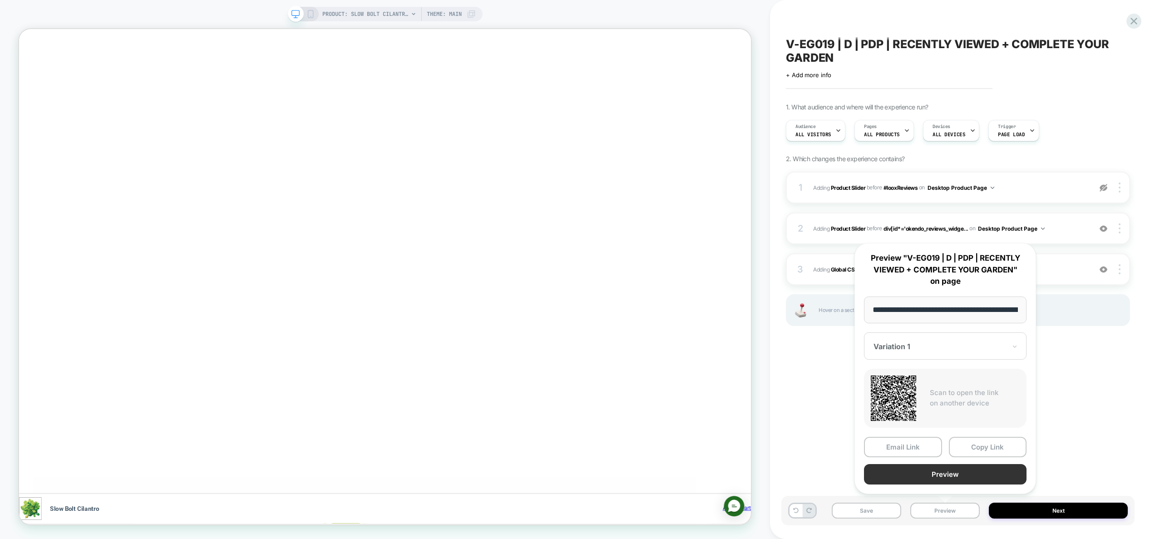
click at [956, 472] on button "Preview" at bounding box center [945, 474] width 163 height 20
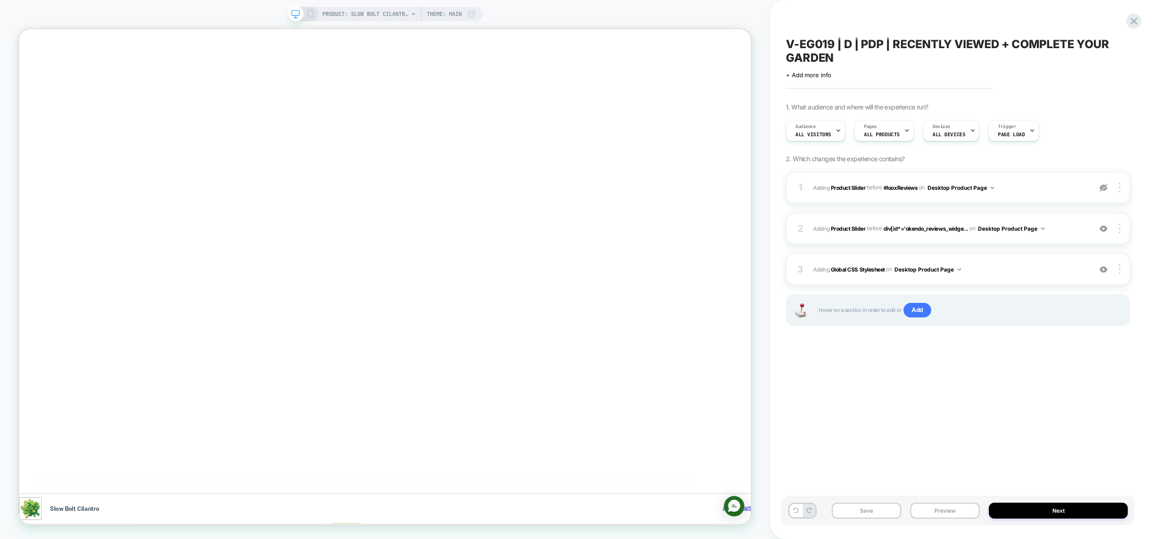
scroll to position [0, 1587]
click at [991, 269] on span "Adding Global CSS Stylesheet on Desktop Product Page" at bounding box center [950, 269] width 274 height 11
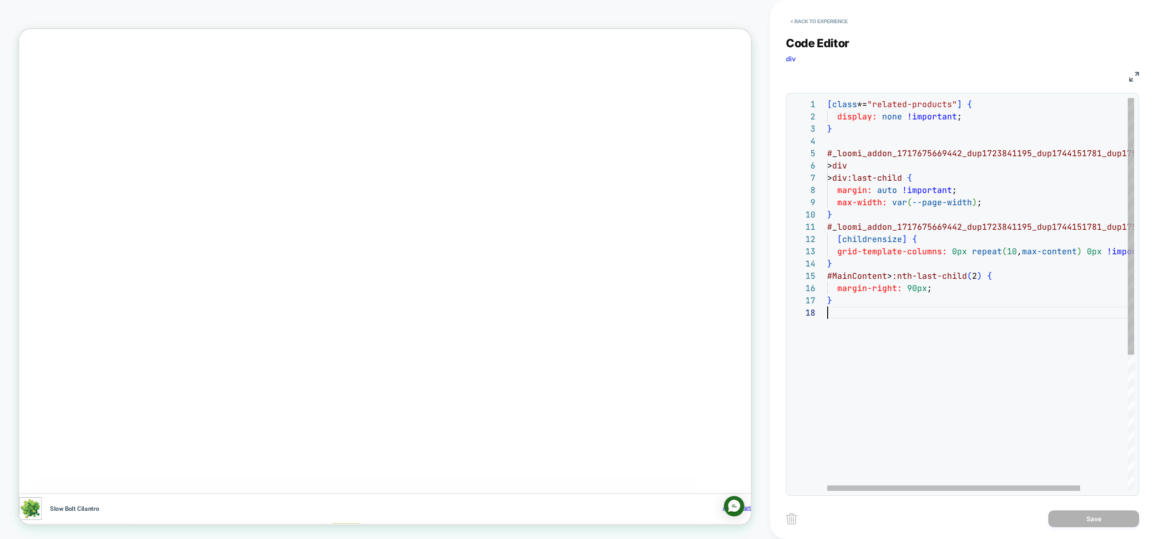
scroll to position [86, 0]
click at [937, 330] on div "[ class *= "related-products" ] { display: none !important ; } # _ loomi_addon_…" at bounding box center [1009, 398] width 364 height 601
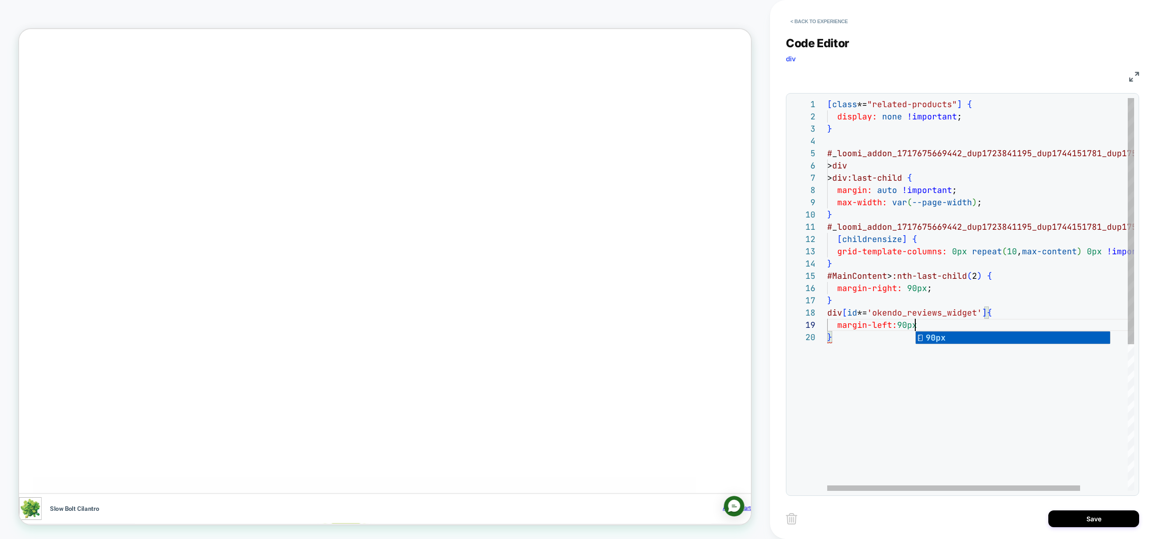
scroll to position [98, 88]
click at [994, 288] on div "[ class *= "related-products" ] { display: none !important ; } # _ loomi_addon_…" at bounding box center [1009, 411] width 364 height 626
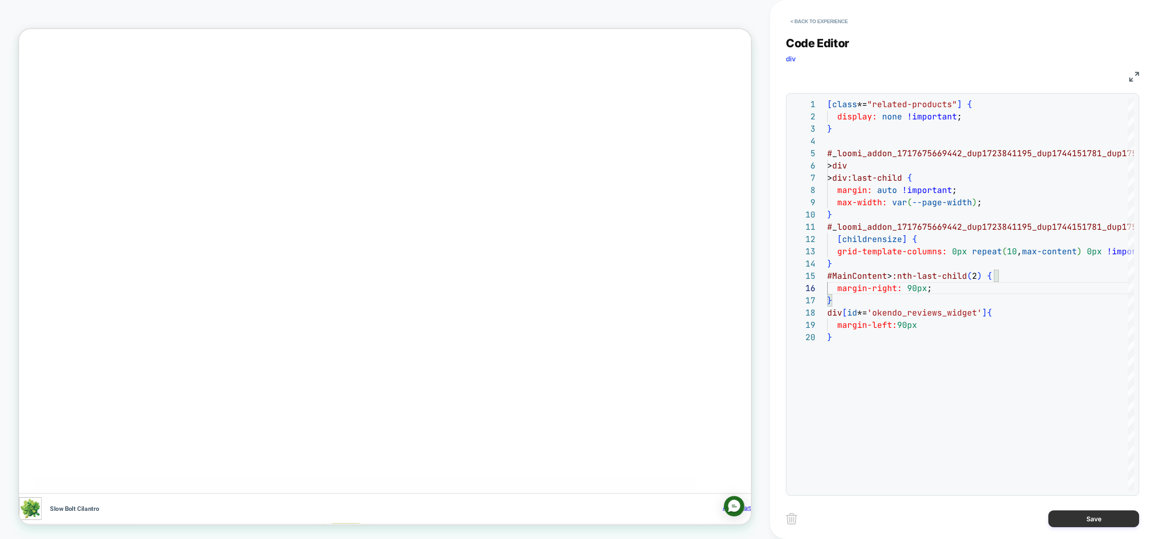
type textarea "**********"
click at [1073, 518] on button "Save" at bounding box center [1093, 518] width 91 height 17
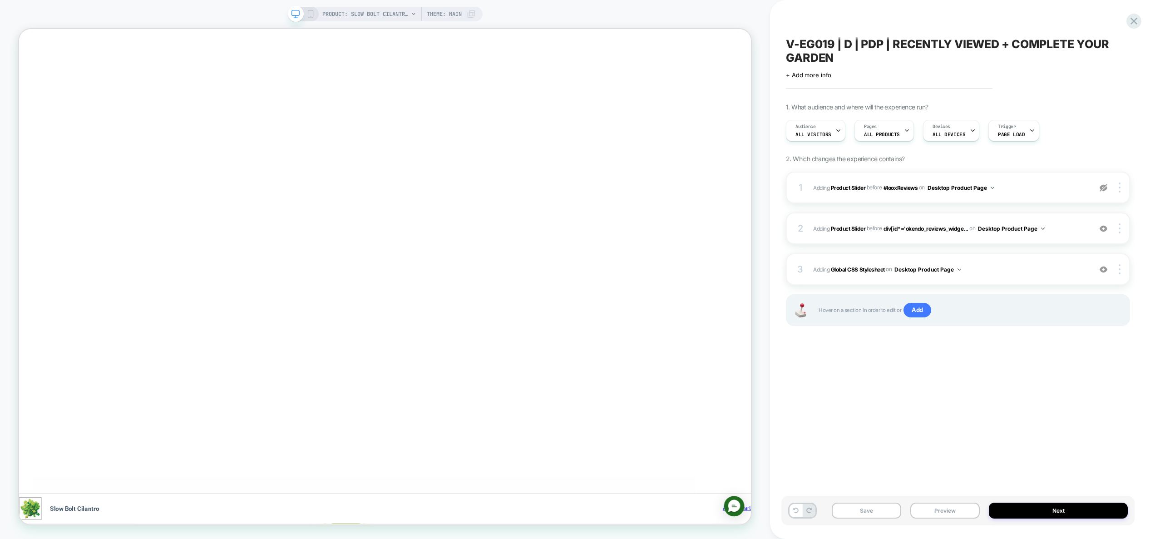
click at [937, 514] on button "Preview" at bounding box center [944, 511] width 69 height 16
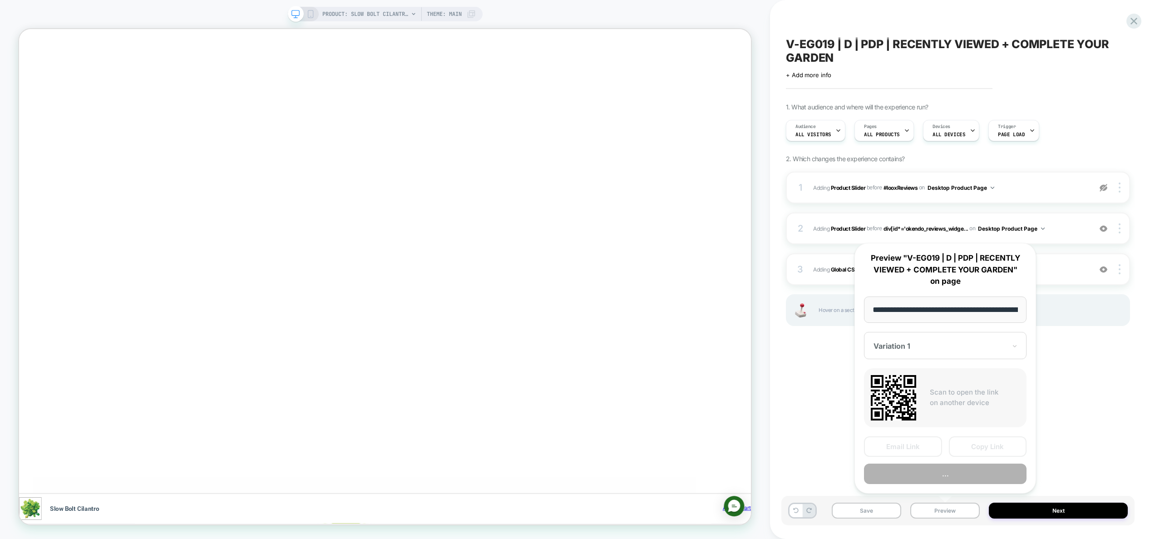
scroll to position [0, 156]
click at [949, 473] on button "Preview" at bounding box center [945, 474] width 163 height 20
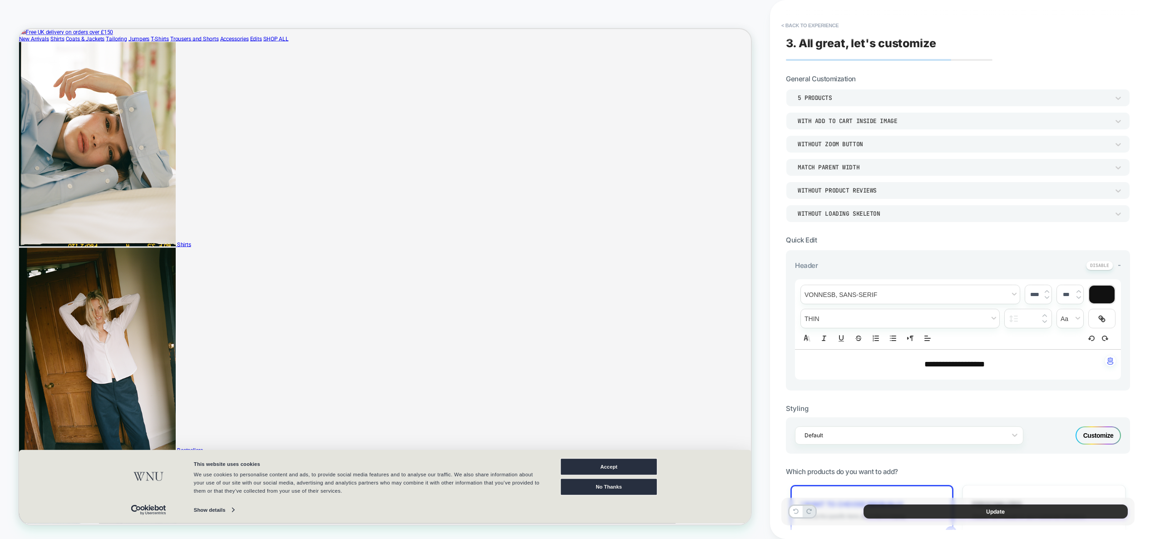
click at [993, 509] on button "Update" at bounding box center [996, 511] width 264 height 14
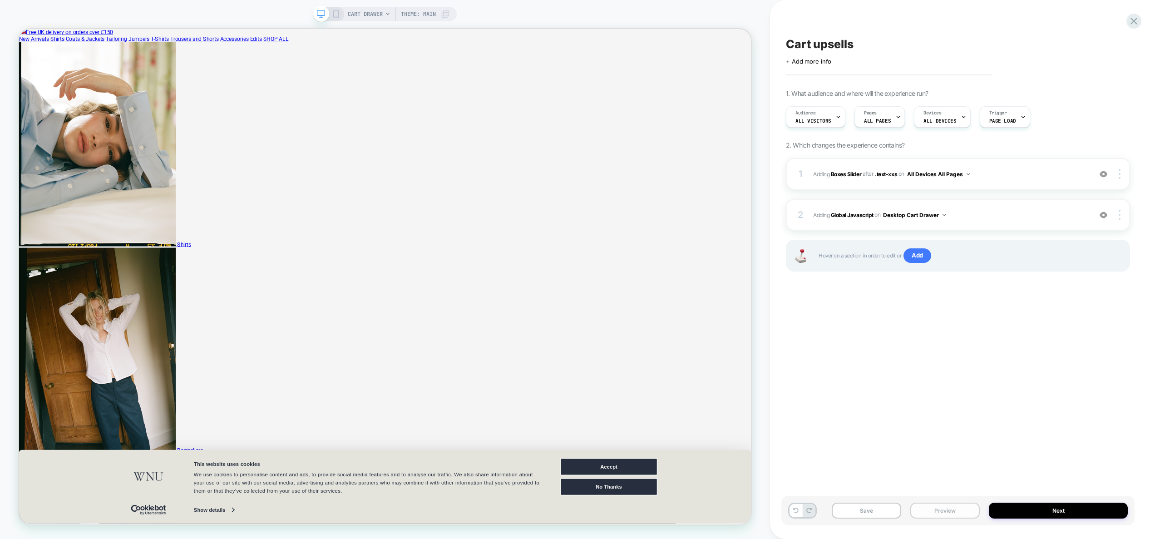
click at [0, 0] on button "Preview" at bounding box center [0, 0] width 0 height 0
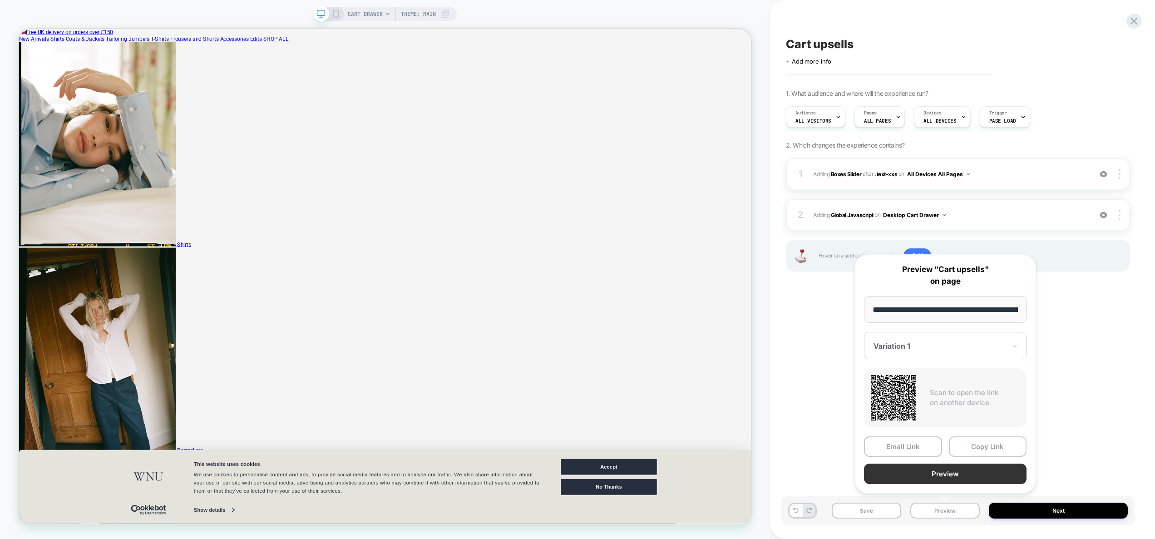
click at [940, 473] on button "Preview" at bounding box center [945, 474] width 163 height 20
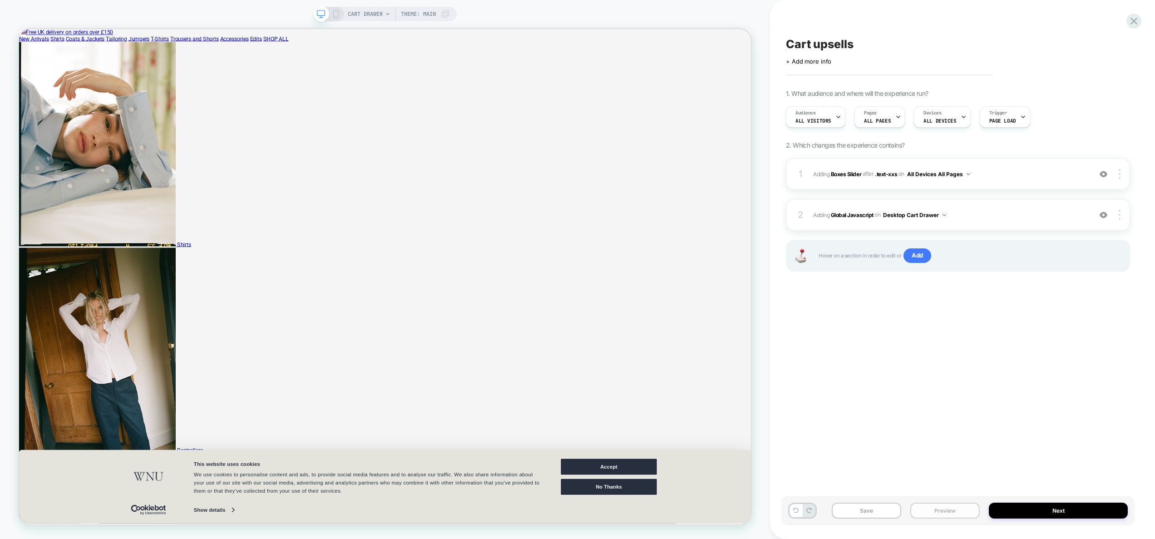
click at [0, 0] on button "Preview" at bounding box center [0, 0] width 0 height 0
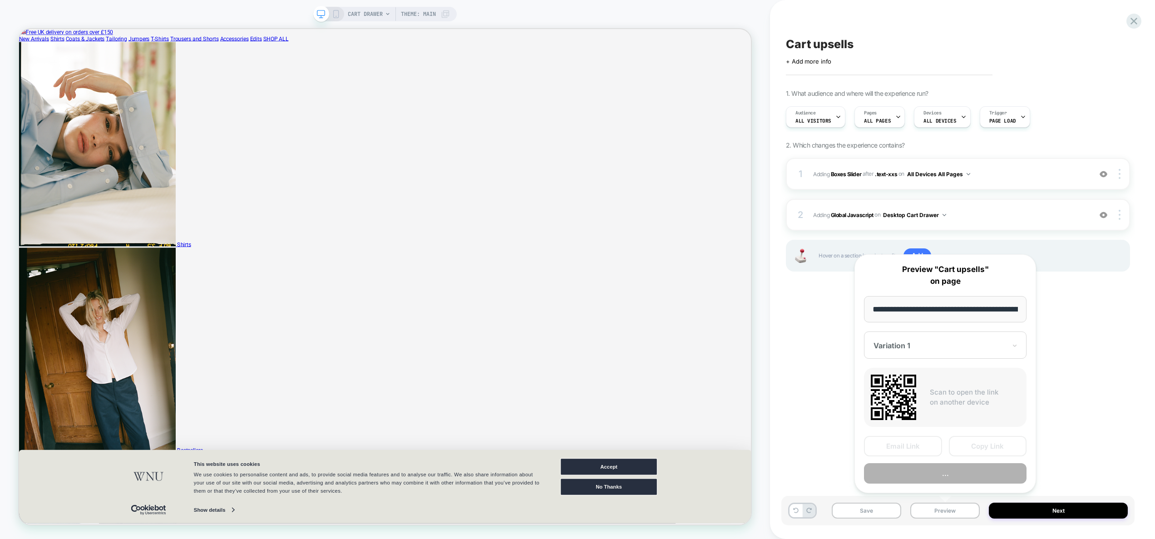
scroll to position [0, 149]
click at [948, 474] on button "Preview" at bounding box center [945, 474] width 163 height 20
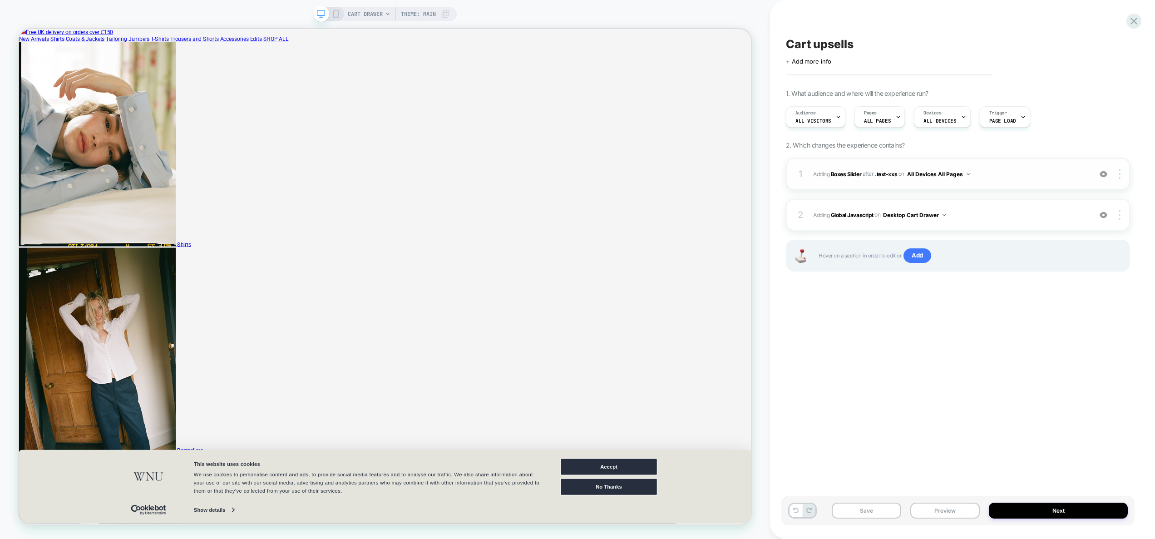
click at [998, 178] on span "#_loomi_addon_1756117266796 Adding Boxes Slider AFTER .text-xxs .text-xxs on Al…" at bounding box center [950, 173] width 274 height 11
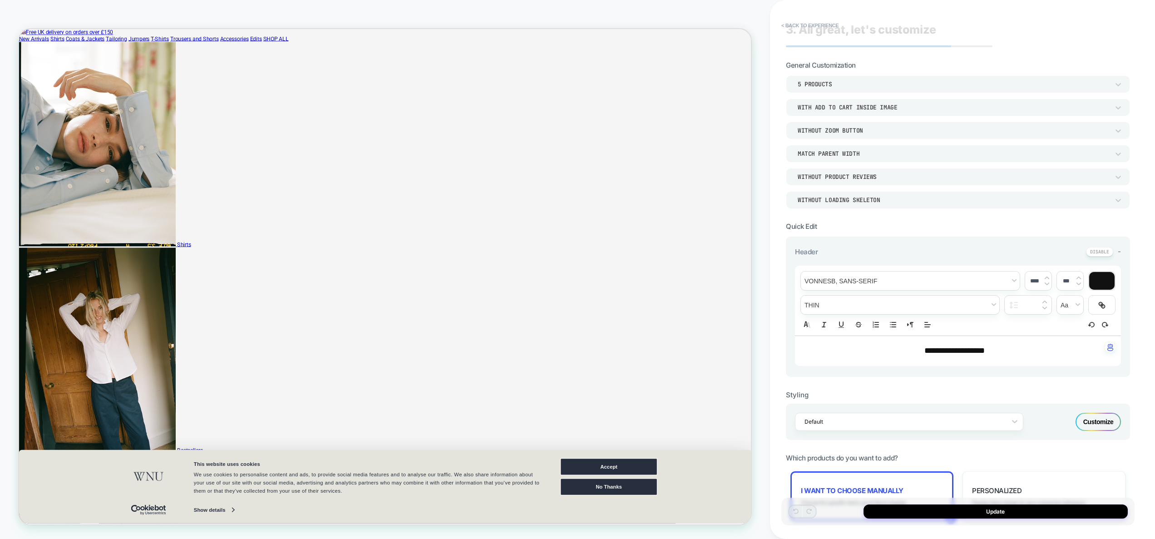
scroll to position [0, 0]
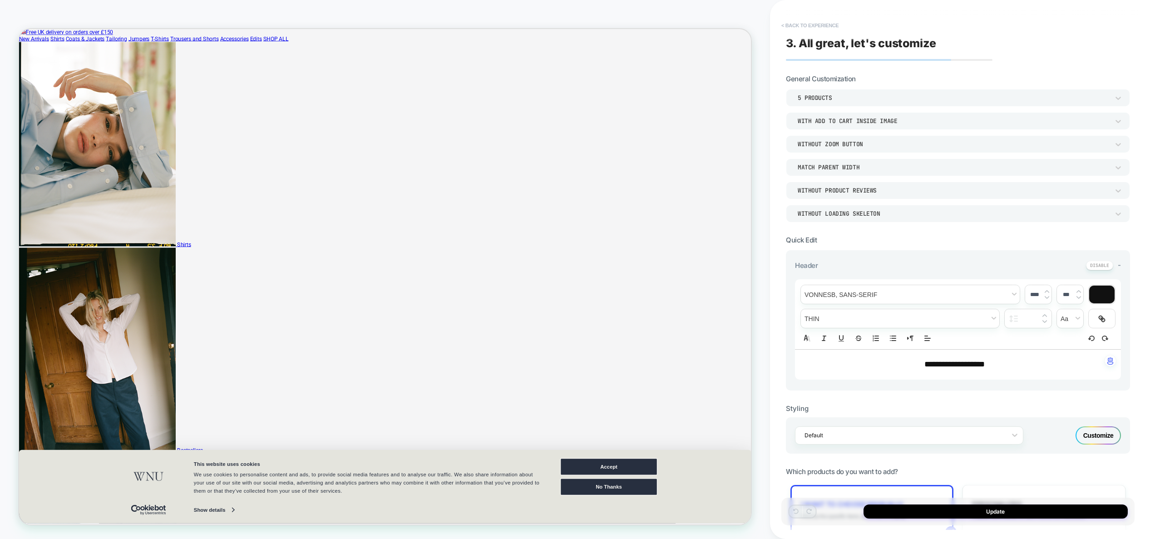
click at [0, 0] on button "< Back to experience" at bounding box center [0, 0] width 0 height 0
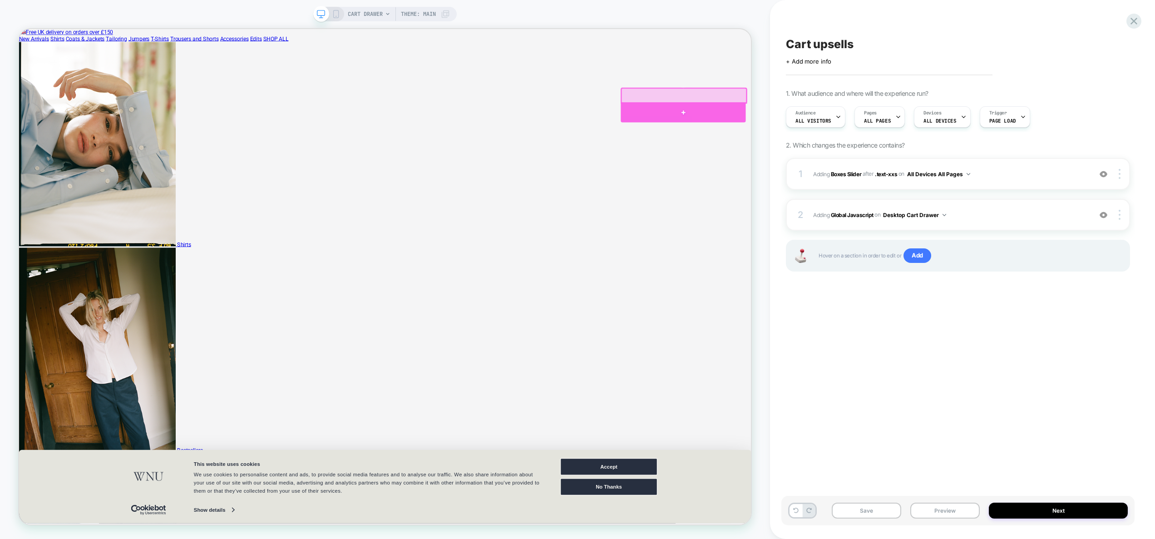
click at [920, 142] on div at bounding box center [904, 140] width 167 height 26
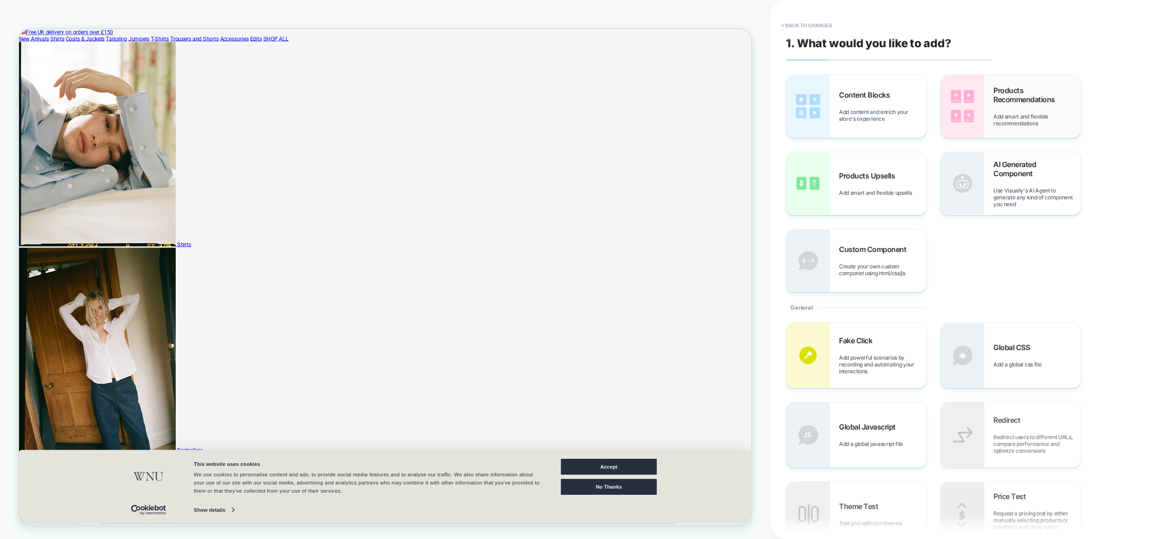
click at [1003, 117] on span "Add smart and flexible recommendations" at bounding box center [1037, 120] width 87 height 14
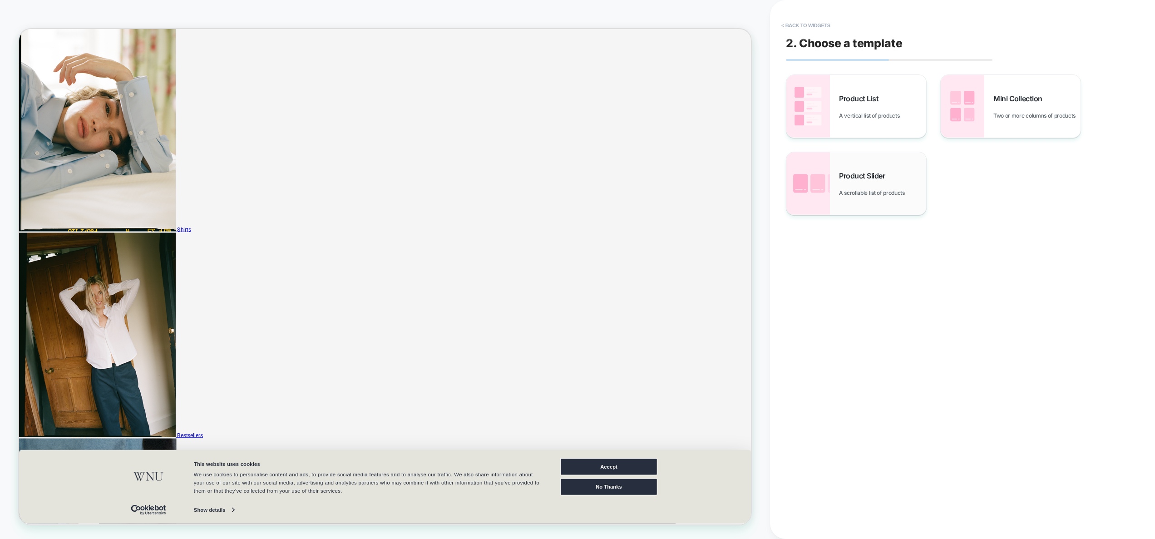
scroll to position [20, 0]
click at [0, 0] on div "Product Slider A scrollable list of products" at bounding box center [0, 0] width 0 height 0
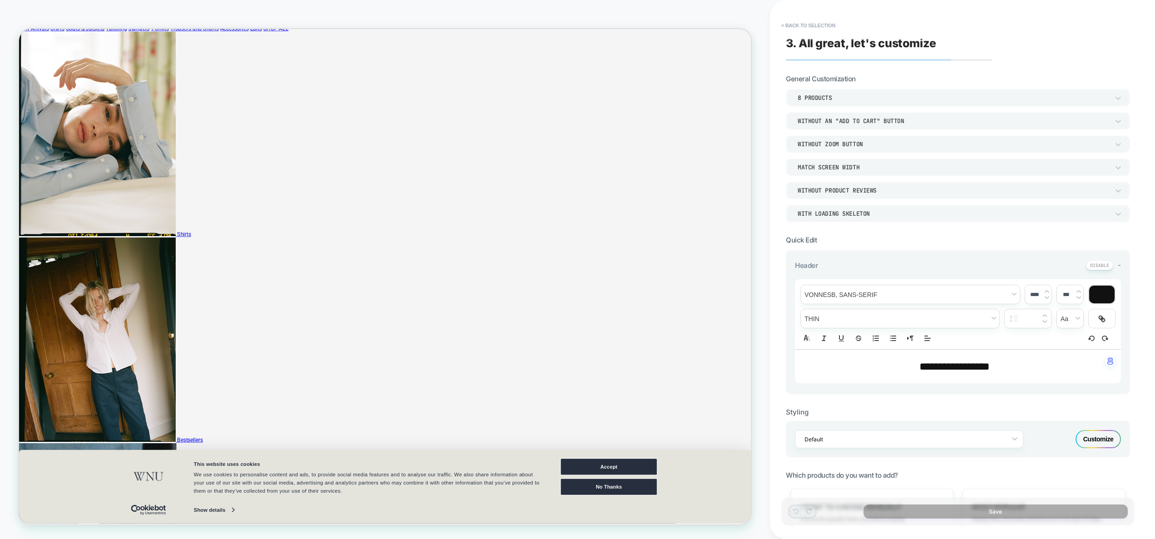
scroll to position [0, 0]
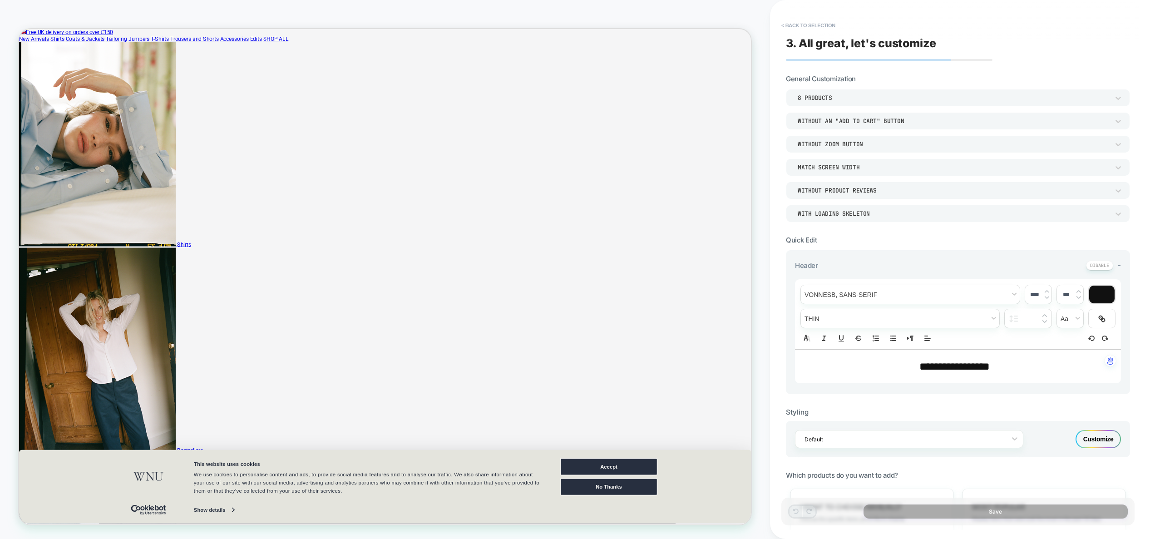
click at [0, 0] on div "Without an "add to cart" button" at bounding box center [0, 0] width 0 height 0
click at [895, 163] on div "With add to cart inside image" at bounding box center [958, 163] width 337 height 19
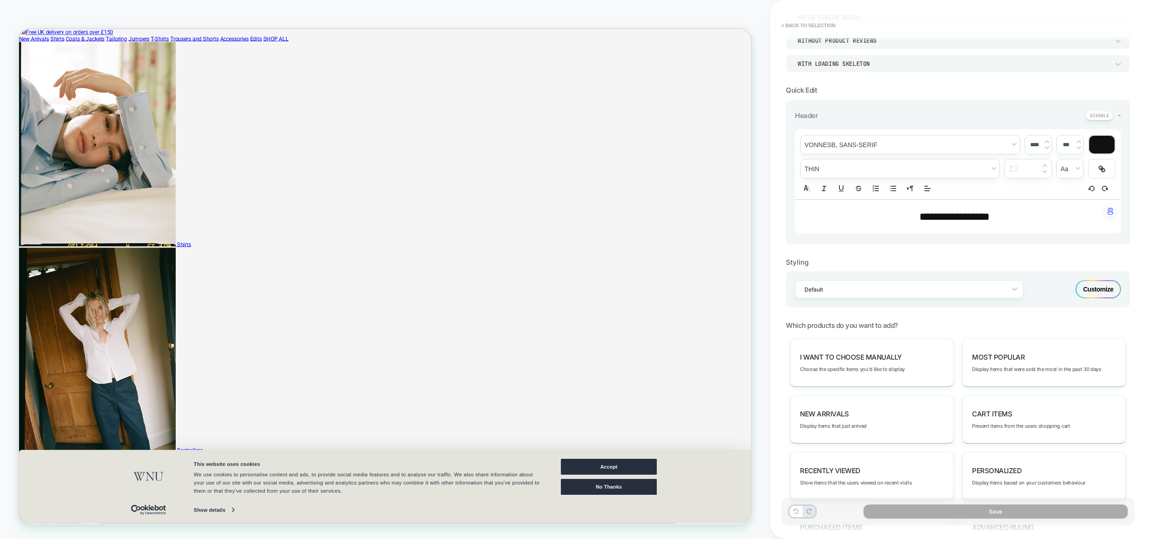
scroll to position [290, 0]
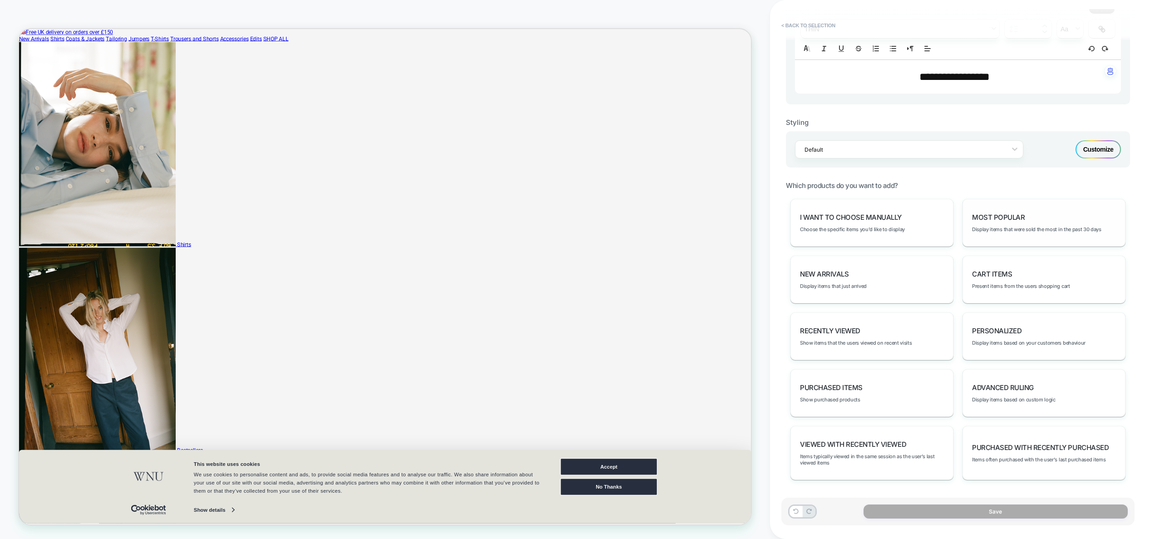
click at [0, 0] on div "Most Popular Display items that were sold the most in the past 30 days" at bounding box center [0, 0] width 0 height 0
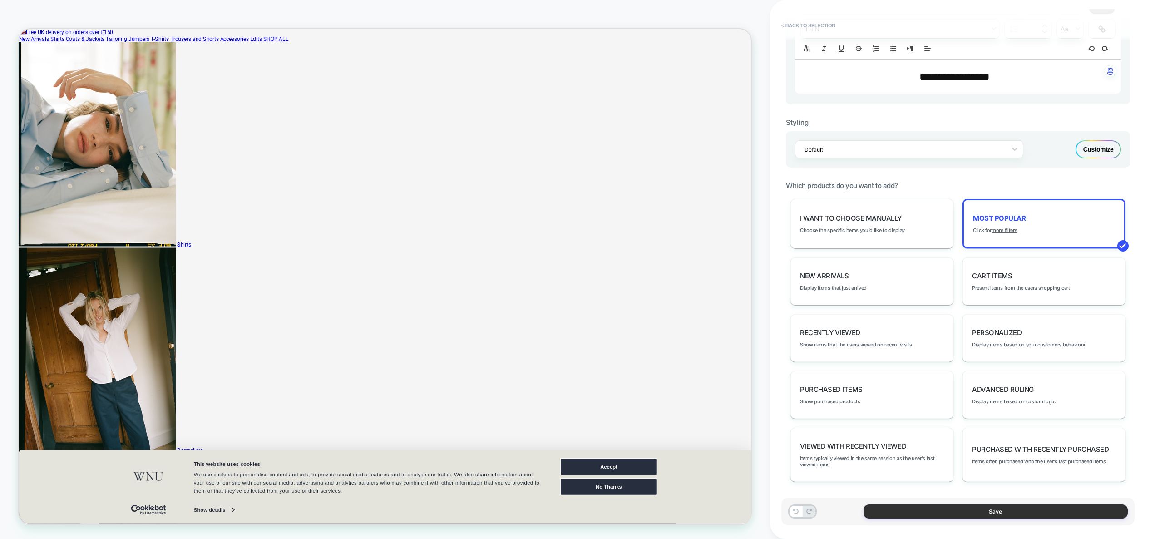
click at [0, 0] on button "Save" at bounding box center [0, 0] width 0 height 0
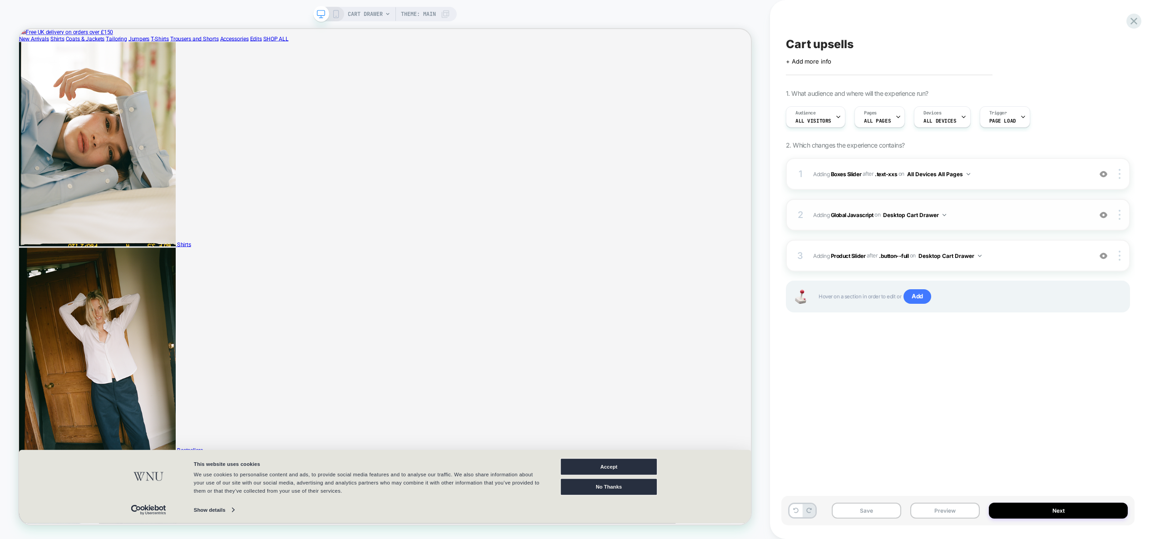
click at [0, 0] on img at bounding box center [0, 0] width 0 height 0
click at [1106, 215] on img at bounding box center [1104, 215] width 8 height 8
click at [0, 0] on img at bounding box center [0, 0] width 0 height 0
click at [0, 0] on button "Preview" at bounding box center [0, 0] width 0 height 0
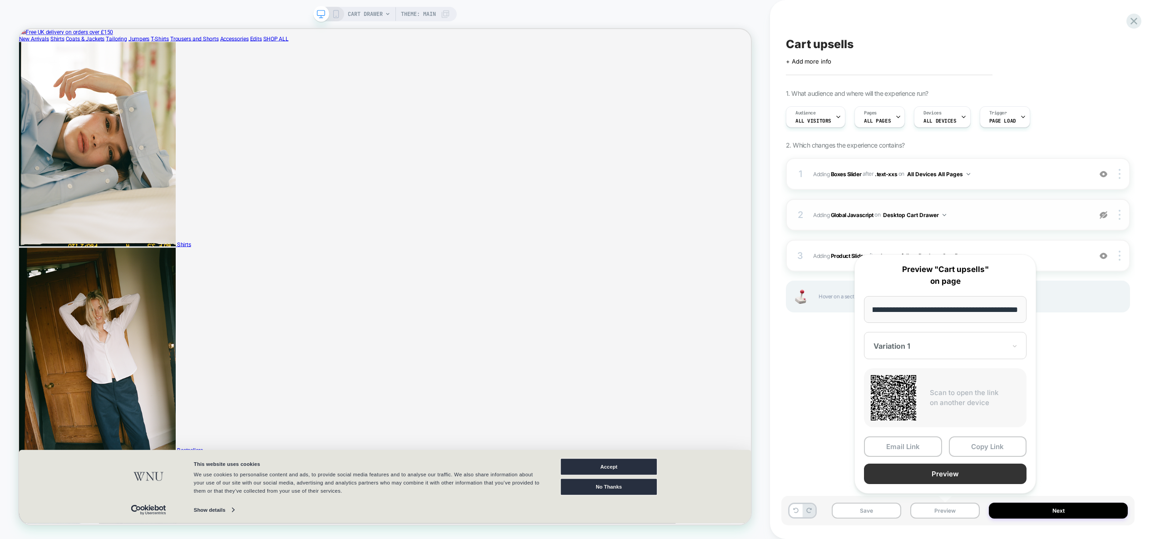
scroll to position [0, 0]
click at [324, 17] on button "Preview" at bounding box center [316, 13] width 16 height 9
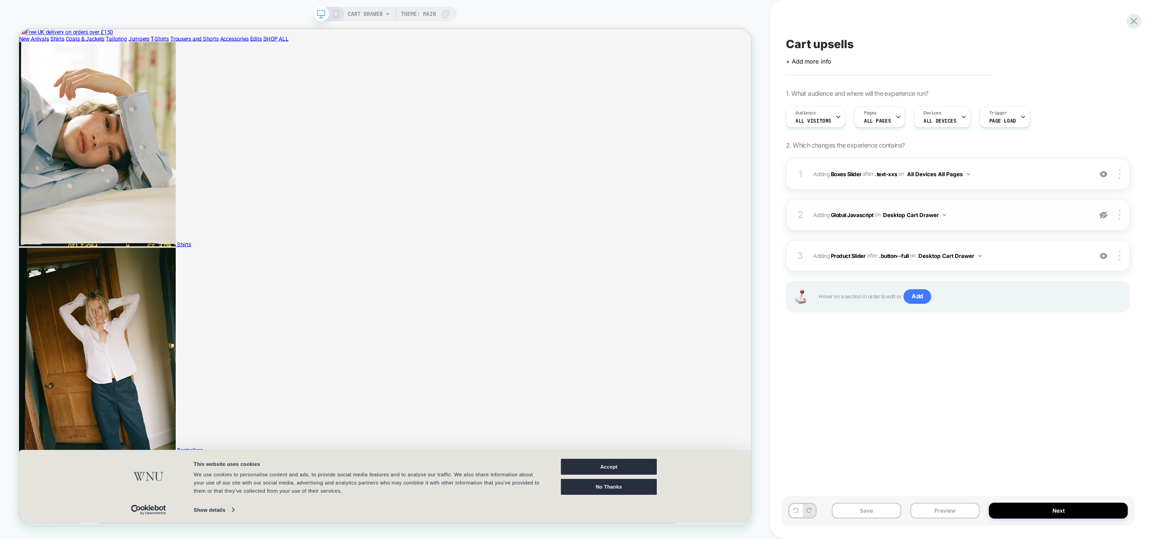
click at [9, 7] on img at bounding box center [4, 4] width 9 height 5
click at [1106, 257] on img at bounding box center [1104, 256] width 8 height 8
click at [1106, 255] on img at bounding box center [1104, 256] width 8 height 8
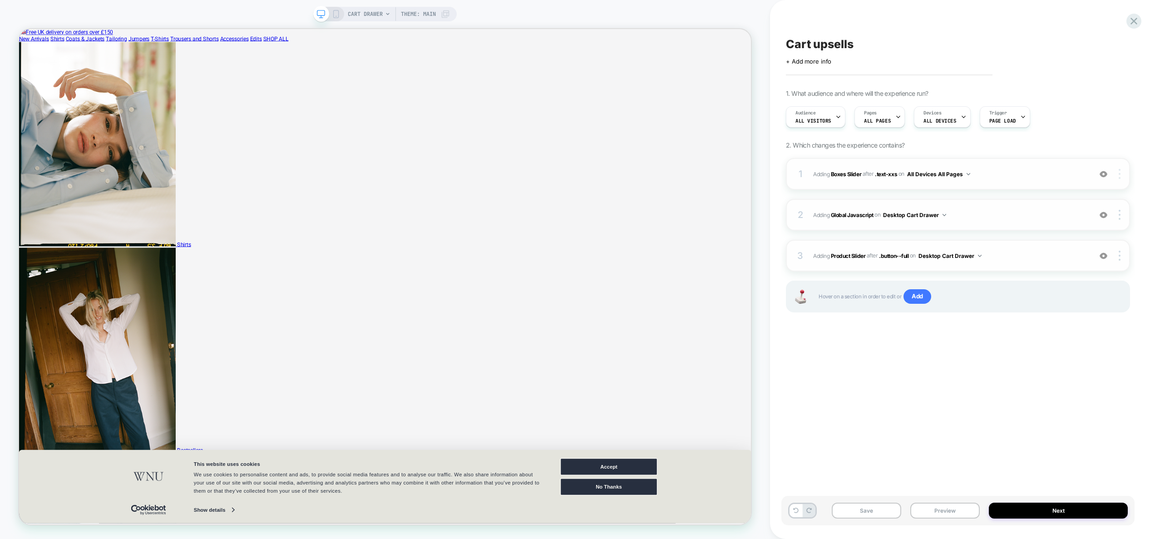
click at [1120, 176] on img at bounding box center [1120, 174] width 2 height 10
click at [1063, 164] on div "Copy CSS Selector" at bounding box center [1065, 161] width 81 height 25
click at [1026, 253] on span "#_loomi_addon_1756130873790 Adding Product Slider AFTER .button--full .button--…" at bounding box center [950, 255] width 274 height 11
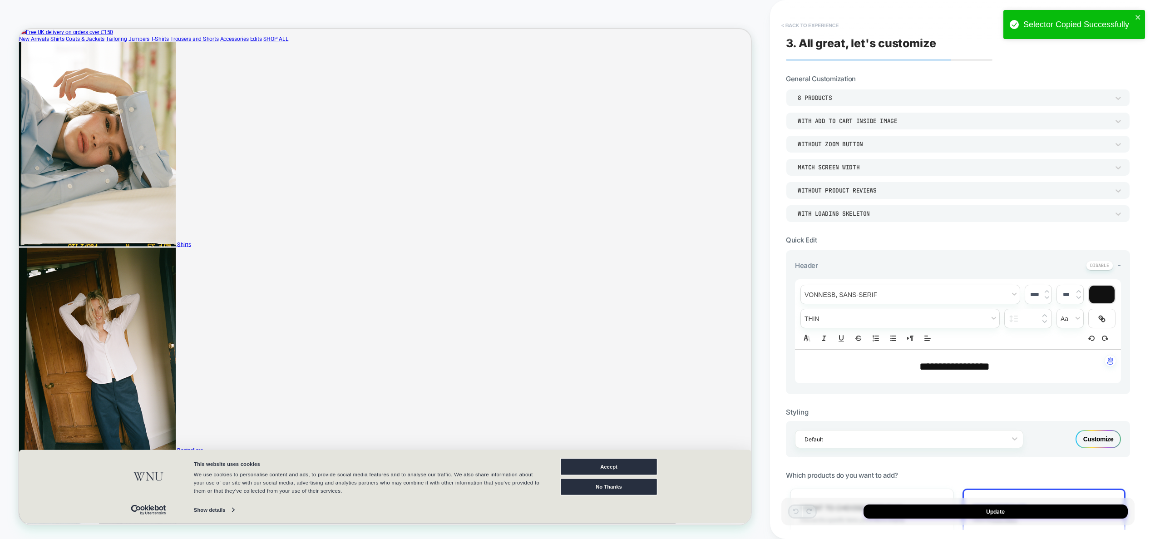
click at [832, 20] on button "< Back to experience" at bounding box center [810, 25] width 66 height 15
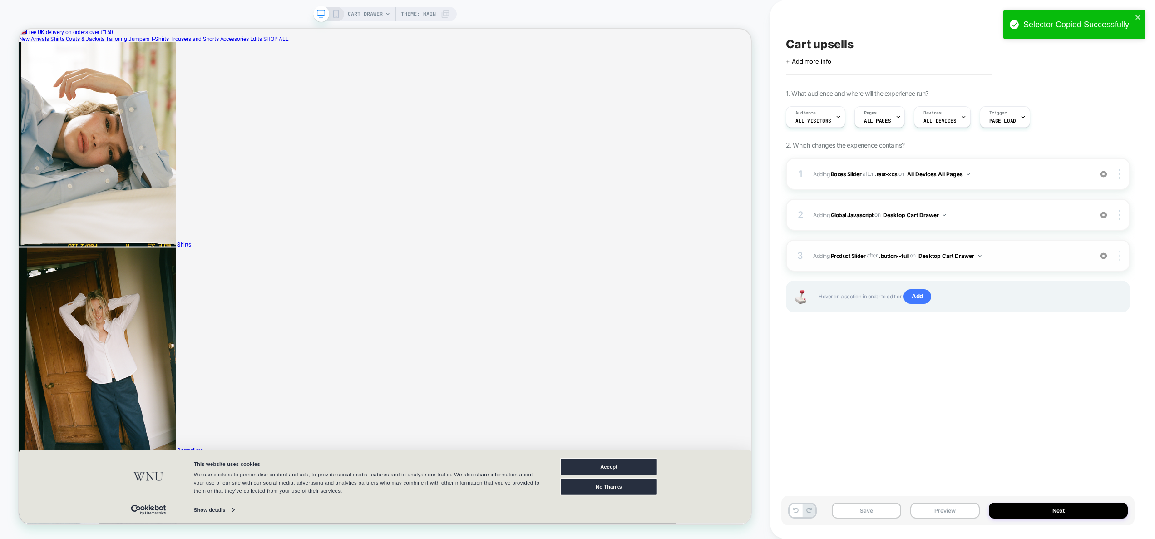
click at [1122, 257] on div at bounding box center [1121, 256] width 17 height 10
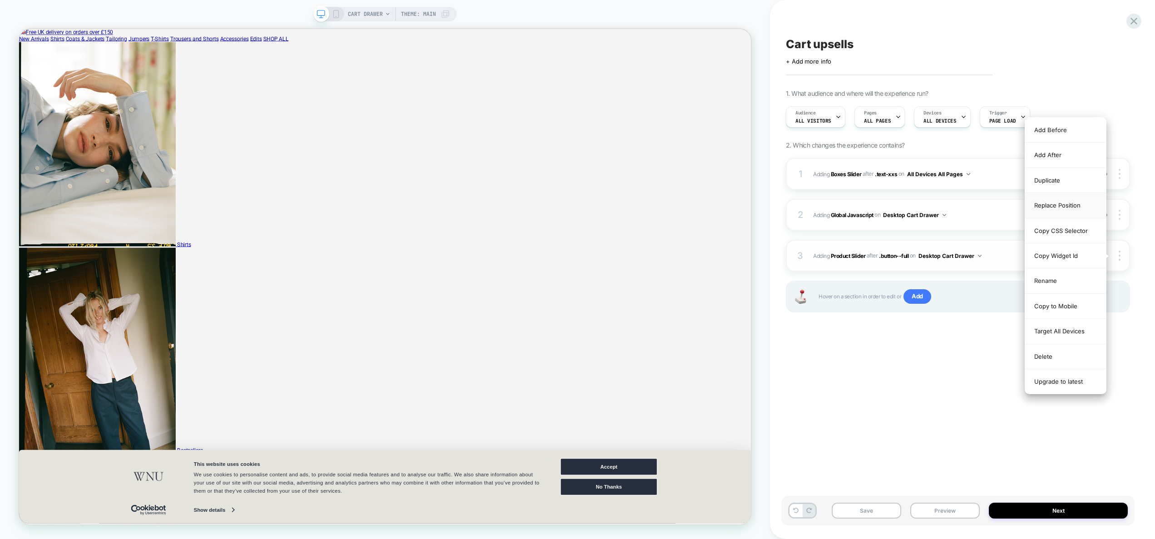
click at [1060, 200] on div "Replace Position" at bounding box center [1065, 205] width 81 height 25
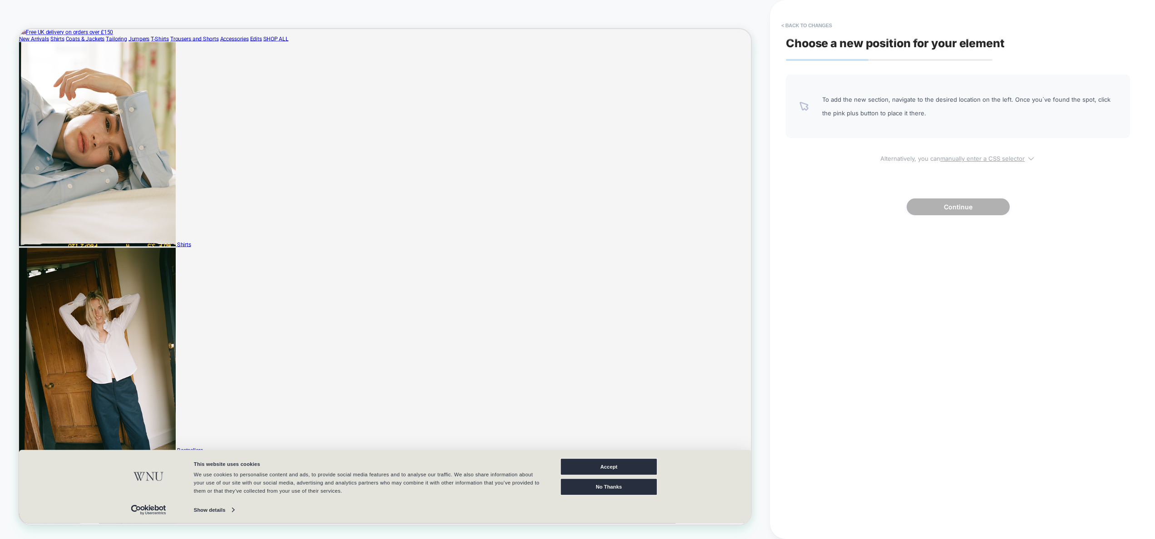
click at [965, 154] on span "Alternatively, you can manually enter a CSS selector" at bounding box center [958, 157] width 344 height 10
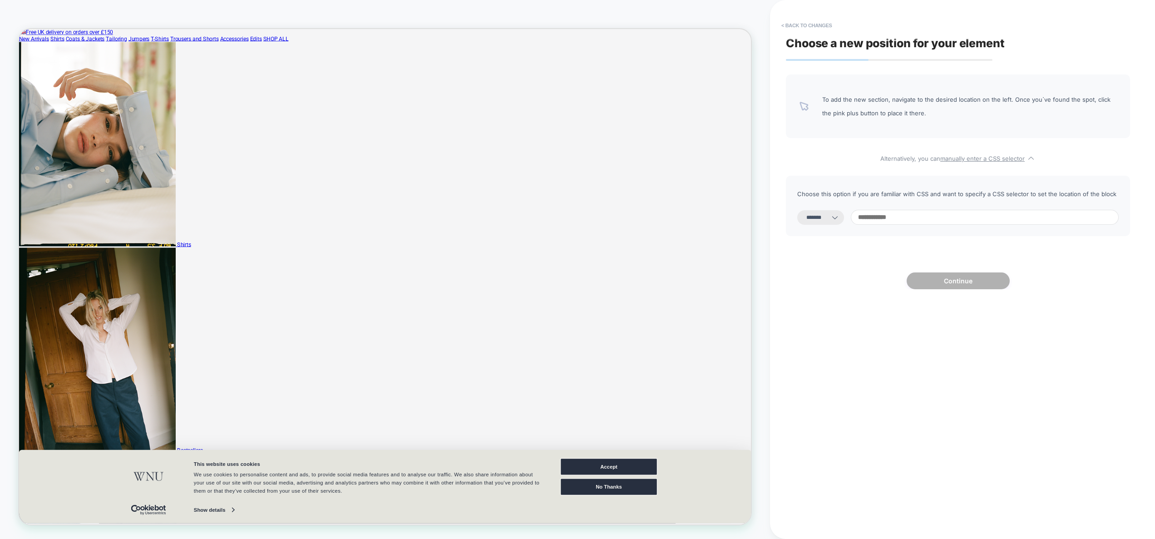
click at [822, 213] on select "**********" at bounding box center [820, 217] width 47 height 15
select select "*********"
click at [797, 210] on select "**********" at bounding box center [820, 217] width 47 height 15
click at [918, 221] on input at bounding box center [985, 217] width 268 height 15
paste input "*********"
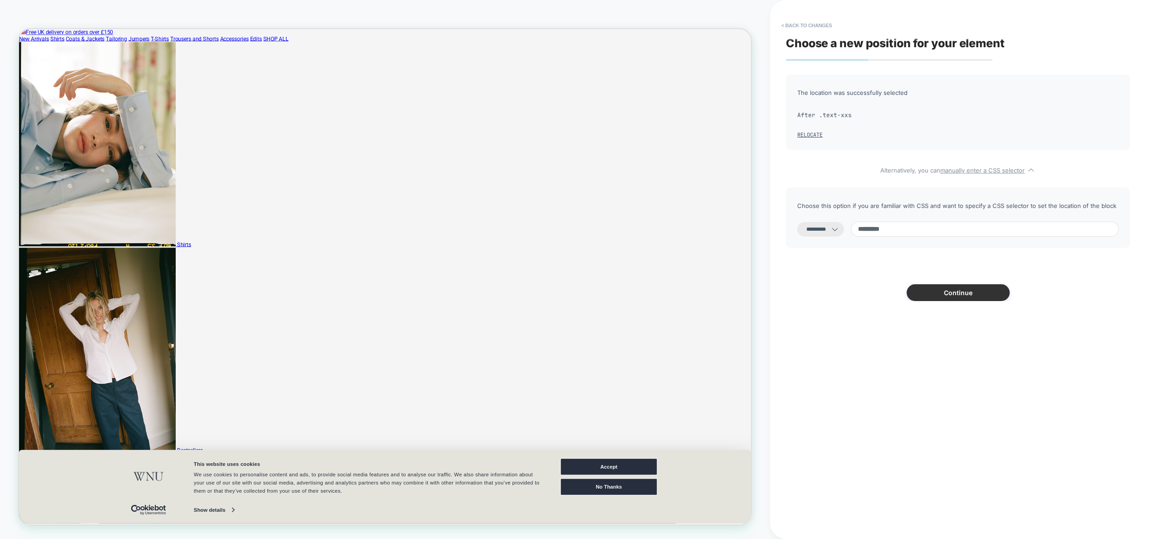
type input "*********"
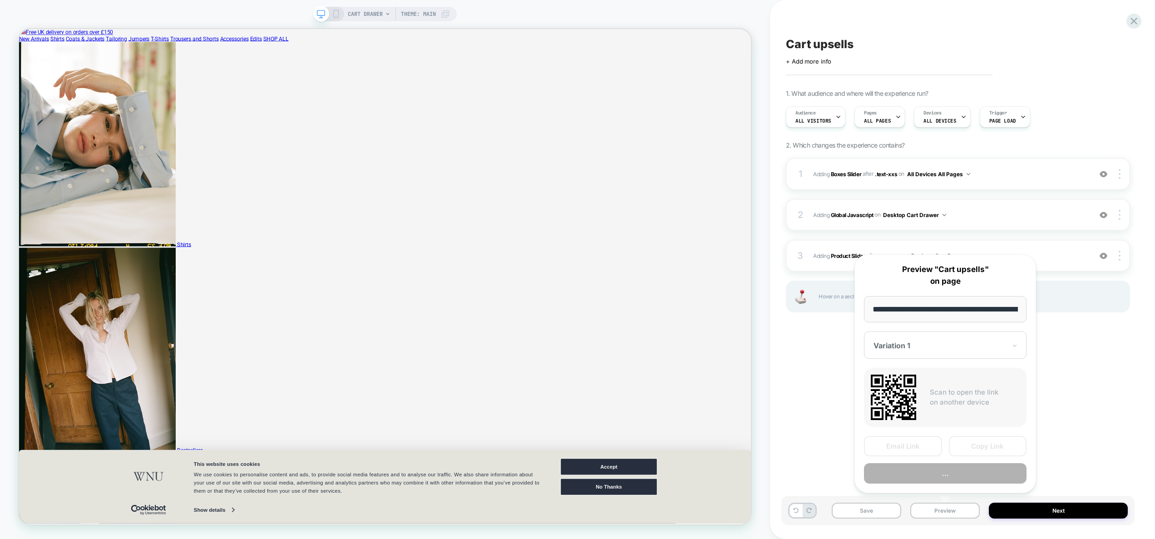
scroll to position [0, 149]
click at [960, 475] on button "Preview" at bounding box center [945, 474] width 163 height 20
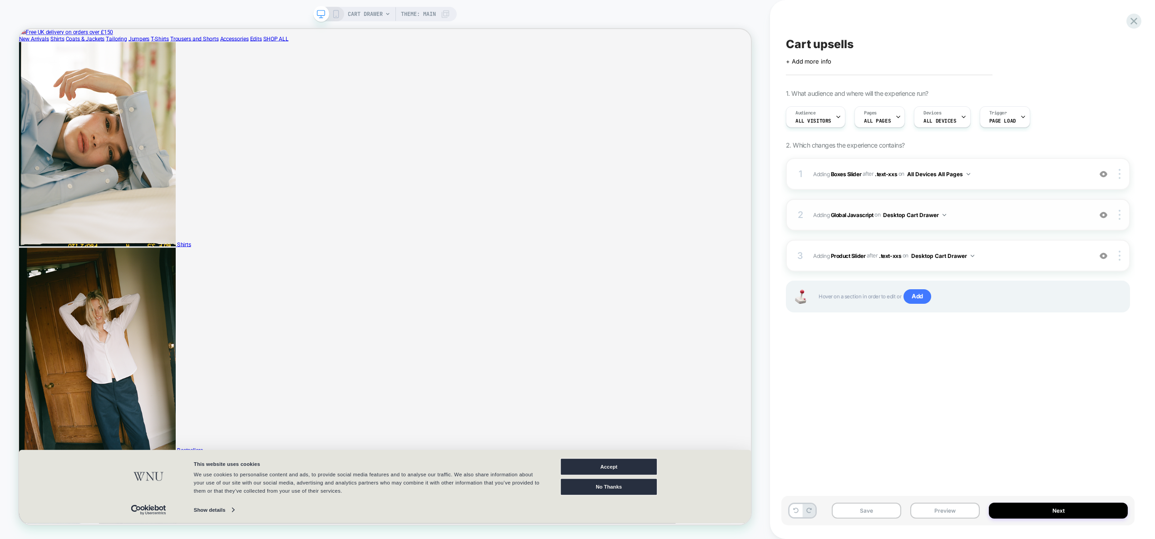
click at [971, 218] on span "Adding Global Javascript on Desktop Cart Drawer" at bounding box center [950, 214] width 274 height 11
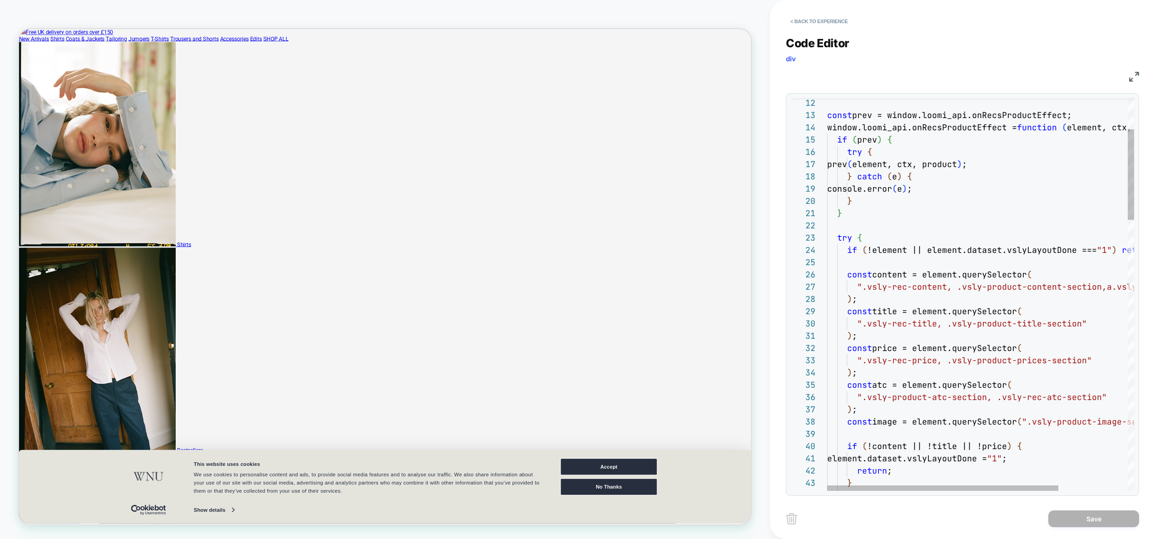
scroll to position [25, 35]
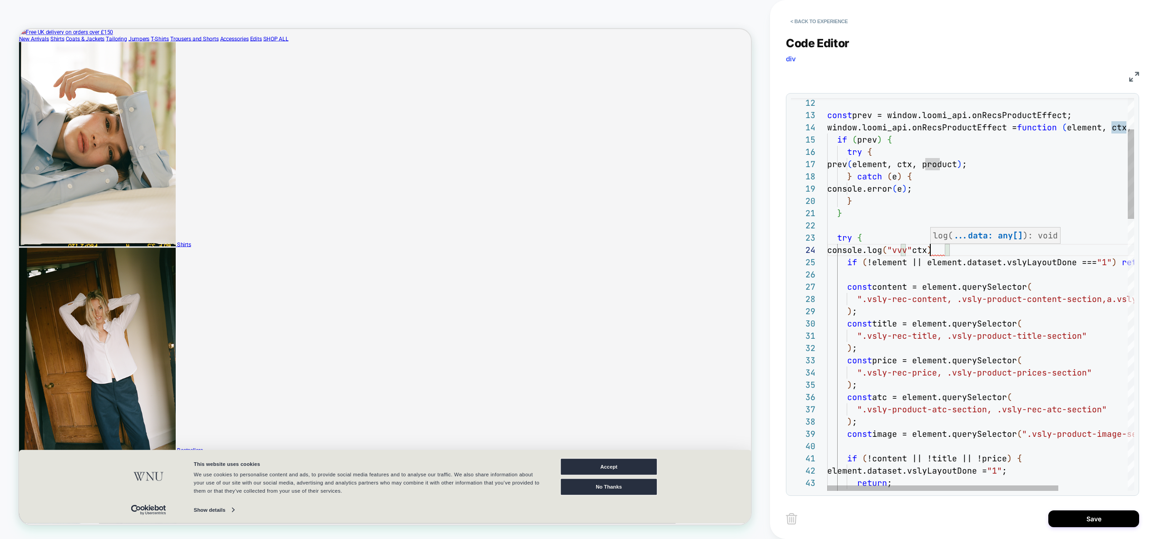
scroll to position [37, 108]
type textarea "**********"
click at [1079, 520] on button "Save" at bounding box center [1093, 518] width 91 height 17
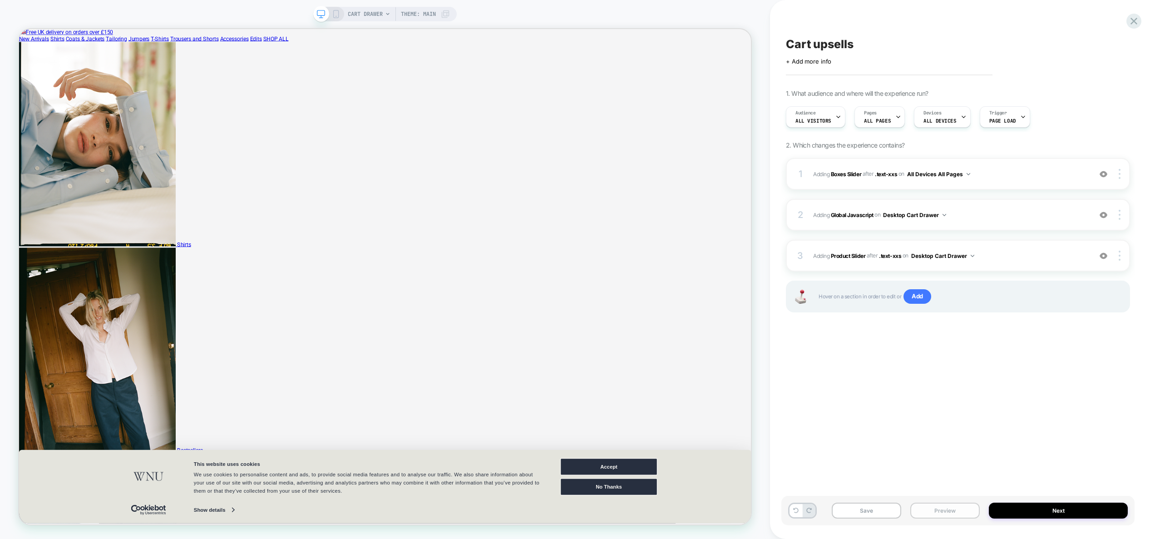
click at [956, 509] on button "Preview" at bounding box center [944, 511] width 69 height 16
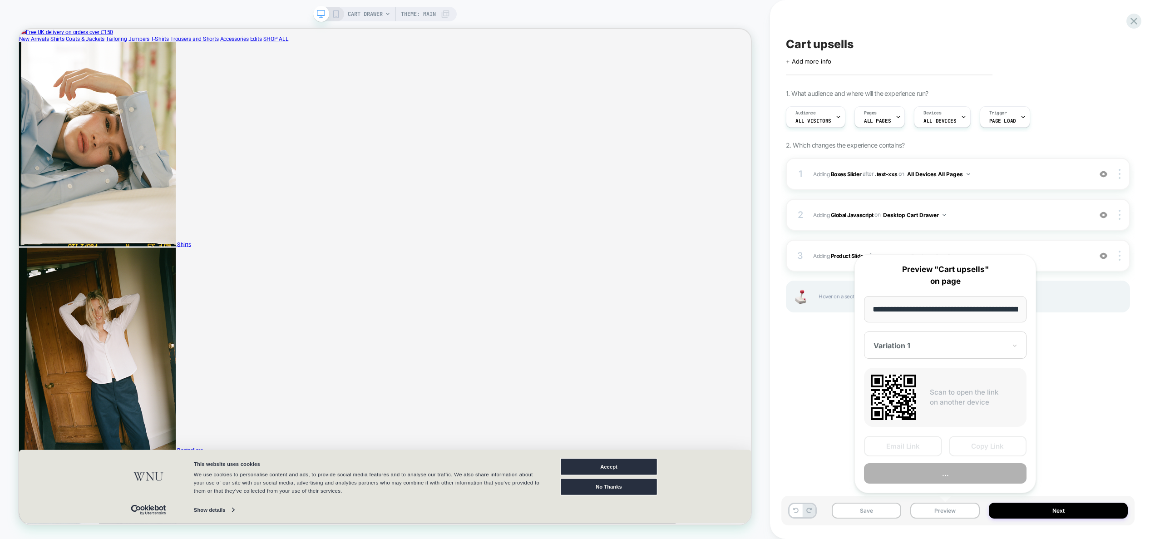
scroll to position [0, 149]
drag, startPoint x: 1115, startPoint y: 399, endPoint x: 1098, endPoint y: 393, distance: 17.7
click at [1114, 397] on div "Cart upsells Click to edit experience details + Add more info 1. What audience …" at bounding box center [957, 269] width 353 height 521
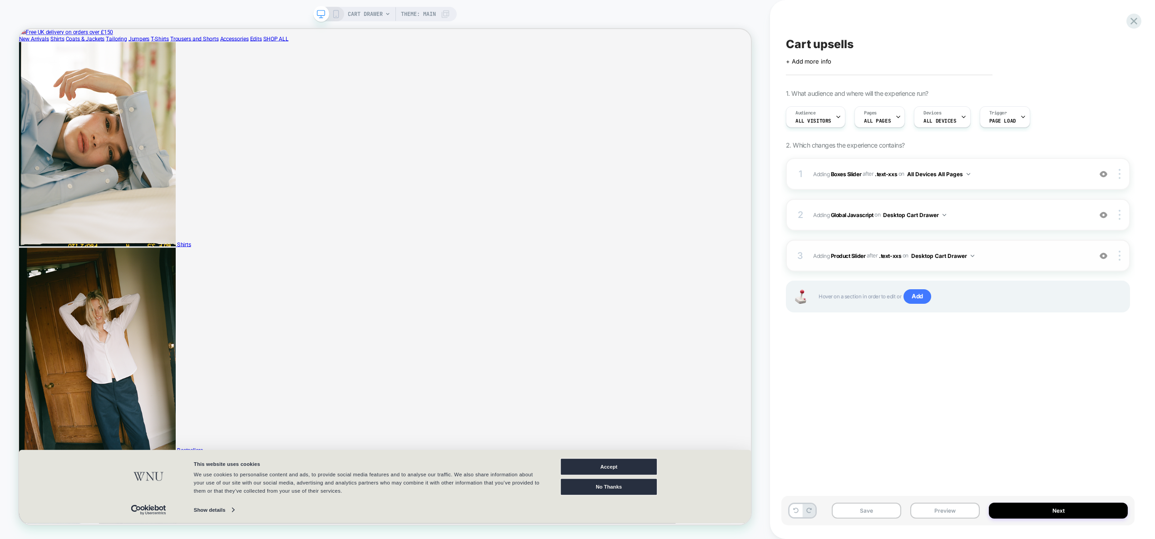
click at [1105, 255] on img at bounding box center [1104, 256] width 8 height 8
click at [932, 509] on button "Preview" at bounding box center [944, 511] width 69 height 16
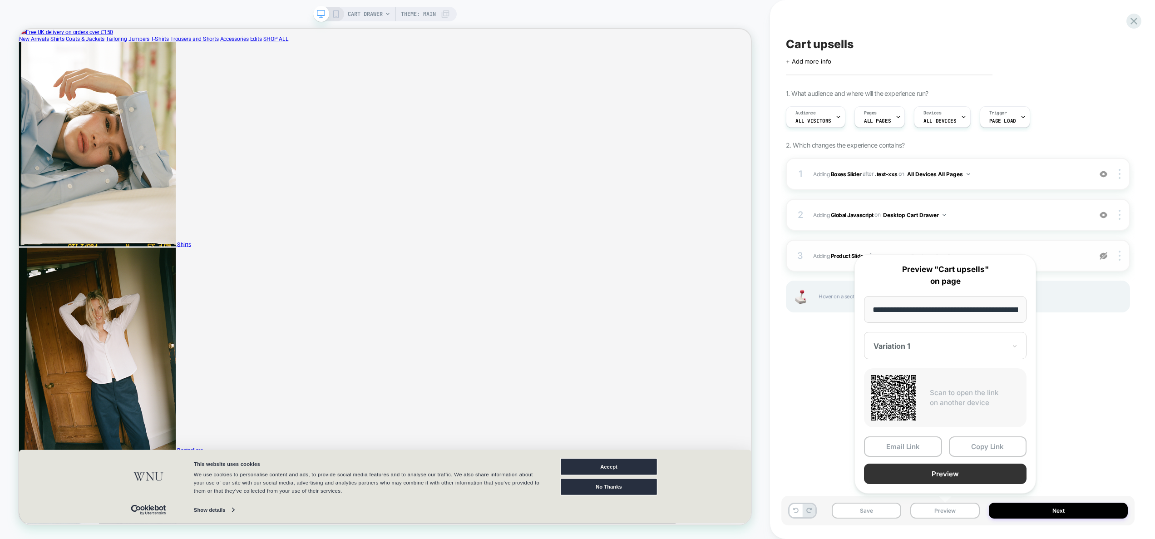
click at [936, 476] on button "Preview" at bounding box center [945, 474] width 163 height 20
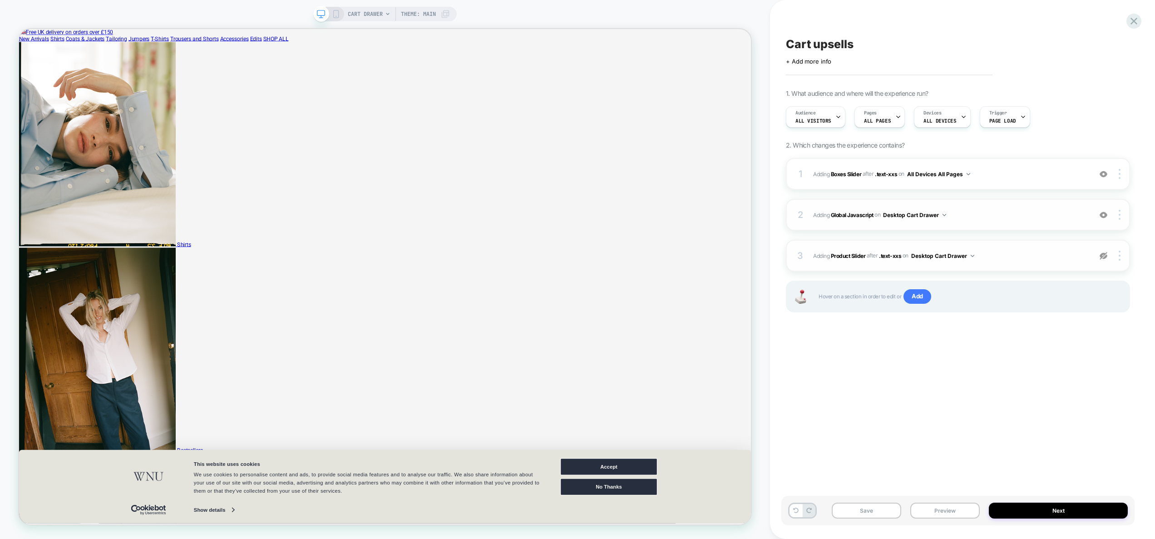
click at [996, 214] on span "Adding Global Javascript on Desktop Cart Drawer" at bounding box center [950, 214] width 274 height 11
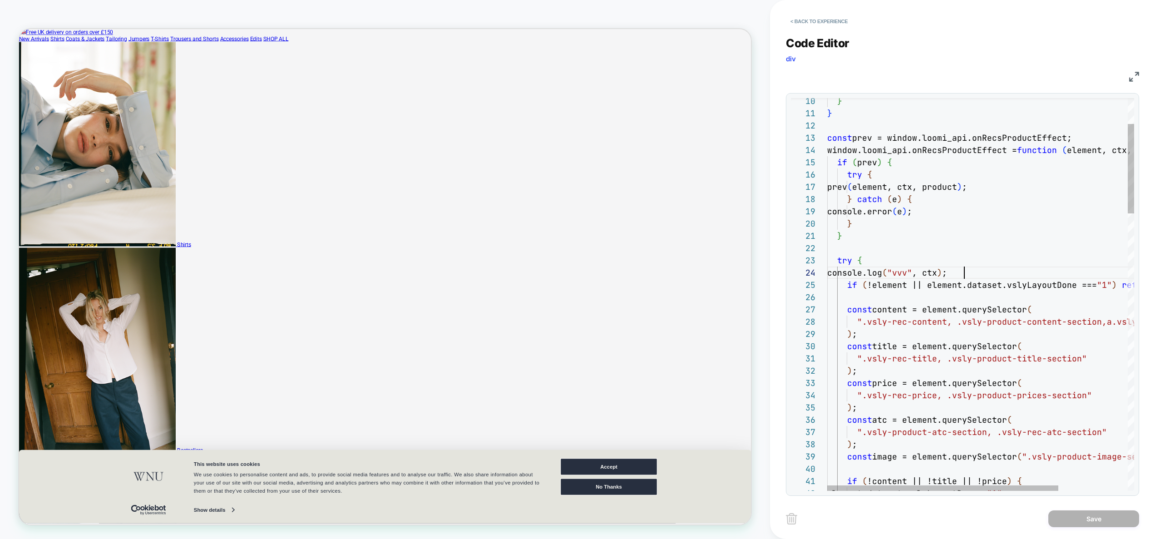
scroll to position [37, 137]
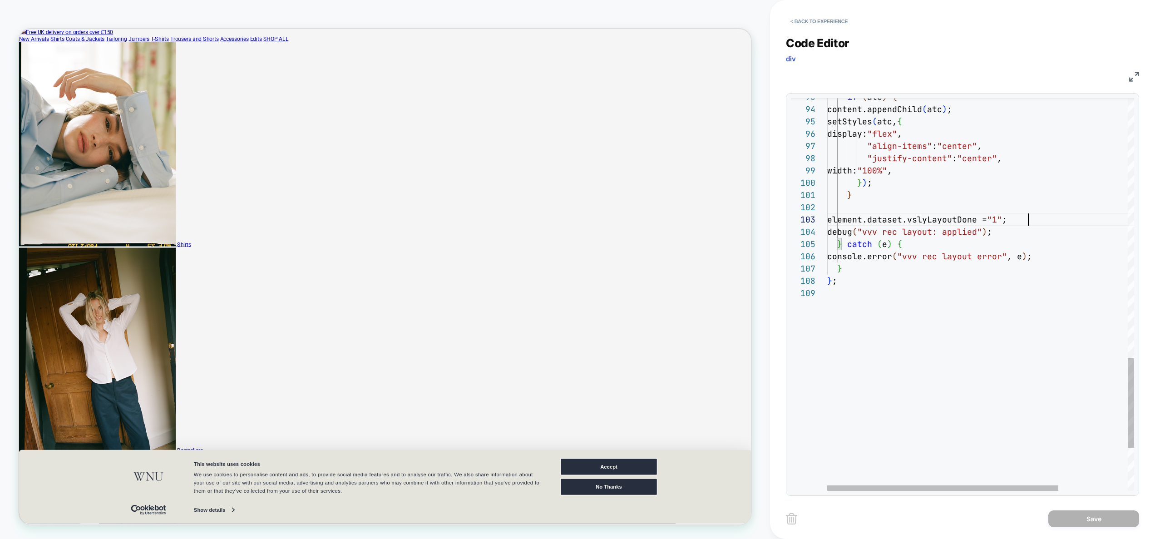
scroll to position [25, 0]
drag, startPoint x: 1036, startPoint y: 219, endPoint x: 733, endPoint y: 222, distance: 302.4
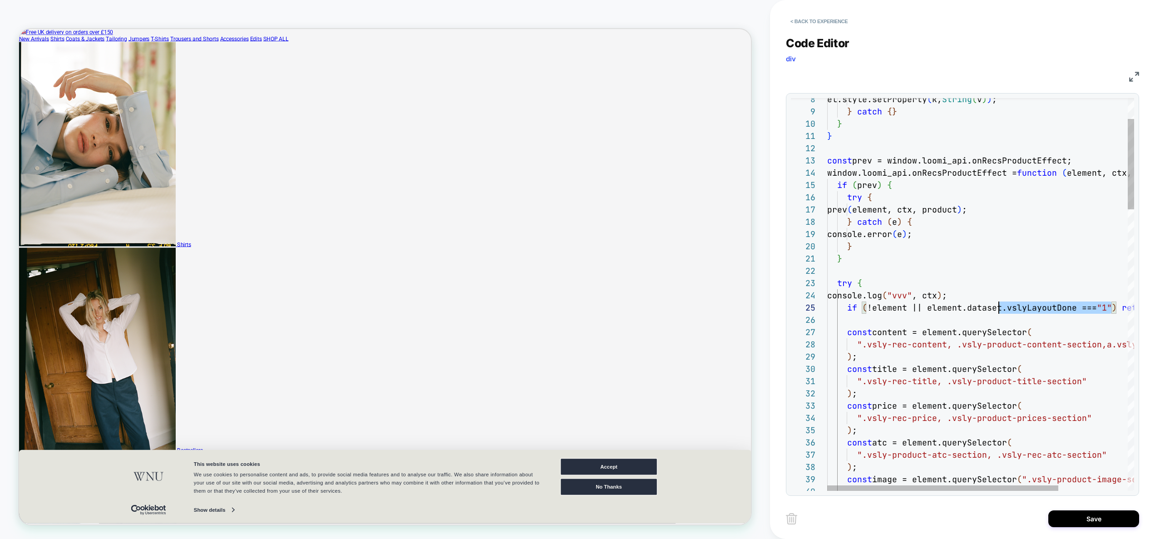
scroll to position [49, 0]
drag, startPoint x: 1113, startPoint y: 308, endPoint x: 913, endPoint y: 308, distance: 199.3
drag, startPoint x: 964, startPoint y: 305, endPoint x: 782, endPoint y: 309, distance: 182.6
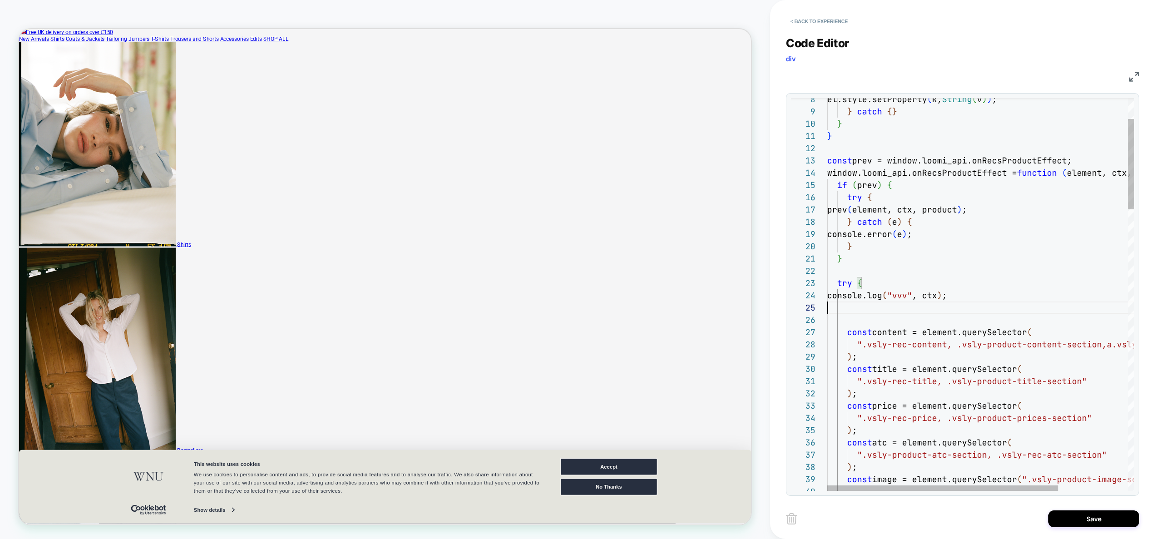
type textarea "**********"
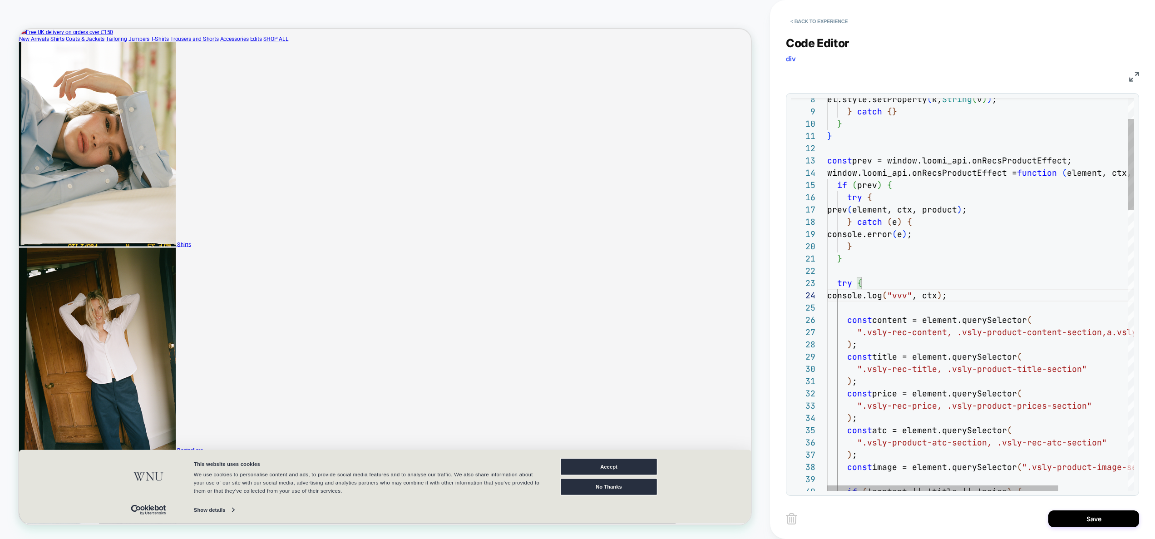
type textarea "*"
type textarea "**********"
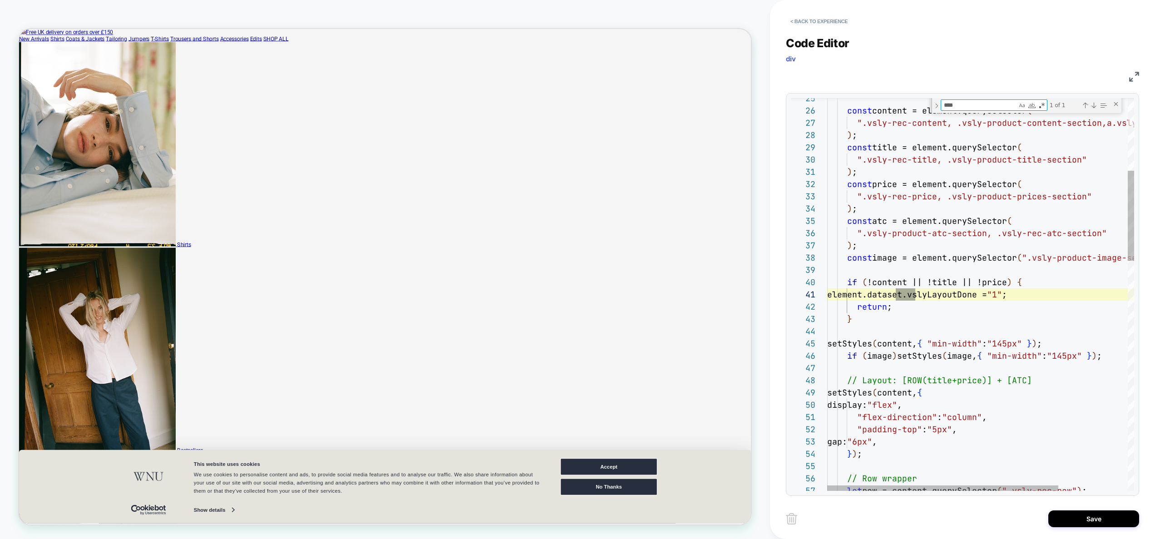
scroll to position [123, 88]
type textarea "****"
drag, startPoint x: 1074, startPoint y: 293, endPoint x: 815, endPoint y: 291, distance: 258.8
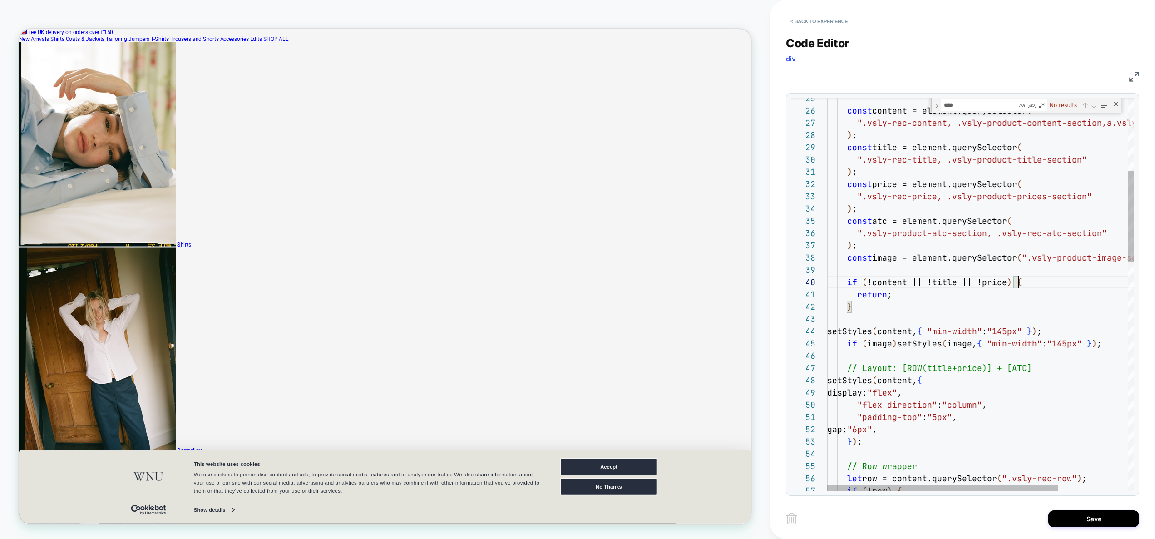
scroll to position [110, 191]
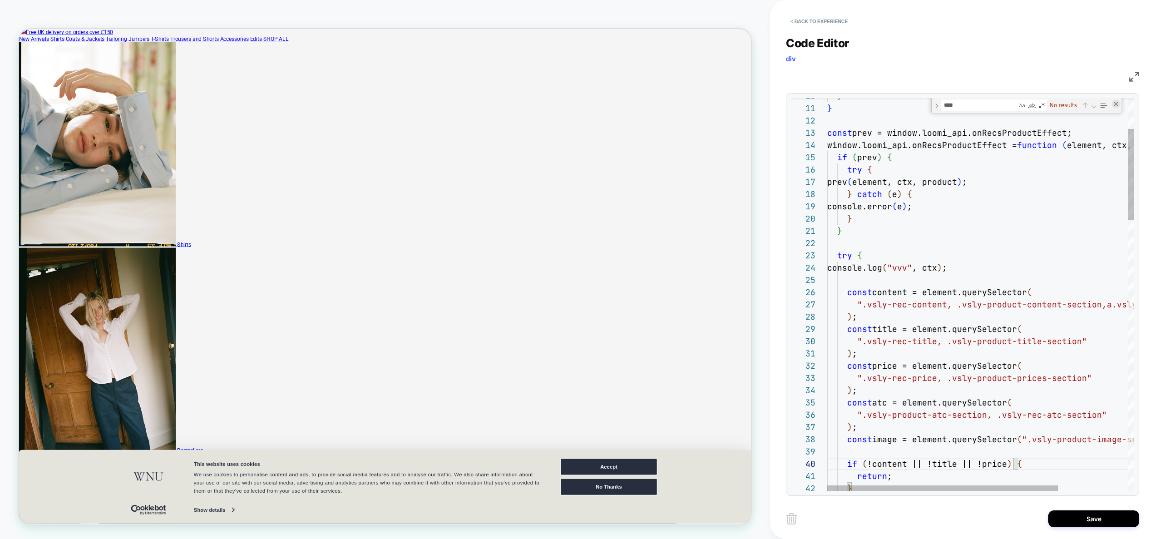
click at [1116, 104] on div "Close (Escape)" at bounding box center [1116, 103] width 7 height 7
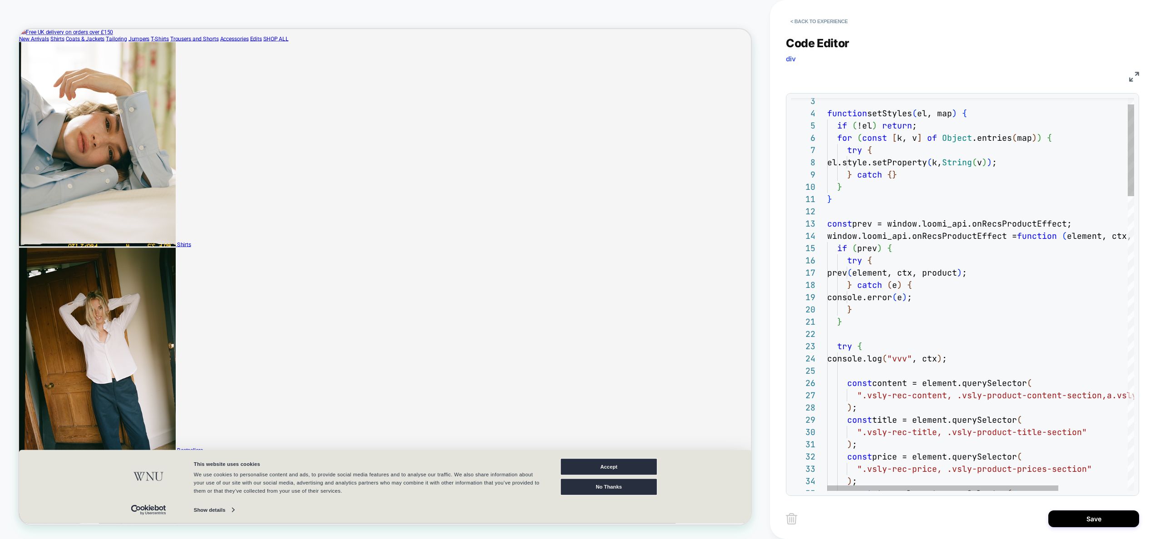
type textarea "**********"
type textarea "****"
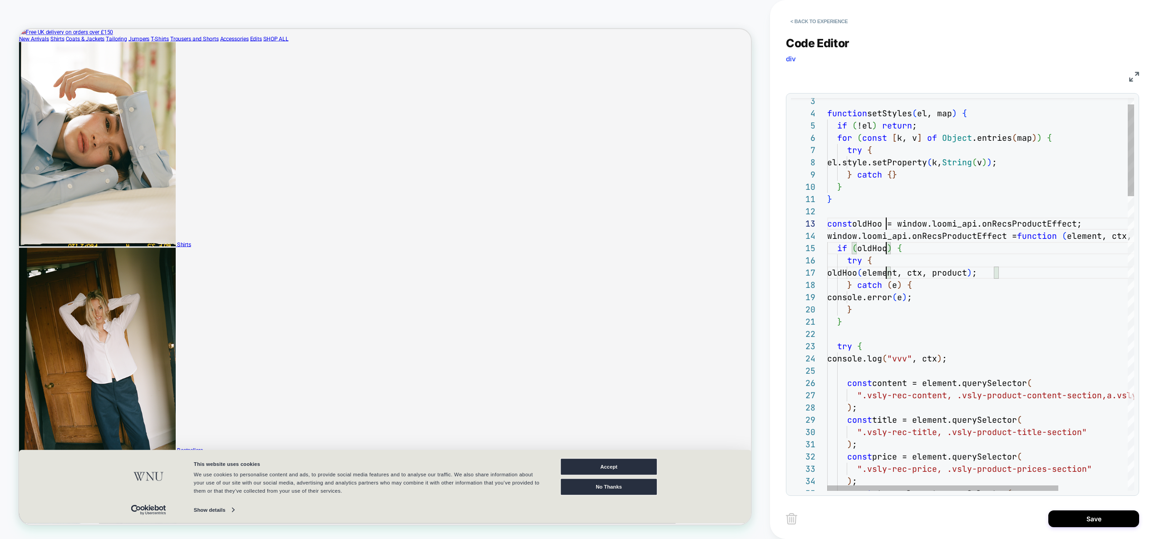
scroll to position [25, 64]
type textarea "**********"
type textarea "****"
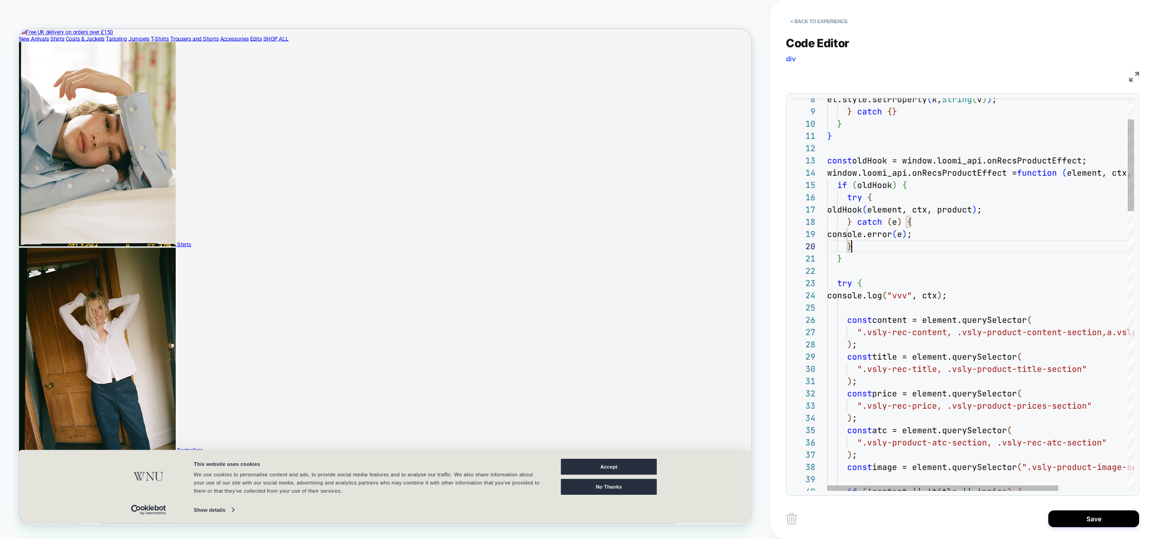
scroll to position [37, 137]
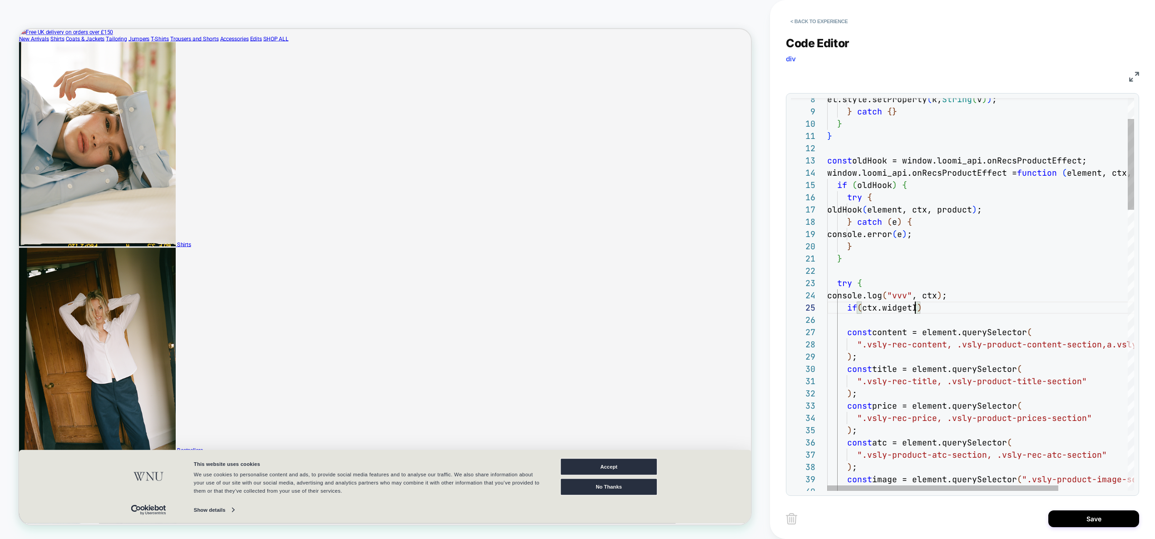
scroll to position [49, 93]
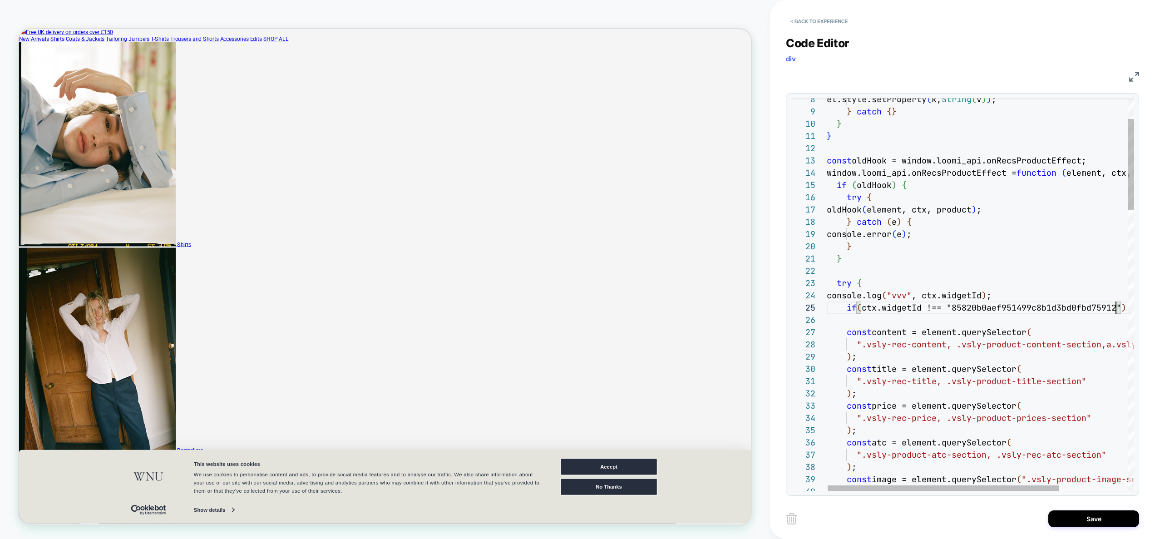
scroll to position [49, 289]
type textarea "**********"
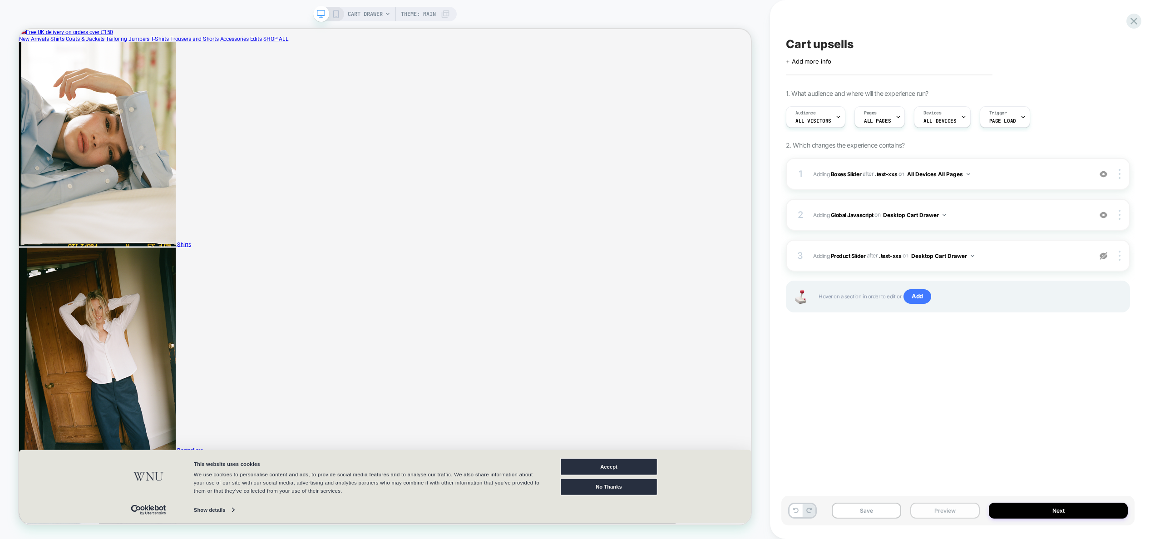
click at [940, 510] on button "Preview" at bounding box center [944, 511] width 69 height 16
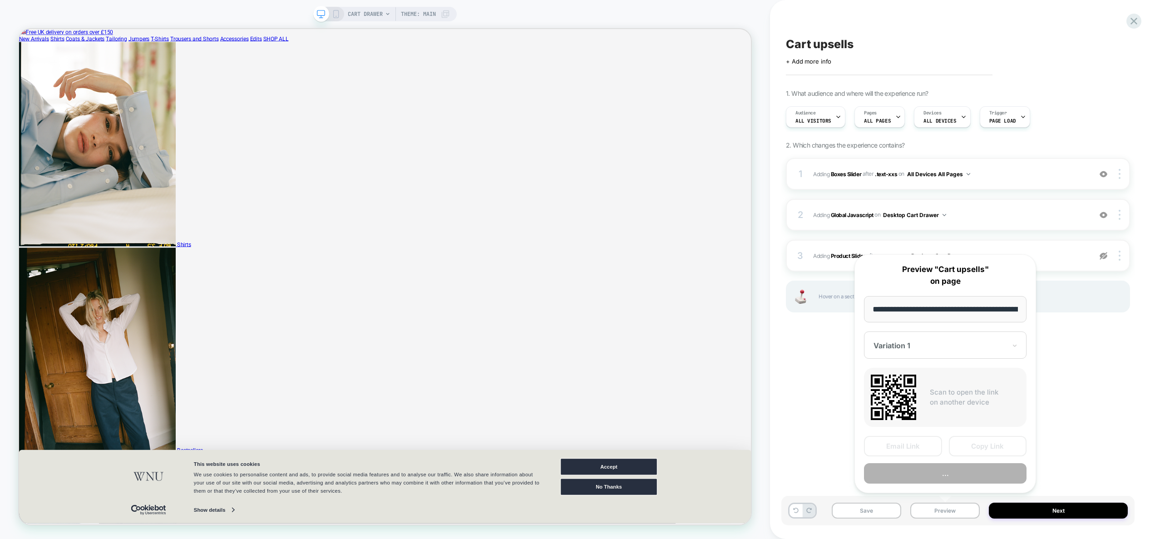
scroll to position [0, 149]
click at [947, 477] on button "Preview" at bounding box center [945, 474] width 163 height 20
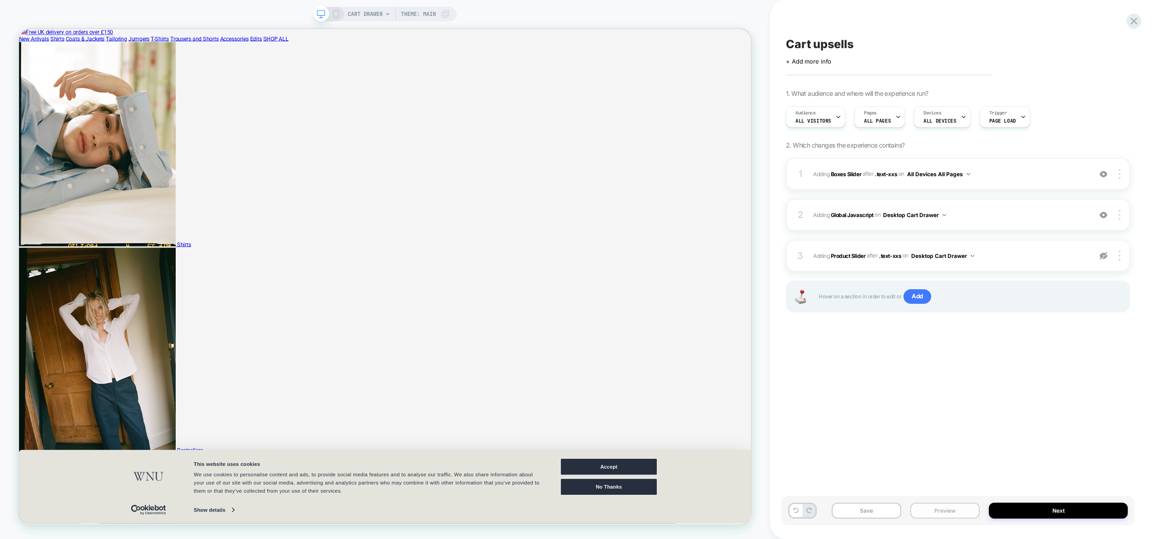
drag, startPoint x: 936, startPoint y: 515, endPoint x: 941, endPoint y: 504, distance: 11.8
click at [936, 515] on button "Preview" at bounding box center [944, 511] width 69 height 16
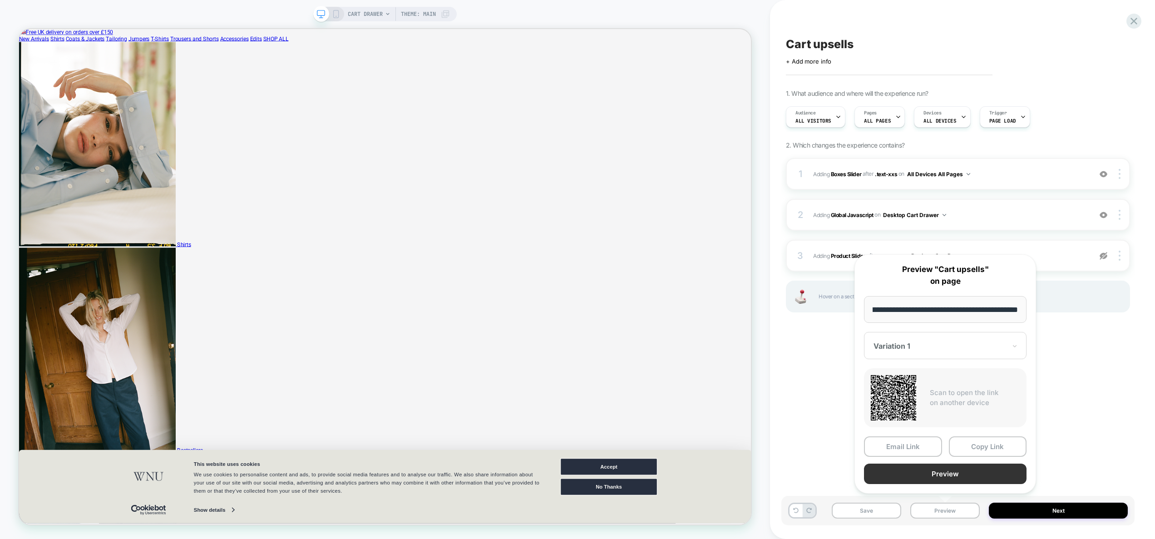
scroll to position [0, 0]
click at [1005, 467] on button "Preview" at bounding box center [945, 474] width 163 height 20
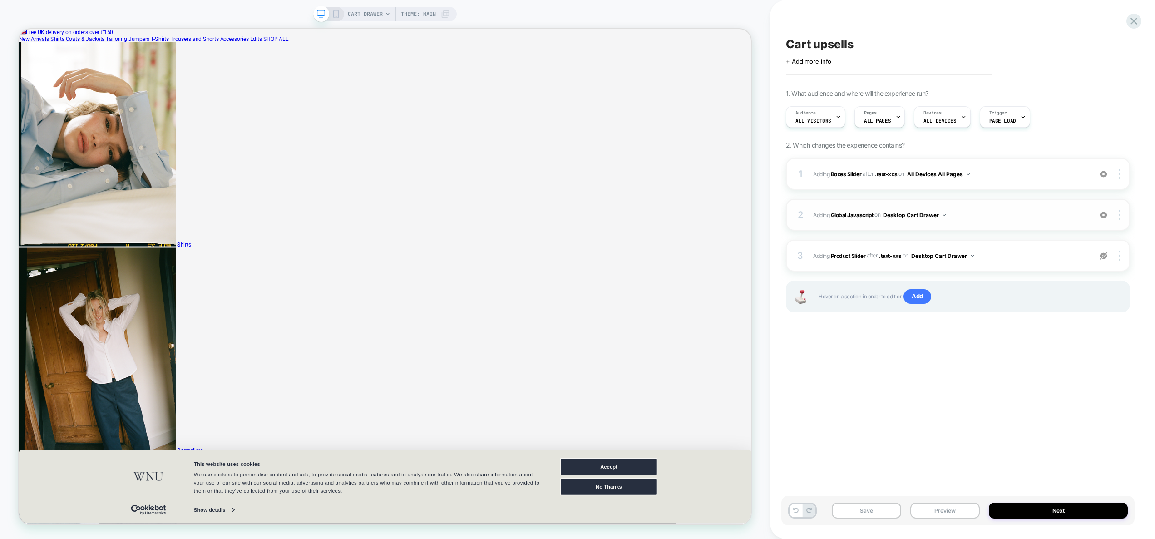
click at [1045, 219] on span "Adding Global Javascript on Desktop Cart Drawer" at bounding box center [950, 214] width 274 height 11
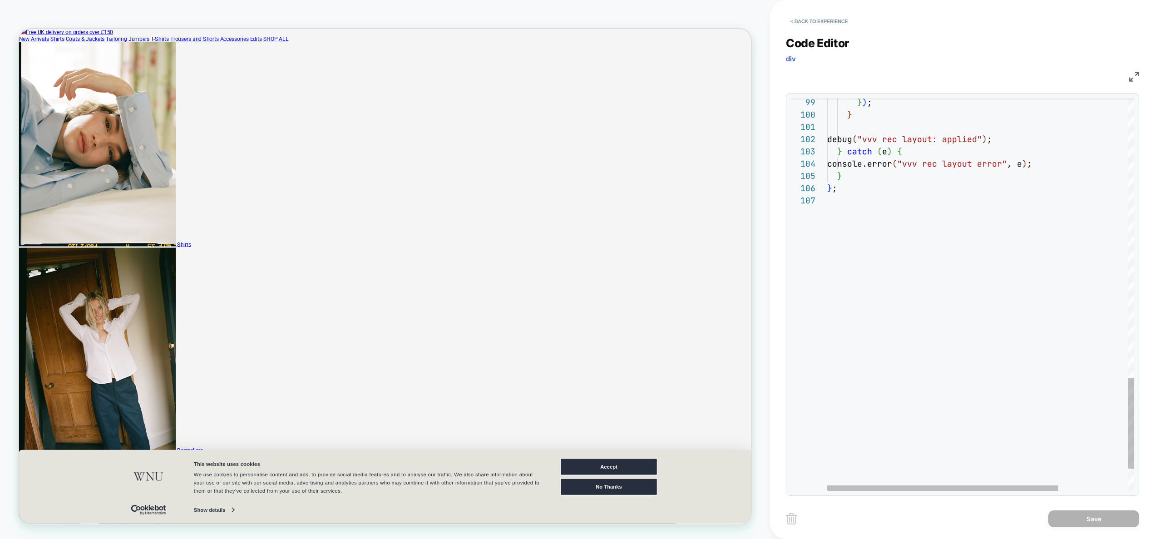
scroll to position [74, 0]
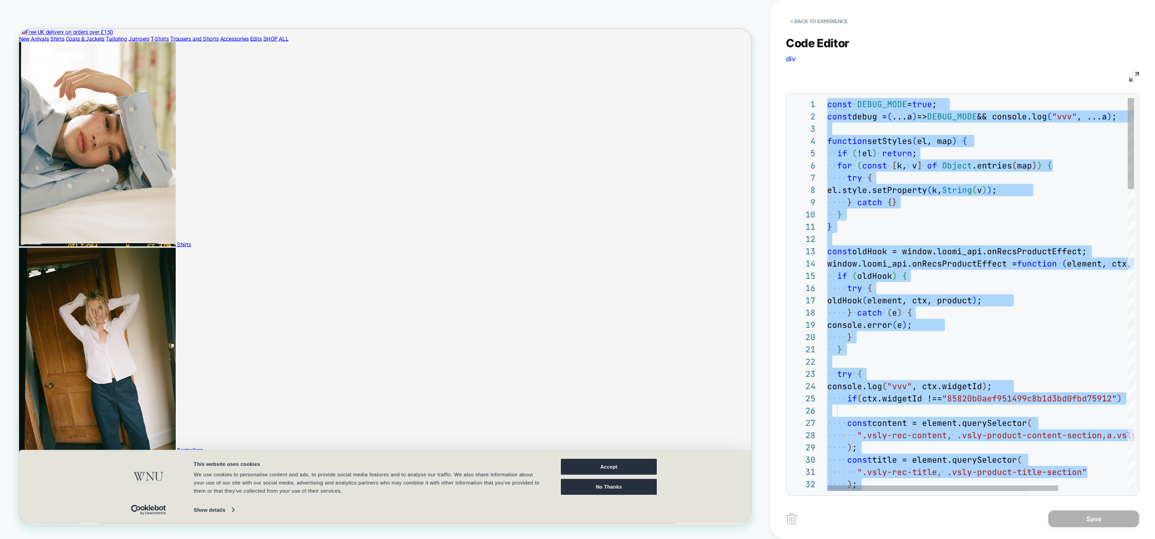
scroll to position [61, 44]
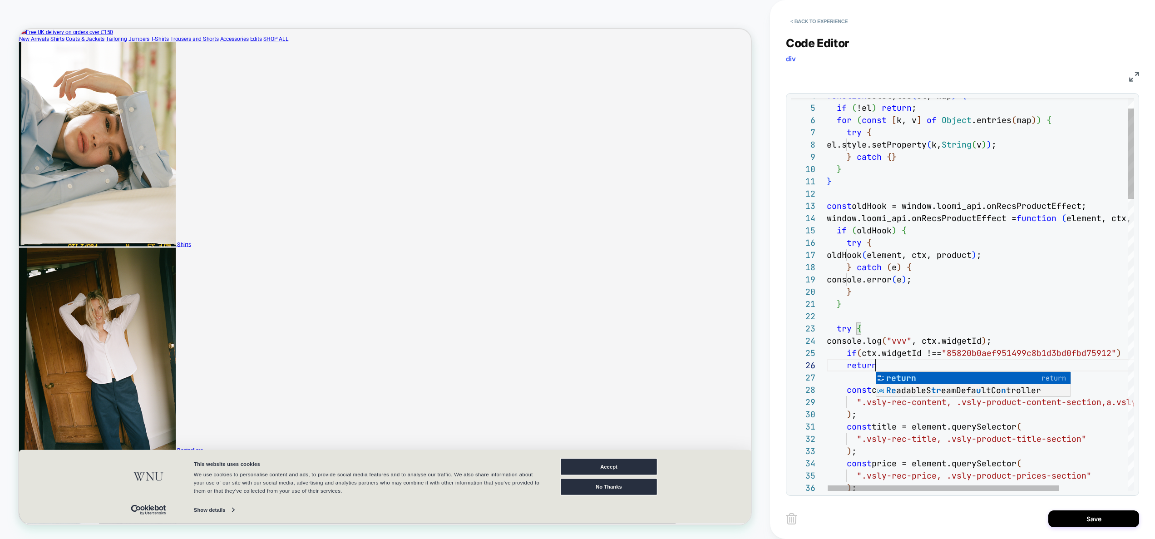
scroll to position [61, 49]
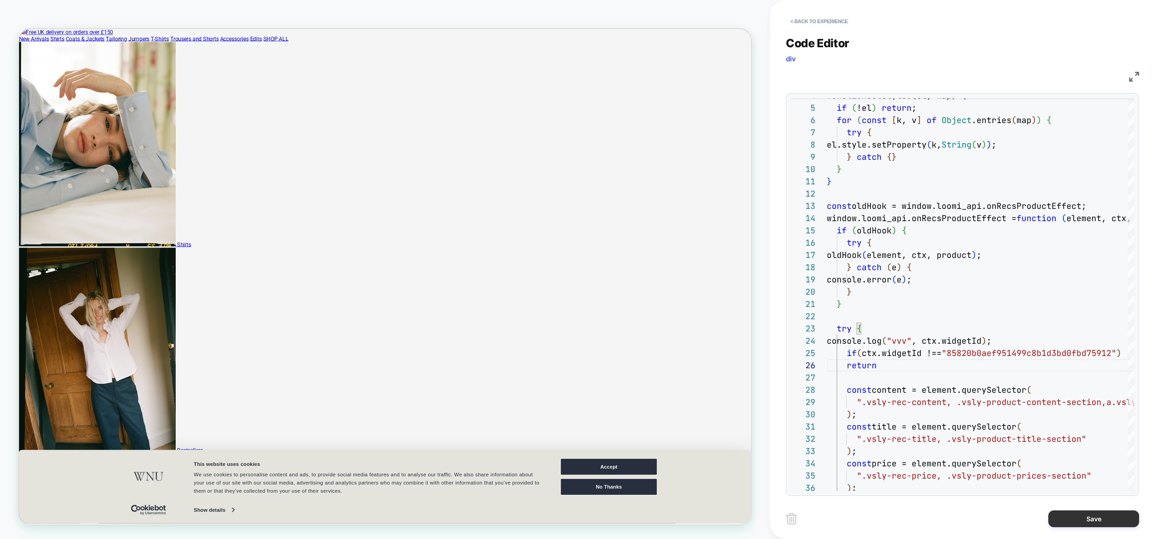
type textarea "**********"
click at [1073, 520] on button "Save" at bounding box center [1093, 518] width 91 height 17
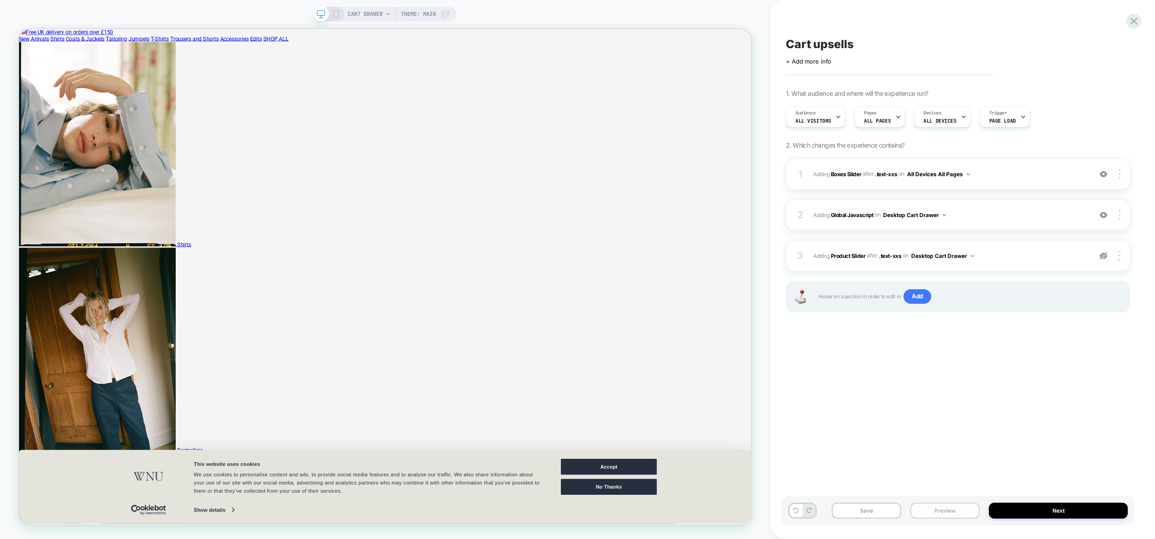
click at [958, 512] on button "Preview" at bounding box center [944, 511] width 69 height 16
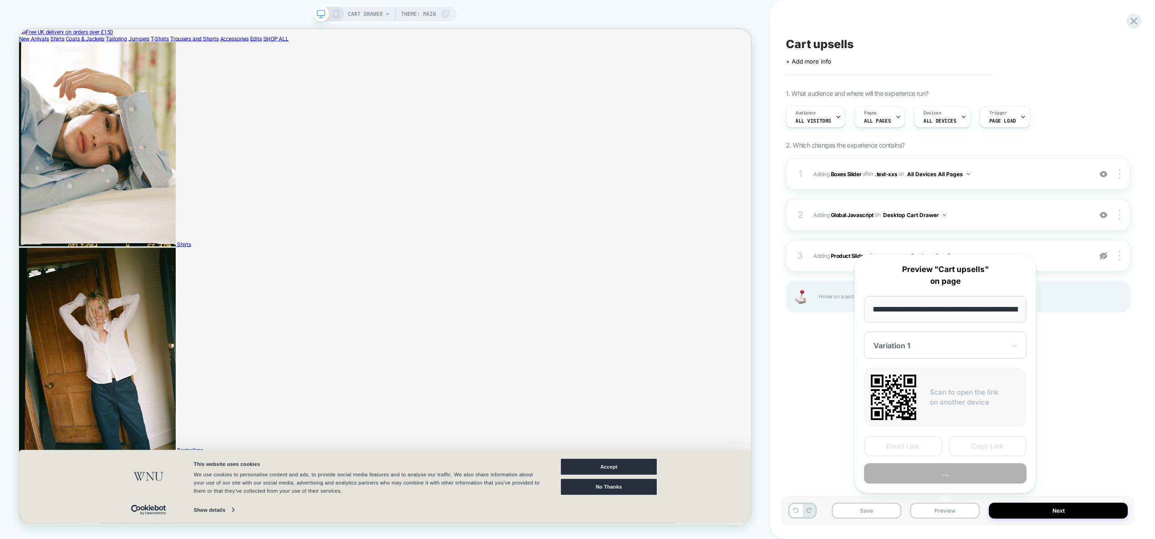
scroll to position [0, 149]
click at [949, 480] on button "Preview" at bounding box center [945, 474] width 163 height 20
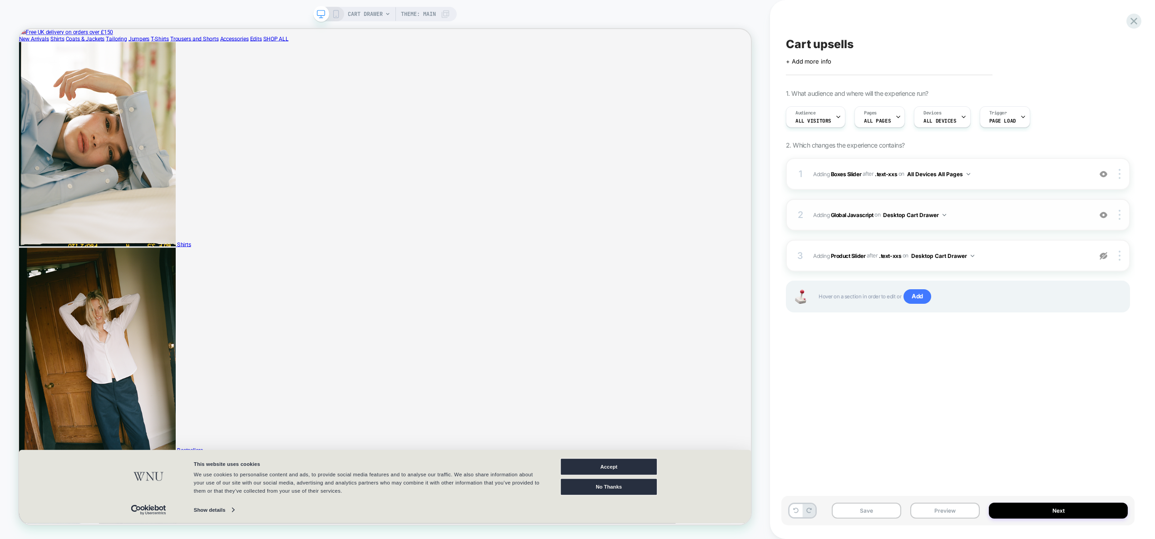
click at [1048, 214] on span "Adding Global Javascript on Desktop Cart Drawer" at bounding box center [950, 214] width 274 height 11
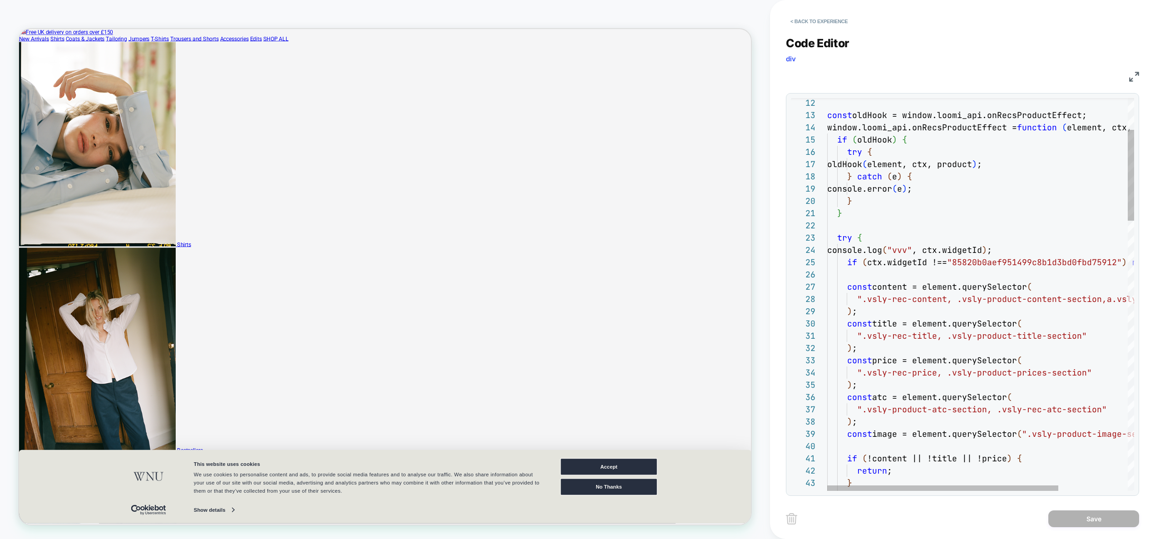
scroll to position [37, 182]
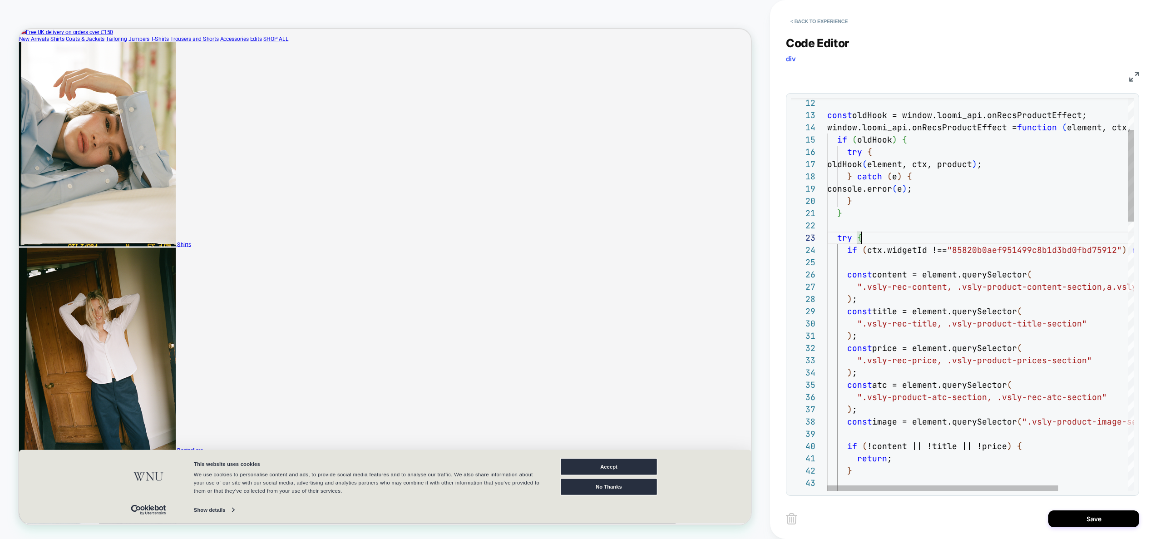
scroll to position [12, 0]
drag, startPoint x: 878, startPoint y: 235, endPoint x: 828, endPoint y: 226, distance: 51.3
drag, startPoint x: 869, startPoint y: 237, endPoint x: 813, endPoint y: 225, distance: 57.2
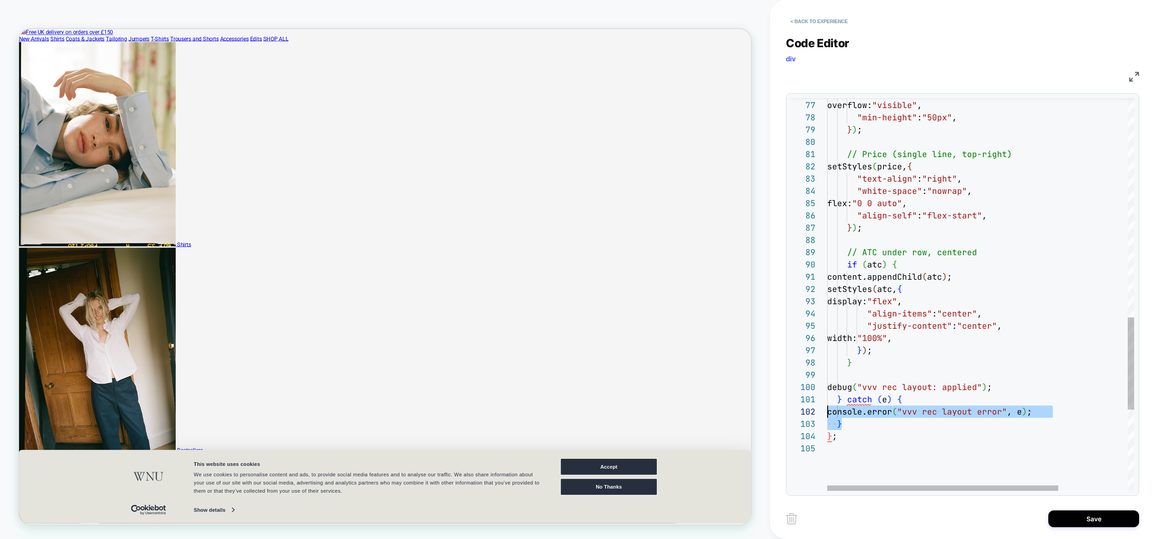
scroll to position [0, 0]
drag, startPoint x: 857, startPoint y: 424, endPoint x: 801, endPoint y: 401, distance: 60.1
click at [827, 401] on div ""white-space" : "normal" , overflow: "visible" , "min-height" : "50px" , } ) ; …" at bounding box center [1026, 1] width 399 height 1668
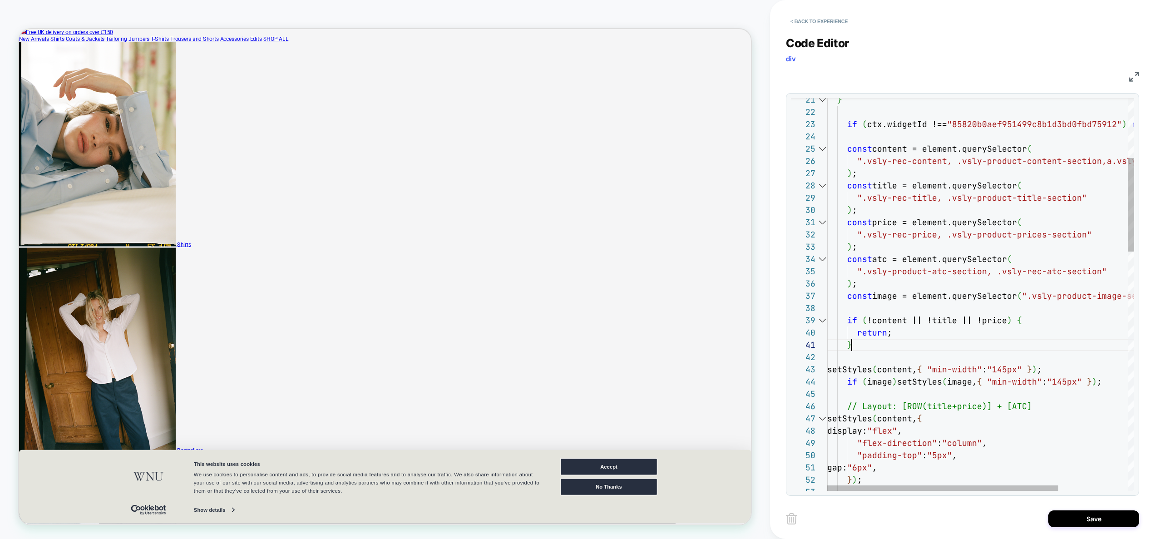
scroll to position [0, 25]
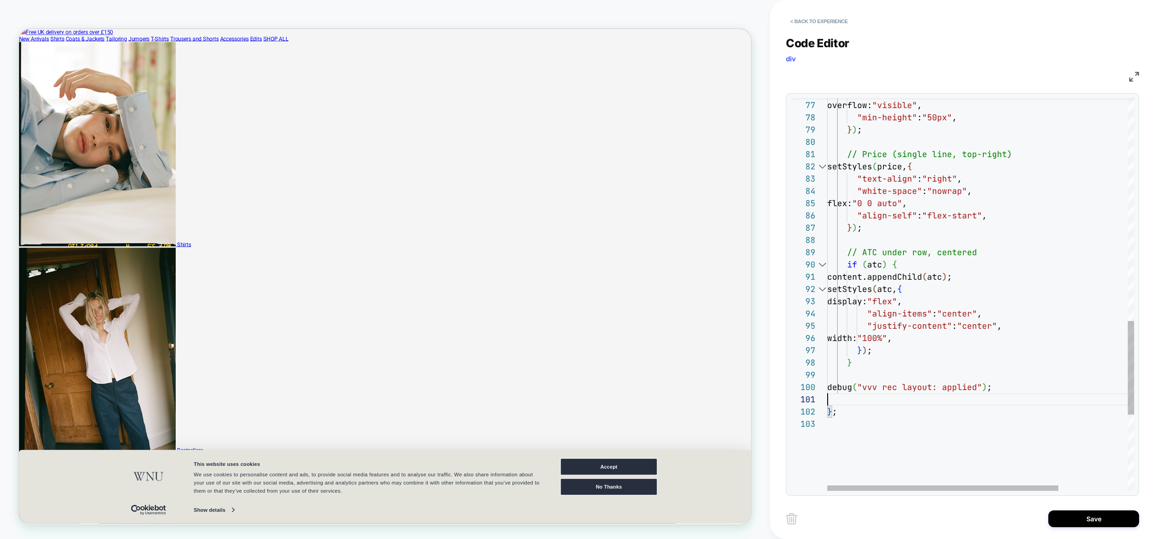
scroll to position [0, 0]
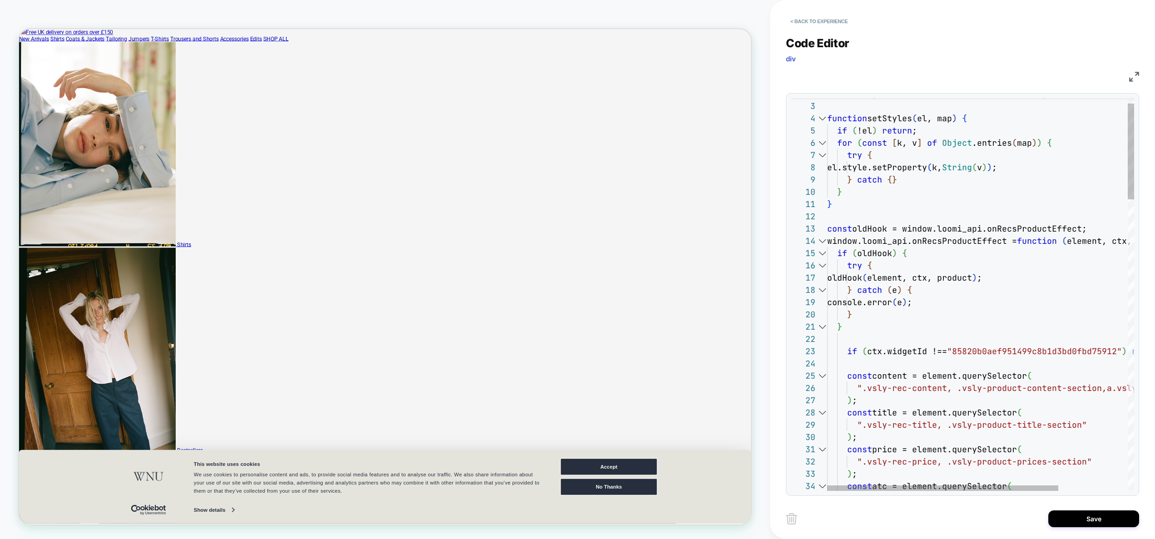
scroll to position [37, 0]
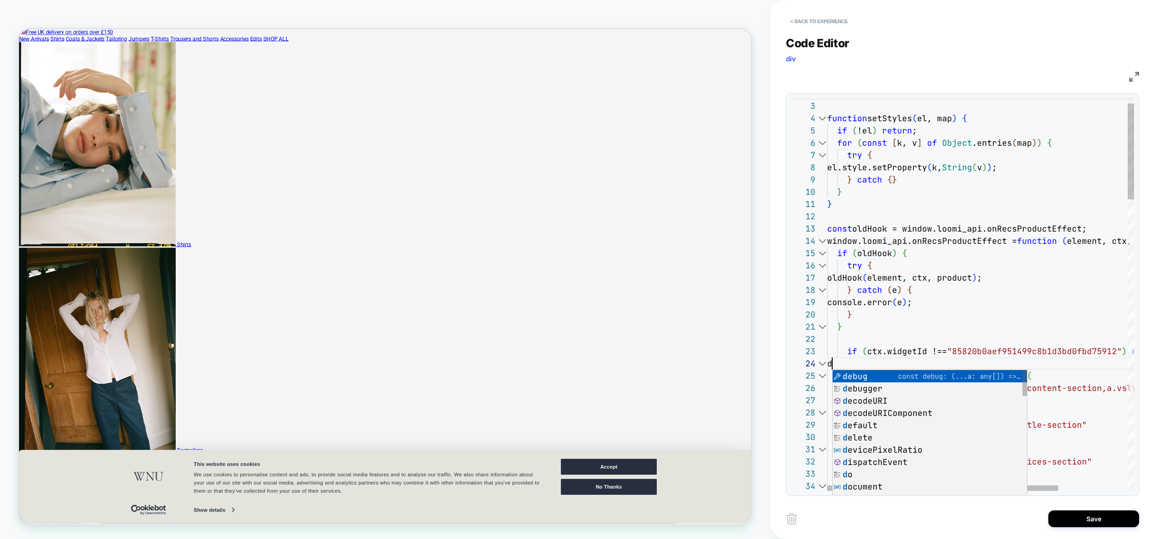
scroll to position [37, 5]
type textarea "**********"
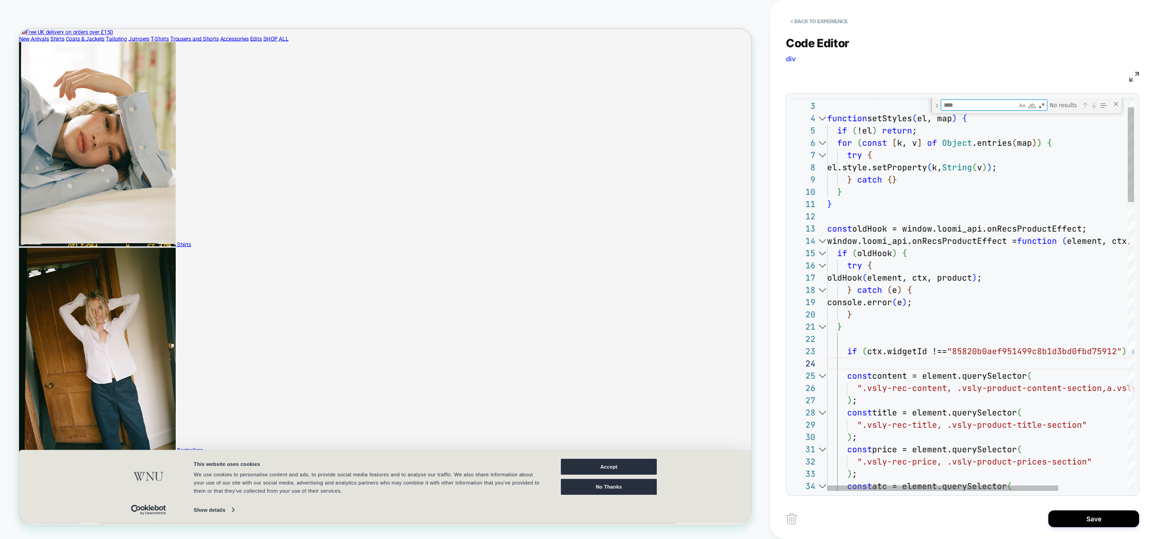
type textarea "*"
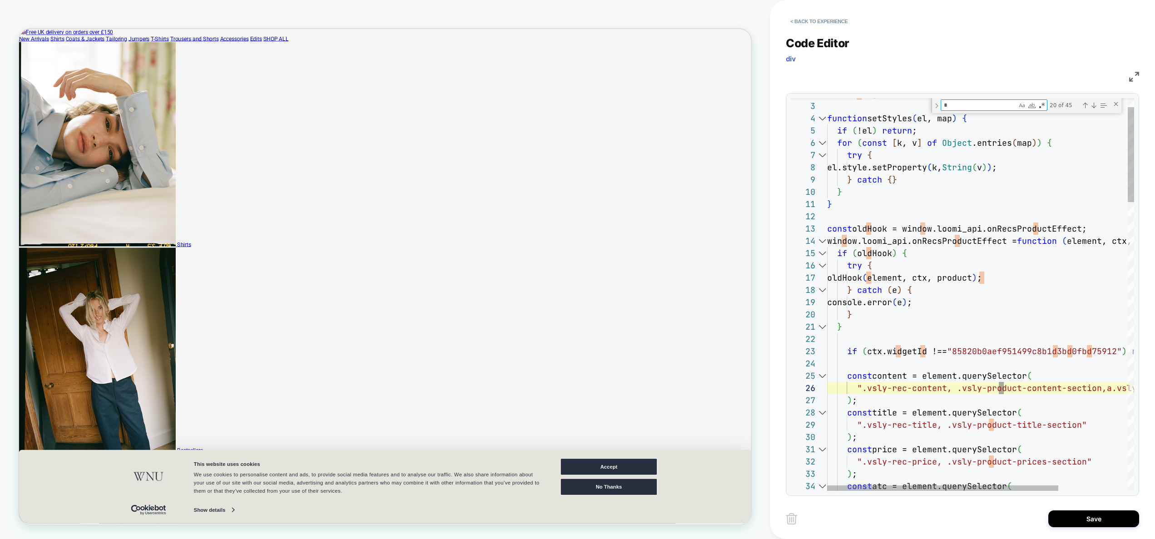
type textarea "**********"
type textarea "**"
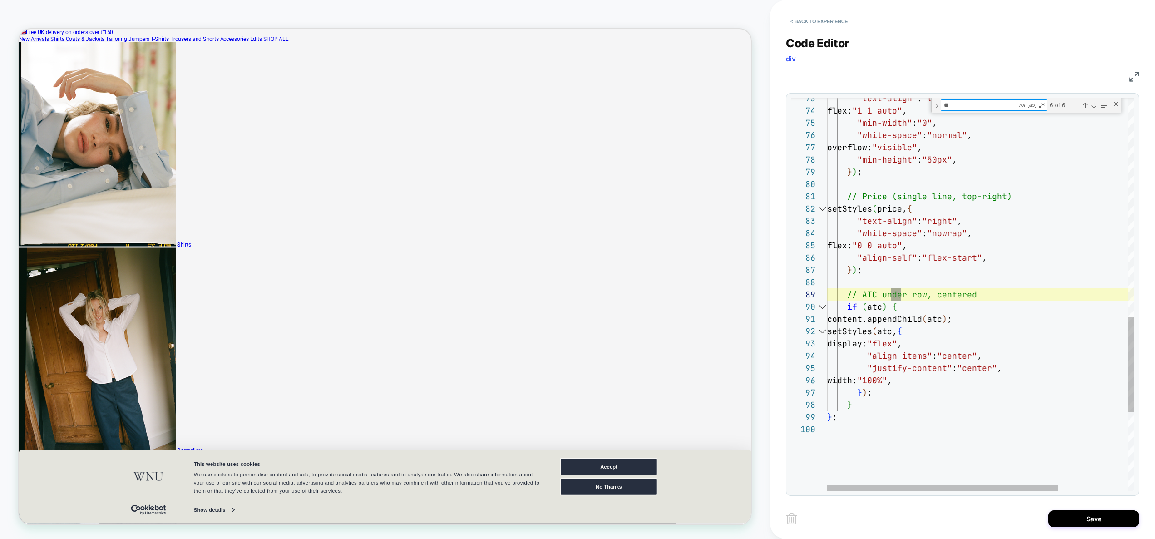
type textarea "**********"
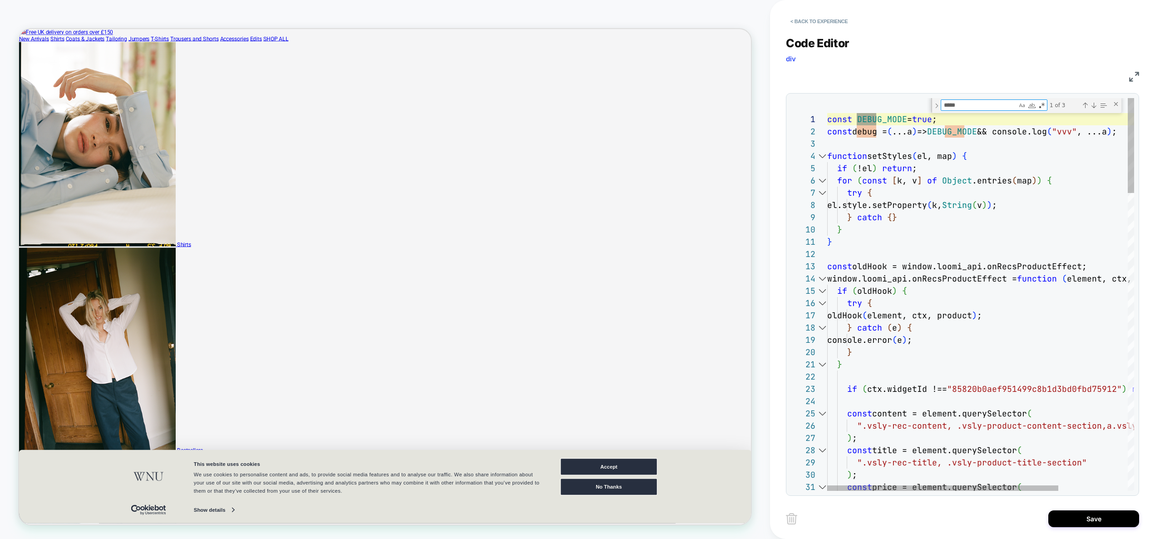
scroll to position [123, 54]
type textarea "*****"
drag, startPoint x: 831, startPoint y: 141, endPoint x: 813, endPoint y: 121, distance: 27.3
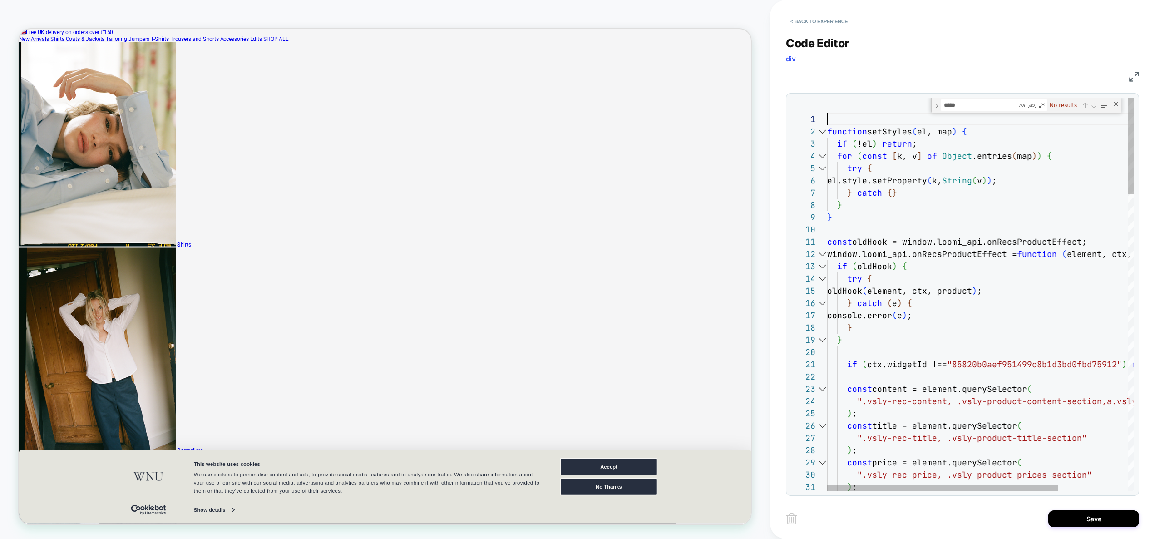
scroll to position [12, 0]
type textarea "**********"
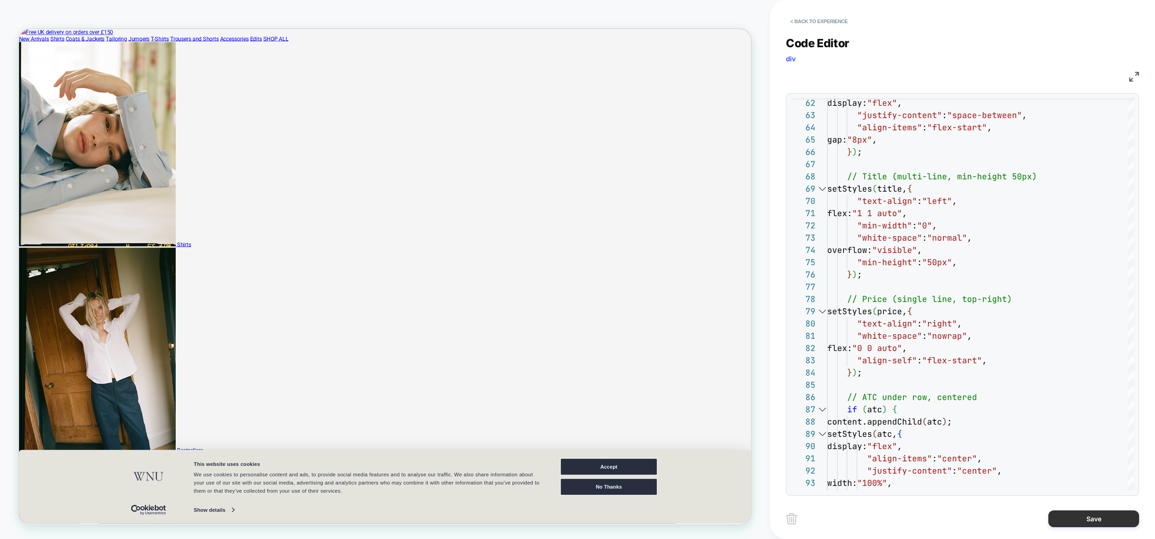
click at [1085, 518] on button "Save" at bounding box center [1093, 518] width 91 height 17
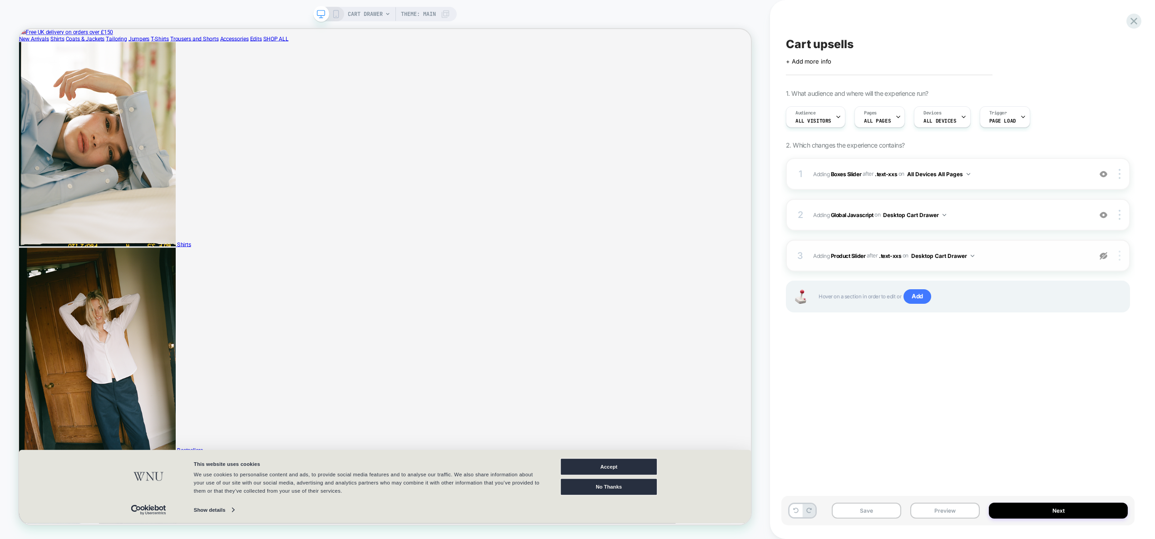
click at [1121, 256] on div at bounding box center [1121, 256] width 17 height 10
click at [1063, 306] on div "Delete" at bounding box center [1065, 306] width 81 height 25
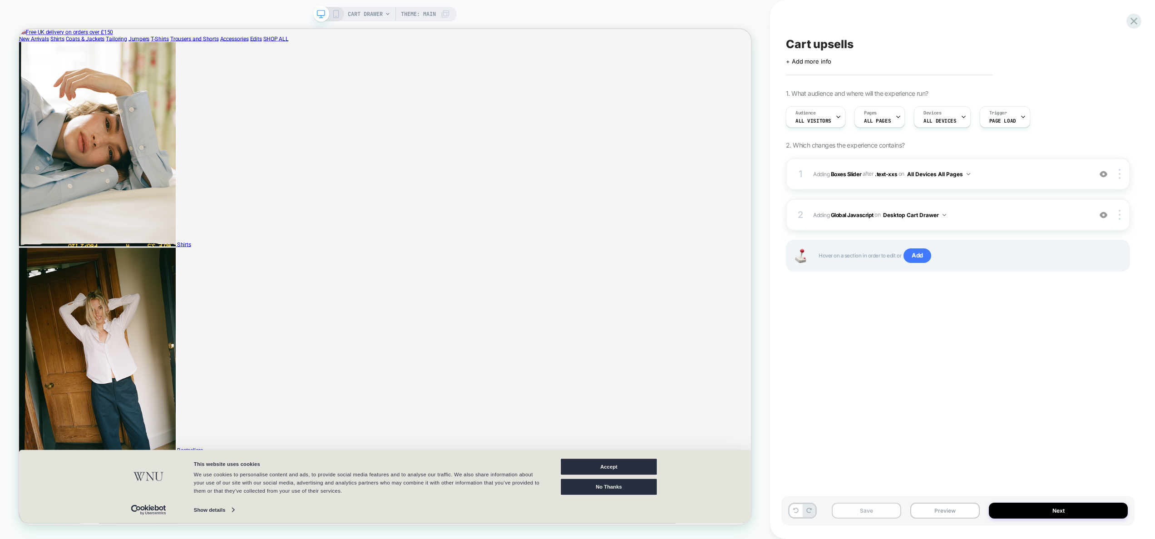
click at [869, 509] on button "Save" at bounding box center [866, 511] width 69 height 16
click at [957, 509] on button "Preview" at bounding box center [944, 511] width 69 height 16
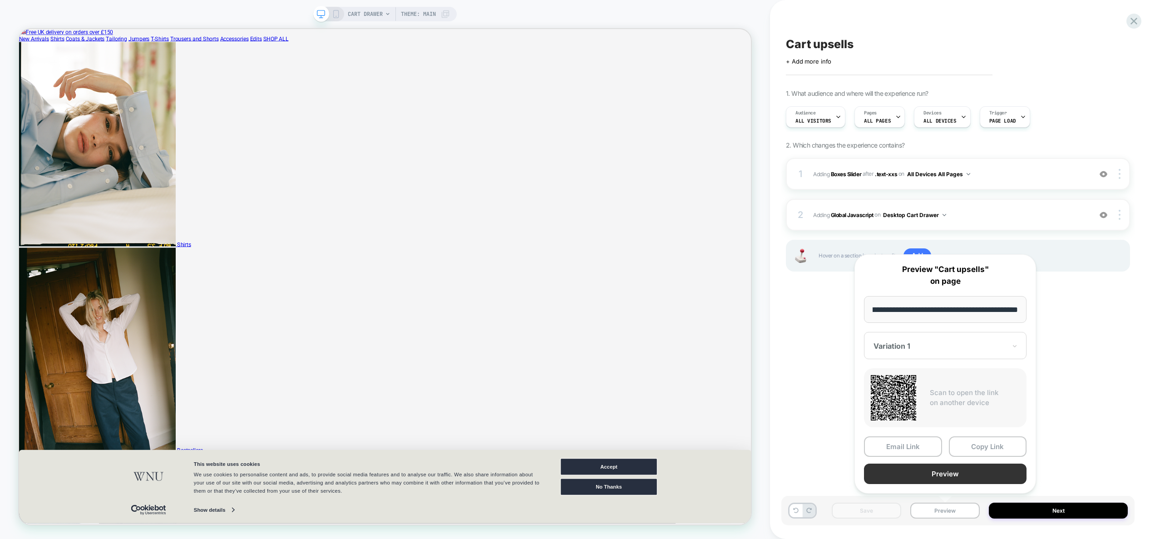
scroll to position [0, 0]
click at [945, 474] on button "Preview" at bounding box center [945, 474] width 163 height 20
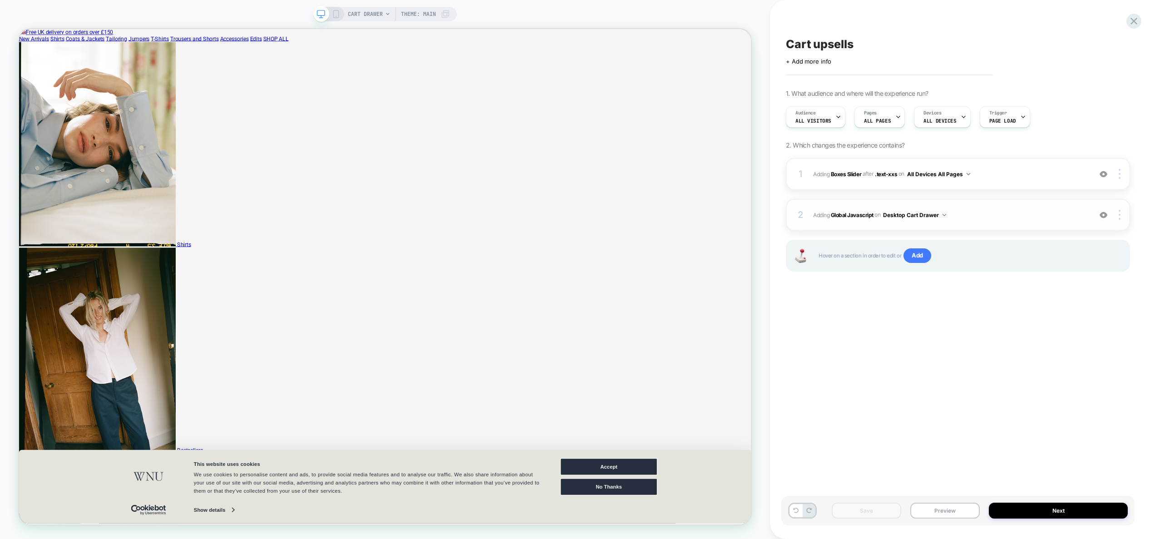
click at [1035, 219] on span "Adding Global Javascript on Desktop Cart Drawer" at bounding box center [950, 214] width 274 height 11
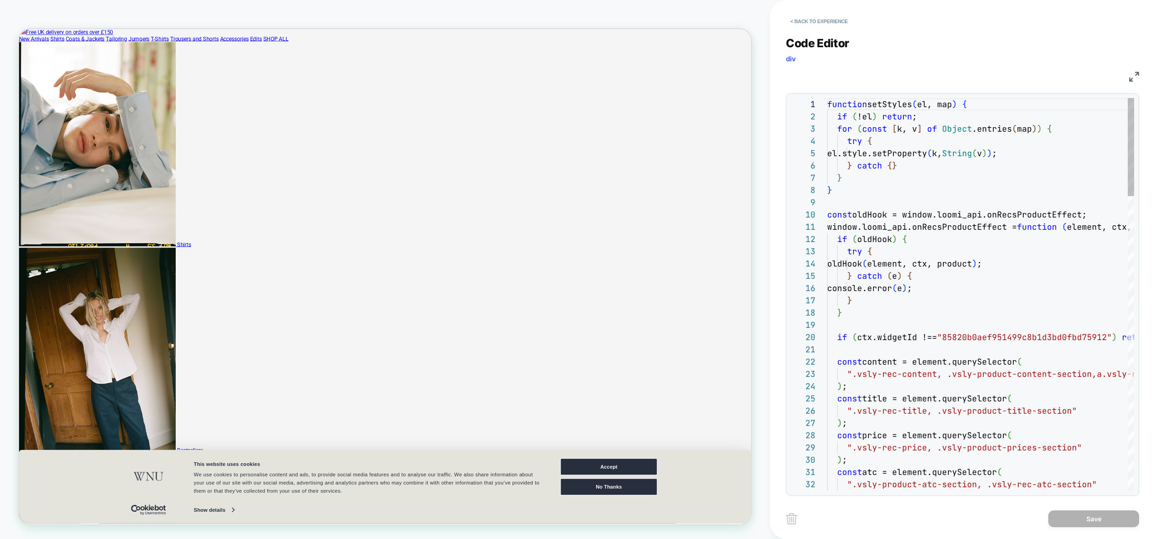
scroll to position [123, 0]
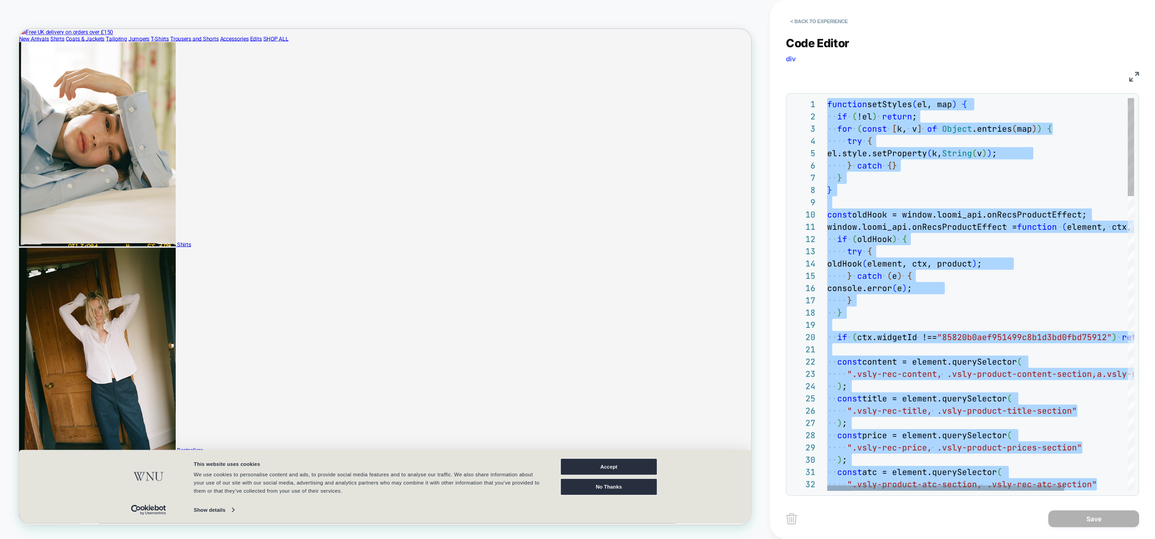
type textarea "**********"
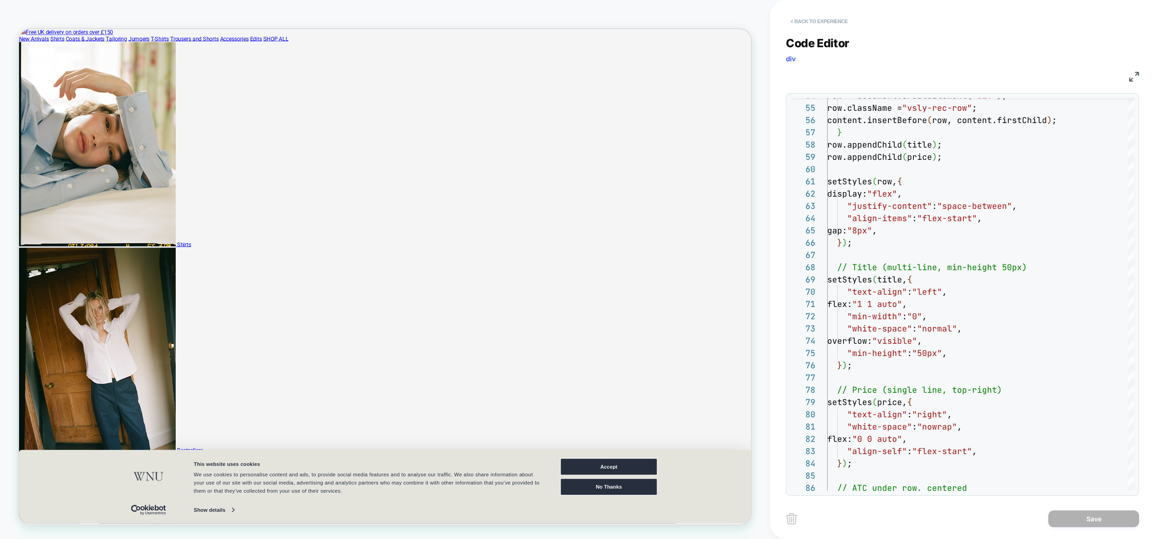
click at [826, 23] on button "< Back to experience" at bounding box center [819, 21] width 66 height 15
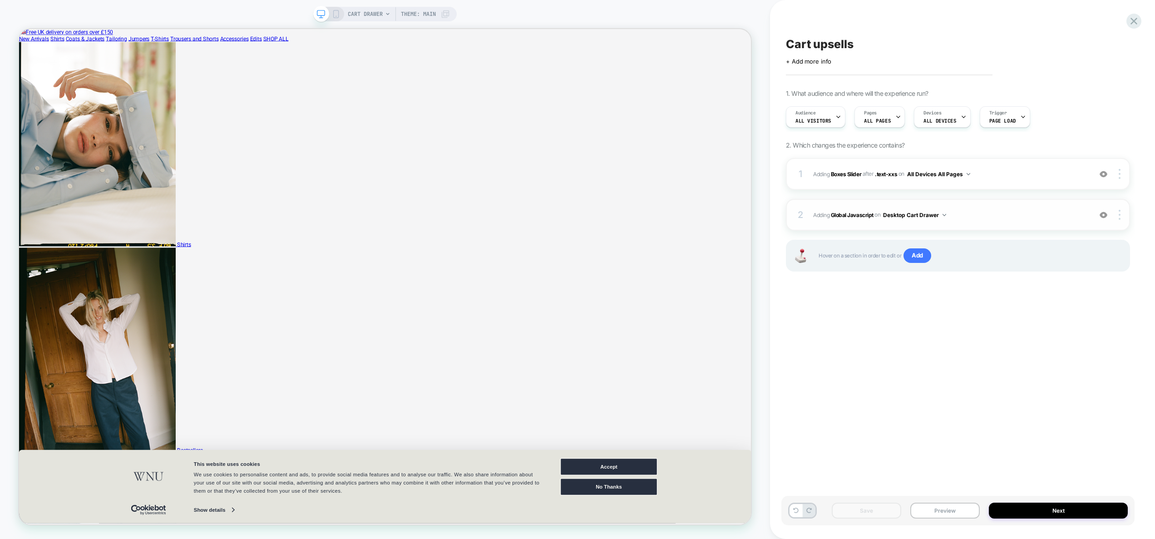
click at [973, 207] on div "2 Adding Global Javascript on Desktop Cart Drawer Add Before Add After Copy to …" at bounding box center [958, 215] width 344 height 32
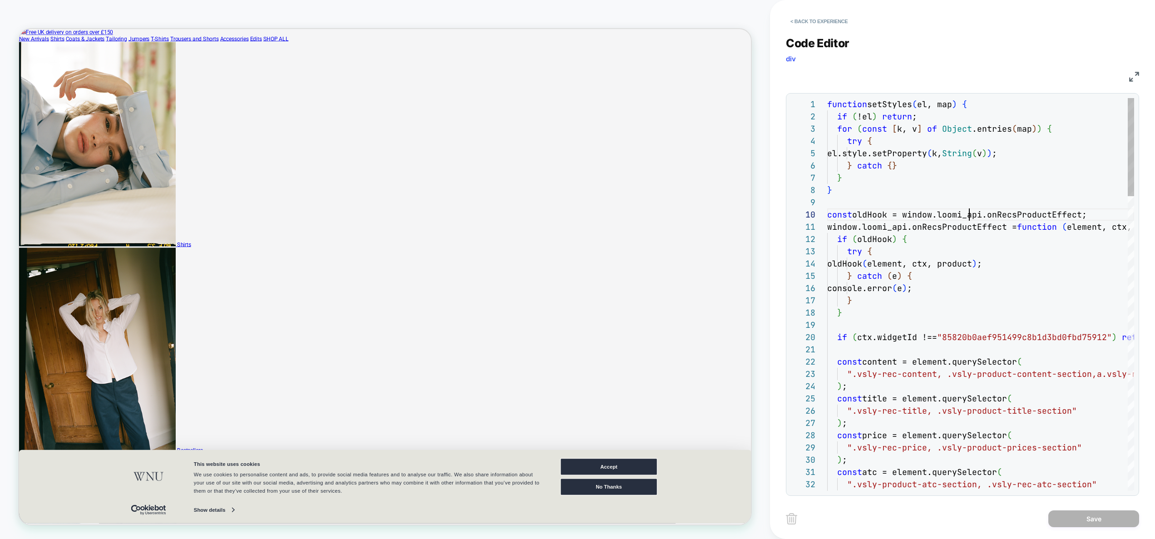
scroll to position [110, 142]
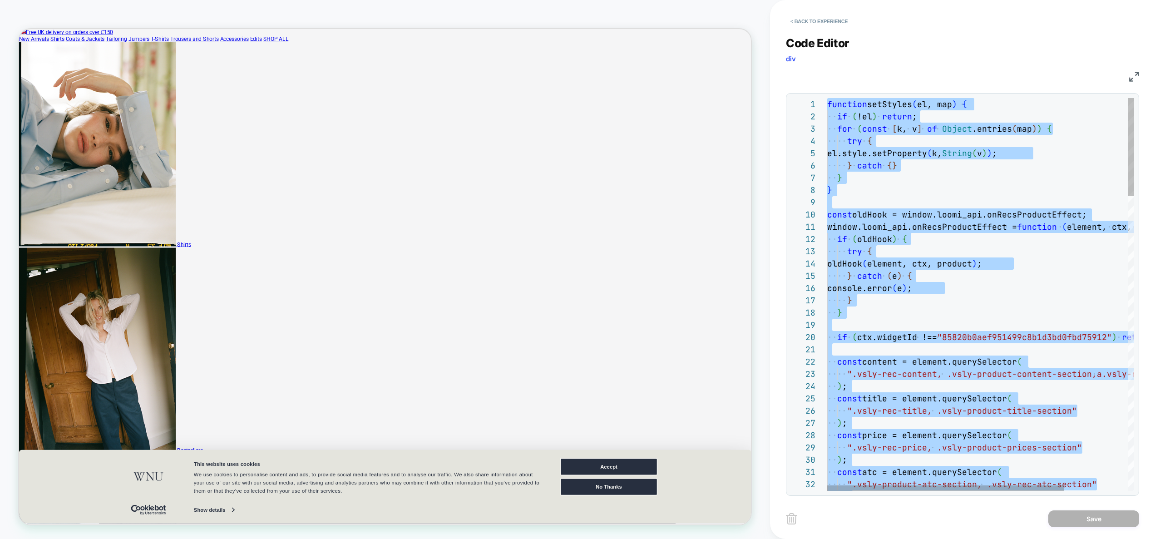
type textarea "**********"
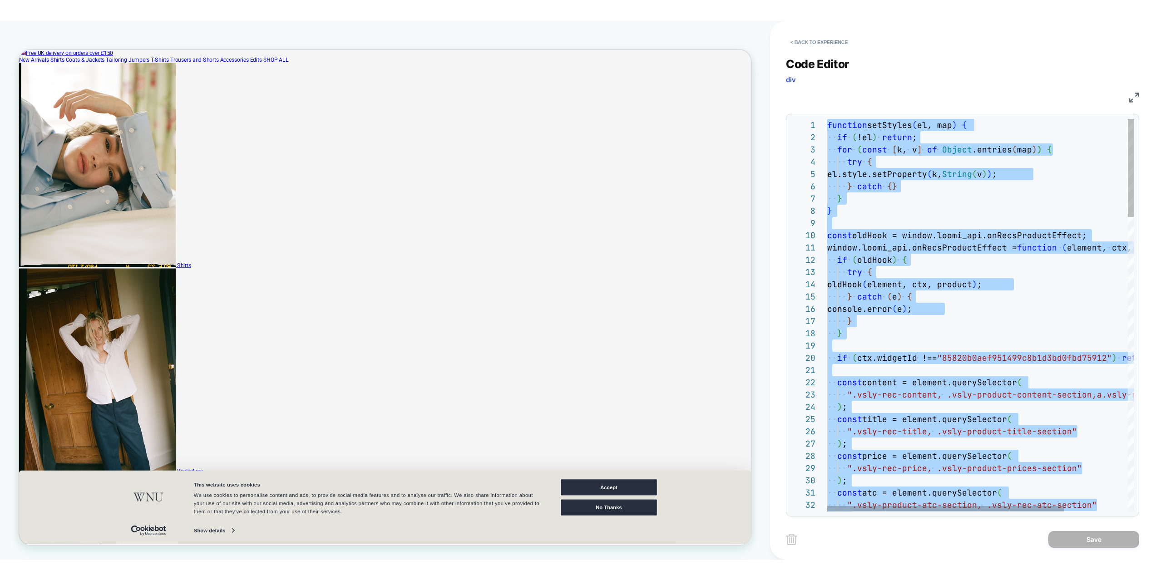
scroll to position [0, 0]
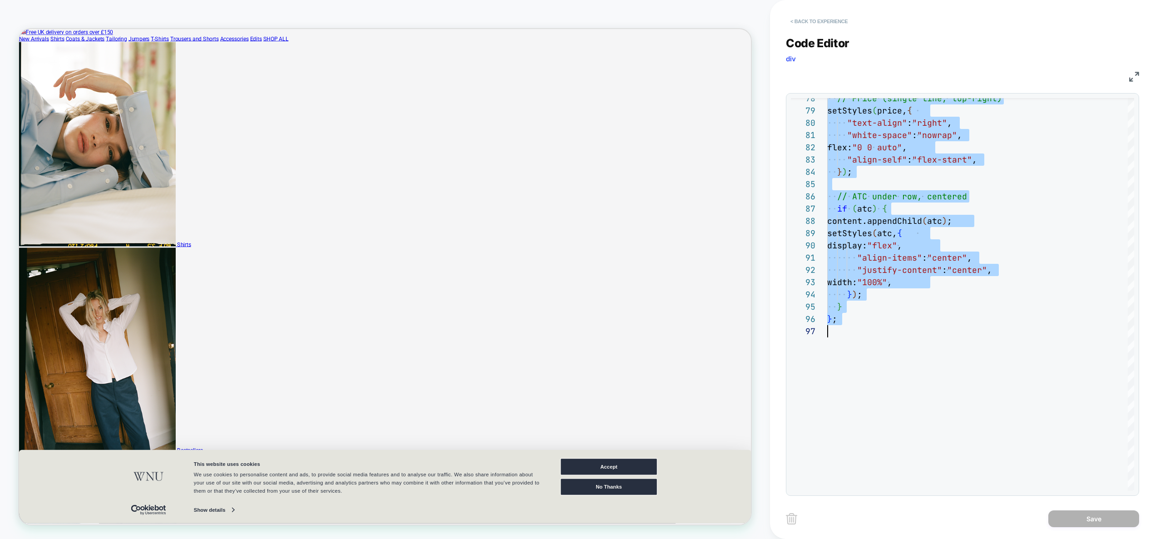
click at [828, 19] on button "< Back to experience" at bounding box center [819, 21] width 66 height 15
